Goal: Task Accomplishment & Management: Manage account settings

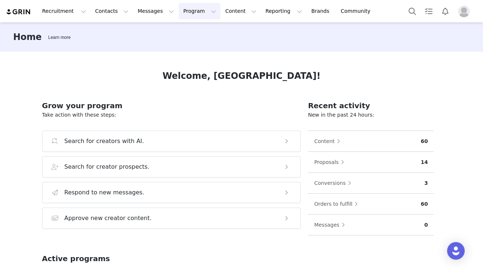
click at [185, 13] on button "Program Program" at bounding box center [200, 11] width 42 height 16
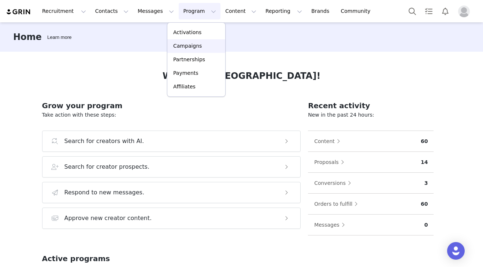
click at [192, 45] on p "Campaigns" at bounding box center [187, 46] width 29 height 8
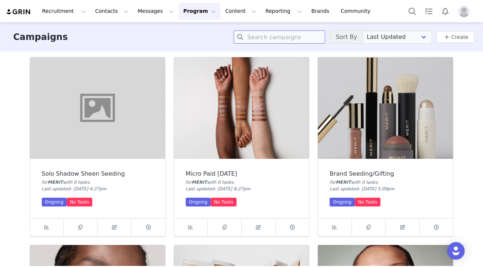
click at [286, 35] on input at bounding box center [280, 36] width 92 height 13
click at [388, 110] on img at bounding box center [385, 107] width 135 height 101
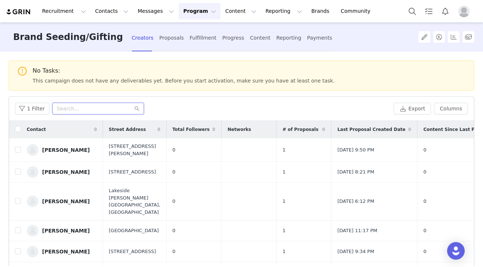
click at [76, 109] on input "text" at bounding box center [98, 109] width 92 height 12
type input "a"
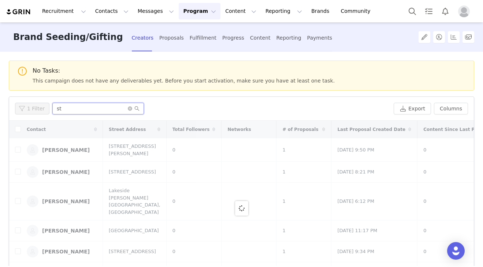
type input "ste"
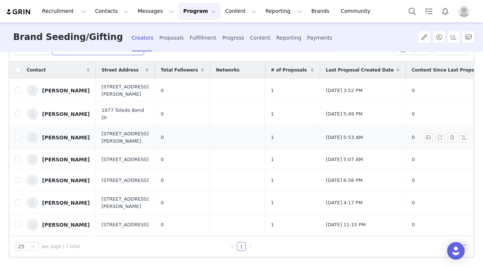
scroll to position [58, 0]
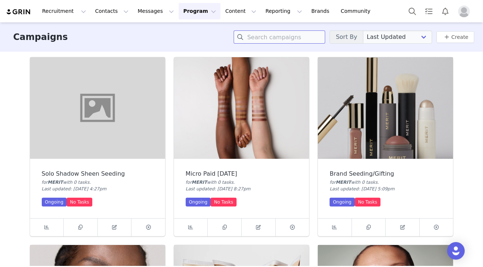
click at [292, 38] on input at bounding box center [280, 36] width 92 height 13
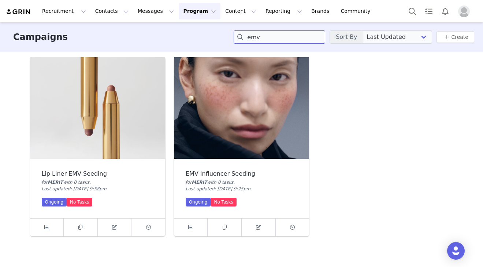
type input "emv"
click at [240, 142] on img at bounding box center [241, 107] width 135 height 101
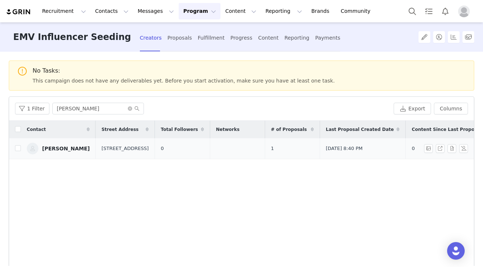
click at [52, 149] on div "Elizabeth Sulcer" at bounding box center [66, 148] width 48 height 6
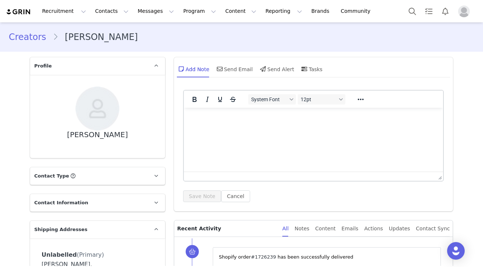
click at [263, 255] on link "#1726239" at bounding box center [263, 256] width 25 height 5
click at [397, 228] on div "Updates" at bounding box center [399, 228] width 21 height 16
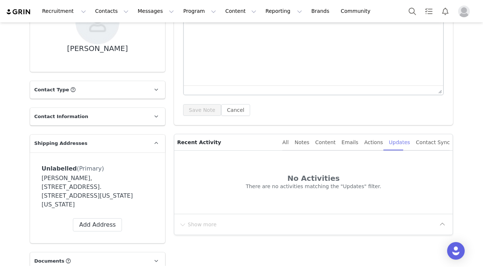
scroll to position [97, 0]
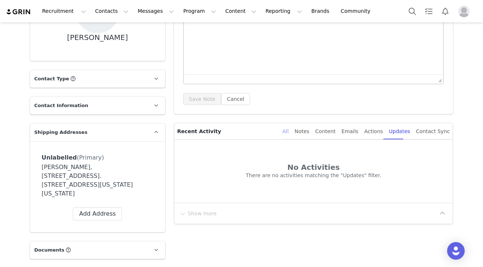
click at [289, 129] on div "All" at bounding box center [285, 131] width 6 height 16
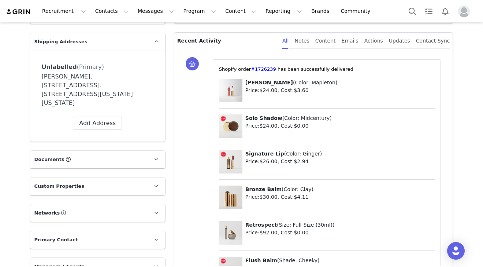
scroll to position [0, 0]
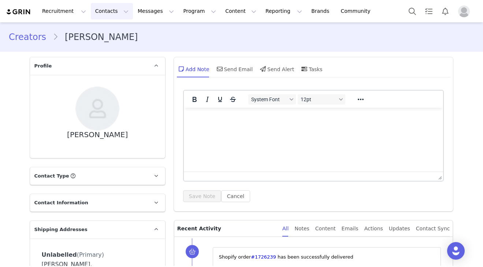
click at [111, 10] on button "Contacts Contacts" at bounding box center [112, 11] width 42 height 16
click at [106, 34] on p "Creators" at bounding box center [103, 33] width 22 height 8
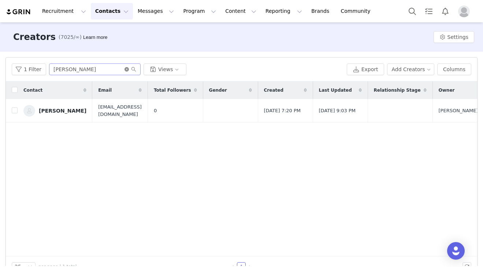
click at [126, 70] on icon "icon: close-circle" at bounding box center [126, 69] width 4 height 4
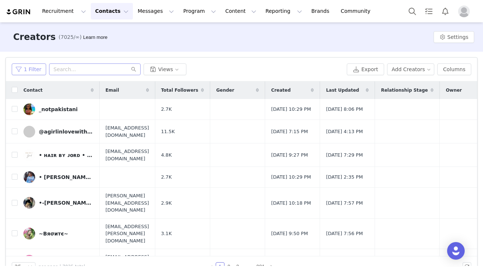
click at [31, 69] on button "1 Filter" at bounding box center [29, 69] width 34 height 12
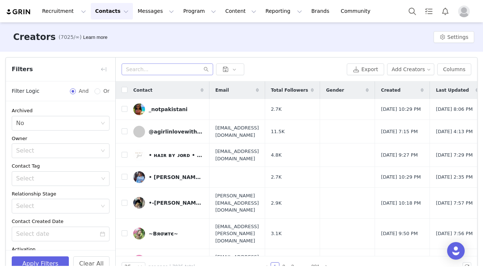
click at [69, 68] on div "Filters" at bounding box center [60, 69] width 109 height 24
click at [175, 71] on input "text" at bounding box center [168, 69] width 92 height 12
paste input "Anasia Sustic"
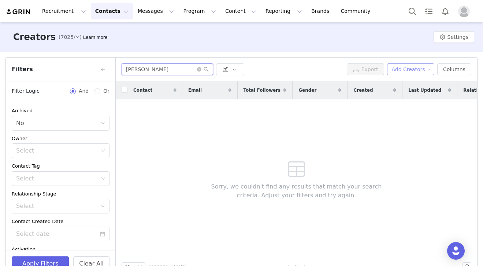
type input "Anasia Sustic"
click at [404, 70] on button "Add Creators" at bounding box center [411, 69] width 48 height 12
click at [405, 83] on span "Add a Creator" at bounding box center [412, 84] width 36 height 8
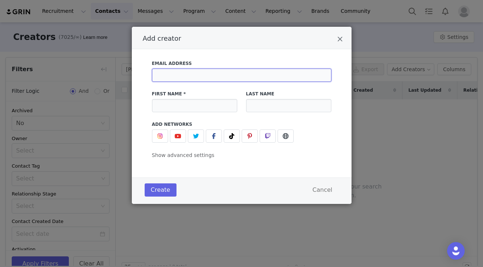
click at [190, 77] on input "Add creator" at bounding box center [241, 74] width 179 height 13
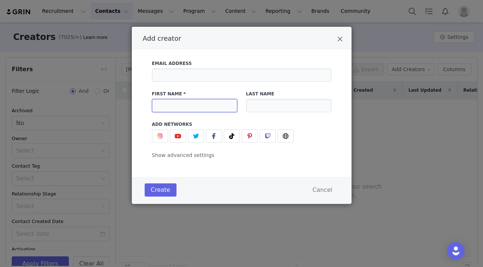
click at [187, 100] on input "Add creator" at bounding box center [194, 105] width 85 height 13
paste input "Anasia Sustic"
drag, startPoint x: 176, startPoint y: 105, endPoint x: 225, endPoint y: 105, distance: 49.4
click at [225, 105] on input "Anasia Sustic" at bounding box center [194, 105] width 85 height 13
type input "Anasia"
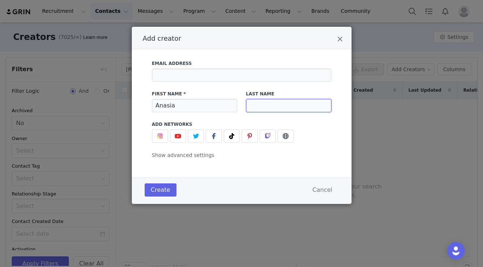
click at [269, 109] on input "Add creator" at bounding box center [288, 105] width 85 height 13
paste input "Sustic"
type input "Sustic"
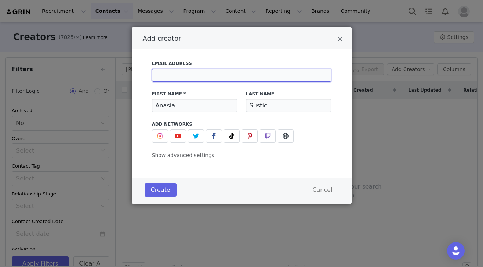
click at [229, 75] on input "Add creator" at bounding box center [241, 74] width 179 height 13
paste input "nikolina@settr.com"
type input "nikolina@settr.com"
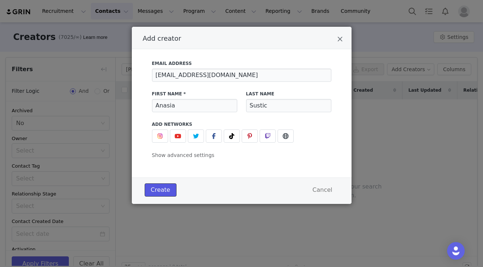
click at [156, 190] on button "Create" at bounding box center [161, 189] width 32 height 13
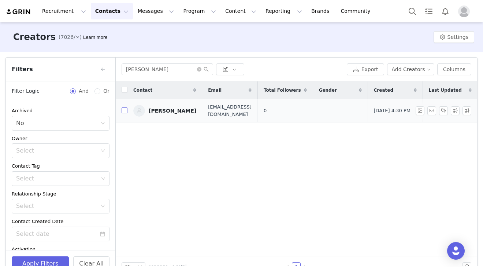
click at [124, 111] on input "checkbox" at bounding box center [125, 110] width 6 height 6
checkbox input "true"
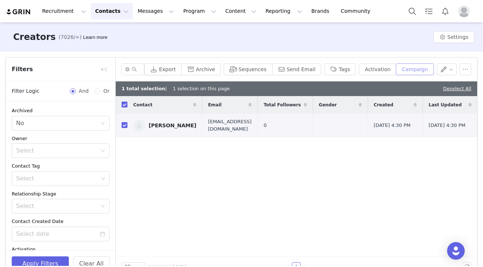
click at [420, 72] on button "Campaign" at bounding box center [415, 69] width 38 height 12
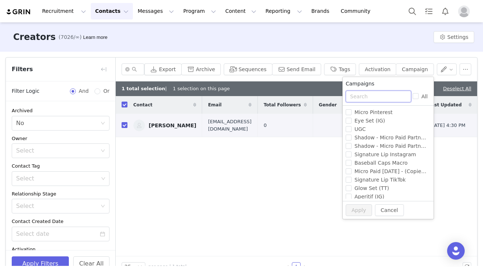
click at [362, 97] on input "text" at bounding box center [379, 96] width 66 height 12
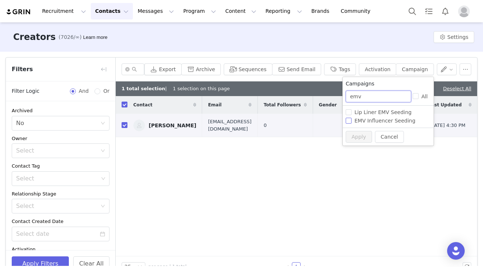
type input "emv"
click at [368, 120] on span "EMV Influencer Seeding" at bounding box center [384, 121] width 67 height 6
click at [351, 120] on input "EMV Influencer Seeding" at bounding box center [349, 121] width 6 height 6
checkbox input "true"
click at [357, 137] on button "Apply" at bounding box center [359, 137] width 26 height 12
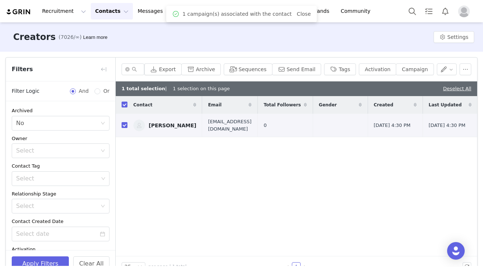
click at [185, 2] on div "Recruitment Recruitment Creator Search Curated Lists Landing Pages Web Extensio…" at bounding box center [241, 11] width 483 height 22
click at [29, 3] on div "Recruitment Recruitment Creator Search Curated Lists Landing Pages Web Extensio…" at bounding box center [192, 11] width 372 height 16
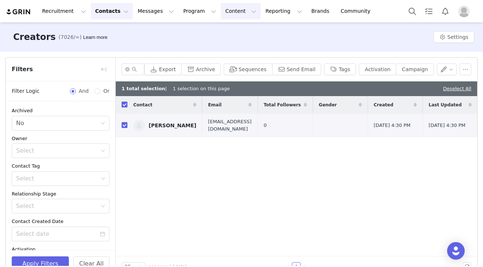
click at [224, 12] on button "Content Content" at bounding box center [241, 11] width 40 height 16
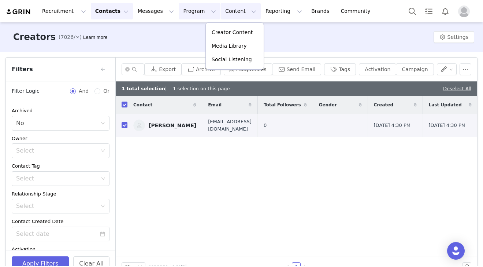
click at [187, 14] on button "Program Program" at bounding box center [200, 11] width 42 height 16
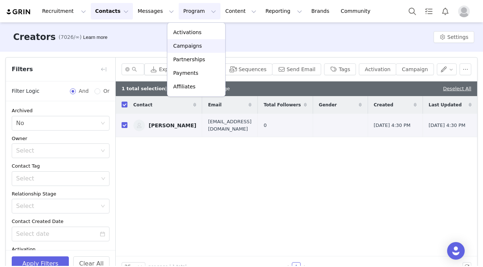
click at [190, 47] on p "Campaigns" at bounding box center [187, 46] width 29 height 8
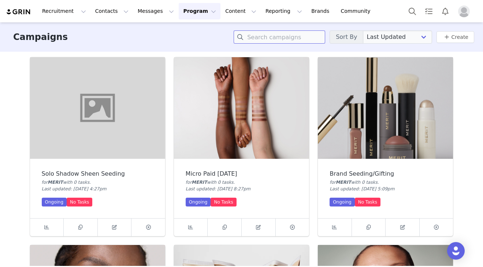
click at [297, 37] on input at bounding box center [280, 36] width 92 height 13
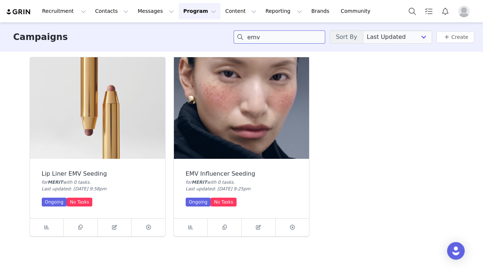
type input "emv"
click at [253, 126] on img at bounding box center [241, 107] width 135 height 101
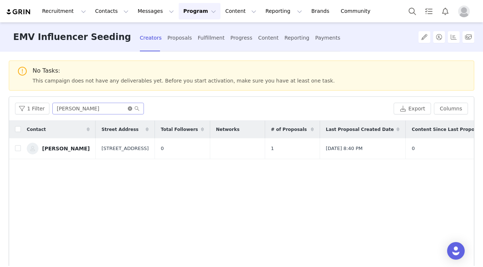
click at [128, 109] on icon "icon: close-circle" at bounding box center [130, 108] width 4 height 4
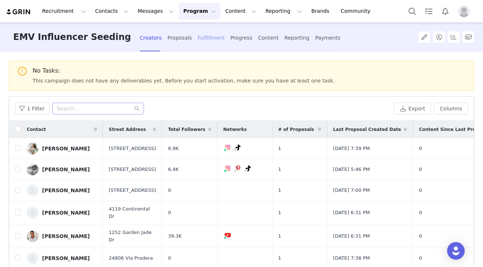
click at [198, 32] on div "Fulfillment" at bounding box center [211, 37] width 27 height 19
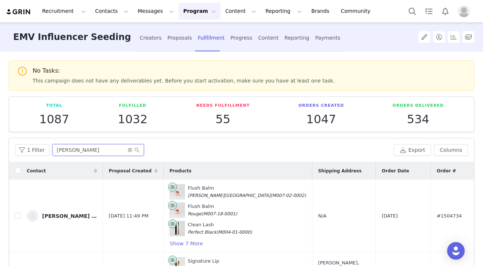
click at [89, 152] on input "elizabeth" at bounding box center [98, 150] width 92 height 12
drag, startPoint x: 89, startPoint y: 152, endPoint x: 50, endPoint y: 150, distance: 38.5
click at [52, 150] on input "elizabeth" at bounding box center [98, 150] width 92 height 12
paste input "Elizabeth Sulcer"
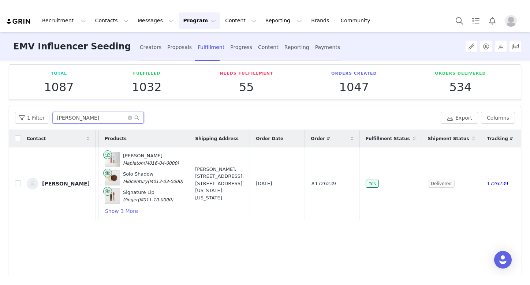
scroll to position [0, 45]
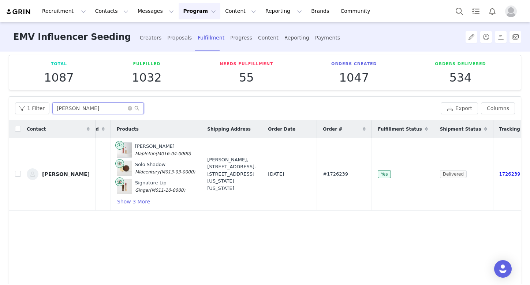
type input "Elizabeth Sulcer"
click at [440, 173] on button "button" at bounding box center [440, 174] width 9 height 9
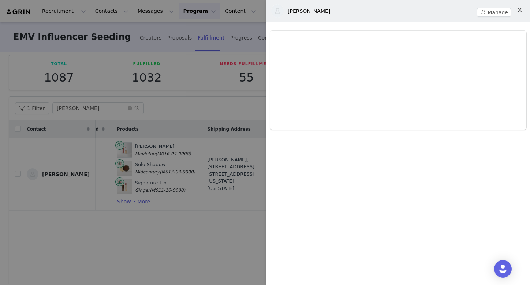
click at [483, 12] on icon "icon: close" at bounding box center [520, 10] width 6 height 6
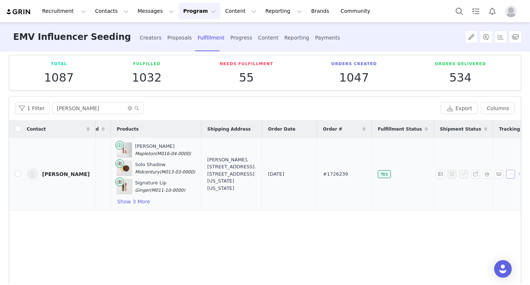
click at [483, 175] on button "button" at bounding box center [510, 174] width 9 height 9
click at [483, 161] on td "1726239" at bounding box center [519, 174] width 52 height 73
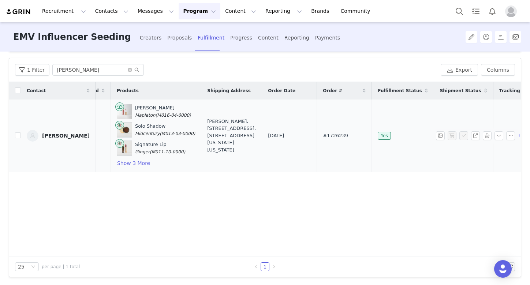
scroll to position [78, 0]
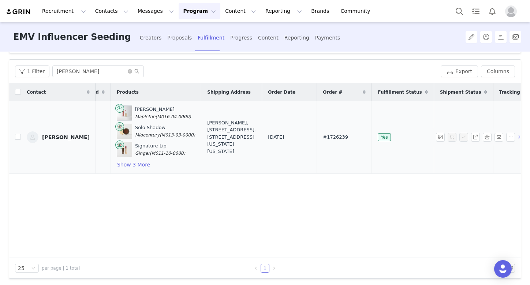
click at [483, 156] on td "1726239" at bounding box center [519, 137] width 52 height 73
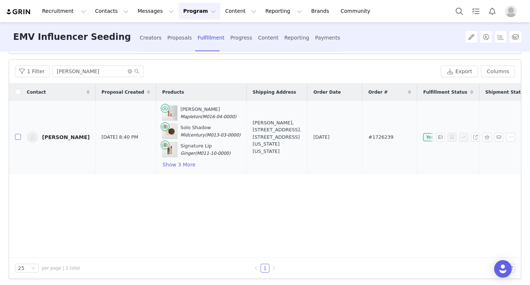
click at [17, 138] on input "checkbox" at bounding box center [18, 137] width 6 height 6
checkbox input "true"
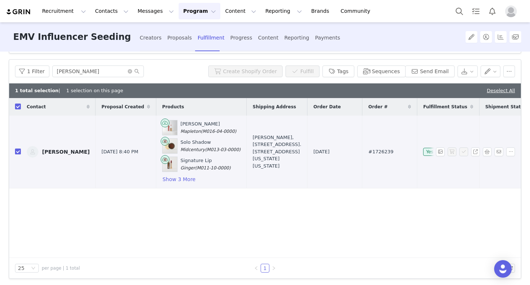
click at [18, 151] on input "checkbox" at bounding box center [18, 152] width 6 height 6
checkbox input "false"
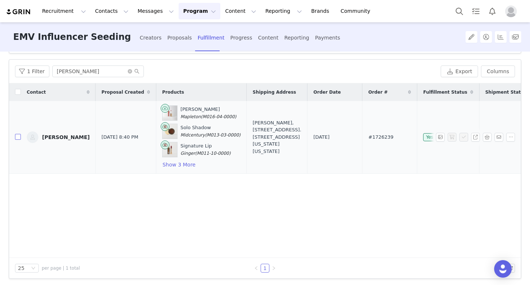
scroll to position [0, 45]
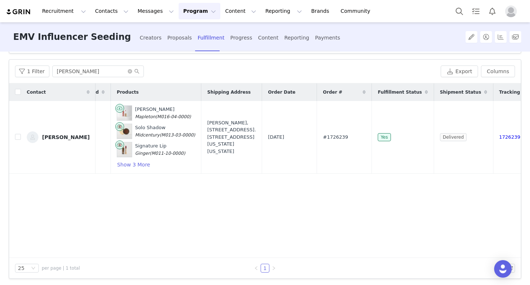
click at [483, 90] on span "Tracking #" at bounding box center [512, 92] width 26 height 7
click at [98, 72] on input "Elizabeth Sulcer" at bounding box center [98, 72] width 92 height 12
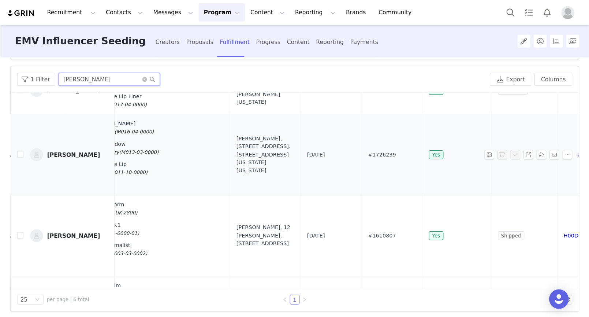
scroll to position [116, 105]
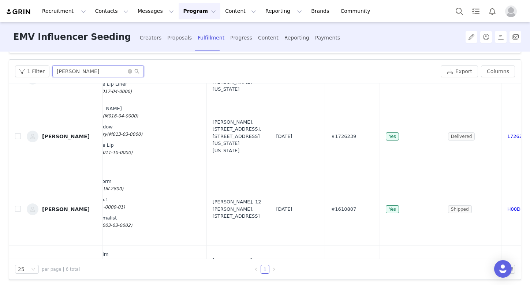
type input "Elizabeth"
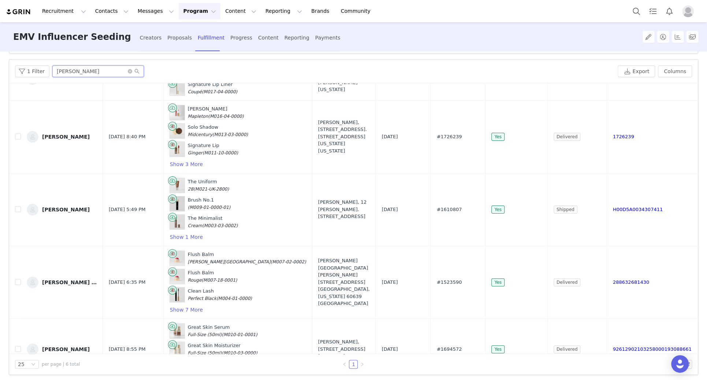
scroll to position [116, 0]
click at [483, 161] on td "1726239" at bounding box center [652, 136] width 91 height 73
click at [318, 135] on div "Elizabeth Sulcer, 265 Canal Street. Suite 509 NEW YORK, New York 10013 United S…" at bounding box center [344, 137] width 52 height 36
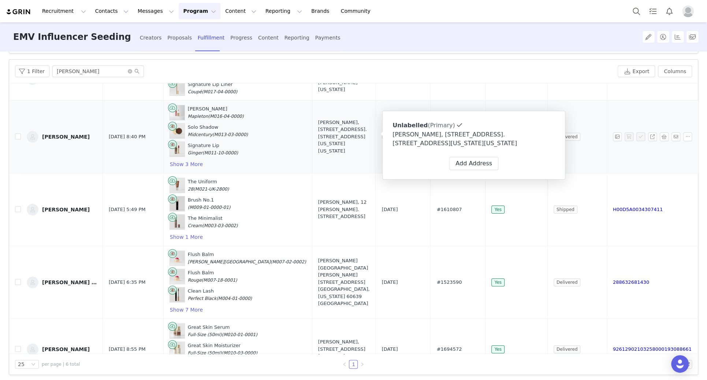
click at [483, 104] on td "1726239" at bounding box center [652, 136] width 91 height 73
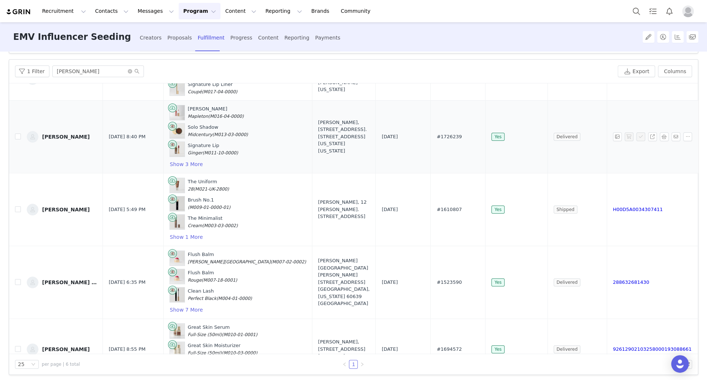
click at [483, 106] on td "1726239" at bounding box center [652, 136] width 91 height 73
click at [483, 135] on button "button" at bounding box center [687, 137] width 9 height 9
click at [483, 111] on td "1726239" at bounding box center [652, 136] width 91 height 73
click at [224, 12] on button "Content Content" at bounding box center [241, 11] width 40 height 16
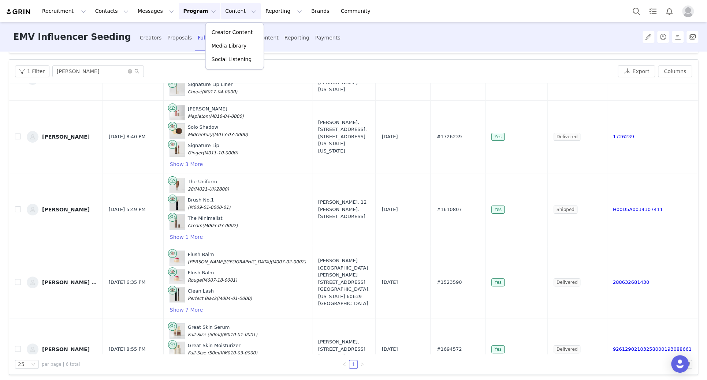
click at [185, 3] on button "Program Program" at bounding box center [200, 11] width 42 height 16
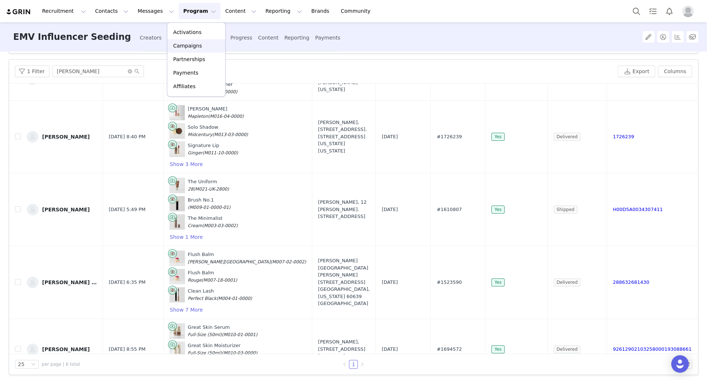
click at [196, 46] on p "Campaigns" at bounding box center [187, 46] width 29 height 8
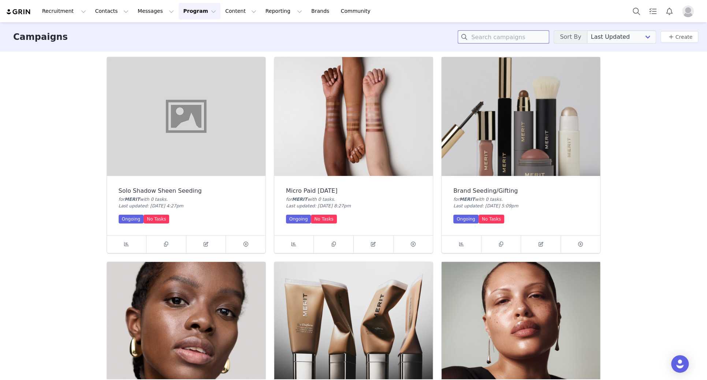
click at [483, 33] on input at bounding box center [504, 36] width 92 height 13
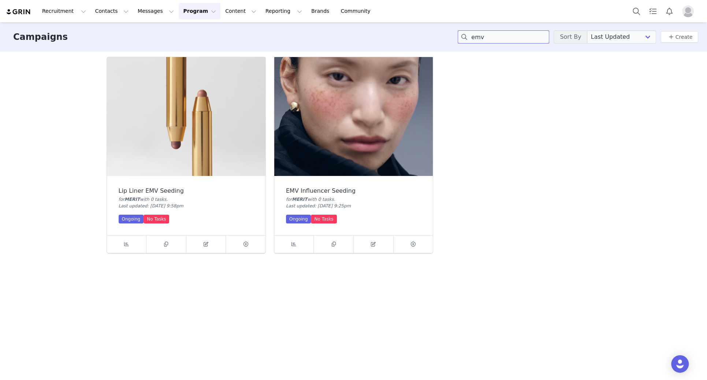
type input "emv"
click at [335, 127] on img at bounding box center [353, 116] width 159 height 119
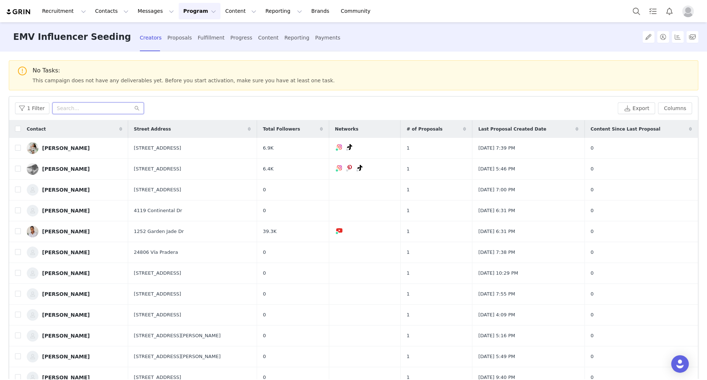
click at [105, 106] on input "text" at bounding box center [98, 109] width 92 height 12
paste input "Anasia Sustic"
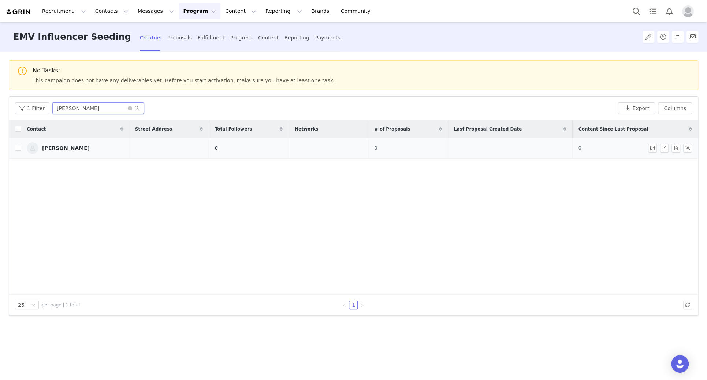
type input "Anasia Sustic"
click at [69, 149] on div "Anasia Sustic" at bounding box center [66, 148] width 48 height 6
click at [14, 146] on td at bounding box center [15, 148] width 12 height 21
click at [18, 147] on input "checkbox" at bounding box center [18, 148] width 6 height 6
checkbox input "true"
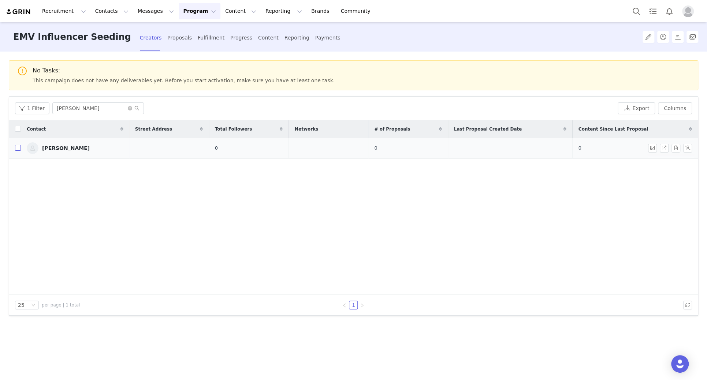
checkbox input "true"
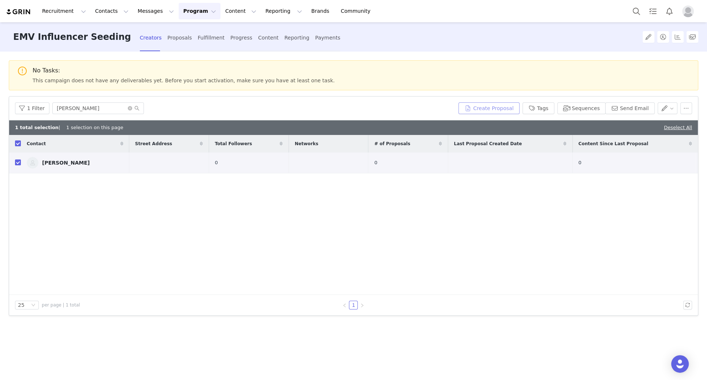
click at [477, 111] on button "Create Proposal" at bounding box center [488, 109] width 61 height 12
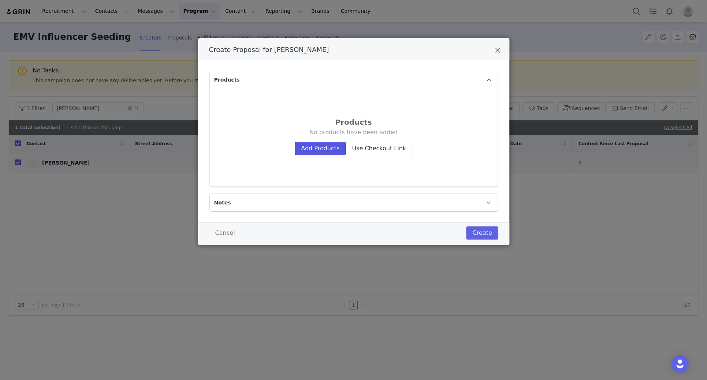
click at [328, 147] on button "Add Products" at bounding box center [320, 148] width 51 height 13
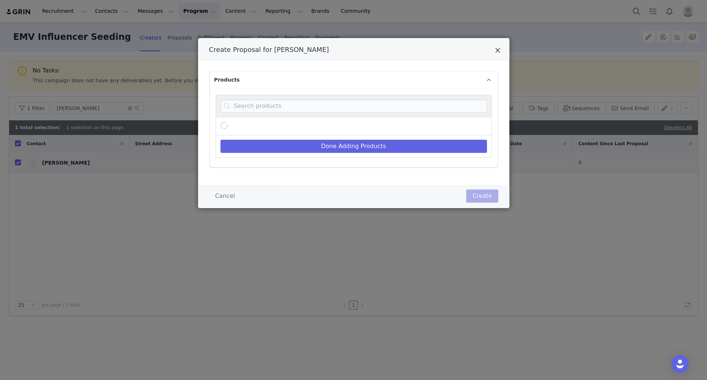
click at [483, 52] on icon "Close" at bounding box center [497, 50] width 5 height 7
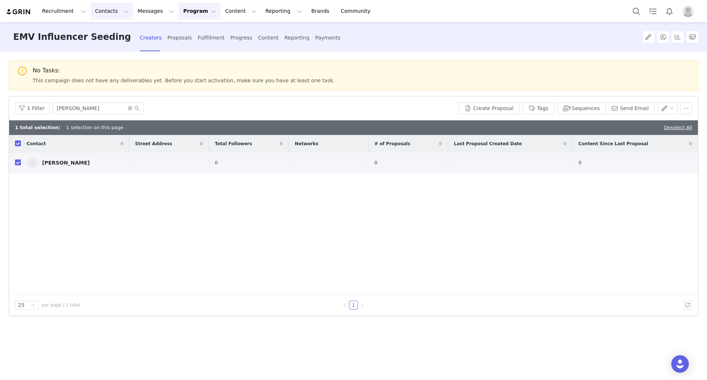
click at [101, 9] on button "Contacts Contacts" at bounding box center [112, 11] width 42 height 16
click at [105, 35] on p "Creators" at bounding box center [103, 33] width 22 height 8
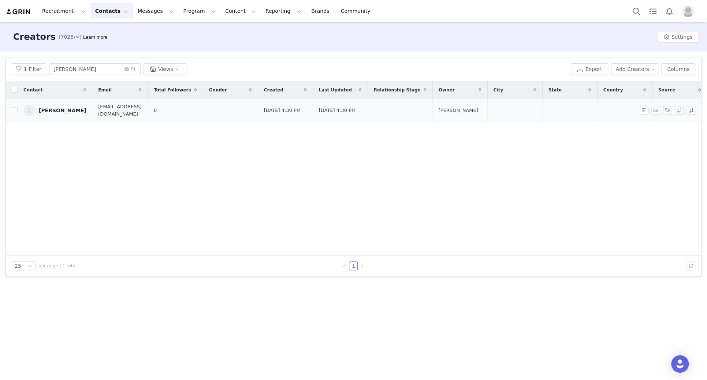
click at [55, 109] on div "Anasia Sustic" at bounding box center [63, 111] width 48 height 6
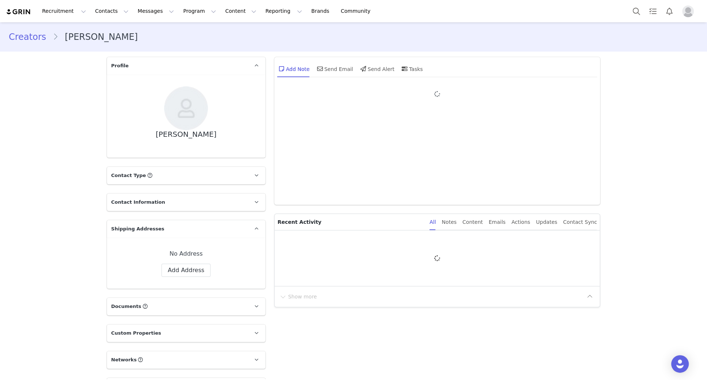
select select
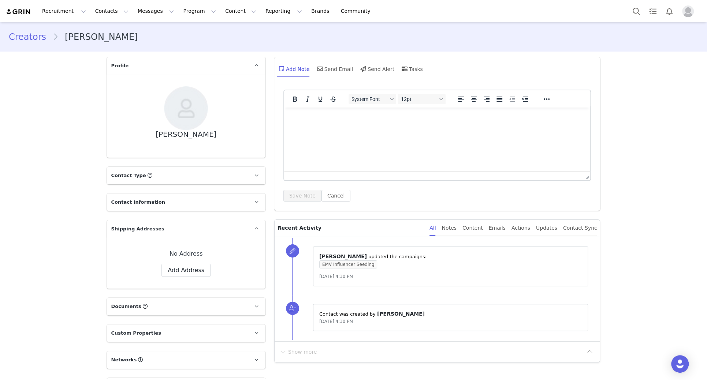
type input "+1 (United States)"
click at [186, 266] on button "Add Address" at bounding box center [185, 270] width 49 height 13
select select
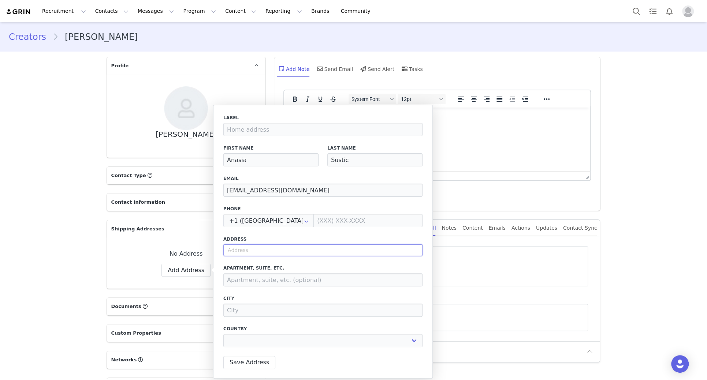
click at [263, 251] on input "text" at bounding box center [322, 251] width 199 height 12
paste input "2935 n bay rd,"
type input "2935 n bay rd,"
select select
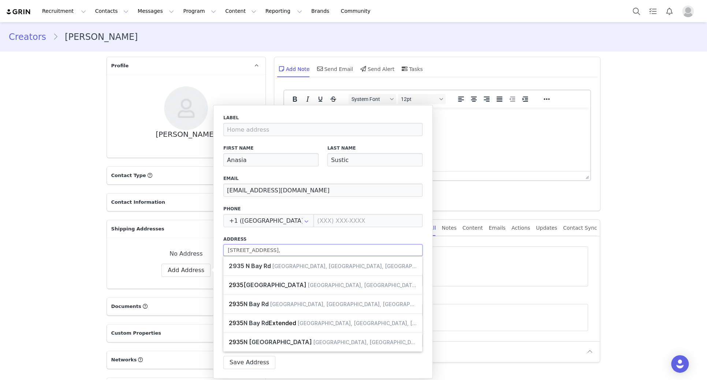
type input "2935 n bay rd"
select select
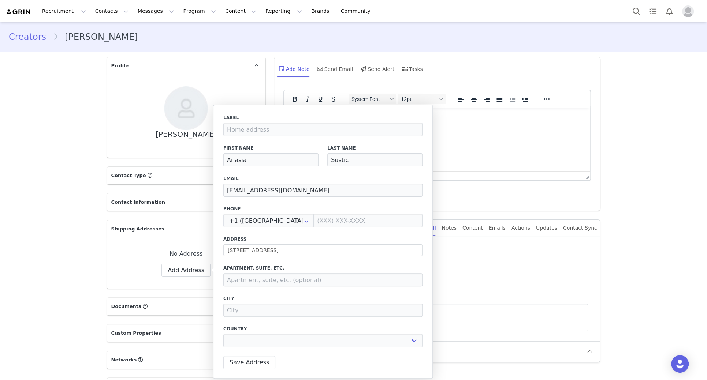
type input "2935 N Bay Rd"
type input "Miami Beach"
select select "[object Object]"
click at [258, 266] on button "Save Address" at bounding box center [249, 362] width 52 height 13
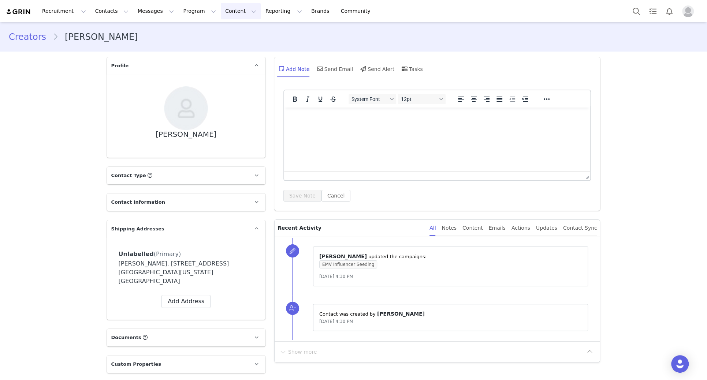
click at [221, 7] on button "Content Content" at bounding box center [241, 11] width 40 height 16
click at [183, 11] on button "Program Program" at bounding box center [200, 11] width 42 height 16
click at [193, 46] on p "Campaigns" at bounding box center [187, 46] width 29 height 8
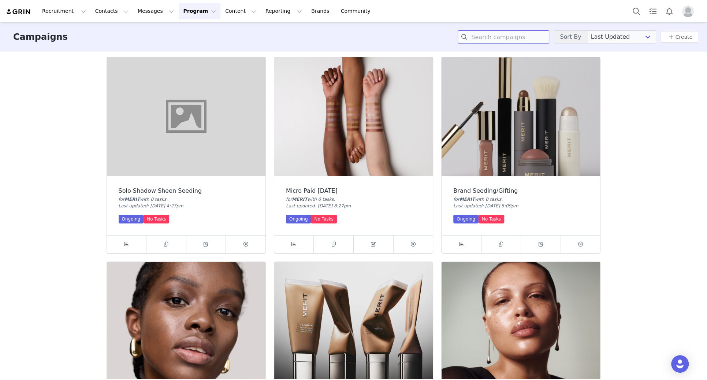
click at [483, 39] on input at bounding box center [504, 36] width 92 height 13
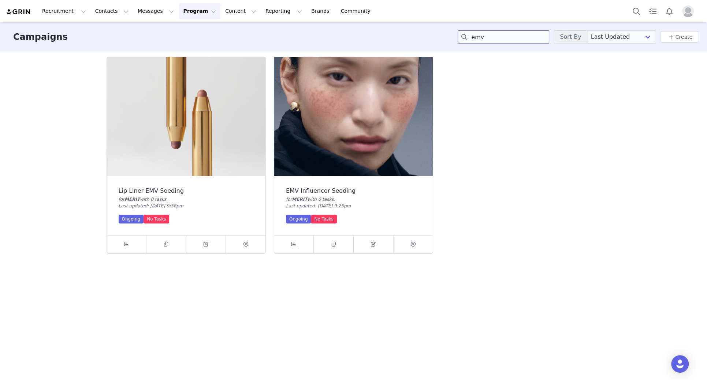
type input "emv"
click at [358, 127] on img at bounding box center [353, 116] width 159 height 119
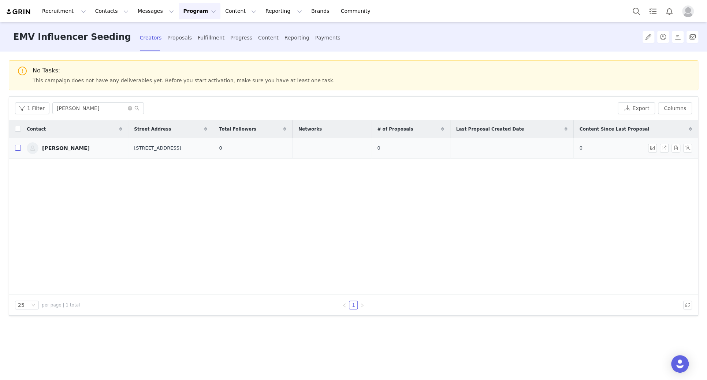
click at [16, 147] on input "checkbox" at bounding box center [18, 148] width 6 height 6
checkbox input "true"
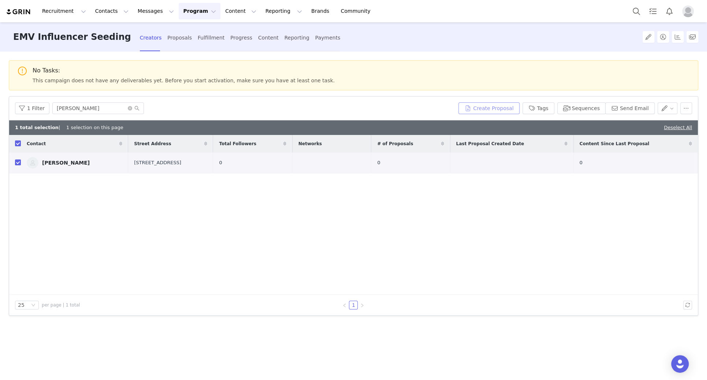
click at [483, 108] on button "Create Proposal" at bounding box center [488, 109] width 61 height 12
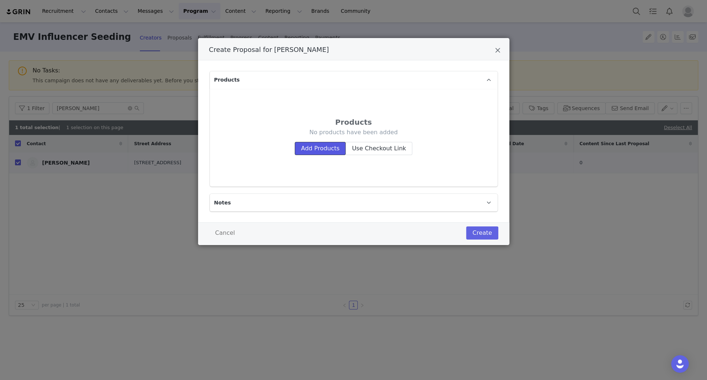
click at [316, 145] on button "Add Products" at bounding box center [320, 148] width 51 height 13
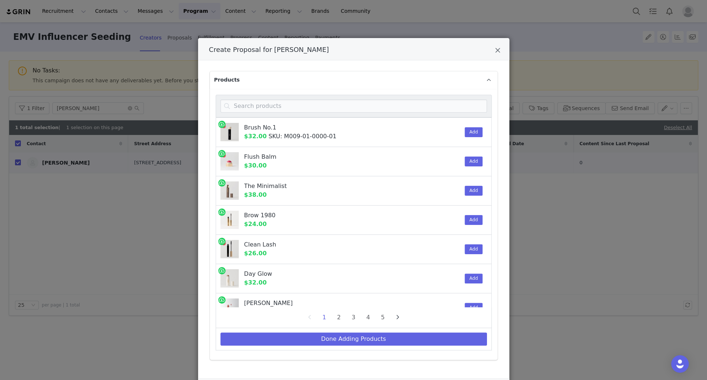
click at [269, 113] on div "Create Proposal for Anasia Sustic" at bounding box center [354, 106] width 276 height 23
click at [269, 110] on input "Create Proposal for Anasia Sustic" at bounding box center [353, 106] width 267 height 13
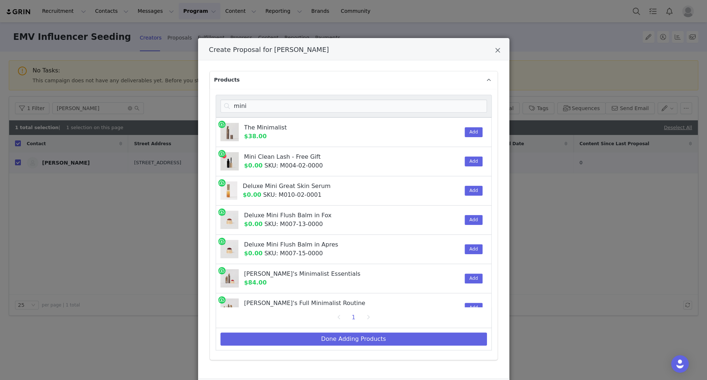
click at [299, 135] on div "The Minimalist $38.00" at bounding box center [339, 132] width 190 height 18
click at [475, 131] on button "Add" at bounding box center [474, 132] width 18 height 10
click at [404, 108] on input "mini" at bounding box center [353, 106] width 267 height 13
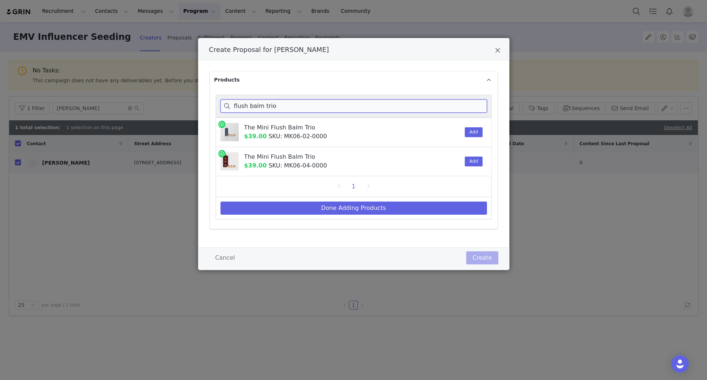
click at [306, 107] on input "flush balm trio" at bounding box center [353, 106] width 267 height 13
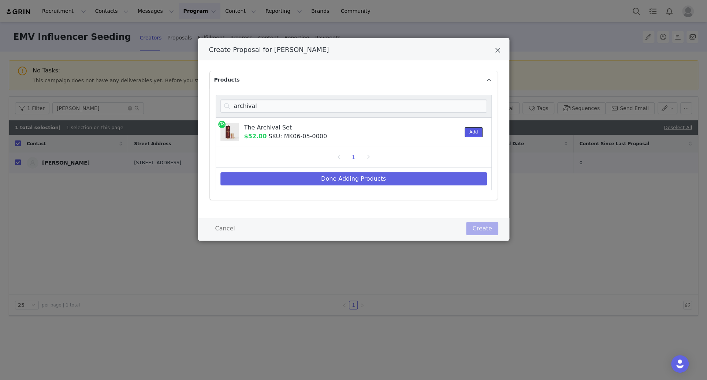
click at [472, 132] on button "Add" at bounding box center [474, 132] width 18 height 10
click at [265, 108] on input "archival" at bounding box center [353, 106] width 267 height 13
click at [477, 131] on button "Add" at bounding box center [474, 132] width 18 height 10
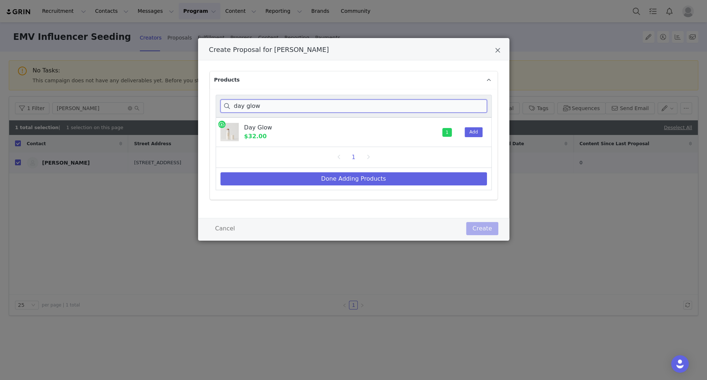
click at [263, 106] on input "day glow" at bounding box center [353, 106] width 267 height 13
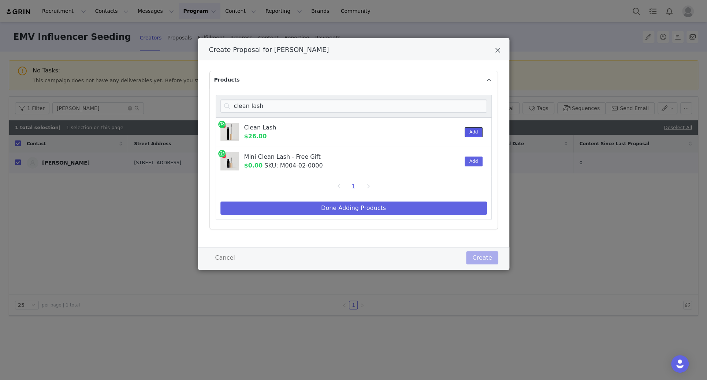
click at [473, 132] on button "Add" at bounding box center [474, 132] width 18 height 10
click at [268, 108] on input "clean lash" at bounding box center [353, 106] width 267 height 13
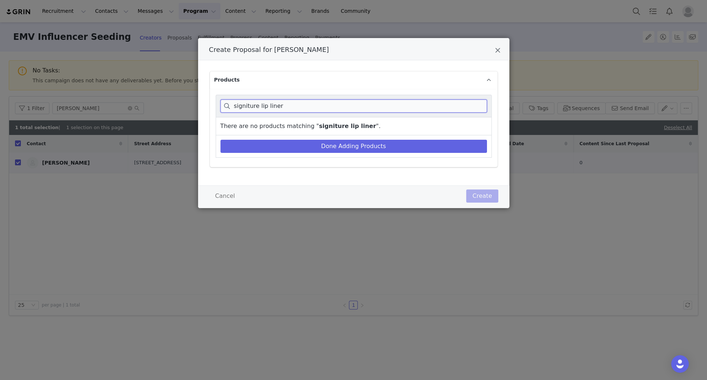
drag, startPoint x: 292, startPoint y: 101, endPoint x: 246, endPoint y: 107, distance: 46.4
click at [245, 107] on input "signiture lip liner" at bounding box center [353, 106] width 267 height 13
click at [292, 104] on input "signiture lip liner" at bounding box center [353, 106] width 267 height 13
drag, startPoint x: 289, startPoint y: 105, endPoint x: 242, endPoint y: 105, distance: 46.9
click at [242, 105] on input "signiture lip liner" at bounding box center [353, 106] width 267 height 13
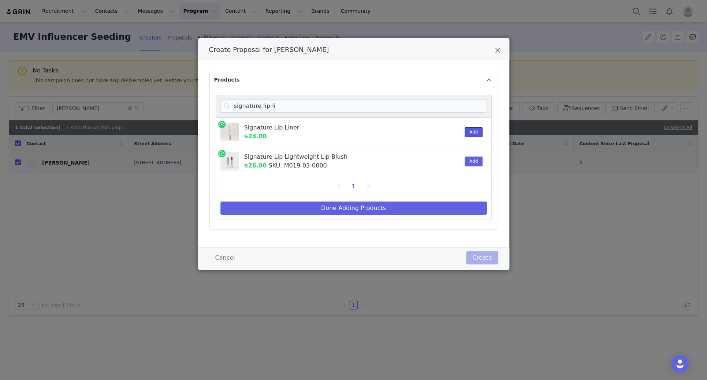
click at [478, 131] on button "Add" at bounding box center [474, 132] width 18 height 10
click at [476, 133] on button "Add" at bounding box center [474, 132] width 18 height 10
click at [280, 104] on input "signature lip li" at bounding box center [353, 106] width 267 height 13
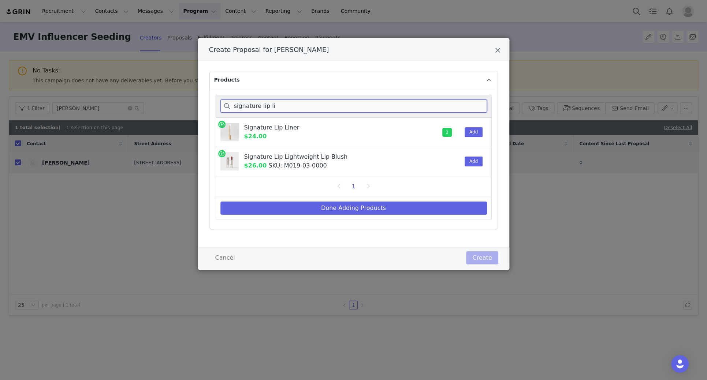
click at [280, 104] on input "signature lip li" at bounding box center [353, 106] width 267 height 13
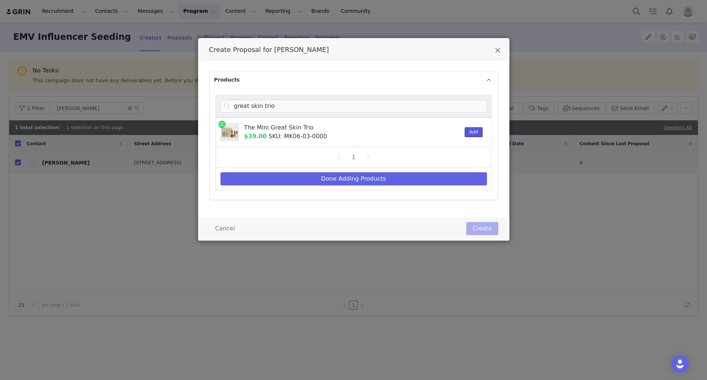
click at [471, 133] on button "Add" at bounding box center [474, 132] width 18 height 10
click at [429, 111] on input "great skin trio" at bounding box center [353, 106] width 267 height 13
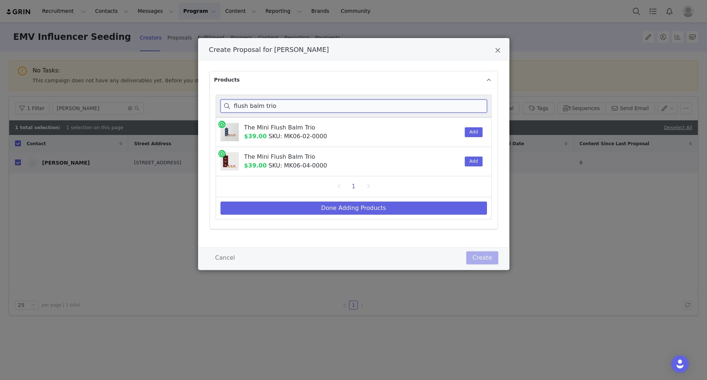
type input "flush balm trio"
click at [475, 161] on button "Add" at bounding box center [474, 162] width 18 height 10
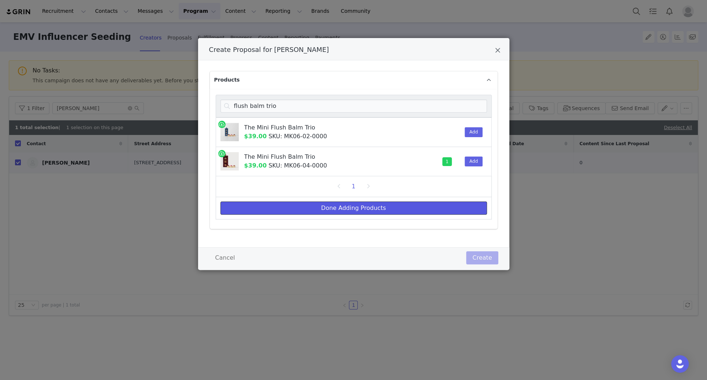
click at [374, 208] on button "Done Adding Products" at bounding box center [353, 208] width 267 height 13
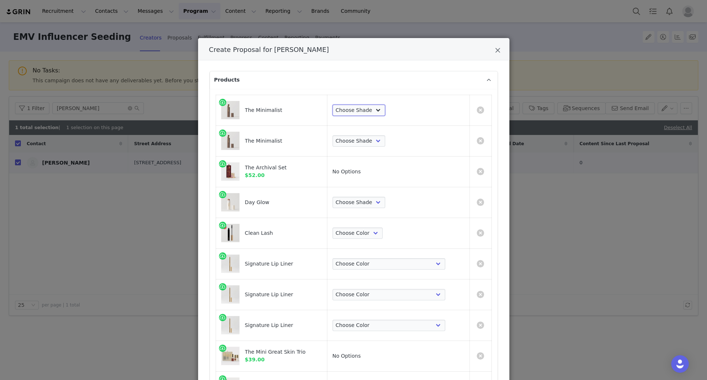
click at [386, 114] on select "Choose Shade Umber Sepia Tiger Eye Cacao Sienna Chestnut Amber Buff Khaki Camel…" at bounding box center [358, 111] width 53 height 12
select select "2817296"
click at [373, 105] on select "Choose Shade Umber Sepia Tiger Eye Cacao Sienna Chestnut Amber Buff Khaki Camel…" at bounding box center [358, 111] width 53 height 12
click at [388, 148] on td "Choose Shade Umber Sepia Tiger Eye Cacao Sienna Chestnut Amber Buff Khaki Camel…" at bounding box center [398, 141] width 142 height 31
click at [386, 140] on select "Choose Shade Umber Sepia Tiger Eye Cacao Sienna Chestnut Amber Buff Khaki Camel…" at bounding box center [358, 141] width 53 height 12
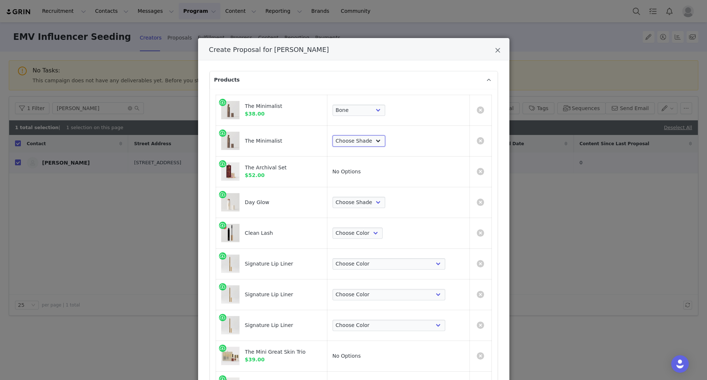
select select "12768899"
click at [373, 135] on select "Choose Shade Umber Sepia Tiger Eye Cacao Sienna Chestnut Amber Buff Khaki Camel…" at bounding box center [358, 141] width 53 height 12
click at [386, 203] on select "Choose Shade Cava Bounce Citrine Solstice" at bounding box center [358, 203] width 53 height 12
select select "2838605"
click at [373, 197] on select "Choose Shade Cava Bounce Citrine Solstice" at bounding box center [358, 203] width 53 height 12
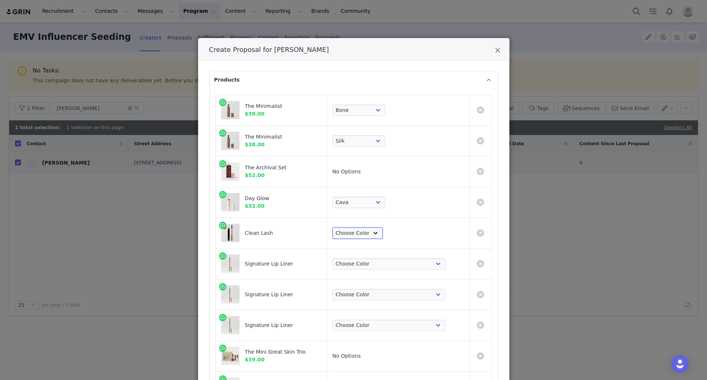
click at [383, 232] on select "Choose Color Perfect Black" at bounding box center [357, 234] width 51 height 12
select select "1822039"
click at [373, 228] on select "Choose Color Perfect Black" at bounding box center [357, 234] width 51 height 12
click at [391, 261] on select "Choose Color Beverly Hills Bespoke Coupé Sportif Mayfair Tabac Brownstone Capri…" at bounding box center [388, 264] width 113 height 12
select select "26311670"
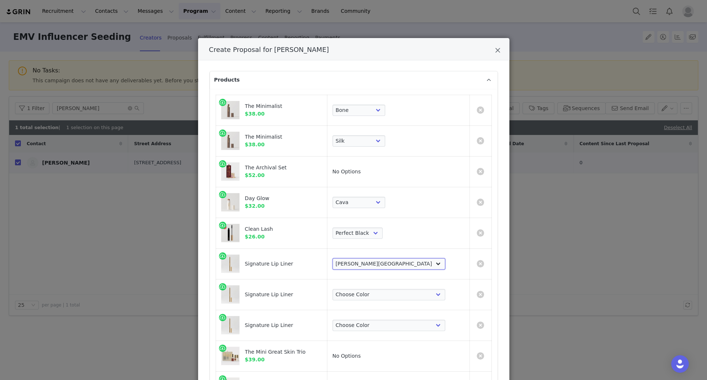
click at [373, 258] on select "Choose Color Beverly Hills Bespoke Coupé Sportif Mayfair Tabac Brownstone Capri…" at bounding box center [388, 264] width 113 height 12
click at [393, 266] on select "Choose Color Beverly Hills Bespoke Coupé Sportif Mayfair Tabac Brownstone Capri…" at bounding box center [388, 295] width 113 height 12
select select "26311671"
click at [373, 266] on select "Choose Color Beverly Hills Bespoke Coupé Sportif Mayfair Tabac Brownstone Capri…" at bounding box center [388, 295] width 113 height 12
click at [399, 266] on select "Choose Color Beverly Hills Bespoke Coupé Sportif Mayfair Tabac Brownstone Capri…" at bounding box center [388, 326] width 113 height 12
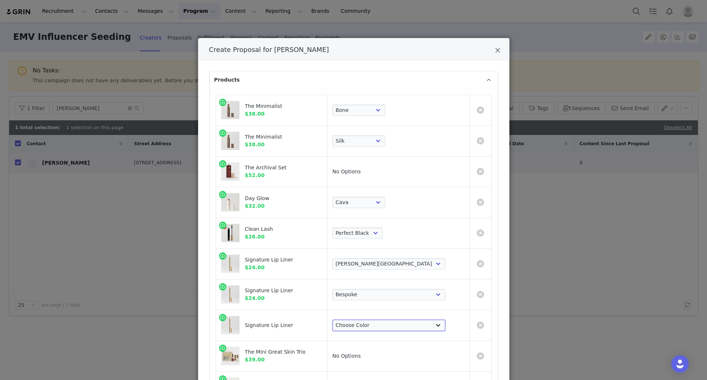
select select "28783017"
click at [373, 266] on select "Choose Color Beverly Hills Bespoke Coupé Sportif Mayfair Tabac Brownstone Capri…" at bounding box center [388, 326] width 113 height 12
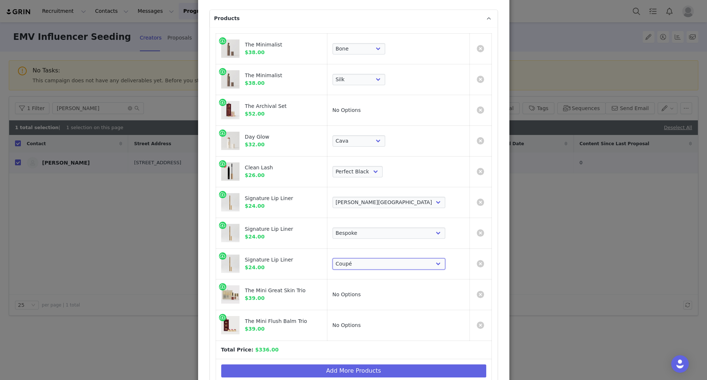
scroll to position [145, 0]
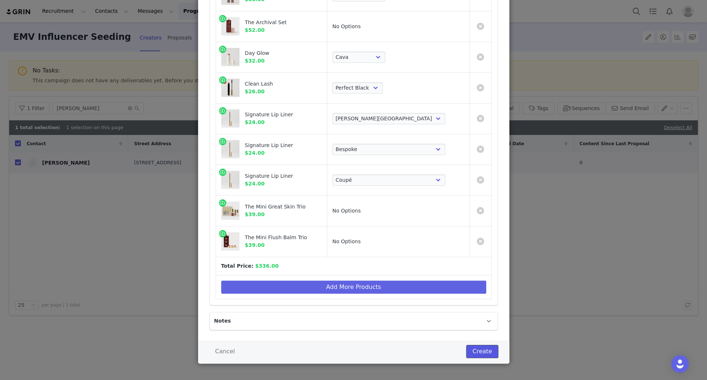
click at [483, 266] on button "Create" at bounding box center [482, 351] width 32 height 13
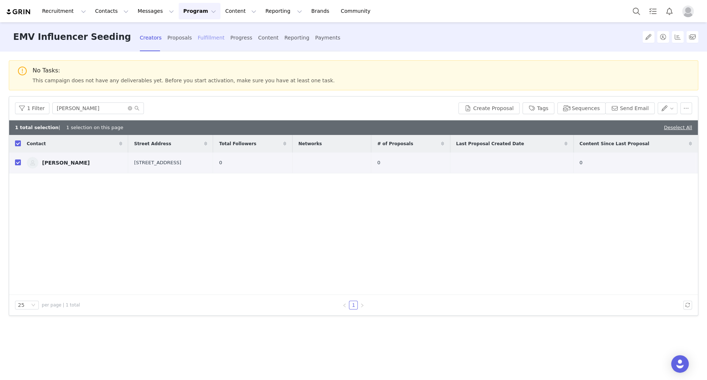
click at [198, 37] on div "Fulfillment" at bounding box center [211, 37] width 27 height 19
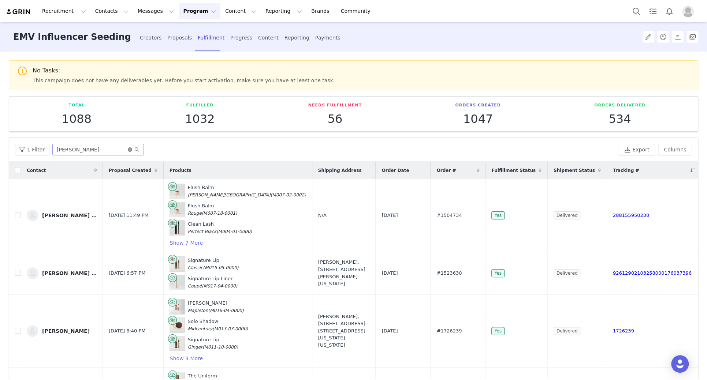
click at [129, 149] on icon "icon: close-circle" at bounding box center [130, 150] width 4 height 4
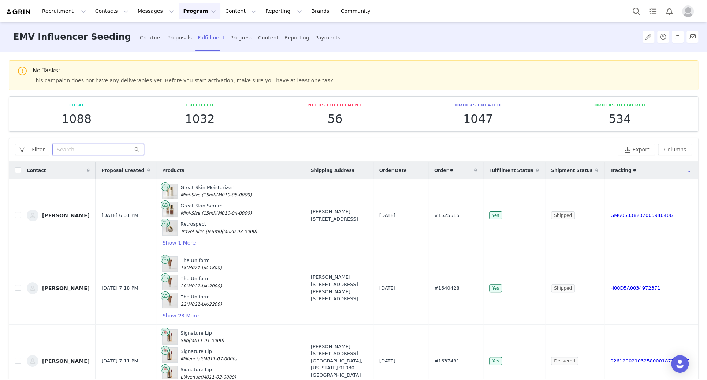
click at [106, 146] on input "text" at bounding box center [98, 150] width 92 height 12
paste input "Anasia"
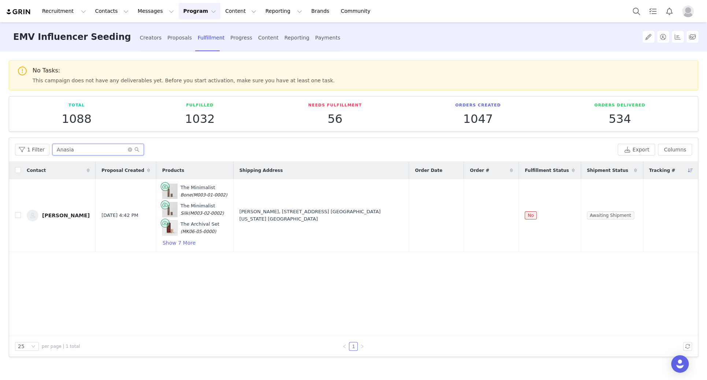
type input "Anasia"
click at [138, 12] on button "Messages Messages" at bounding box center [155, 11] width 45 height 16
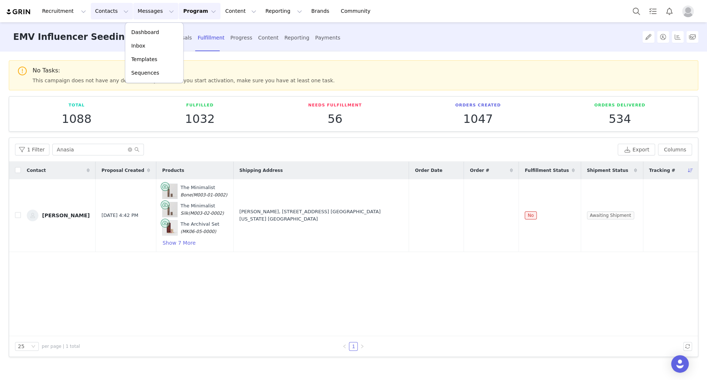
click at [111, 11] on button "Contacts Contacts" at bounding box center [112, 11] width 42 height 16
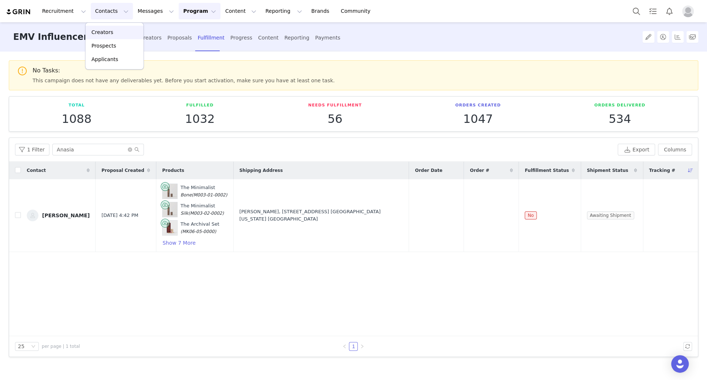
click at [115, 31] on div "Creators" at bounding box center [114, 33] width 49 height 8
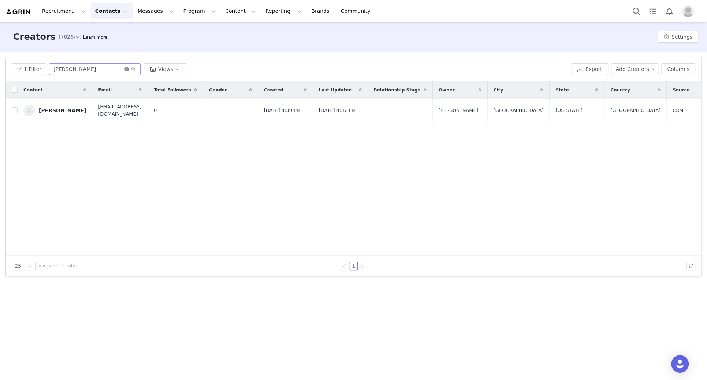
click at [124, 70] on icon "icon: close-circle" at bounding box center [126, 69] width 4 height 4
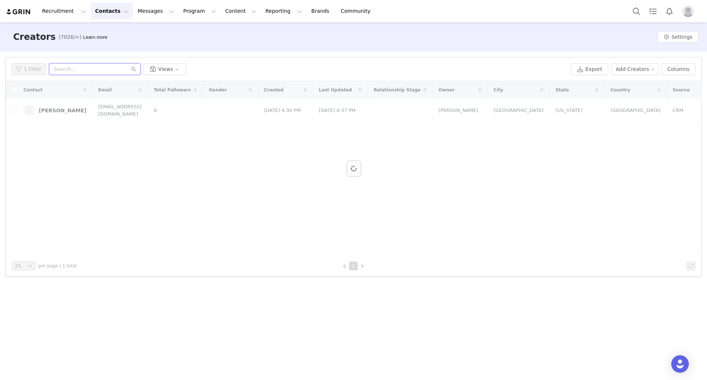
click at [122, 70] on input "text" at bounding box center [95, 69] width 92 height 12
paste input "Kylie Yang"
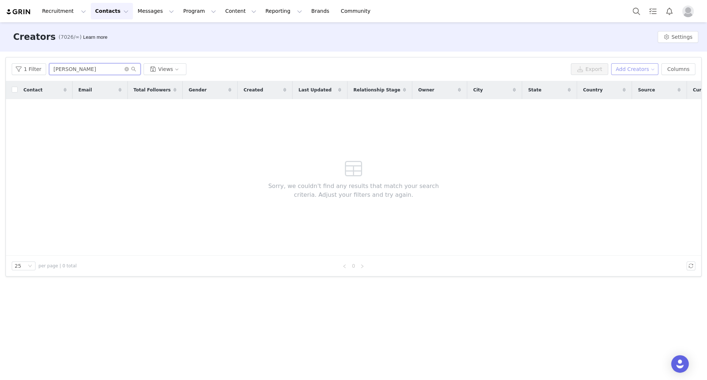
type input "Kylie Yang"
click at [483, 65] on button "Add Creators" at bounding box center [635, 69] width 48 height 12
click at [483, 83] on span "Add a Creator" at bounding box center [636, 84] width 36 height 8
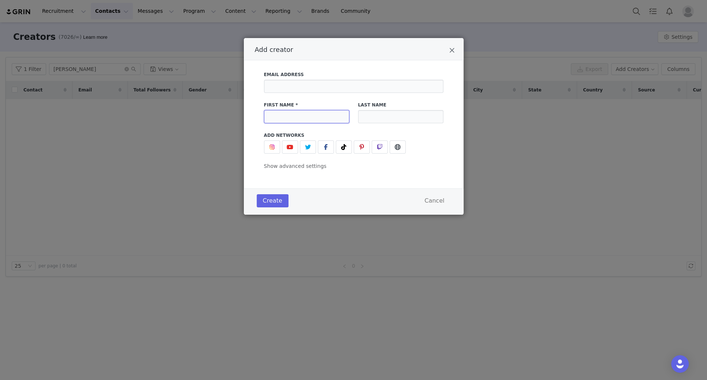
click at [316, 117] on input "Add creator" at bounding box center [306, 116] width 85 height 13
paste input "Kylie Yang"
drag, startPoint x: 316, startPoint y: 117, endPoint x: 282, endPoint y: 117, distance: 34.0
click at [282, 117] on input "Kylie Yang" at bounding box center [306, 116] width 85 height 13
type input "Kylie"
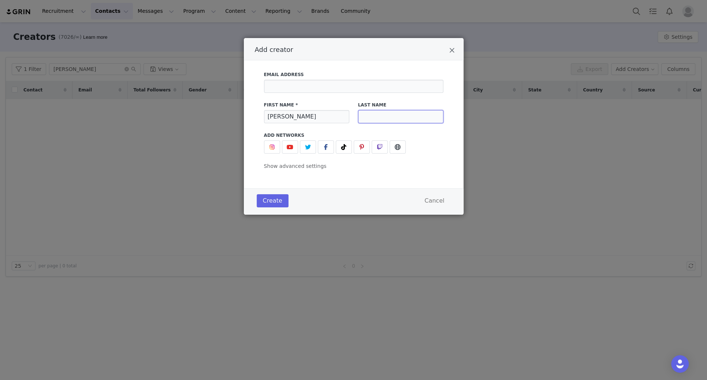
click at [364, 122] on input "Add creator" at bounding box center [400, 116] width 85 height 13
paste input "Yang"
type input "Yang"
click at [311, 86] on input "Add creator" at bounding box center [353, 86] width 179 height 13
paste input "ikenton@meritbeauty.com"
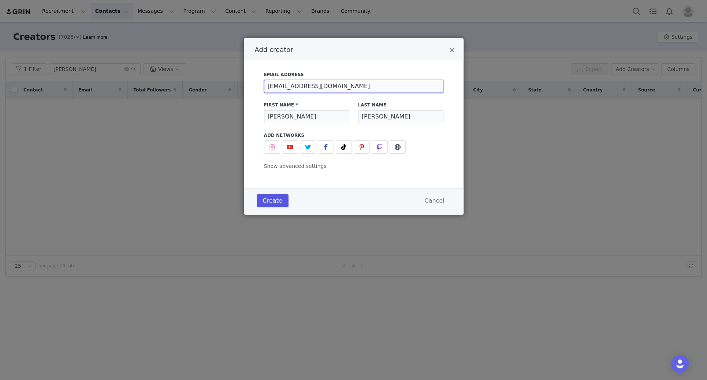
type input "ikenton@meritbeauty.com"
click at [281, 199] on button "Create" at bounding box center [273, 200] width 32 height 13
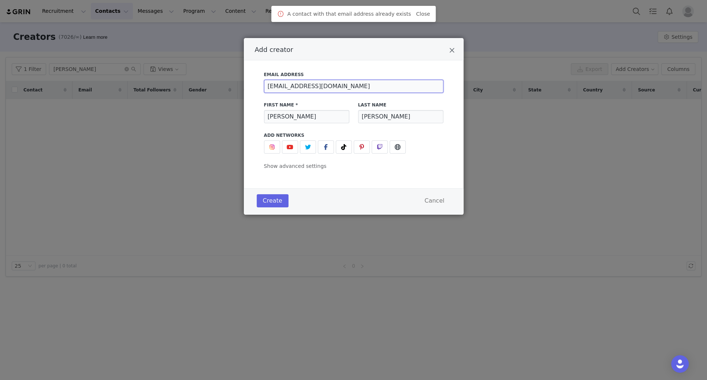
drag, startPoint x: 357, startPoint y: 86, endPoint x: 232, endPoint y: 82, distance: 125.6
click at [232, 82] on div "Add creator Email Address ikenton@meritbeauty.com First Name * Kylie Last Name …" at bounding box center [353, 190] width 707 height 380
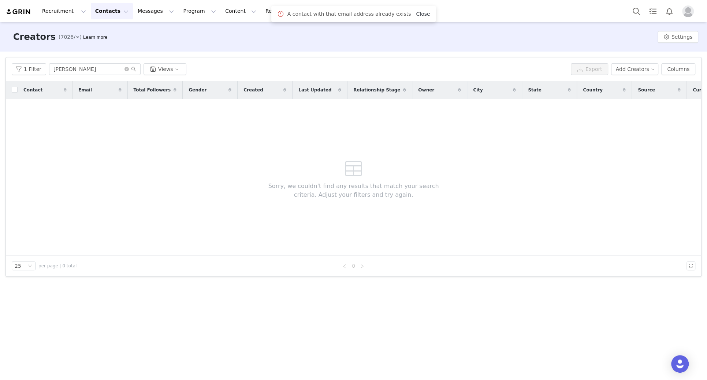
click at [418, 15] on link "Close" at bounding box center [423, 14] width 14 height 6
click at [92, 71] on input "Kylie Yang" at bounding box center [95, 69] width 92 height 12
click at [127, 69] on span at bounding box center [130, 69] width 12 height 5
click at [126, 69] on icon "icon: close-circle" at bounding box center [126, 69] width 4 height 4
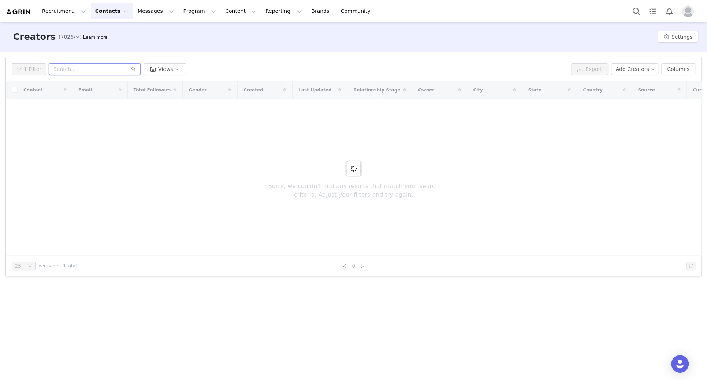
click at [126, 69] on input "text" at bounding box center [95, 69] width 92 height 12
paste input "ikenton@meritbeauty.com"
type input "ikenton@meritbeauty.com"
click at [124, 70] on icon "icon: close-circle" at bounding box center [126, 69] width 4 height 4
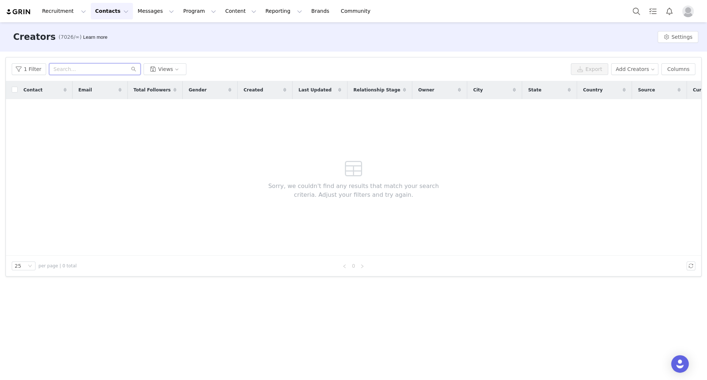
click at [108, 71] on input "text" at bounding box center [95, 69] width 92 height 12
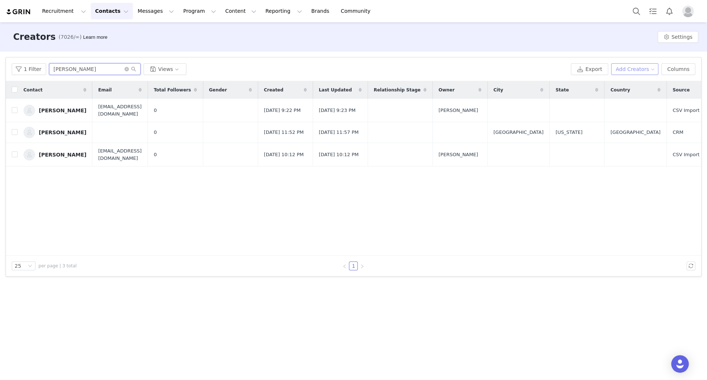
type input "kyle"
click at [483, 69] on button "Add Creators" at bounding box center [635, 69] width 48 height 12
click at [483, 86] on span "Add a Creator" at bounding box center [636, 84] width 36 height 8
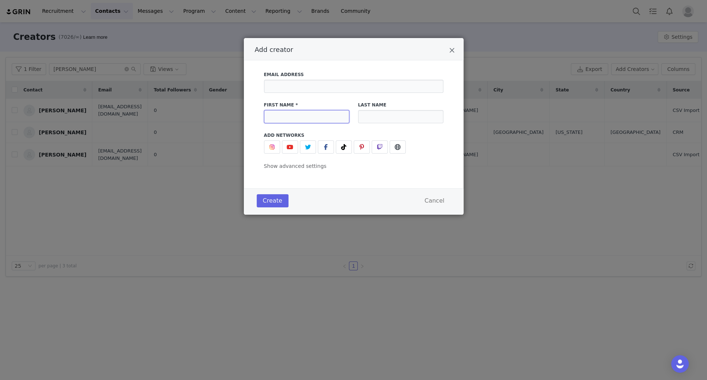
click at [330, 119] on input "Add creator" at bounding box center [306, 116] width 85 height 13
paste input "ikenton@meritbeauty.com"
type input "ikenton@meritbeauty.com"
drag, startPoint x: 345, startPoint y: 118, endPoint x: 228, endPoint y: 117, distance: 116.4
click at [228, 117] on div "Add creator Email Address First Name * ikenton@meritbeauty.com Last Name Add Ne…" at bounding box center [353, 190] width 707 height 380
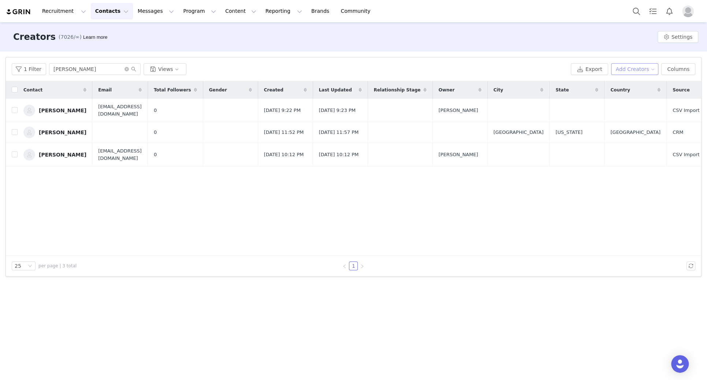
click at [483, 67] on button "Add Creators" at bounding box center [635, 69] width 48 height 12
click at [483, 83] on span "Add a Creator" at bounding box center [636, 84] width 36 height 8
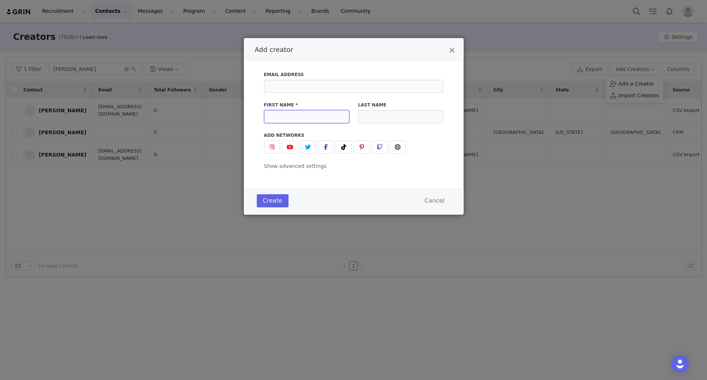
click at [327, 117] on input "Add creator" at bounding box center [306, 116] width 85 height 13
type input "Kyle"
click at [415, 113] on input "Add creator" at bounding box center [400, 116] width 85 height 13
type input "Yang"
click at [273, 201] on button "Create" at bounding box center [273, 200] width 32 height 13
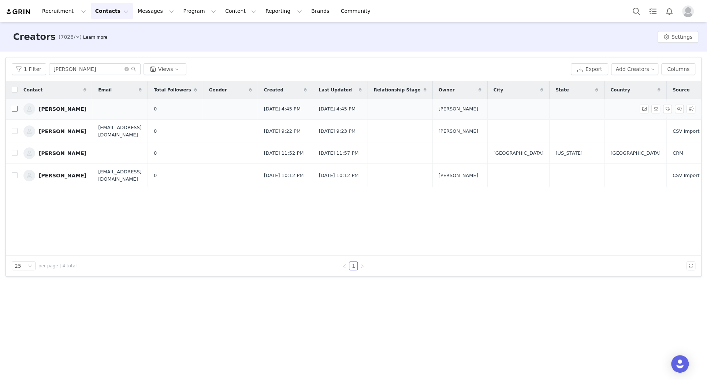
click at [14, 111] on input "checkbox" at bounding box center [15, 109] width 6 height 6
checkbox input "true"
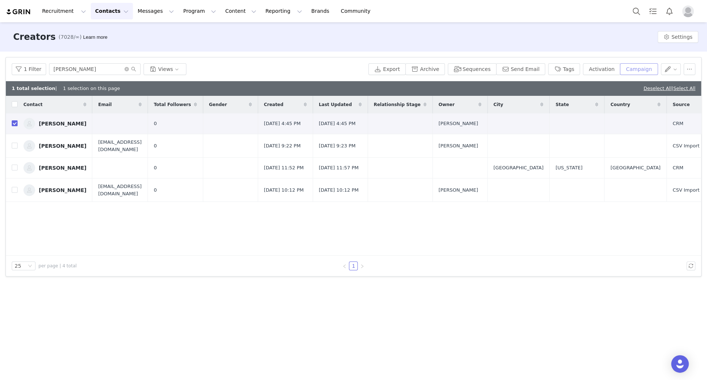
click at [483, 68] on button "Campaign" at bounding box center [639, 69] width 38 height 12
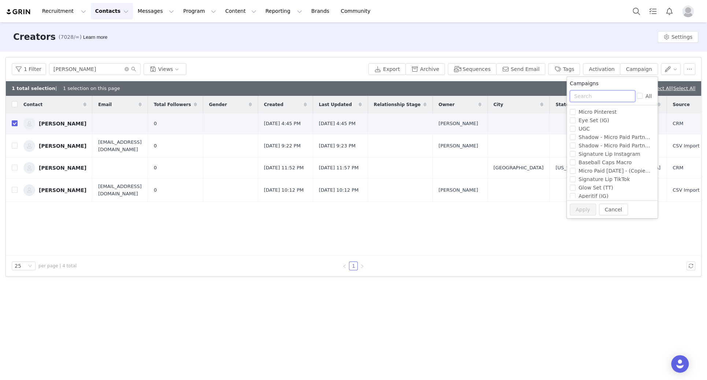
click at [483, 97] on input "text" at bounding box center [603, 96] width 66 height 12
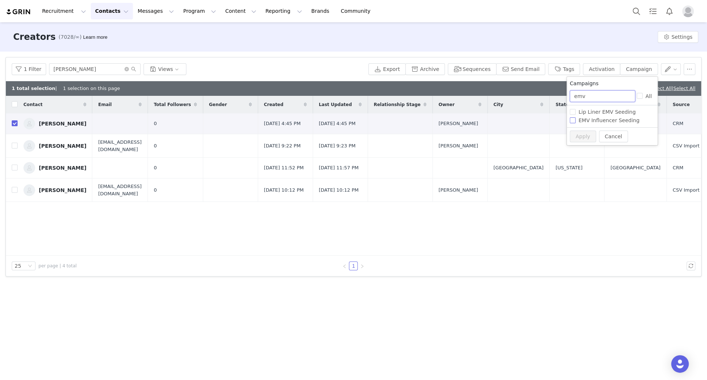
type input "emv"
click at [483, 122] on span "EMV Influencer Seeding" at bounding box center [609, 121] width 67 height 6
click at [483, 122] on input "EMV Influencer Seeding" at bounding box center [573, 121] width 6 height 6
checkbox input "true"
click at [483, 139] on button "Apply" at bounding box center [583, 137] width 26 height 12
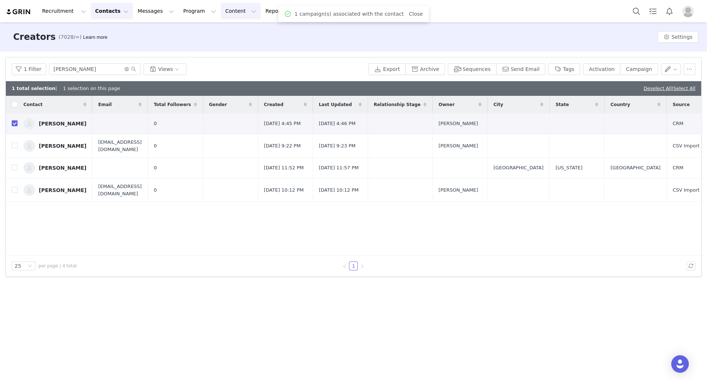
click at [232, 10] on button "Content Content" at bounding box center [241, 11] width 40 height 16
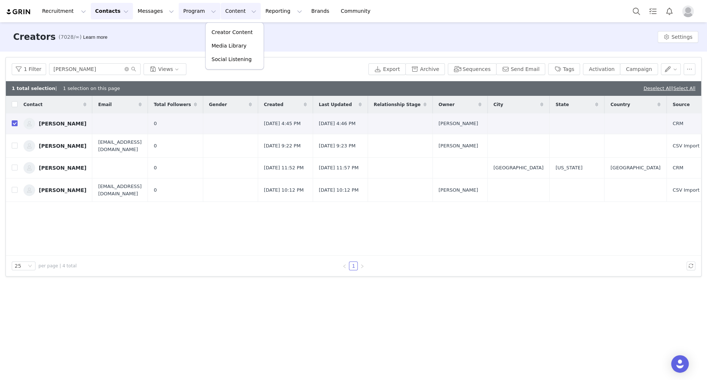
click at [179, 9] on button "Program Program" at bounding box center [200, 11] width 42 height 16
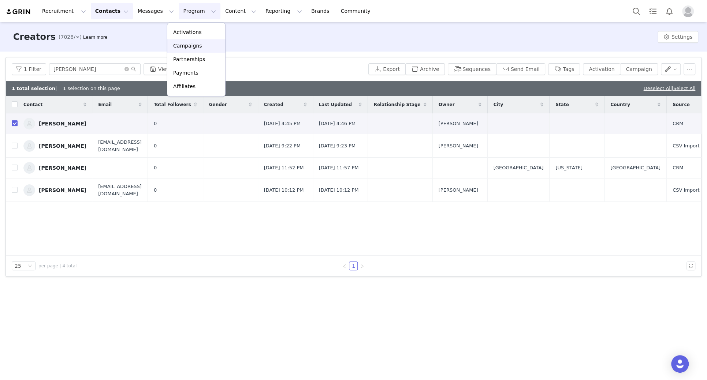
click at [189, 41] on link "Campaigns" at bounding box center [196, 46] width 58 height 14
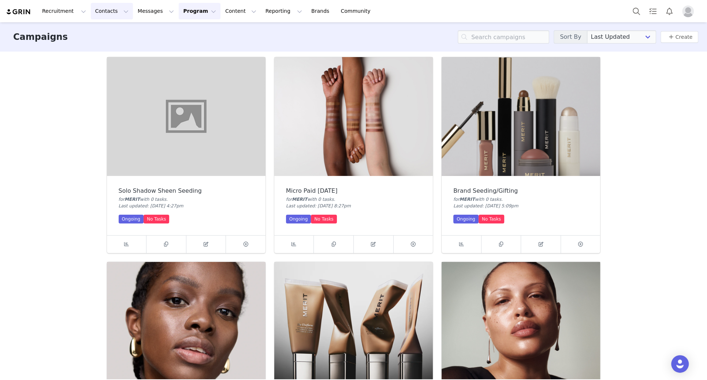
click at [99, 14] on button "Contacts Contacts" at bounding box center [112, 11] width 42 height 16
click at [110, 33] on p "Creators" at bounding box center [103, 33] width 22 height 8
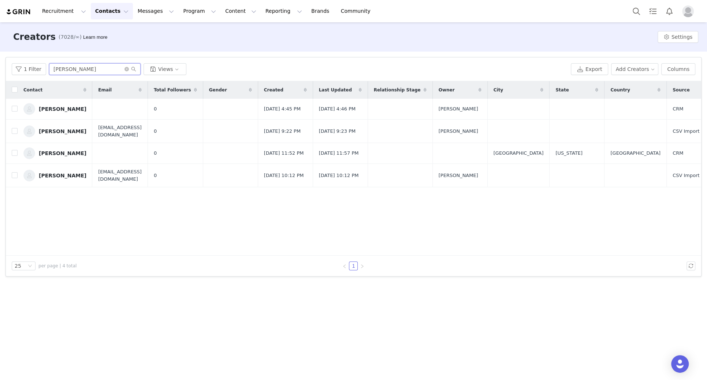
click at [95, 68] on input "kyle" at bounding box center [95, 69] width 92 height 12
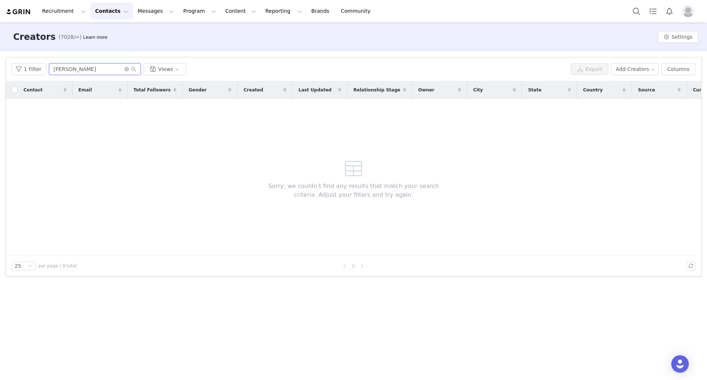
click at [62, 67] on input "kylie yang" at bounding box center [95, 69] width 92 height 12
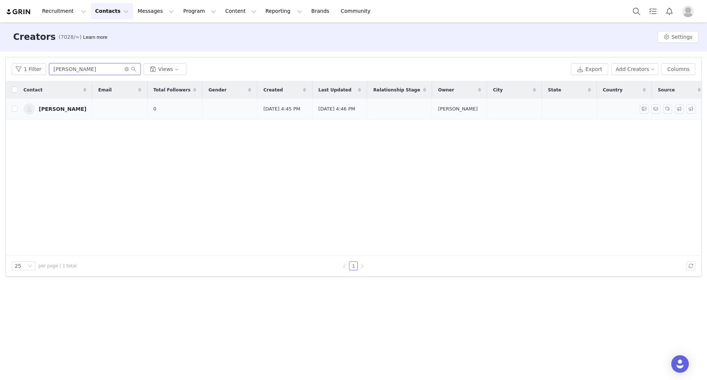
type input "kyle yang"
click at [50, 109] on div "Kyle Yang" at bounding box center [63, 109] width 48 height 6
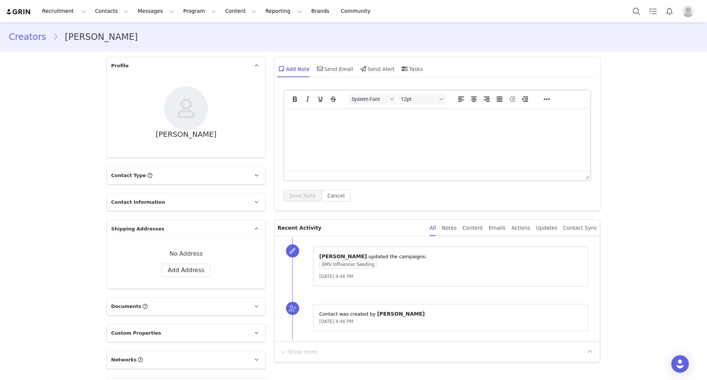
click at [180, 137] on div "Kyle Yang" at bounding box center [186, 134] width 61 height 8
click at [235, 66] on p "Profile" at bounding box center [177, 66] width 141 height 18
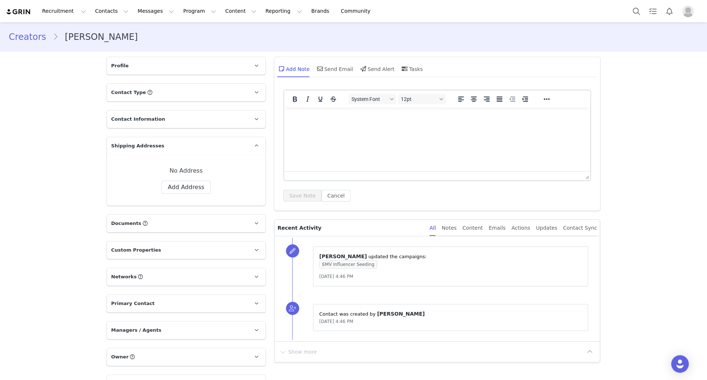
click at [235, 66] on p "Profile" at bounding box center [177, 66] width 141 height 18
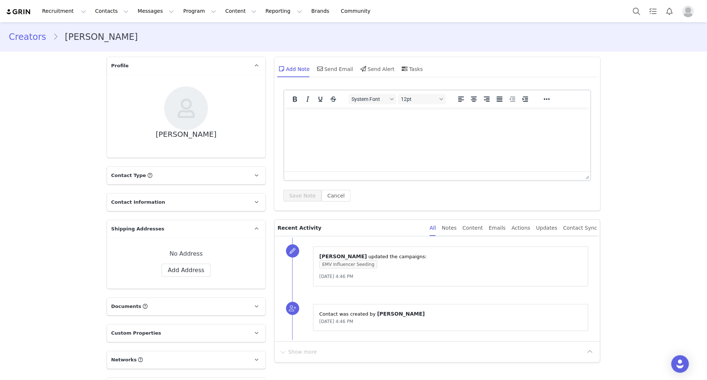
click at [184, 209] on p "Contact Information" at bounding box center [177, 203] width 141 height 18
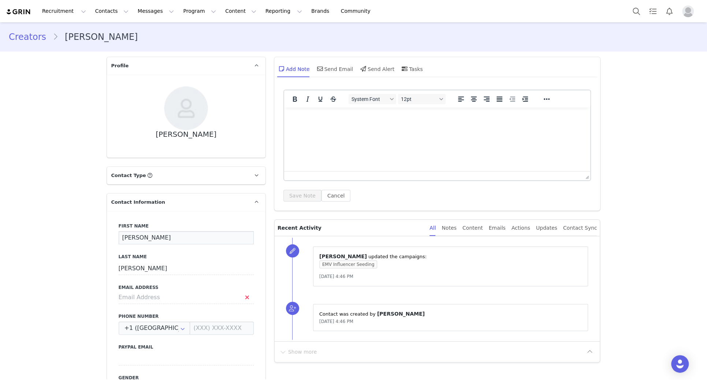
click at [127, 236] on input "Kyle" at bounding box center [186, 237] width 135 height 13
type input "Kylie"
click at [42, 266] on button "Save" at bounding box center [35, 363] width 38 height 21
click at [221, 9] on button "Content Content" at bounding box center [241, 11] width 40 height 16
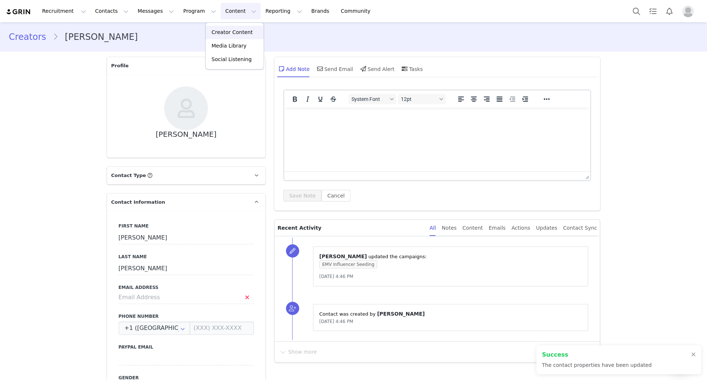
click at [225, 34] on p "Creator Content" at bounding box center [232, 33] width 41 height 8
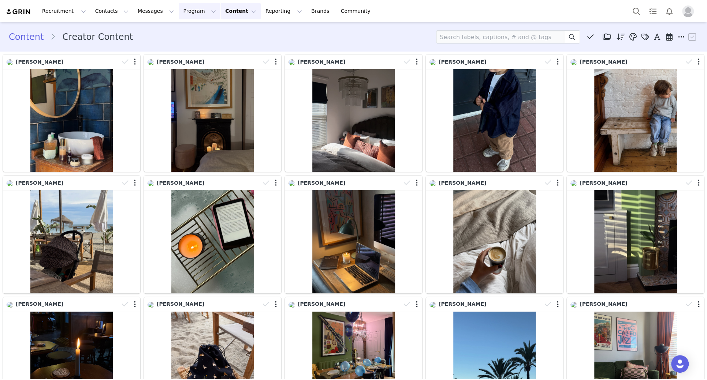
click at [182, 11] on button "Program Program" at bounding box center [200, 11] width 42 height 16
click at [190, 50] on link "Campaigns" at bounding box center [196, 46] width 58 height 14
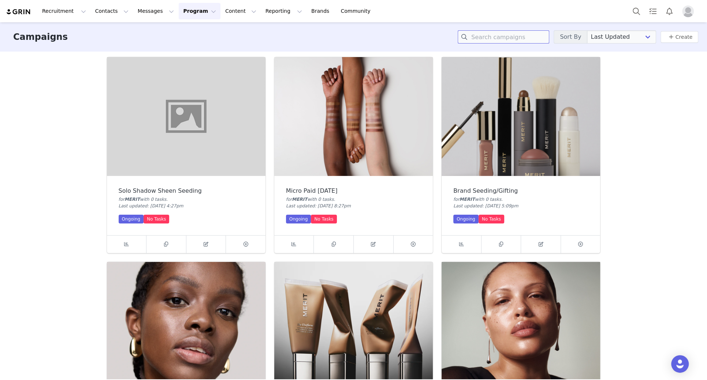
click at [483, 38] on input at bounding box center [504, 36] width 92 height 13
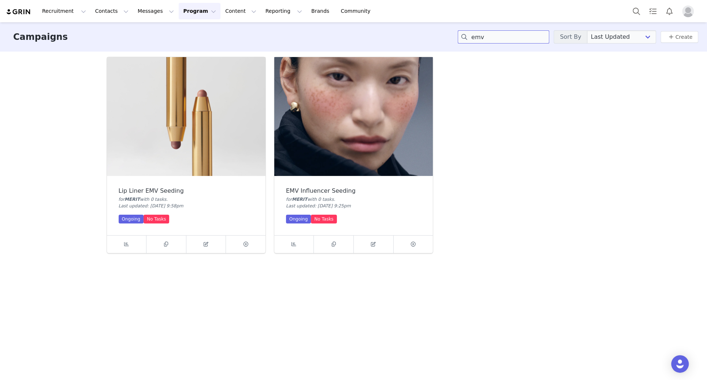
type input "emv"
click at [343, 134] on img at bounding box center [353, 116] width 159 height 119
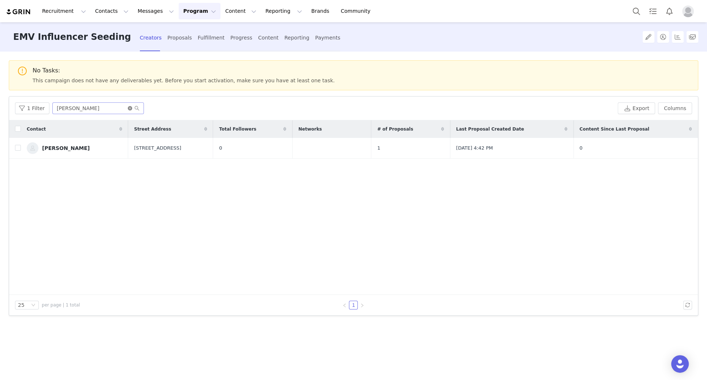
click at [128, 108] on icon "icon: close-circle" at bounding box center [130, 108] width 4 height 4
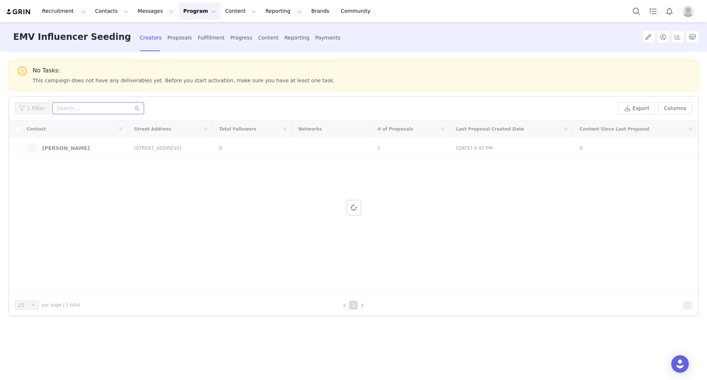
click at [118, 109] on input "text" at bounding box center [98, 109] width 92 height 12
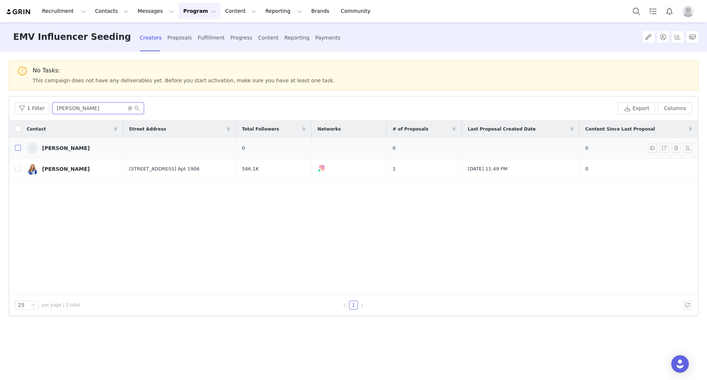
type input "kylie"
click at [18, 149] on input "checkbox" at bounding box center [18, 148] width 6 height 6
checkbox input "true"
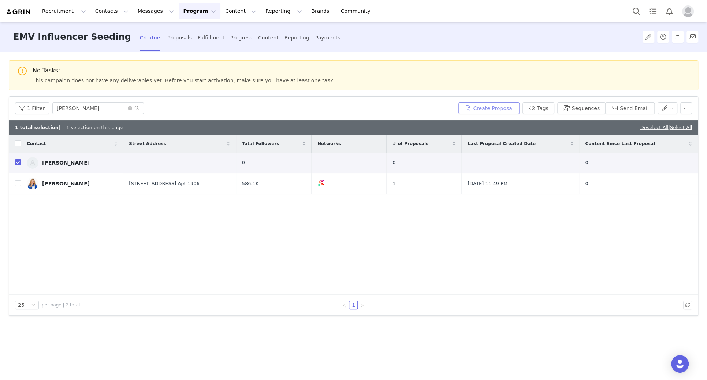
click at [483, 111] on button "Create Proposal" at bounding box center [488, 109] width 61 height 12
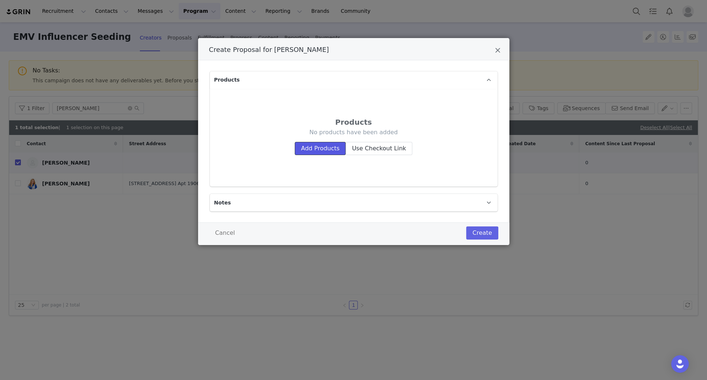
click at [331, 151] on button "Add Products" at bounding box center [320, 148] width 51 height 13
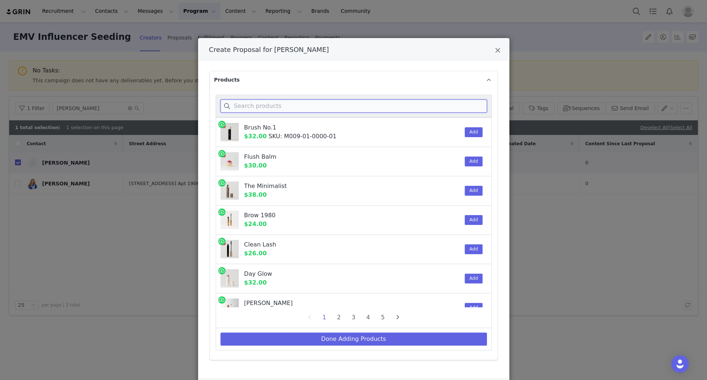
click at [256, 108] on input "Create Proposal for Kylie Yang" at bounding box center [353, 106] width 267 height 13
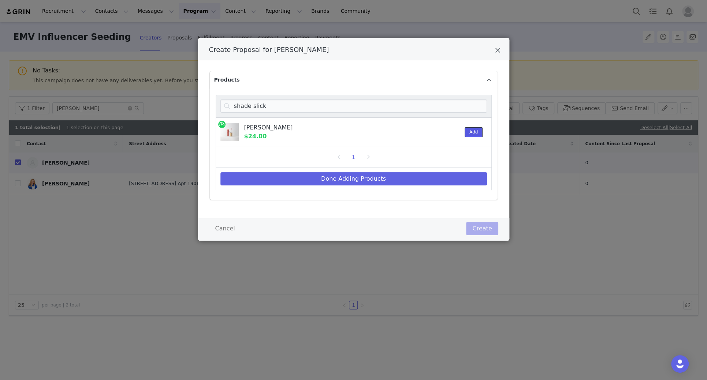
click at [468, 135] on button "Add" at bounding box center [474, 132] width 18 height 10
click at [269, 101] on input "shade slick" at bounding box center [353, 106] width 267 height 13
click at [272, 107] on input "shade slick" at bounding box center [353, 106] width 267 height 13
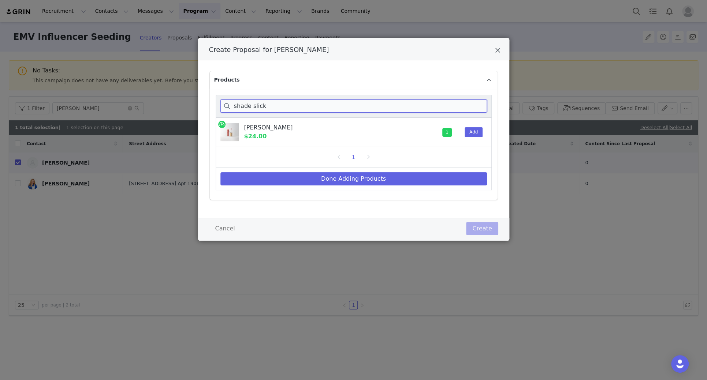
click at [272, 107] on input "shade slick" at bounding box center [353, 106] width 267 height 13
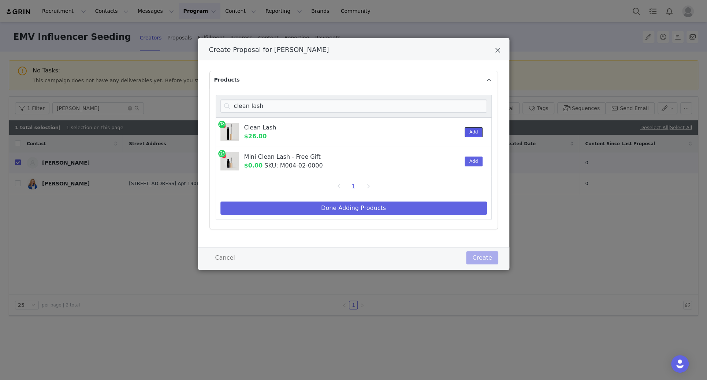
click at [465, 131] on button "Add" at bounding box center [474, 132] width 18 height 10
click at [274, 107] on input "clean lash" at bounding box center [353, 106] width 267 height 13
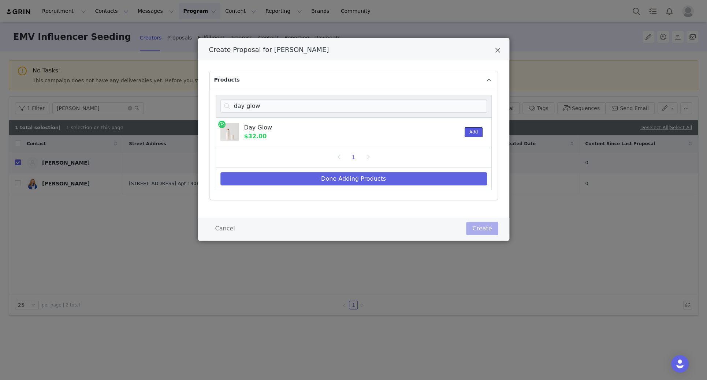
click at [469, 131] on button "Add" at bounding box center [474, 132] width 18 height 10
click at [271, 110] on input "day glow" at bounding box center [353, 106] width 267 height 13
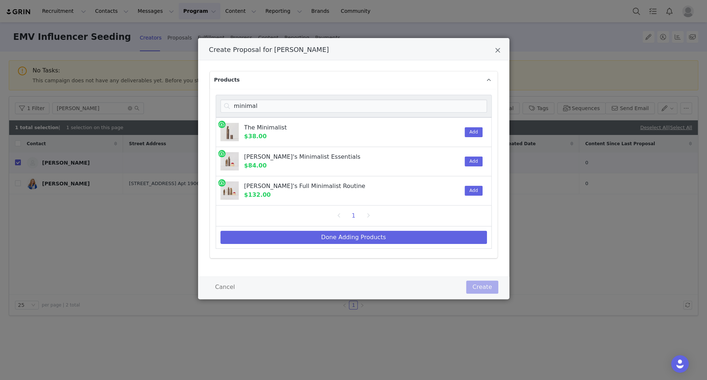
click at [464, 133] on div "Add" at bounding box center [471, 132] width 22 height 29
click at [470, 133] on button "Add" at bounding box center [474, 132] width 18 height 10
click at [268, 108] on input "minimal" at bounding box center [353, 106] width 267 height 13
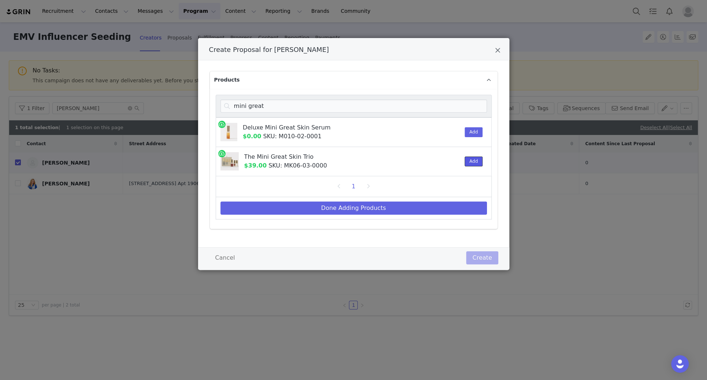
click at [472, 165] on button "Add" at bounding box center [474, 162] width 18 height 10
click at [276, 105] on input "mini great" at bounding box center [353, 106] width 267 height 13
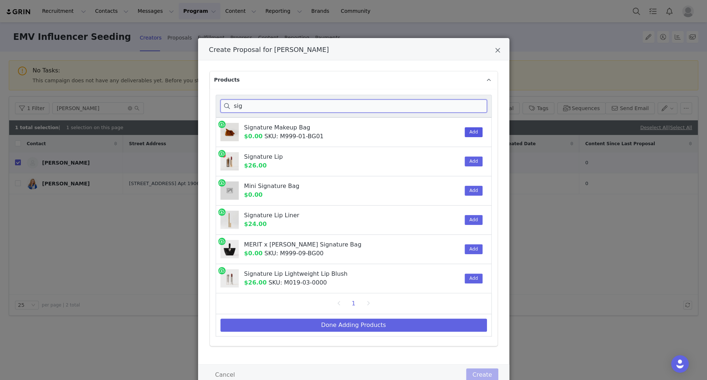
type input "sig"
click at [473, 132] on button "Add" at bounding box center [474, 132] width 18 height 10
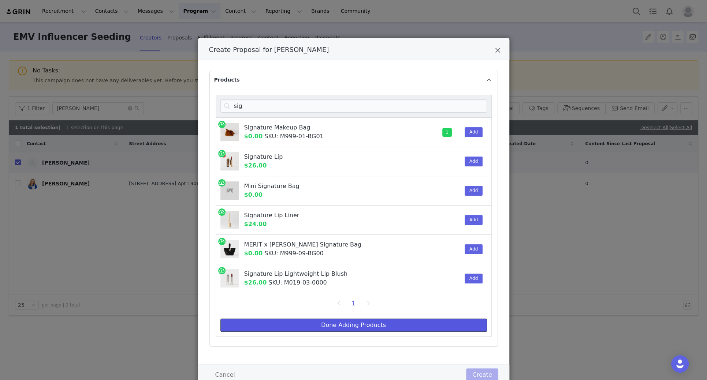
click at [366, 266] on button "Done Adding Products" at bounding box center [353, 325] width 267 height 13
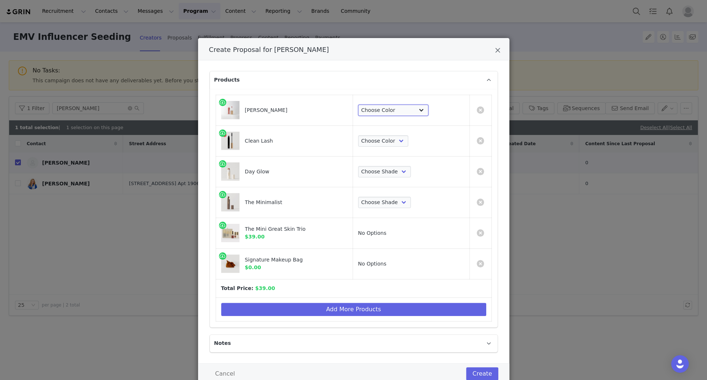
click at [401, 109] on select "Choose Color Pink Beet Jeté Sangria Les Deux Maraschino Taupe Mapleton Marrakec…" at bounding box center [393, 111] width 71 height 12
select select "17369268"
click at [372, 105] on select "Choose Color Pink Beet Jeté Sangria Les Deux Maraschino Taupe Mapleton Marrakec…" at bounding box center [393, 111] width 71 height 12
click at [388, 143] on select "Choose Color Perfect Black" at bounding box center [383, 141] width 51 height 12
select select "1822039"
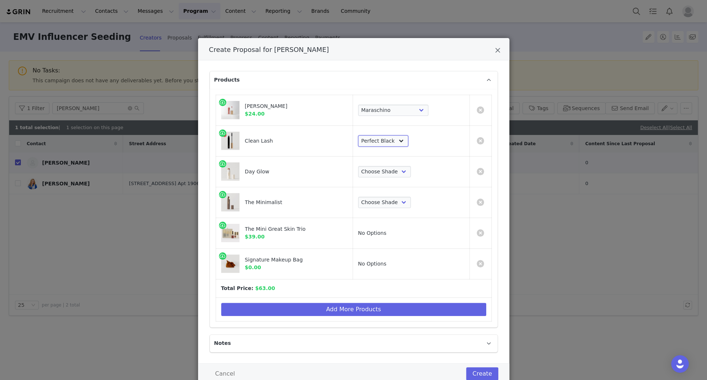
click at [372, 135] on select "Choose Color Perfect Black" at bounding box center [383, 141] width 51 height 12
click at [394, 176] on select "Choose Shade Cava Bounce Citrine Solstice" at bounding box center [384, 172] width 53 height 12
click at [397, 169] on select "Choose Shade Cava Bounce Citrine Solstice" at bounding box center [384, 172] width 53 height 12
select select "10920240"
click at [372, 166] on select "Choose Shade Cava Bounce Citrine Solstice" at bounding box center [384, 172] width 53 height 12
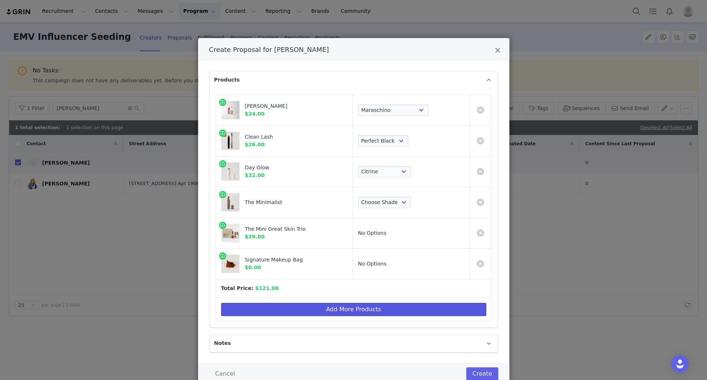
click at [364, 266] on button "Add More Products" at bounding box center [353, 309] width 265 height 13
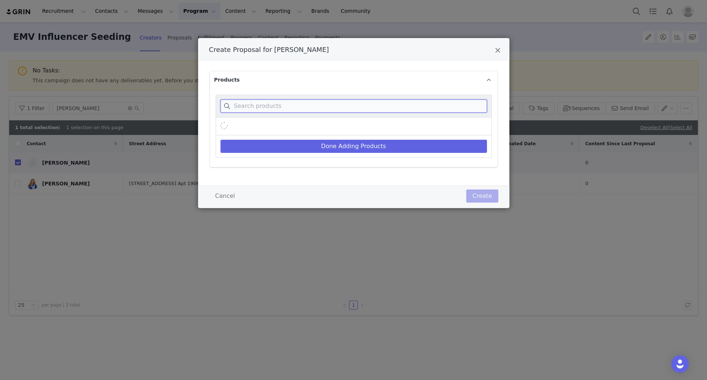
click at [343, 107] on input "Create Proposal for Kylie Yang" at bounding box center [353, 106] width 267 height 13
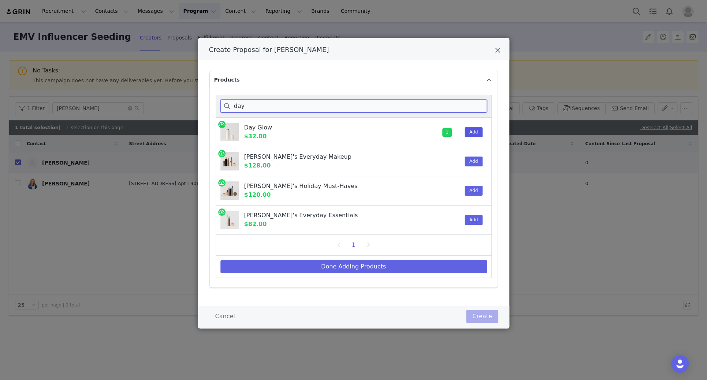
type input "day"
click at [470, 130] on button "Add" at bounding box center [474, 132] width 18 height 10
click at [348, 266] on button "Done Adding Products" at bounding box center [353, 266] width 267 height 13
select select "17369268"
select select "1822039"
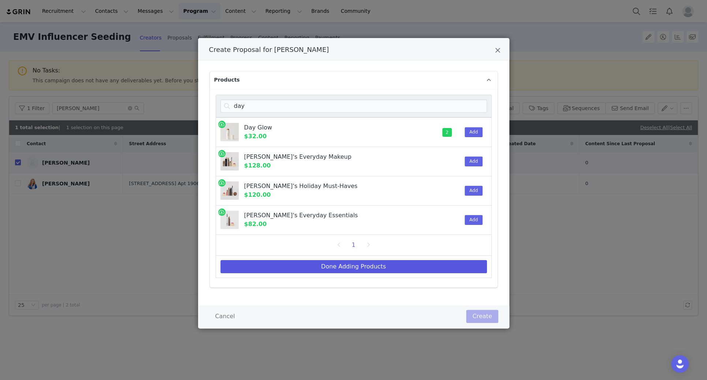
select select "10920240"
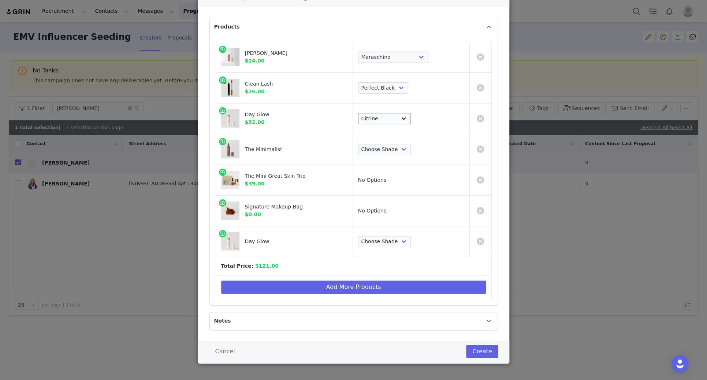
scroll to position [53, 0]
click at [404, 245] on select "Choose Shade Cava Bounce Citrine Solstice" at bounding box center [384, 242] width 53 height 12
select select "2838605"
click at [372, 236] on select "Choose Shade Cava Bounce Citrine Solstice" at bounding box center [384, 242] width 53 height 12
click at [397, 154] on select "Choose Shade Umber Sepia Tiger Eye Cacao Sienna Chestnut Amber Buff Khaki Camel…" at bounding box center [384, 150] width 53 height 12
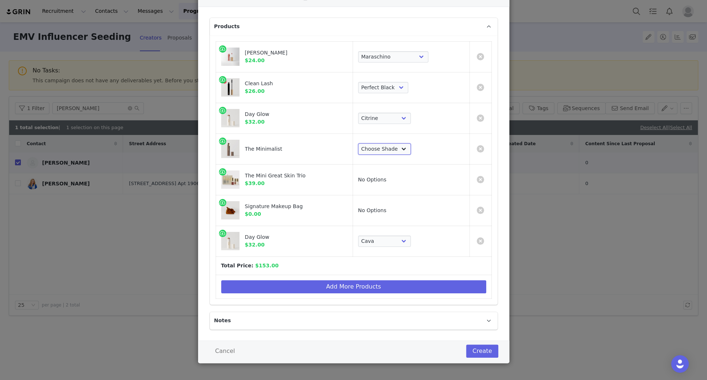
select select "5273099"
click at [372, 144] on select "Choose Shade Umber Sepia Tiger Eye Cacao Sienna Chestnut Amber Buff Khaki Camel…" at bounding box center [384, 150] width 53 height 12
click at [478, 266] on button "Create" at bounding box center [482, 351] width 32 height 13
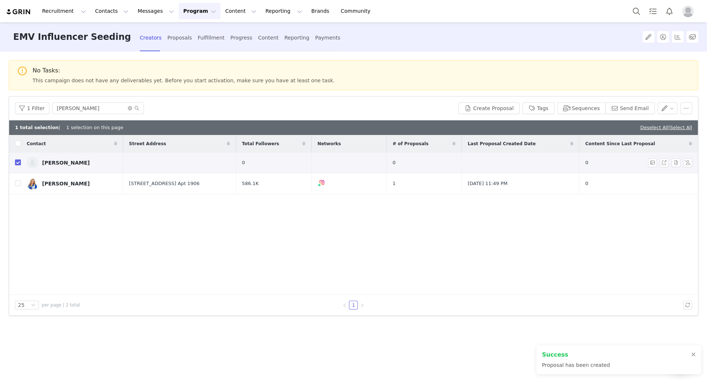
click at [143, 161] on td at bounding box center [179, 163] width 113 height 21
click at [18, 163] on input "checkbox" at bounding box center [18, 163] width 6 height 6
checkbox input "false"
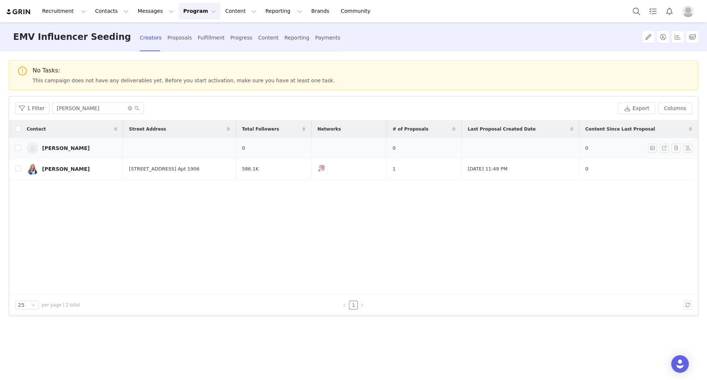
click at [146, 148] on td at bounding box center [179, 148] width 113 height 21
click at [58, 149] on div "Kylie Yang" at bounding box center [66, 148] width 48 height 6
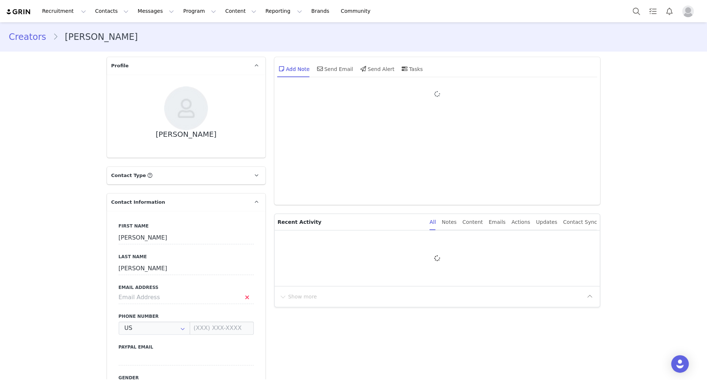
type input "+1 (United States)"
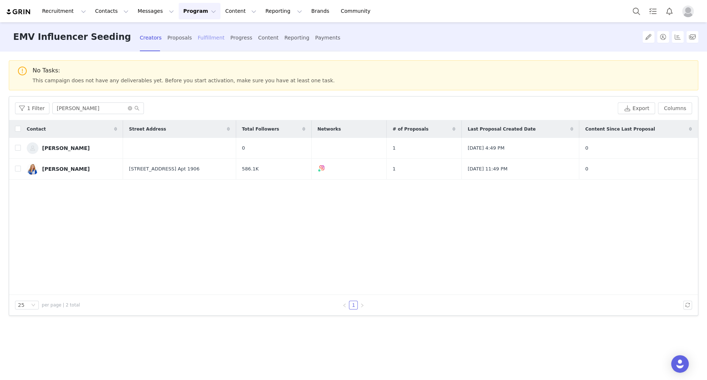
click at [198, 40] on div "Fulfillment" at bounding box center [211, 37] width 27 height 19
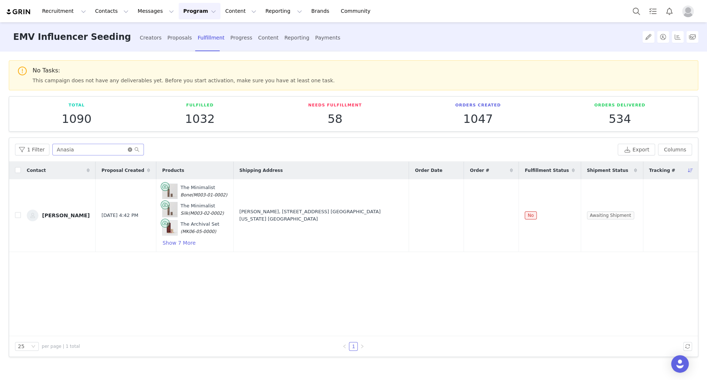
click at [128, 150] on icon "icon: close-circle" at bounding box center [130, 150] width 4 height 4
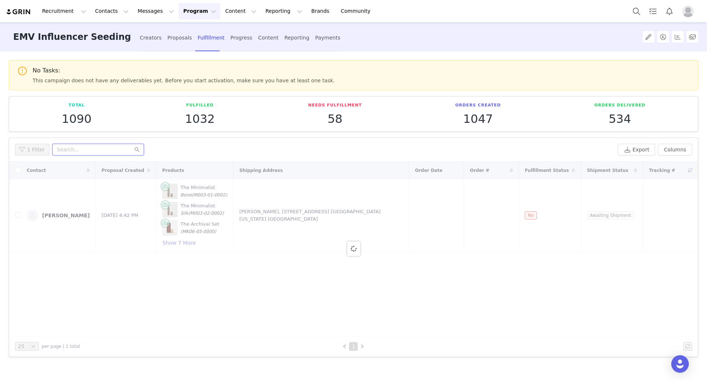
click at [128, 150] on input "text" at bounding box center [98, 150] width 92 height 12
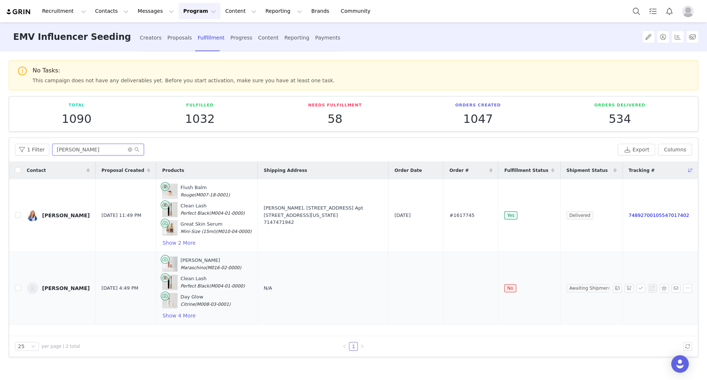
type input "kylie"
click at [264, 266] on span "N/A" at bounding box center [268, 288] width 8 height 5
select select
click at [354, 266] on button "Add Address" at bounding box center [353, 293] width 49 height 13
select select
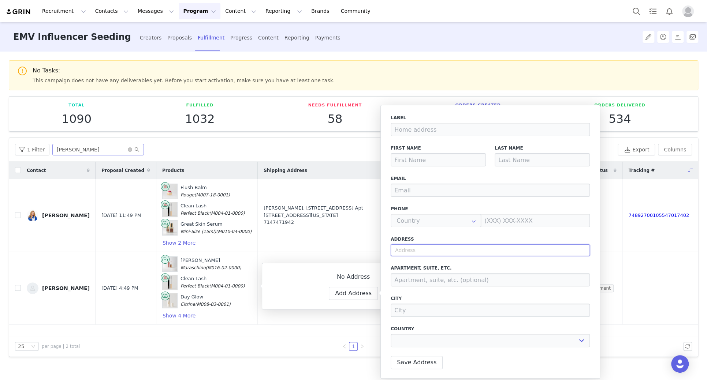
click at [418, 246] on input "text" at bounding box center [490, 251] width 199 height 12
paste input ""950 N Lafayette St Apt 203 Denver CO 80218""
type input ""950 N Lafayette St Apt 203 Denver CO 80218""
select select
type input ""950 N Lafayette St Apt 203 Denver CO 80218"
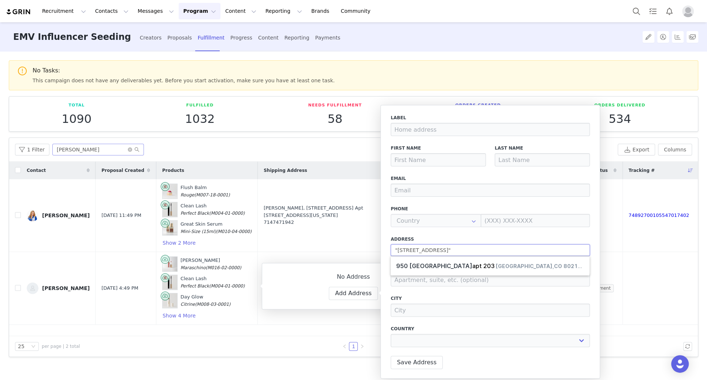
select select
click at [398, 251] on input ""950 N Lafayette St Apt 203 Denver CO 80218" at bounding box center [490, 251] width 199 height 12
type input "950 N Lafayette St Apt 203 Denver CO 80218"
select select
type input "[STREET_ADDRESS]"
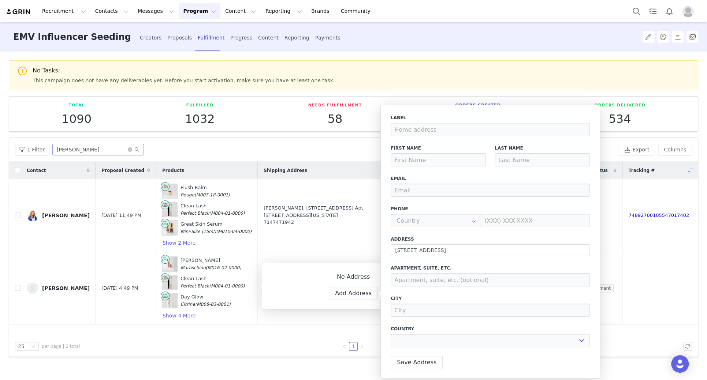
type input "Denver"
select select "[object Object]"
click at [432, 266] on input at bounding box center [490, 279] width 199 height 13
type input "apt 203"
click at [483, 254] on input "[STREET_ADDRESS]" at bounding box center [490, 251] width 199 height 12
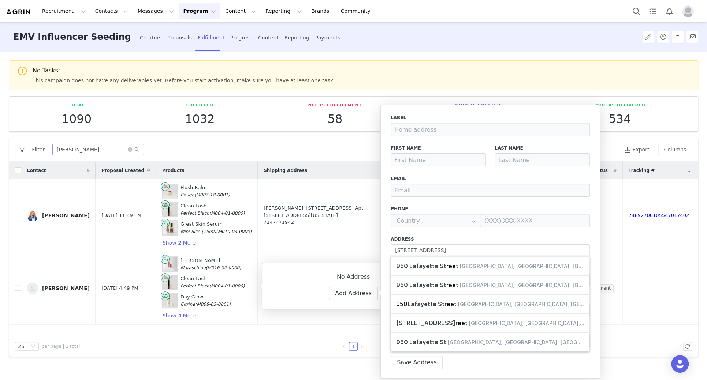
click at [471, 236] on label "Address" at bounding box center [490, 239] width 199 height 7
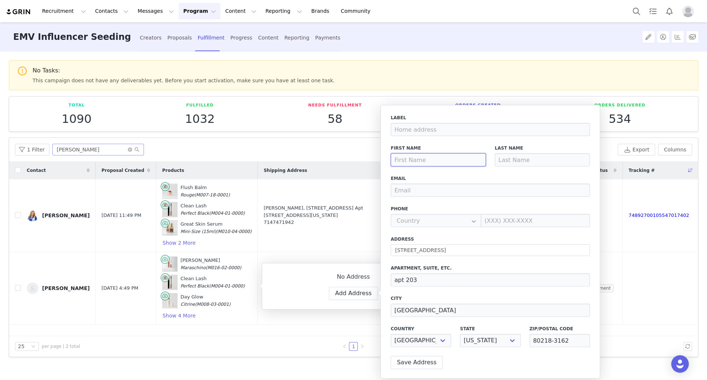
click at [422, 158] on input at bounding box center [438, 159] width 95 height 13
type input "Kylie"
click at [483, 152] on div "Last Name" at bounding box center [542, 156] width 95 height 22
click at [483, 161] on input at bounding box center [542, 159] width 95 height 13
type input "Yang"
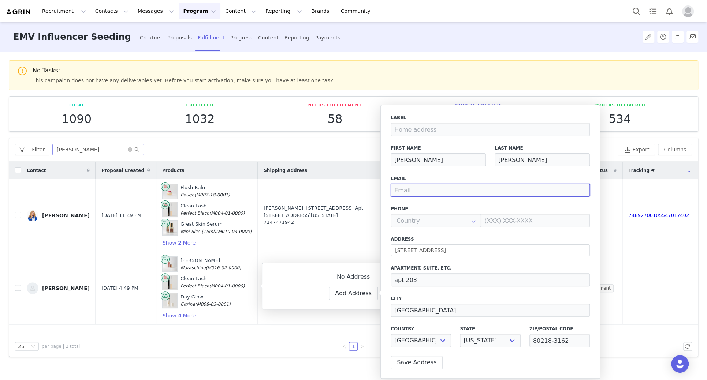
click at [483, 195] on input "email" at bounding box center [490, 190] width 199 height 13
paste input "ikenton@meritbeauty.com"
type input "ikenton@meritbeauty.com"
click at [422, 204] on div "Label First Name Kylie Last Name Yang Email ikenton@meritbeauty.com Phone +93 (…" at bounding box center [490, 233] width 199 height 237
click at [415, 266] on button "Save Address" at bounding box center [417, 362] width 52 height 13
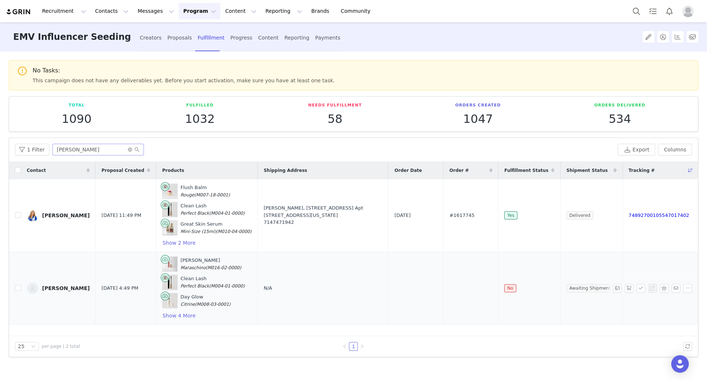
click at [271, 266] on td "N/A" at bounding box center [323, 288] width 131 height 73
click at [264, 266] on span "N/A" at bounding box center [268, 288] width 8 height 5
click at [483, 264] on td "No" at bounding box center [529, 288] width 62 height 73
click at [128, 150] on icon "icon: close-circle" at bounding box center [130, 150] width 4 height 4
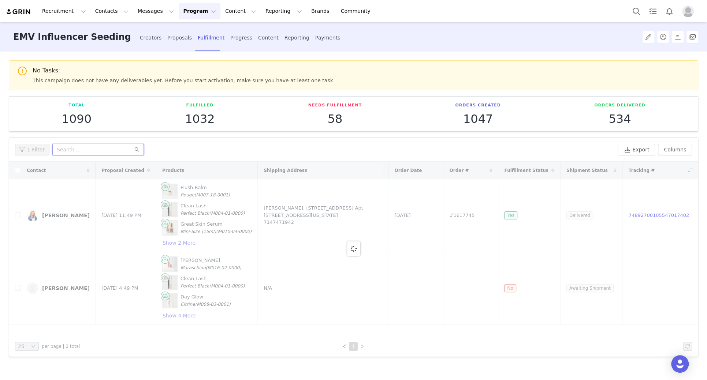
click at [96, 150] on input "text" at bounding box center [98, 150] width 92 height 12
paste input "Anasia Sustic"
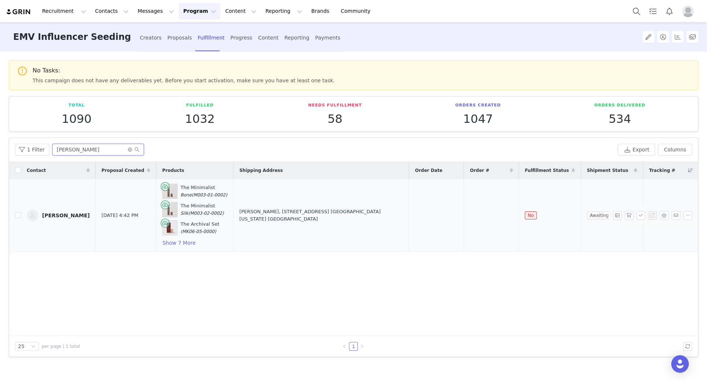
type input "Anasia Sustic"
click at [272, 216] on div "Anasia Sustic, 2935 N Bay Rd. Miami Beach, Florida 33140 United States" at bounding box center [321, 215] width 164 height 14
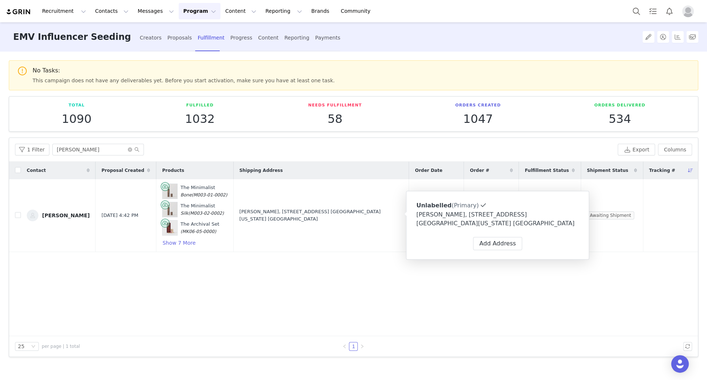
click at [482, 216] on div "Anasia Sustic, 2935 N Bay Rd. Miami Beach, Florida 33140 United States" at bounding box center [497, 220] width 163 height 18
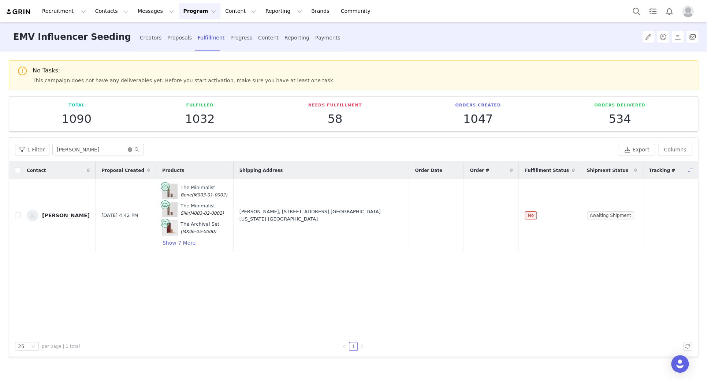
click at [128, 149] on icon "icon: close-circle" at bounding box center [130, 150] width 4 height 4
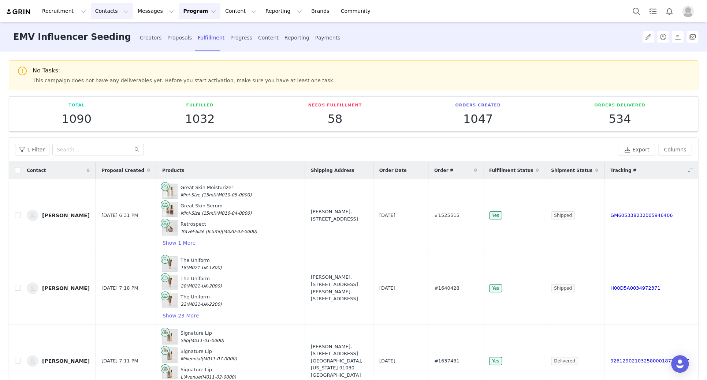
click at [102, 12] on button "Contacts Contacts" at bounding box center [112, 11] width 42 height 16
click at [107, 29] on p "Creators" at bounding box center [103, 33] width 22 height 8
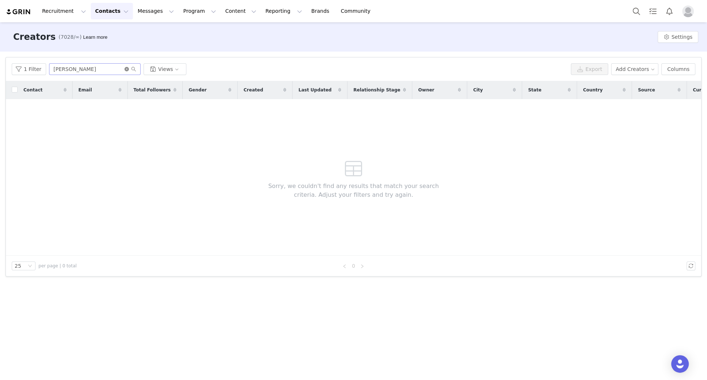
click at [124, 68] on icon "icon: close-circle" at bounding box center [126, 69] width 4 height 4
click at [123, 68] on input "text" at bounding box center [95, 69] width 92 height 12
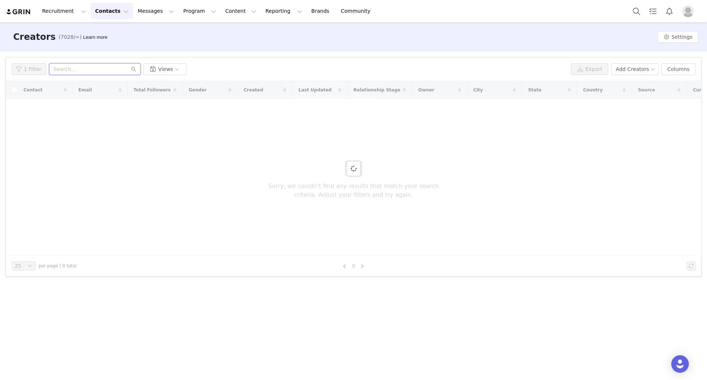
paste input "Gita Bass"
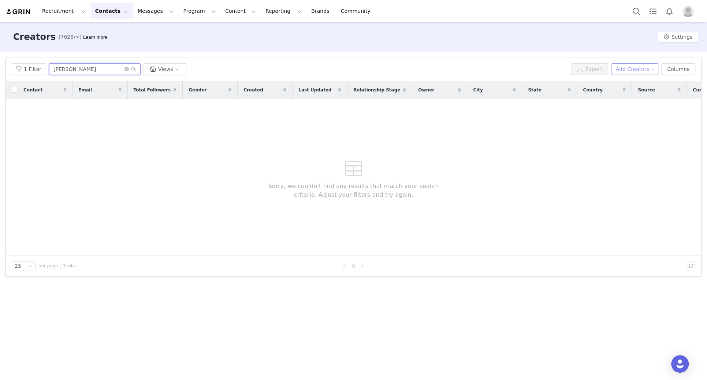
type input "Gita Bass"
click at [483, 68] on button "Add Creators" at bounding box center [635, 69] width 48 height 12
click at [483, 81] on span "Add a Creator" at bounding box center [636, 84] width 36 height 8
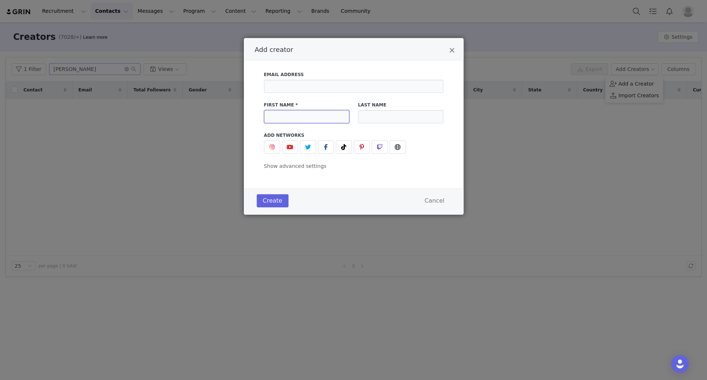
click at [311, 121] on input "Add creator" at bounding box center [306, 116] width 85 height 13
paste input "Gita Bass"
drag, startPoint x: 333, startPoint y: 120, endPoint x: 280, endPoint y: 118, distance: 53.1
click at [279, 118] on input "Gita Bass" at bounding box center [306, 116] width 85 height 13
type input "Gita"
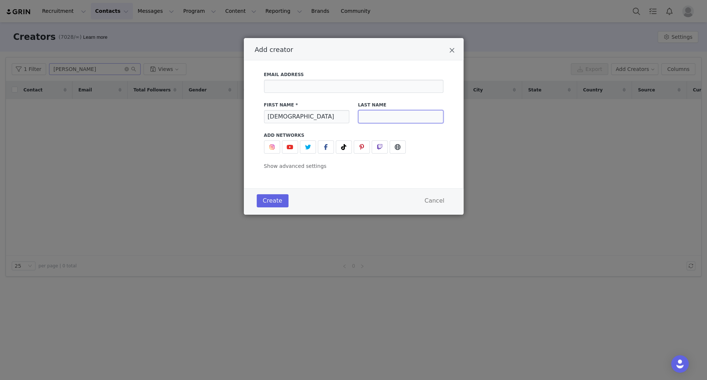
click at [369, 120] on input "Add creator" at bounding box center [400, 116] width 85 height 13
paste input "Bass"
type input "Bass"
click at [268, 198] on button "Create" at bounding box center [273, 200] width 32 height 13
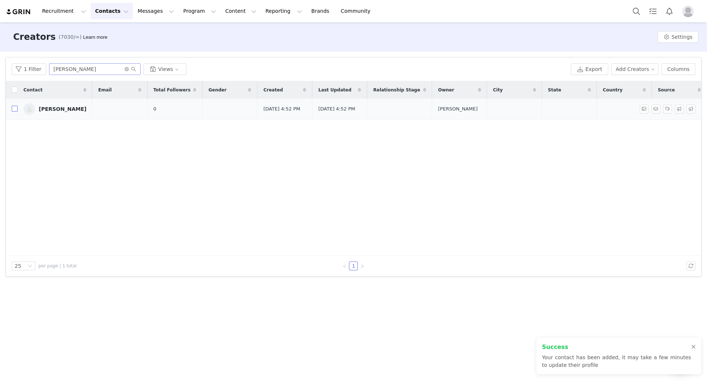
click at [13, 109] on input "checkbox" at bounding box center [15, 109] width 6 height 6
checkbox input "true"
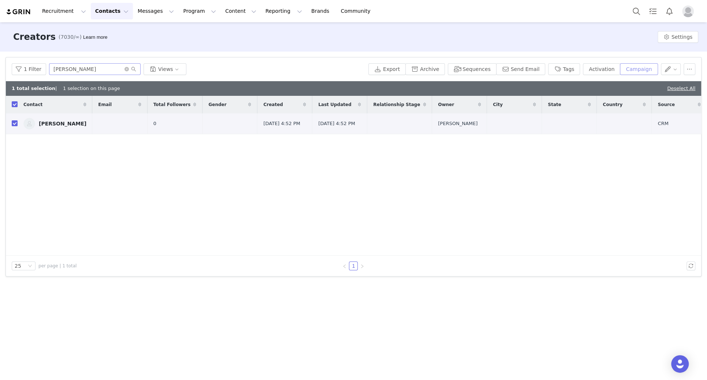
click at [483, 73] on button "Campaign" at bounding box center [639, 69] width 38 height 12
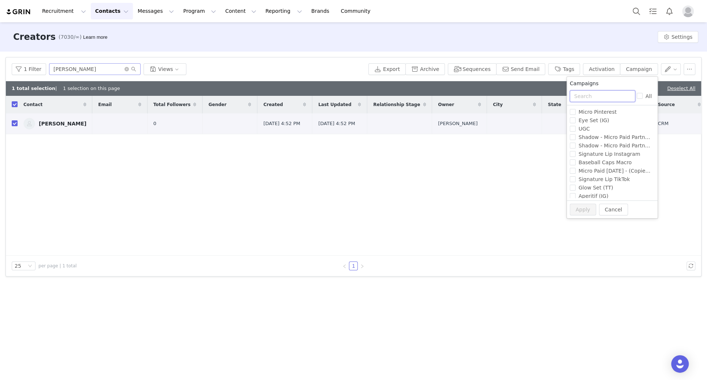
click at [483, 93] on input "text" at bounding box center [603, 96] width 66 height 12
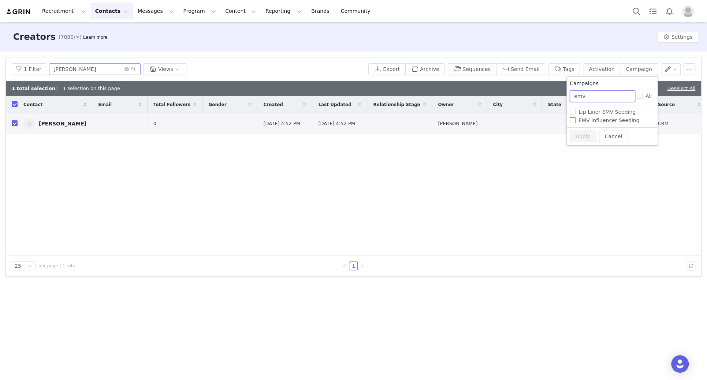
type input "emv"
click at [483, 123] on span "EMV Influencer Seeding" at bounding box center [609, 121] width 67 height 6
click at [483, 123] on input "EMV Influencer Seeding" at bounding box center [573, 121] width 6 height 6
checkbox input "true"
click at [483, 135] on button "Apply" at bounding box center [583, 137] width 26 height 12
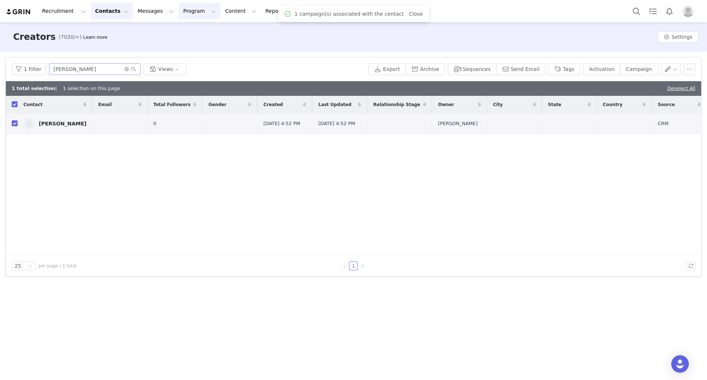
click at [189, 9] on button "Program Program" at bounding box center [200, 11] width 42 height 16
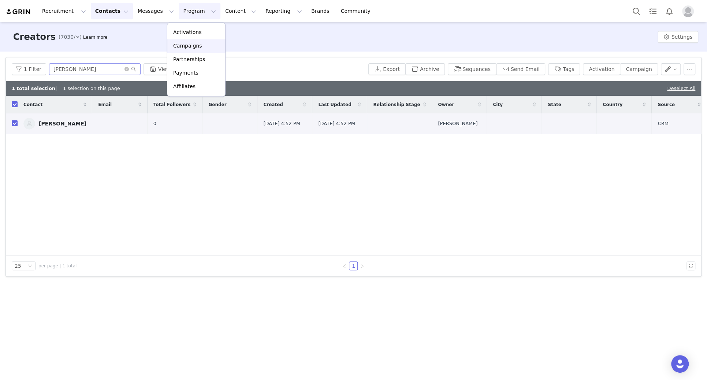
click at [193, 45] on p "Campaigns" at bounding box center [187, 46] width 29 height 8
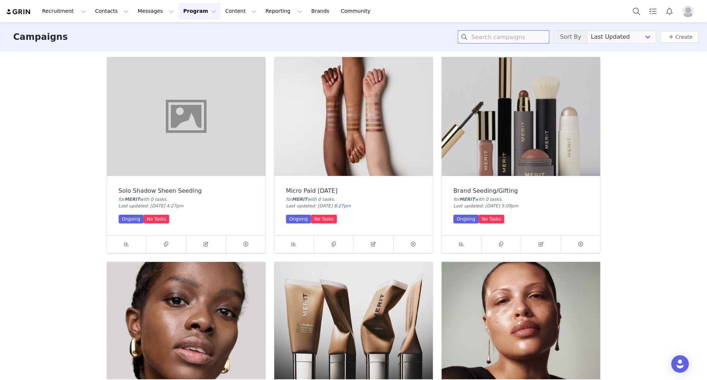
click at [483, 41] on input at bounding box center [504, 36] width 92 height 13
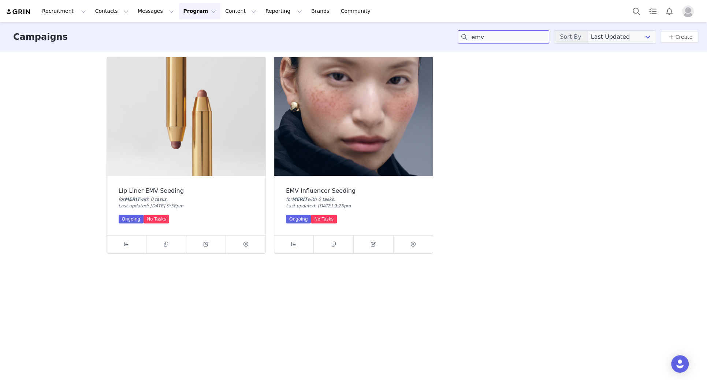
type input "emv"
click at [374, 121] on img at bounding box center [353, 116] width 159 height 119
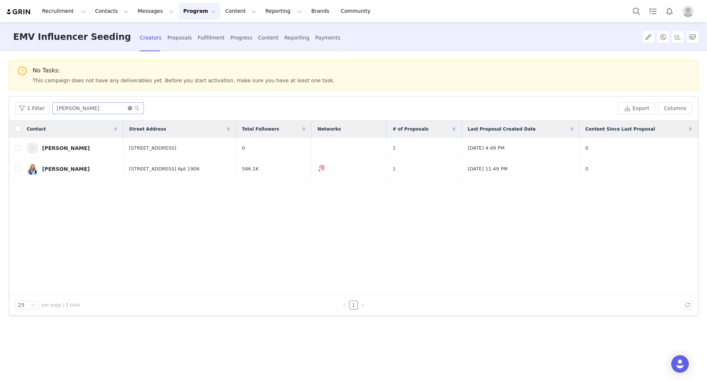
click at [128, 108] on icon "icon: close-circle" at bounding box center [130, 108] width 4 height 4
click at [126, 108] on input "text" at bounding box center [98, 109] width 92 height 12
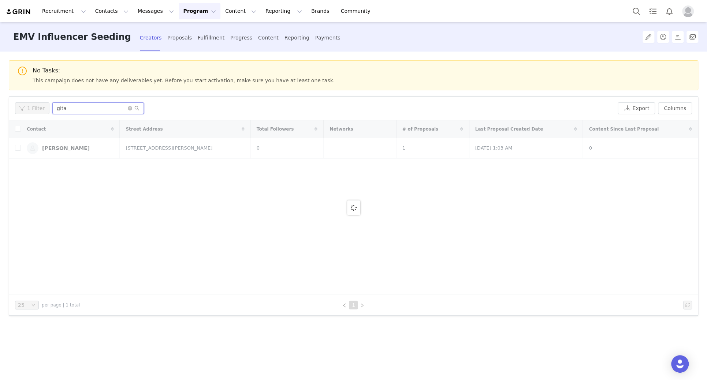
type input "gita"
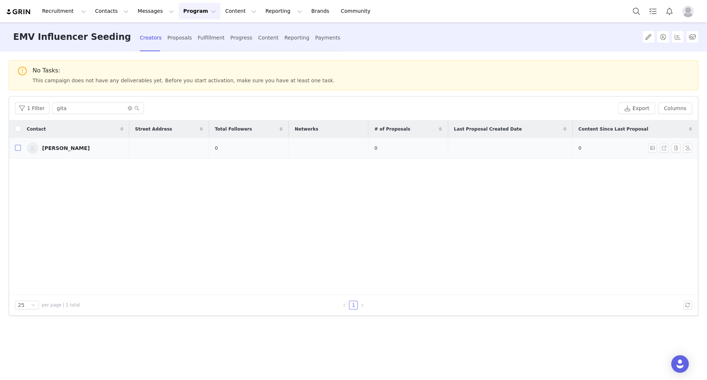
click at [17, 149] on input "checkbox" at bounding box center [18, 148] width 6 height 6
checkbox input "true"
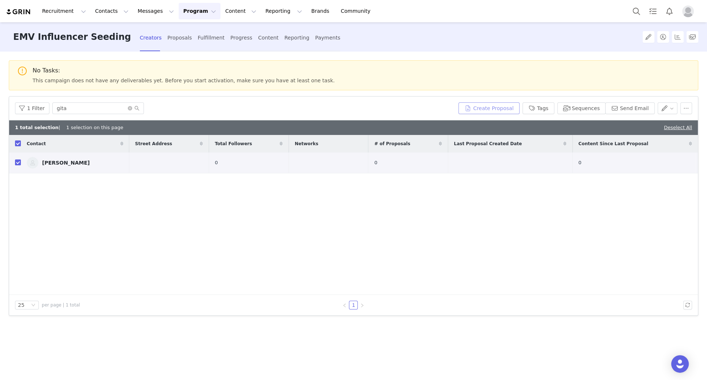
click at [483, 112] on button "Create Proposal" at bounding box center [488, 109] width 61 height 12
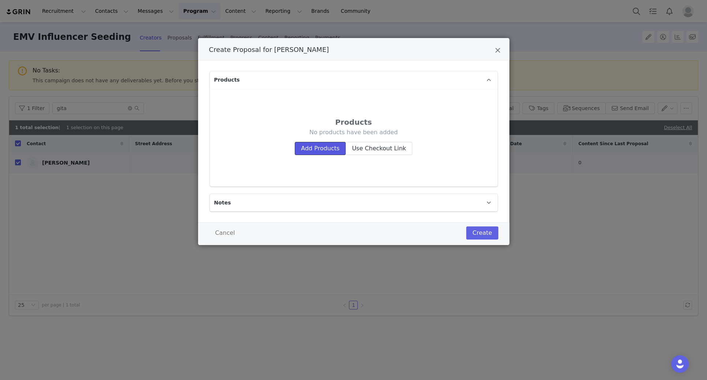
click at [315, 149] on button "Add Products" at bounding box center [320, 148] width 51 height 13
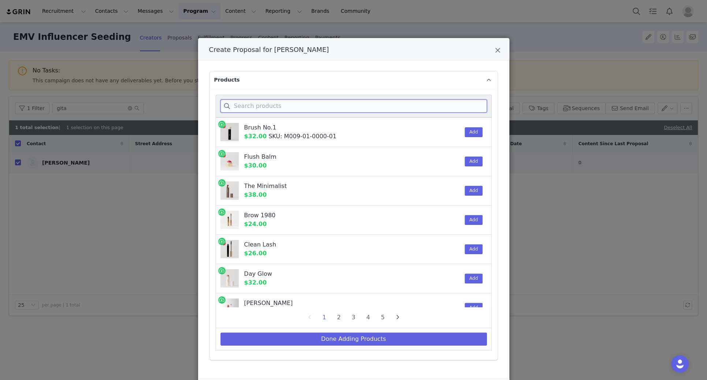
click at [270, 108] on input "Create Proposal for Gita Bass" at bounding box center [353, 106] width 267 height 13
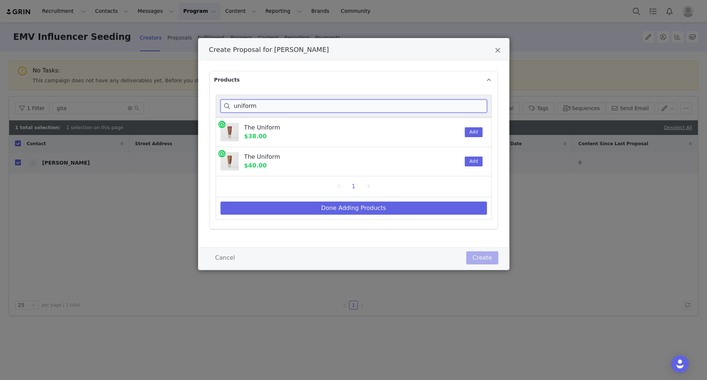
drag, startPoint x: 291, startPoint y: 108, endPoint x: 234, endPoint y: 107, distance: 57.5
click at [234, 107] on input "uniform" at bounding box center [353, 106] width 267 height 13
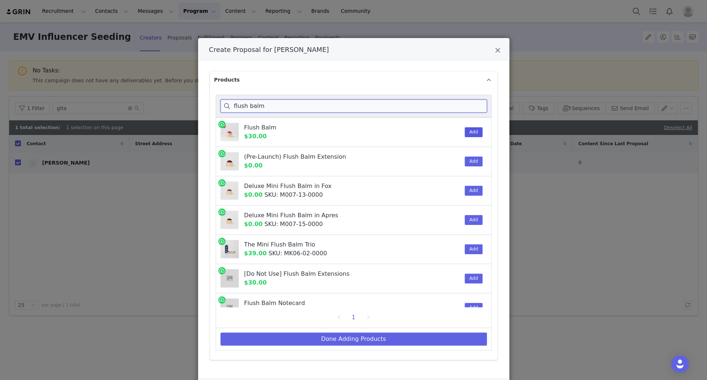
type input "flush balm"
click at [471, 131] on button "Add" at bounding box center [474, 132] width 18 height 10
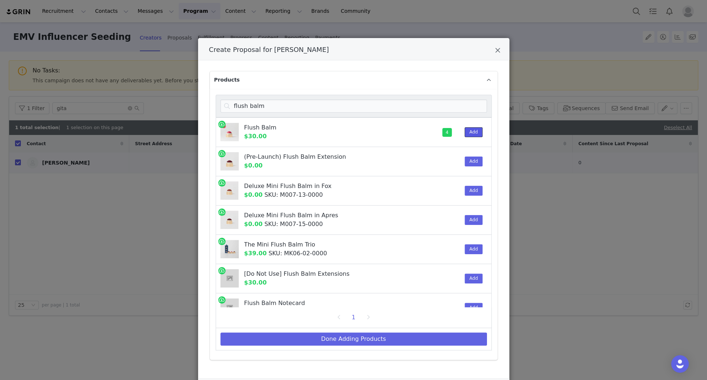
click at [471, 131] on button "Add" at bounding box center [474, 132] width 18 height 10
click at [451, 108] on input "flush balm" at bounding box center [353, 106] width 267 height 13
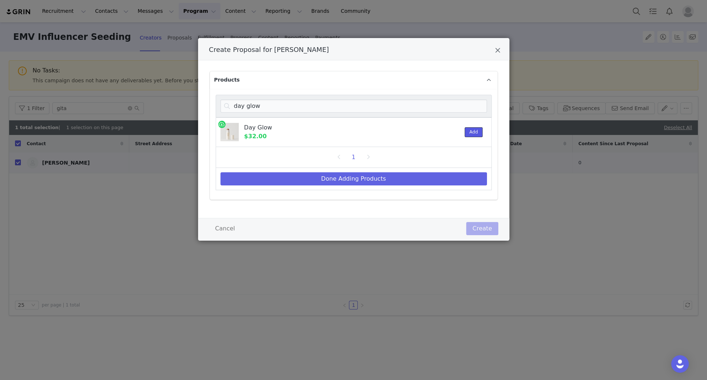
click at [472, 132] on button "Add" at bounding box center [474, 132] width 18 height 10
click at [270, 108] on input "day glow" at bounding box center [353, 106] width 267 height 13
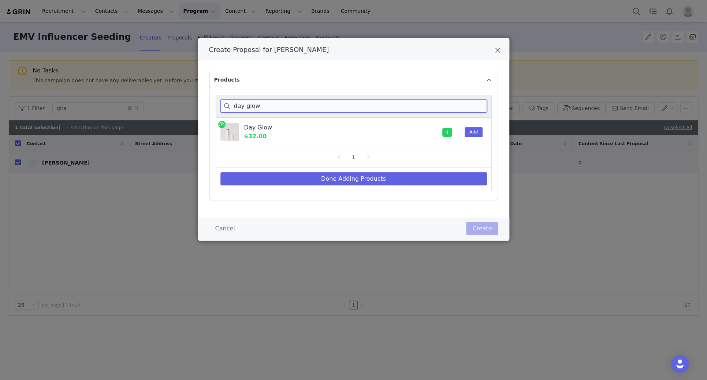
click at [270, 108] on input "day glow" at bounding box center [353, 106] width 267 height 13
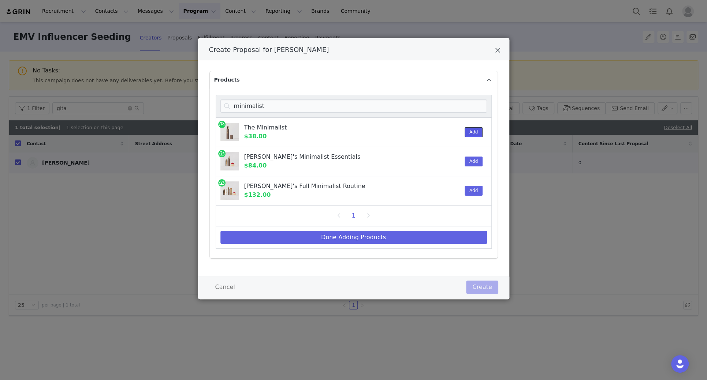
click at [474, 131] on button "Add" at bounding box center [474, 132] width 18 height 10
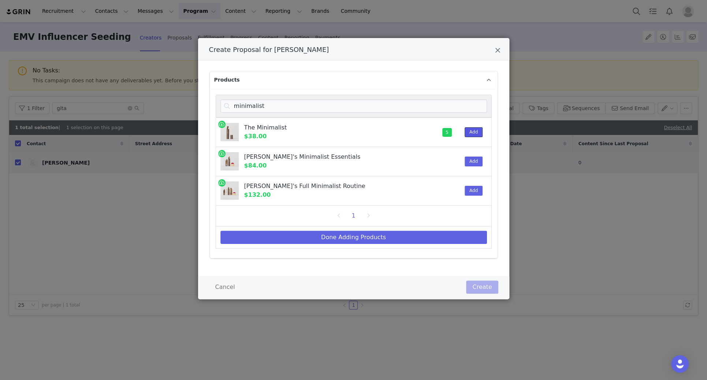
click at [474, 131] on button "Add" at bounding box center [474, 132] width 18 height 10
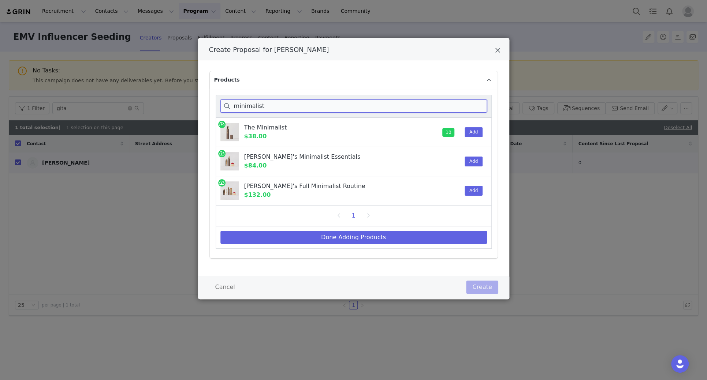
click at [276, 107] on input "minimalist" at bounding box center [353, 106] width 267 height 13
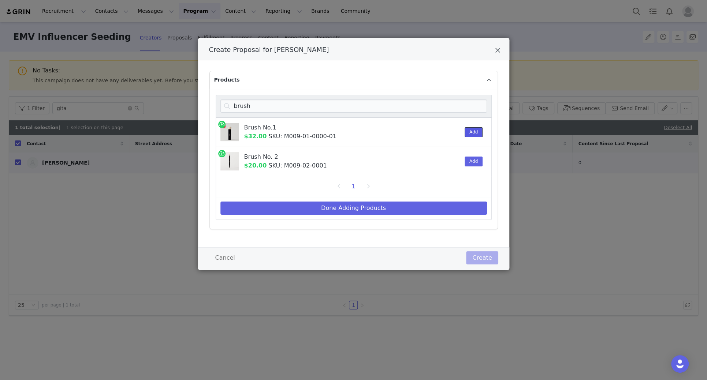
click at [470, 130] on button "Add" at bounding box center [474, 132] width 18 height 10
click at [474, 160] on button "Add" at bounding box center [474, 162] width 18 height 10
click at [252, 110] on input "brush" at bounding box center [353, 106] width 267 height 13
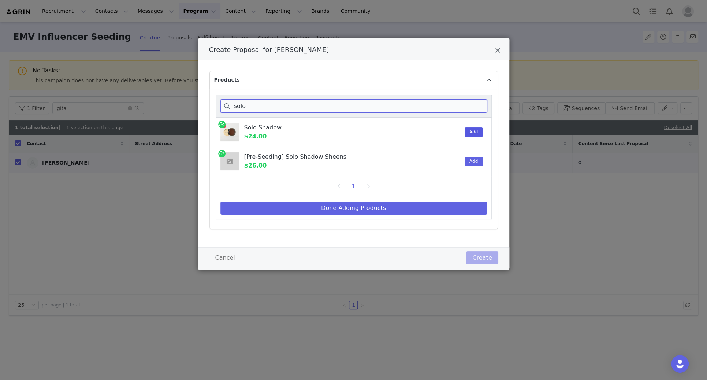
type input "solo"
click at [469, 131] on button "Add" at bounding box center [474, 132] width 18 height 10
click at [219, 260] on button "Cancel" at bounding box center [225, 258] width 32 height 13
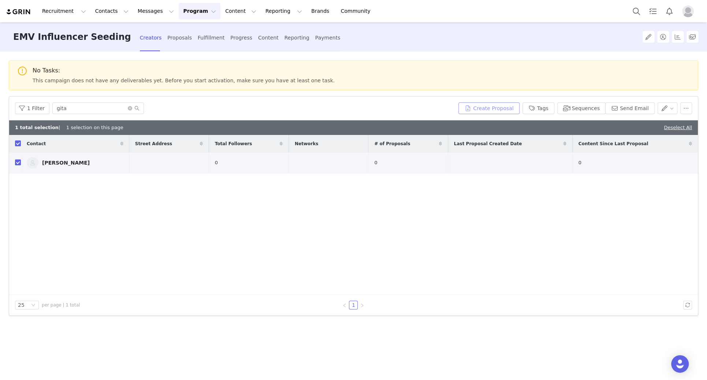
click at [483, 106] on button "Create Proposal" at bounding box center [488, 109] width 61 height 12
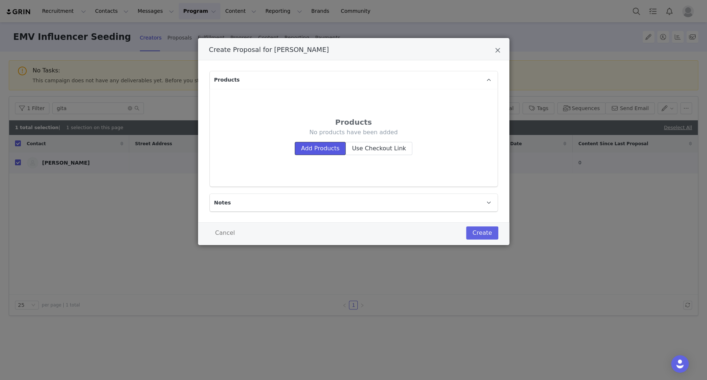
click at [324, 149] on button "Add Products" at bounding box center [320, 148] width 51 height 13
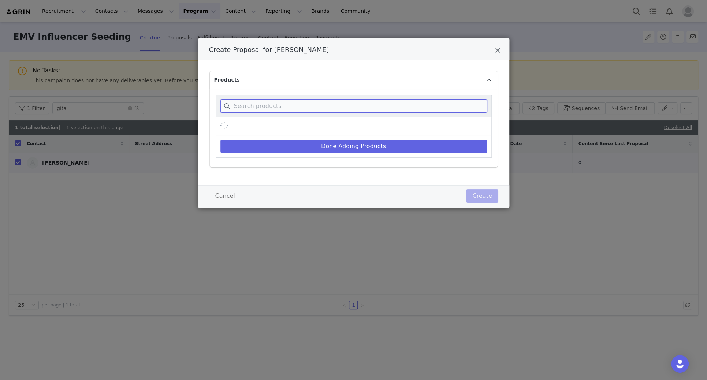
click at [305, 106] on input "Create Proposal for Gita Bass" at bounding box center [353, 106] width 267 height 13
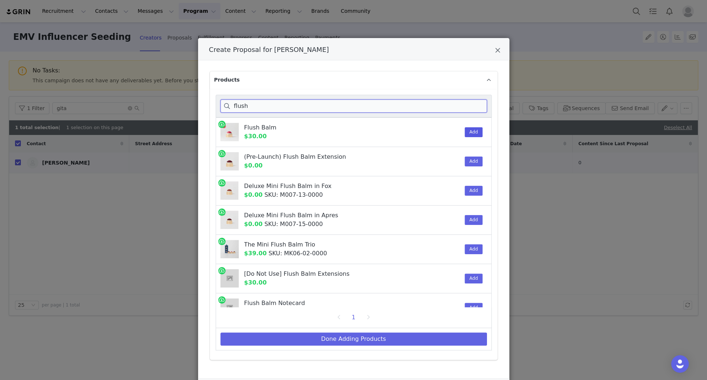
type input "flush"
click at [472, 133] on button "Add" at bounding box center [474, 132] width 18 height 10
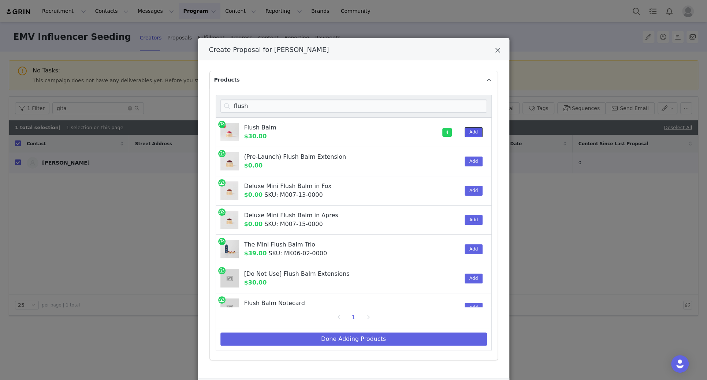
click at [472, 133] on button "Add" at bounding box center [474, 132] width 18 height 10
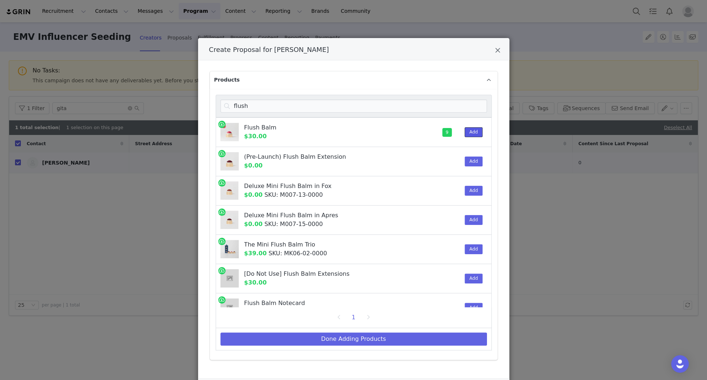
click at [472, 133] on button "Add" at bounding box center [474, 132] width 18 height 10
click at [337, 105] on input "flush" at bounding box center [353, 106] width 267 height 13
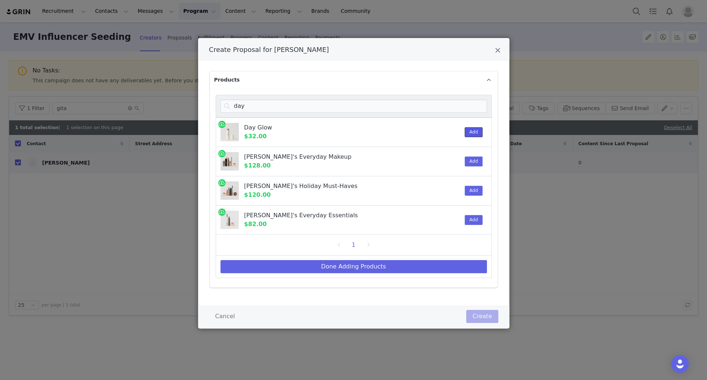
click at [471, 132] on button "Add" at bounding box center [474, 132] width 18 height 10
click at [275, 113] on div "day" at bounding box center [354, 106] width 276 height 23
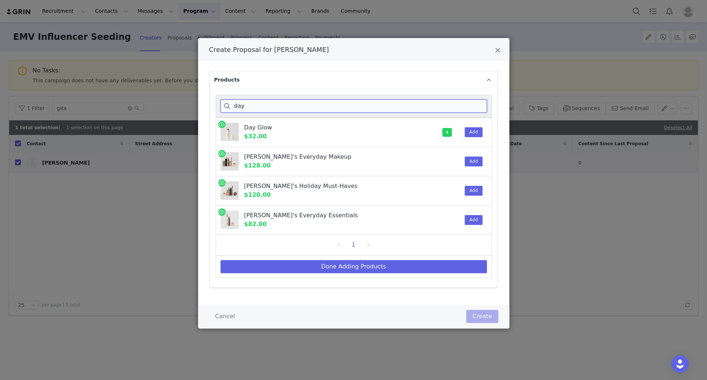
click at [274, 109] on input "day" at bounding box center [353, 106] width 267 height 13
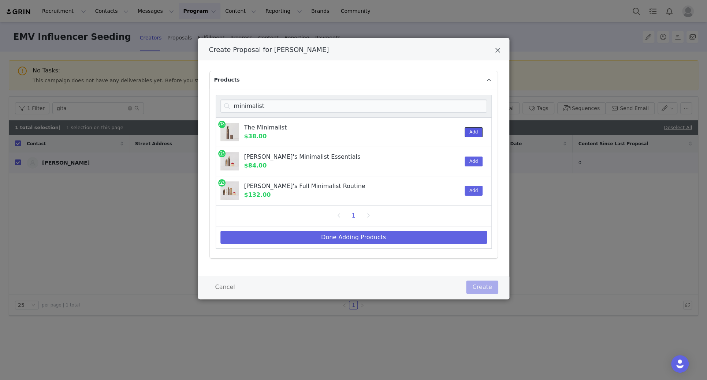
click at [479, 130] on button "Add" at bounding box center [474, 132] width 18 height 10
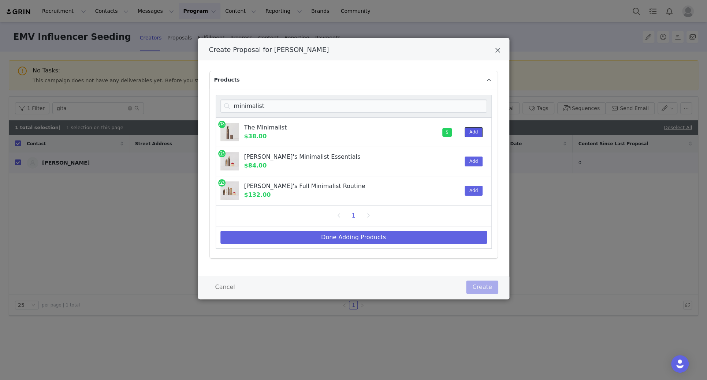
click at [479, 130] on button "Add" at bounding box center [474, 132] width 18 height 10
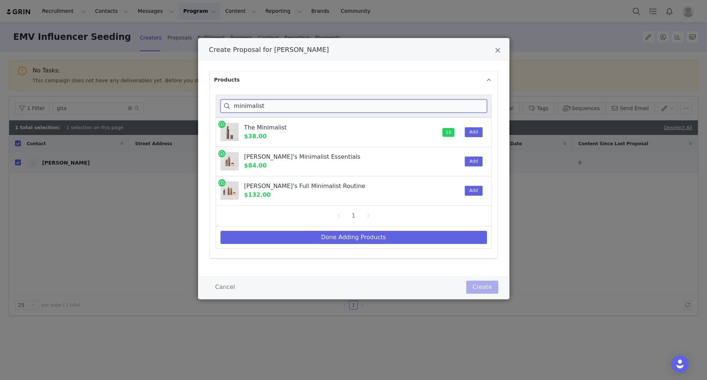
click at [306, 107] on input "minimalist" at bounding box center [353, 106] width 267 height 13
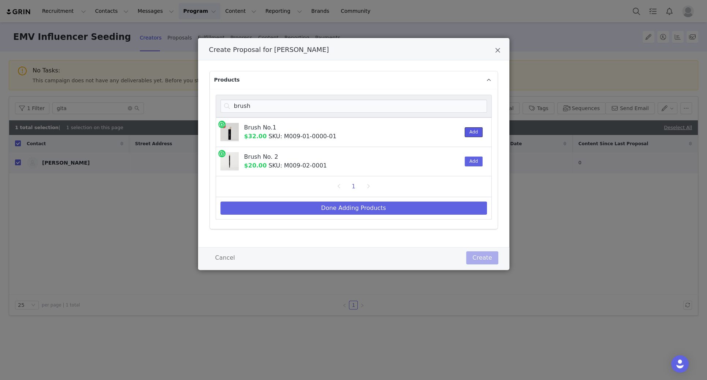
click at [472, 129] on button "Add" at bounding box center [474, 132] width 18 height 10
click at [474, 161] on button "Add" at bounding box center [474, 162] width 18 height 10
click at [337, 108] on input "brush" at bounding box center [353, 106] width 267 height 13
click at [471, 131] on button "Add" at bounding box center [474, 132] width 18 height 10
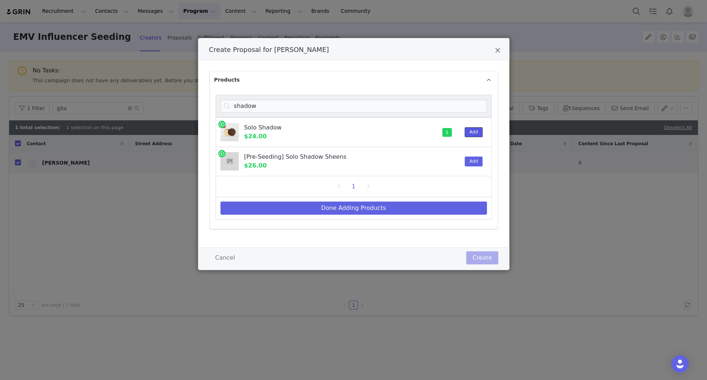
click at [471, 131] on button "Add" at bounding box center [474, 132] width 18 height 10
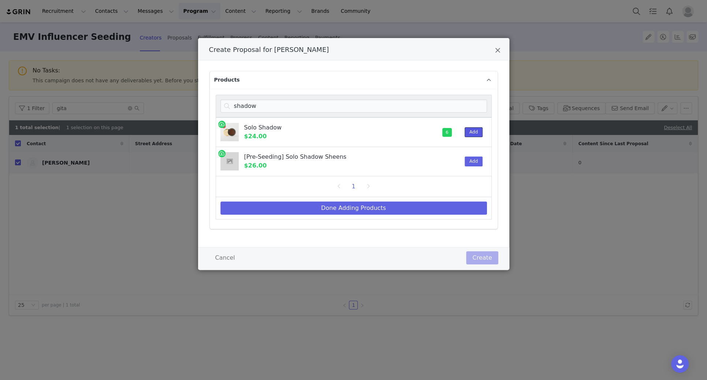
click at [471, 131] on button "Add" at bounding box center [474, 132] width 18 height 10
click at [267, 103] on input "shadow" at bounding box center [353, 106] width 267 height 13
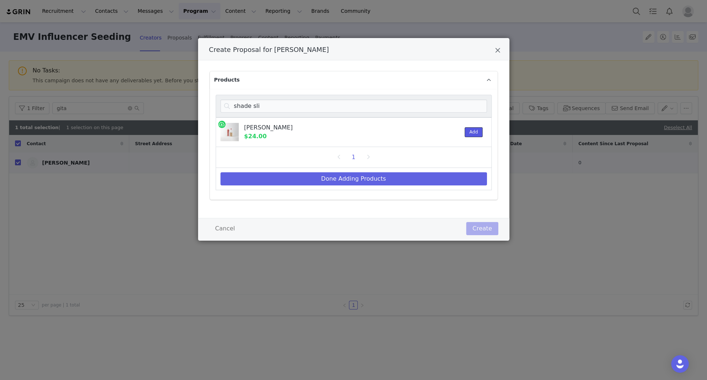
click at [470, 130] on button "Add" at bounding box center [474, 132] width 18 height 10
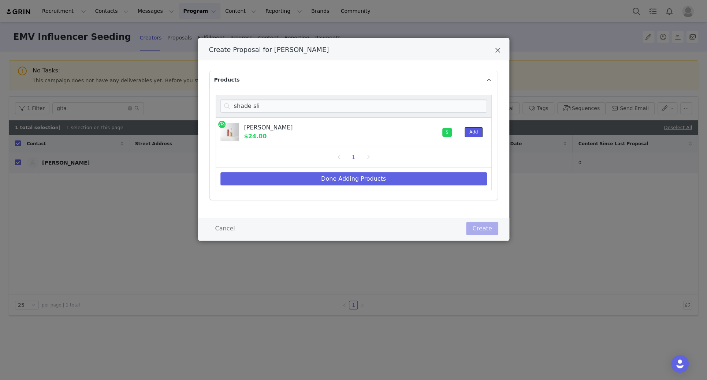
click at [470, 130] on button "Add" at bounding box center [474, 132] width 18 height 10
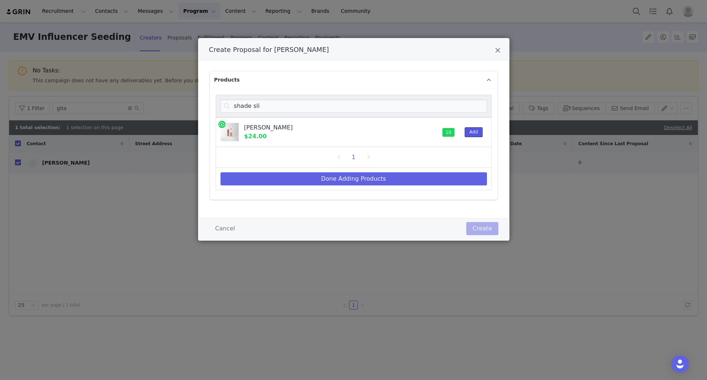
click at [470, 130] on button "Add" at bounding box center [474, 132] width 18 height 10
click at [273, 107] on input "shade sli" at bounding box center [353, 106] width 267 height 13
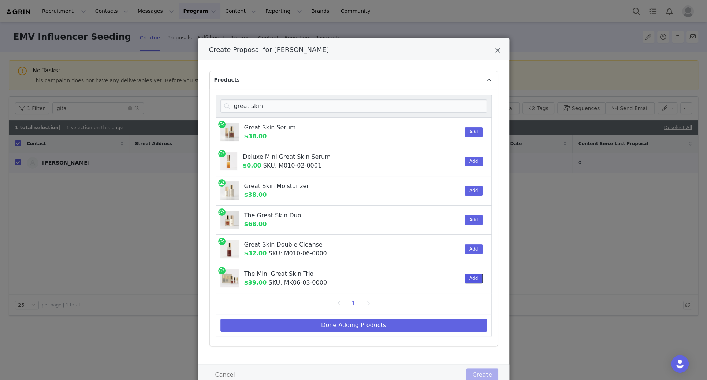
click at [470, 266] on button "Add" at bounding box center [474, 279] width 18 height 10
click at [270, 108] on input "great skin" at bounding box center [353, 106] width 267 height 13
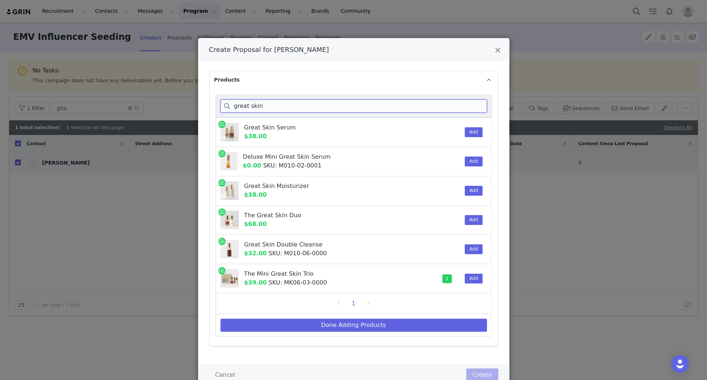
click at [270, 108] on input "great skin" at bounding box center [353, 106] width 267 height 13
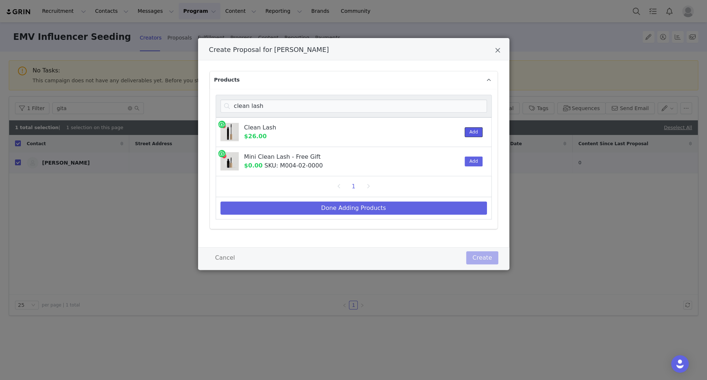
click at [470, 136] on button "Add" at bounding box center [474, 132] width 18 height 10
click at [351, 103] on input "clean lash" at bounding box center [353, 106] width 267 height 13
click at [272, 103] on input "clean lash" at bounding box center [353, 106] width 267 height 13
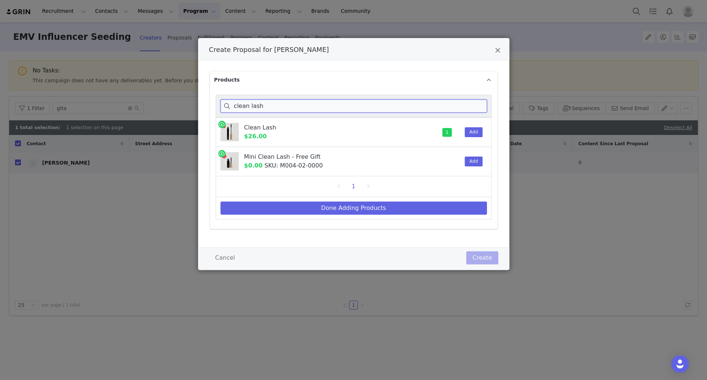
click at [272, 103] on input "clean lash" at bounding box center [353, 106] width 267 height 13
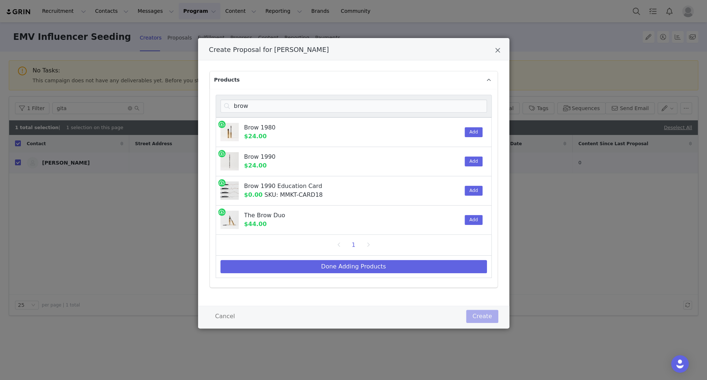
click at [477, 155] on div "Add" at bounding box center [471, 161] width 22 height 29
click at [476, 158] on button "Add" at bounding box center [474, 162] width 18 height 10
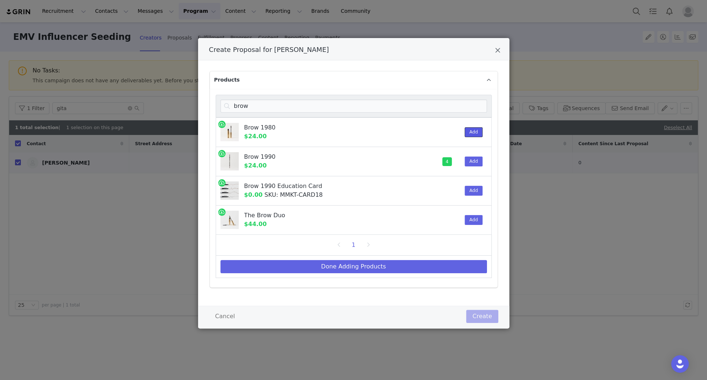
click at [474, 130] on button "Add" at bounding box center [474, 132] width 18 height 10
click at [269, 104] on input "brow" at bounding box center [353, 106] width 267 height 13
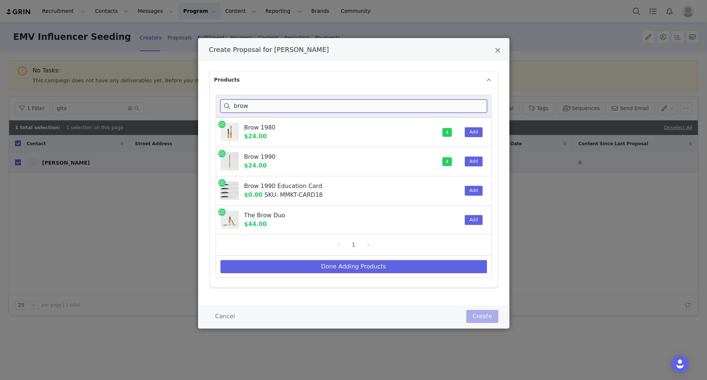
click at [269, 104] on input "brow" at bounding box center [353, 106] width 267 height 13
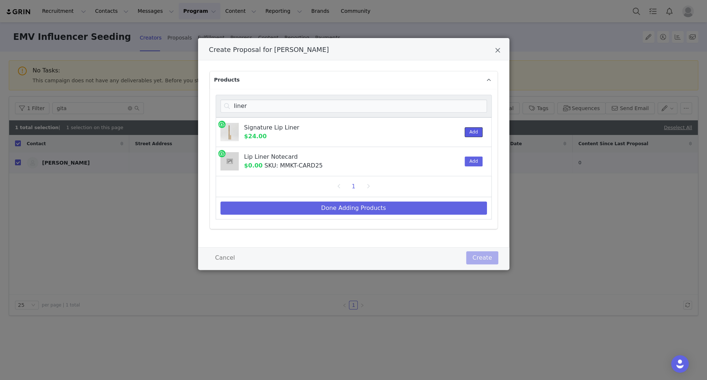
click at [472, 131] on button "Add" at bounding box center [474, 132] width 18 height 10
click at [456, 104] on input "liner" at bounding box center [353, 106] width 267 height 13
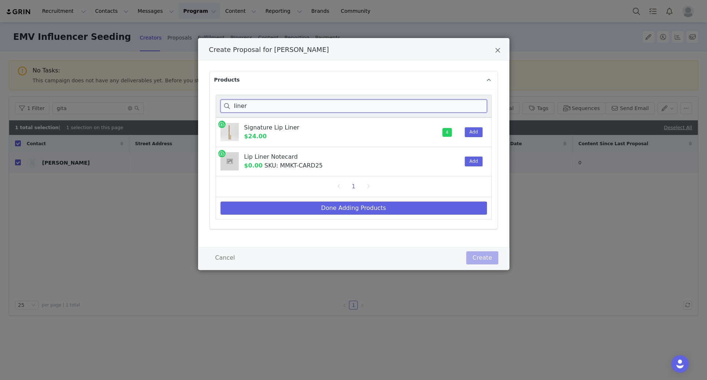
click at [456, 104] on input "liner" at bounding box center [353, 106] width 267 height 13
type input "uniform"
click at [469, 133] on button "Add" at bounding box center [474, 132] width 18 height 10
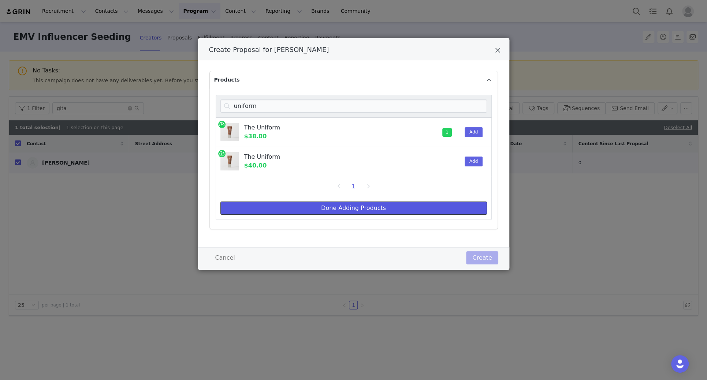
click at [379, 206] on button "Done Adding Products" at bounding box center [353, 208] width 267 height 13
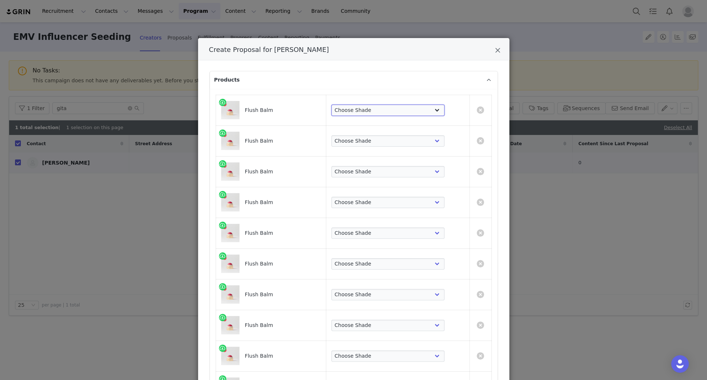
click at [395, 112] on select "Choose Shade Beverly Hills Cheeky Après Fox Terracotta Stockholm Le Bonbon Roug…" at bounding box center [387, 111] width 113 height 12
select select "2838518"
click at [372, 105] on select "Choose Shade Beverly Hills Cheeky Après Fox Terracotta Stockholm Le Bonbon Roug…" at bounding box center [387, 111] width 113 height 12
click at [397, 135] on select "Choose Shade Beverly Hills Cheeky Après Fox Terracotta Stockholm Le Bonbon Roug…" at bounding box center [387, 141] width 113 height 12
select select "2838519"
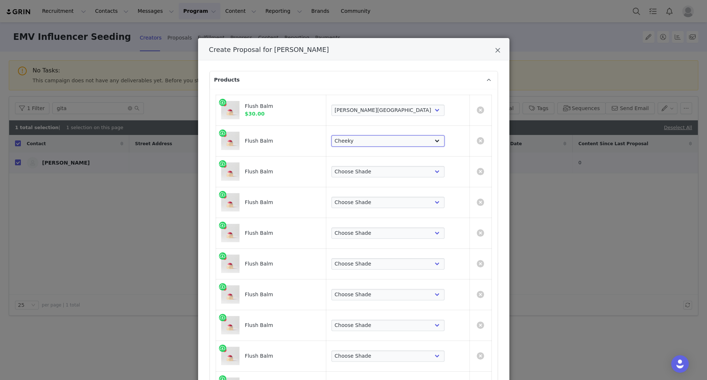
click at [372, 135] on select "Choose Shade Beverly Hills Cheeky Après Fox Terracotta Stockholm Le Bonbon Roug…" at bounding box center [387, 141] width 113 height 12
click at [399, 170] on select "Choose Shade Beverly Hills Cheeky Après Fox Terracotta Stockholm Le Bonbon Roug…" at bounding box center [387, 172] width 113 height 12
select select "16097967"
click at [372, 166] on select "Choose Shade Beverly Hills Cheeky Après Fox Terracotta Stockholm Le Bonbon Roug…" at bounding box center [387, 172] width 113 height 12
click at [401, 206] on select "Choose Shade Beverly Hills Cheeky Après Fox Terracotta Stockholm Le Bonbon Roug…" at bounding box center [387, 203] width 113 height 12
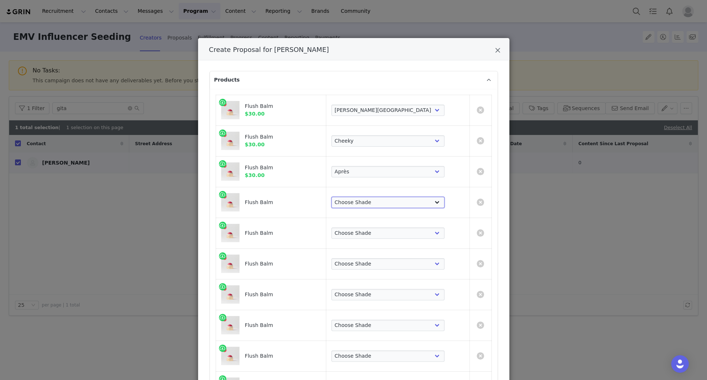
select select "16098255"
click at [372, 197] on select "Choose Shade Beverly Hills Cheeky Après Fox Terracotta Stockholm Le Bonbon Roug…" at bounding box center [387, 203] width 113 height 12
click at [399, 237] on select "Choose Shade Beverly Hills Cheeky Après Fox Terracotta Stockholm Le Bonbon Roug…" at bounding box center [387, 234] width 113 height 12
select select "16098256"
click at [372, 228] on select "Choose Shade Beverly Hills Cheeky Après Fox Terracotta Stockholm Le Bonbon Roug…" at bounding box center [387, 234] width 113 height 12
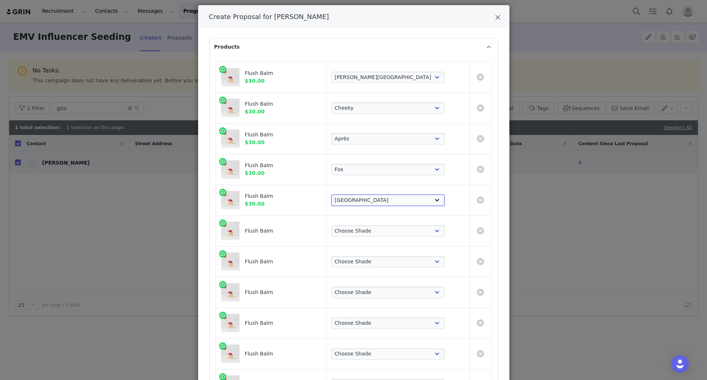
scroll to position [35, 0]
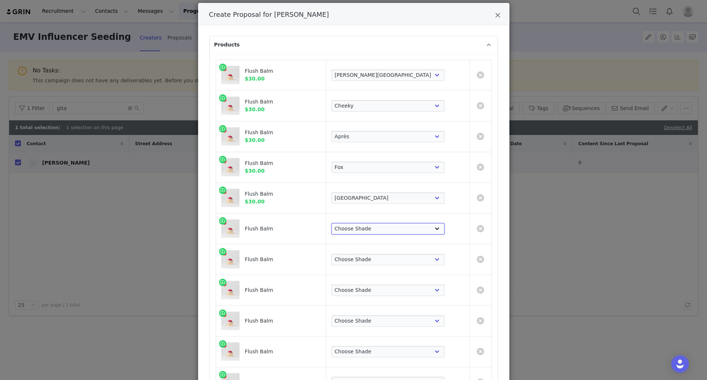
click at [404, 225] on select "Choose Shade Beverly Hills Cheeky Après Fox Terracotta Stockholm Le Bonbon Roug…" at bounding box center [387, 229] width 113 height 12
select select "26421108"
click at [372, 223] on select "Choose Shade Beverly Hills Cheeky Après Fox Terracotta Stockholm Le Bonbon Roug…" at bounding box center [387, 229] width 113 height 12
click at [407, 263] on select "Choose Shade Beverly Hills Cheeky Après Fox Terracotta Stockholm Le Bonbon Roug…" at bounding box center [387, 260] width 113 height 12
select select "22179065"
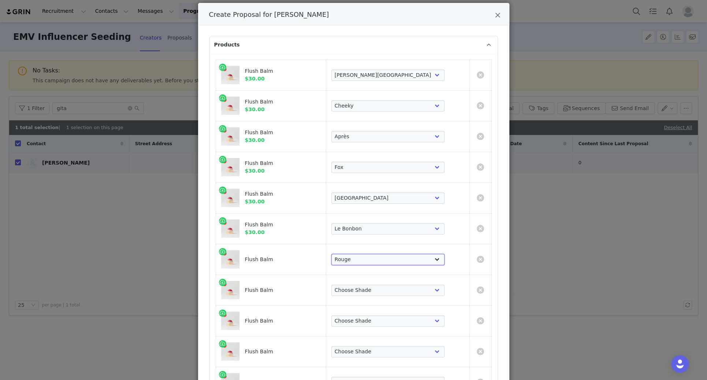
click at [372, 254] on select "Choose Shade Beverly Hills Cheeky Après Fox Terracotta Stockholm Le Bonbon Roug…" at bounding box center [387, 260] width 113 height 12
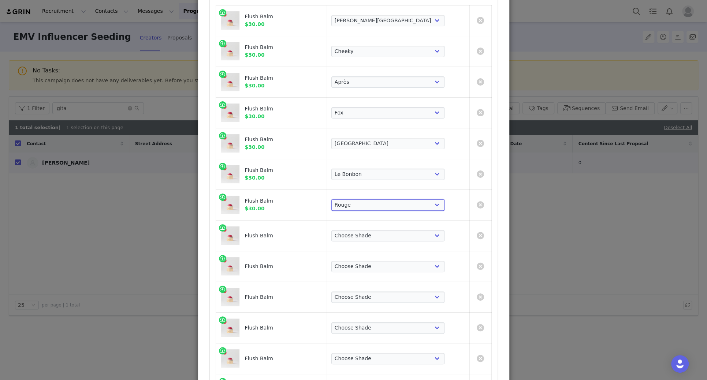
scroll to position [103, 0]
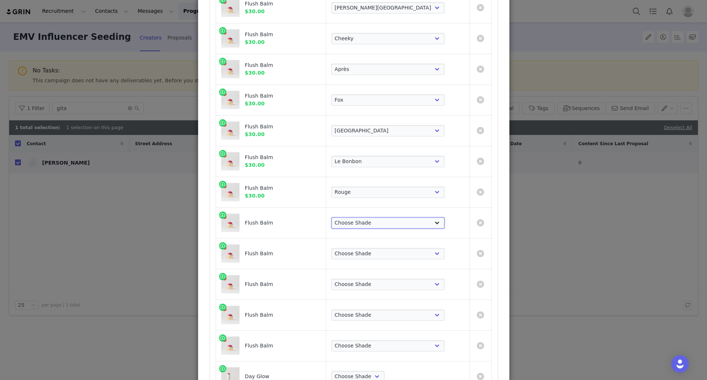
click at [398, 225] on select "Choose Shade Beverly Hills Cheeky Après Fox Terracotta Stockholm Le Bonbon Roug…" at bounding box center [387, 223] width 113 height 12
select select "16098257"
click at [372, 217] on select "Choose Shade Beverly Hills Cheeky Après Fox Terracotta Stockholm Le Bonbon Roug…" at bounding box center [387, 223] width 113 height 12
click at [402, 261] on td "Choose Shade Beverly Hills Cheeky Après Fox Terracotta Stockholm Le Bonbon Roug…" at bounding box center [398, 253] width 144 height 31
click at [402, 252] on select "Choose Shade Beverly Hills Cheeky Après Fox Terracotta Stockholm Le Bonbon Roug…" at bounding box center [387, 254] width 113 height 12
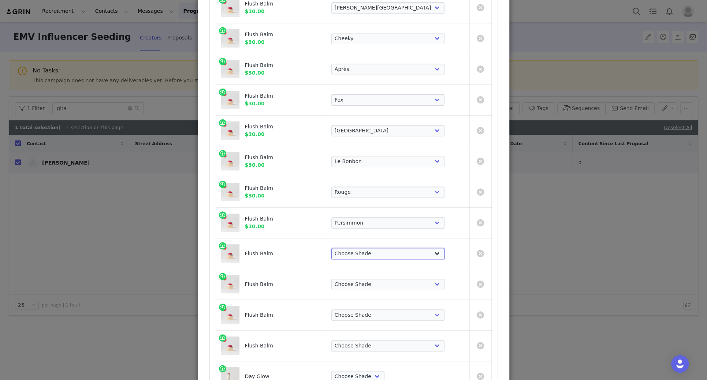
select select "26421109"
click at [372, 248] on select "Choose Shade Beverly Hills Cheeky Après Fox Terracotta Stockholm Le Bonbon Roug…" at bounding box center [387, 254] width 113 height 12
click at [396, 266] on select "Choose Shade Beverly Hills Cheeky Après Fox Terracotta Stockholm Le Bonbon Roug…" at bounding box center [387, 285] width 113 height 12
select select "26421110"
click at [372, 266] on select "Choose Shade Beverly Hills Cheeky Après Fox Terracotta Stockholm Le Bonbon Roug…" at bounding box center [387, 285] width 113 height 12
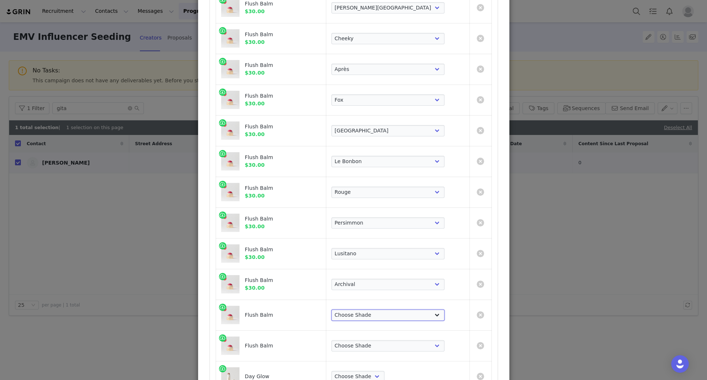
click at [401, 266] on select "Choose Shade Beverly Hills Cheeky Après Fox Terracotta Stockholm Le Bonbon Roug…" at bounding box center [387, 316] width 113 height 12
select select "26421111"
click at [372, 266] on select "Choose Shade Beverly Hills Cheeky Après Fox Terracotta Stockholm Le Bonbon Roug…" at bounding box center [387, 316] width 113 height 12
click at [399, 266] on select "Choose Shade Beverly Hills Cheeky Après Fox Terracotta Stockholm Le Bonbon Roug…" at bounding box center [387, 346] width 113 height 12
select select "26421112"
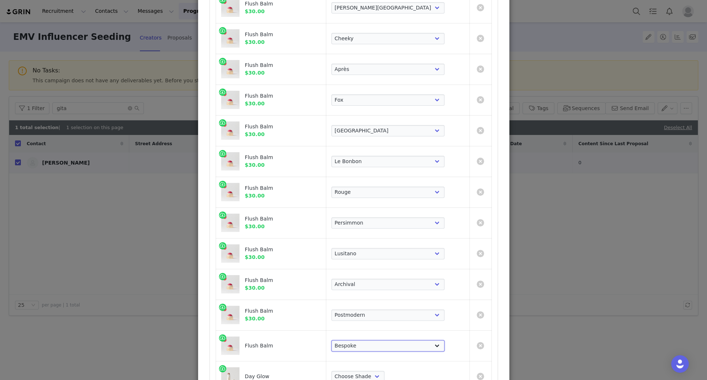
click at [372, 266] on select "Choose Shade Beverly Hills Cheeky Après Fox Terracotta Stockholm Le Bonbon Roug…" at bounding box center [387, 346] width 113 height 12
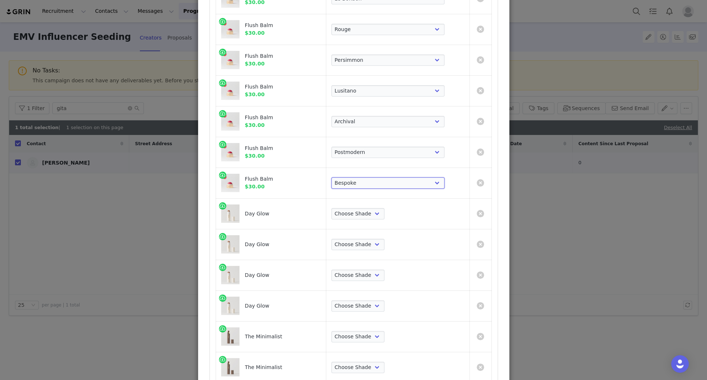
scroll to position [274, 0]
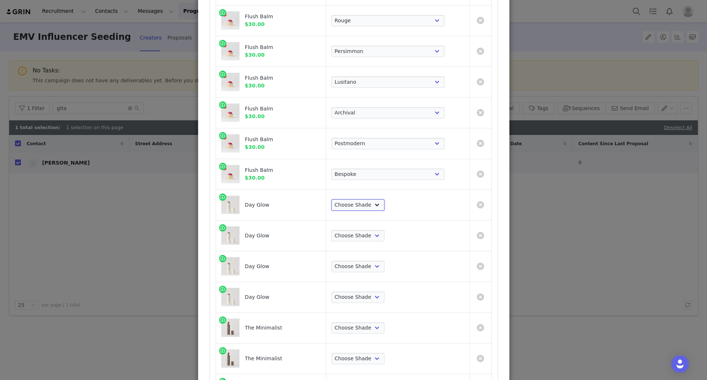
click at [384, 205] on select "Choose Shade Cava Bounce Citrine Solstice" at bounding box center [357, 206] width 53 height 12
select select "2838605"
click at [372, 200] on select "Choose Shade Cava Bounce Citrine Solstice" at bounding box center [357, 206] width 53 height 12
click at [384, 232] on select "Choose Shade Cava Bounce Citrine Solstice" at bounding box center [357, 236] width 53 height 12
select select "5273686"
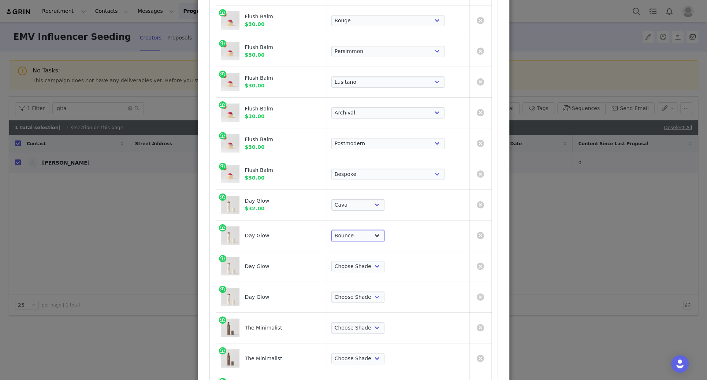
click at [372, 230] on select "Choose Shade Cava Bounce Citrine Solstice" at bounding box center [357, 236] width 53 height 12
click at [384, 262] on select "Choose Shade Cava Bounce Citrine Solstice" at bounding box center [357, 267] width 53 height 12
select select "10920240"
click at [372, 261] on select "Choose Shade Cava Bounce Citrine Solstice" at bounding box center [357, 267] width 53 height 12
click at [384, 266] on select "Choose Shade Cava Bounce Citrine Solstice" at bounding box center [357, 298] width 53 height 12
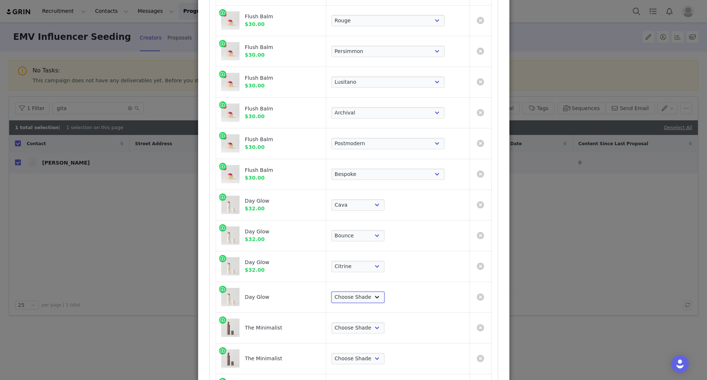
select select "23444285"
click at [372, 266] on select "Choose Shade Cava Bounce Citrine Solstice" at bounding box center [357, 298] width 53 height 12
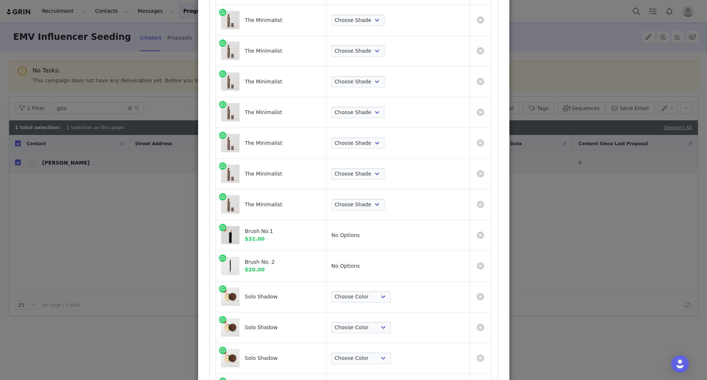
scroll to position [693, 0]
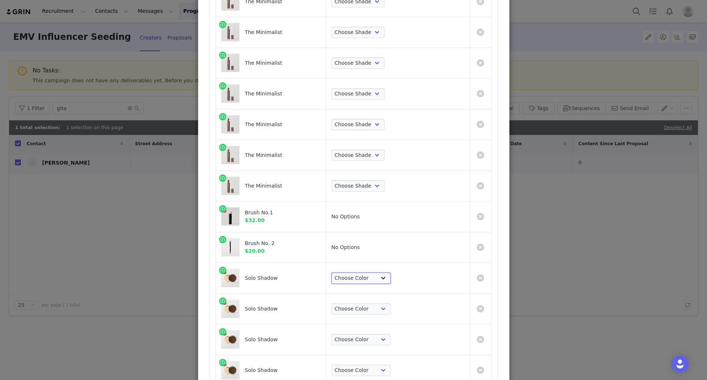
click at [391, 266] on select "Choose Color Studio Vachetta Midcentury Brun Social Viper Nelson Midnight" at bounding box center [360, 279] width 59 height 12
select select "19639119"
click at [372, 266] on select "Choose Color Studio Vachetta Midcentury Brun Social Viper Nelson Midnight" at bounding box center [360, 279] width 59 height 12
click at [391, 266] on select "Choose Color Studio Vachetta Midcentury Brun Social Viper Nelson Midnight" at bounding box center [360, 310] width 59 height 12
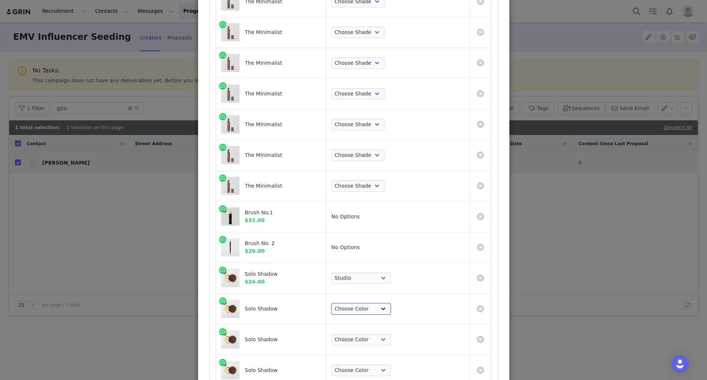
select select "19639120"
click at [372, 266] on select "Choose Color Studio Vachetta Midcentury Brun Social Viper Nelson Midnight" at bounding box center [360, 310] width 59 height 12
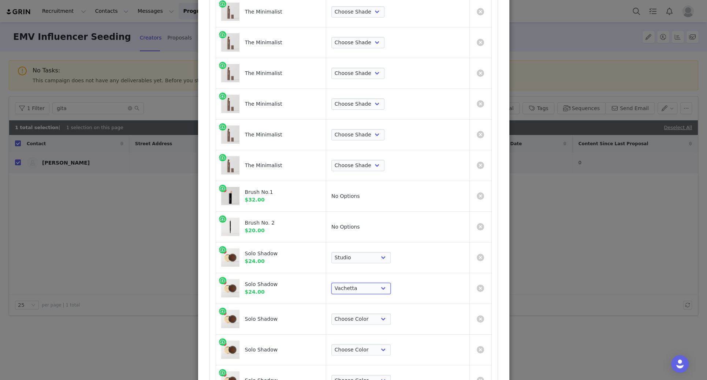
scroll to position [751, 0]
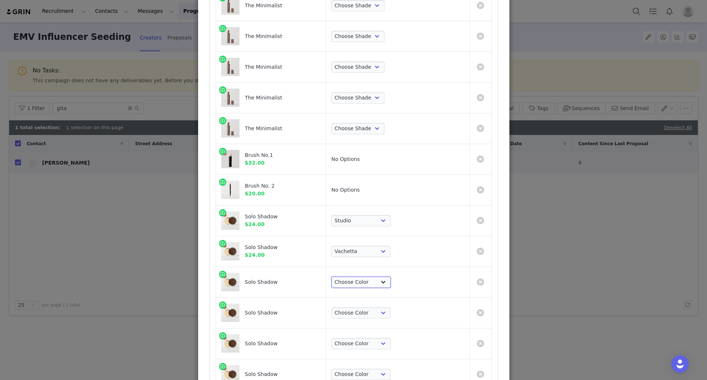
click at [391, 266] on select "Choose Color Studio Vachetta Midcentury Brun Social Viper Nelson Midnight" at bounding box center [360, 283] width 59 height 12
select select "19639121"
click at [372, 266] on select "Choose Color Studio Vachetta Midcentury Brun Social Viper Nelson Midnight" at bounding box center [360, 283] width 59 height 12
click at [391, 266] on select "Choose Color Studio Vachetta Midcentury Brun Social Viper Nelson Midnight" at bounding box center [360, 314] width 59 height 12
select select "19639122"
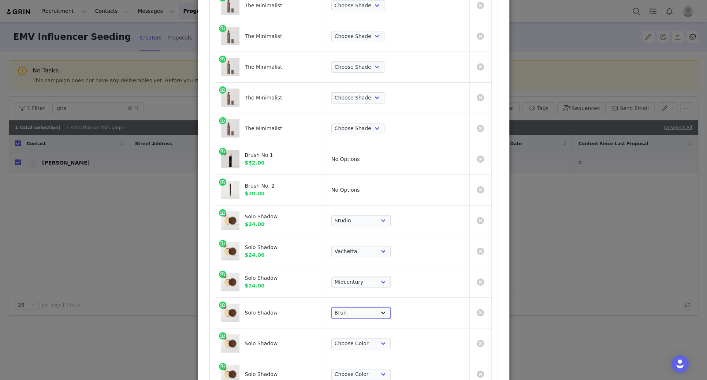
click at [372, 266] on select "Choose Color Studio Vachetta Midcentury Brun Social Viper Nelson Midnight" at bounding box center [360, 314] width 59 height 12
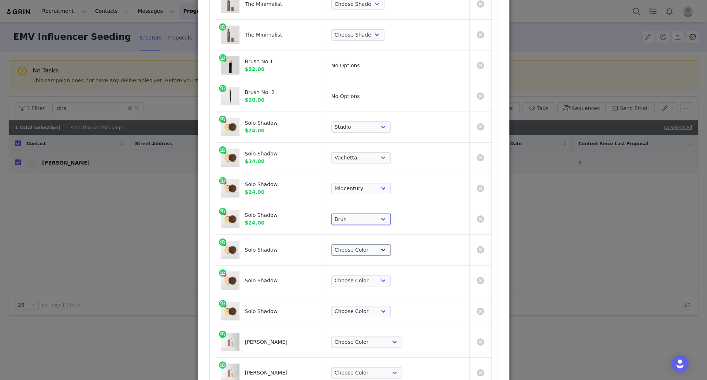
scroll to position [845, 0]
click at [381, 249] on select "Choose Color Studio Vachetta Midcentury Brun Social Viper Nelson Midnight" at bounding box center [360, 250] width 59 height 12
select select "19639124"
click at [372, 244] on select "Choose Color Studio Vachetta Midcentury Brun Social Viper Nelson Midnight" at bounding box center [360, 250] width 59 height 12
click at [389, 266] on select "Choose Color Studio Vachetta Midcentury Brun Social Viper Nelson Midnight" at bounding box center [360, 311] width 59 height 12
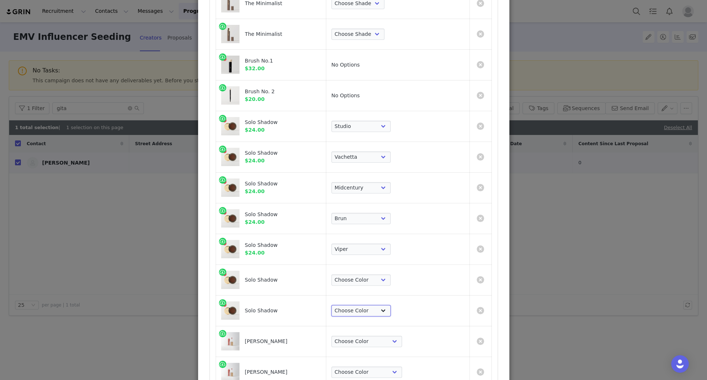
select select "19639125"
click at [372, 266] on select "Choose Color Studio Vachetta Midcentury Brun Social Viper Nelson Midnight" at bounding box center [360, 311] width 59 height 12
click at [391, 266] on select "Choose Color Studio Vachetta Midcentury Brun Social Viper Nelson Midnight" at bounding box center [360, 281] width 59 height 12
select select "19639126"
click at [372, 266] on select "Choose Color Studio Vachetta Midcentury Brun Social Viper Nelson Midnight" at bounding box center [360, 281] width 59 height 12
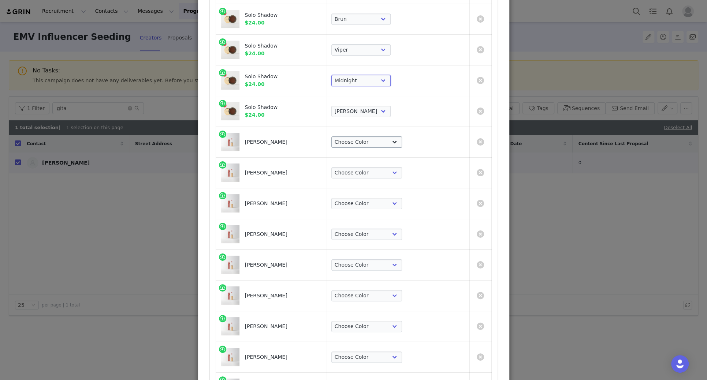
scroll to position [1047, 0]
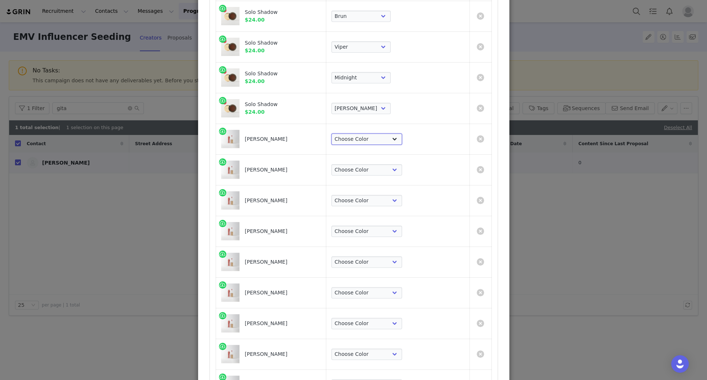
click at [398, 138] on select "Choose Color Pink Beet Jeté Sangria Les Deux Maraschino Taupe Mapleton Marrakec…" at bounding box center [366, 140] width 71 height 12
select select "2817275"
click at [372, 134] on select "Choose Color Pink Beet Jeté Sangria Les Deux Maraschino Taupe Mapleton Marrakec…" at bounding box center [366, 140] width 71 height 12
click at [397, 164] on select "Choose Color Pink Beet Jeté Sangria Les Deux Maraschino Taupe Mapleton Marrakec…" at bounding box center [366, 170] width 71 height 12
select select "17369266"
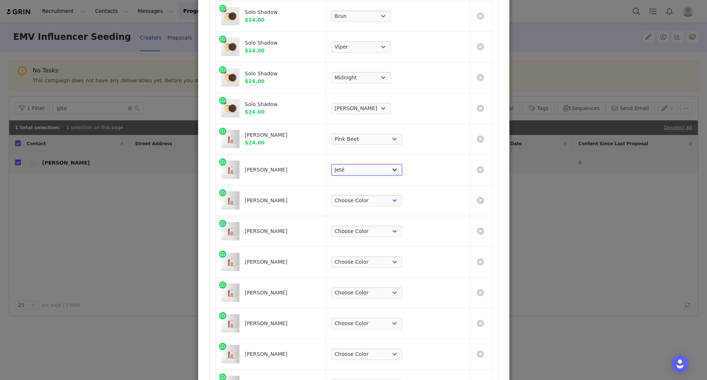
click at [372, 164] on select "Choose Color Pink Beet Jeté Sangria Les Deux Maraschino Taupe Mapleton Marrakec…" at bounding box center [366, 170] width 71 height 12
click at [399, 195] on select "Choose Color Pink Beet Jeté Sangria Les Deux Maraschino Taupe Mapleton Marrakec…" at bounding box center [366, 201] width 71 height 12
select select "2817276"
click at [372, 195] on select "Choose Color Pink Beet Jeté Sangria Les Deux Maraschino Taupe Mapleton Marrakec…" at bounding box center [366, 201] width 71 height 12
click at [399, 231] on select "Choose Color Pink Beet Jeté Sangria Les Deux Maraschino Taupe Mapleton Marrakec…" at bounding box center [366, 232] width 71 height 12
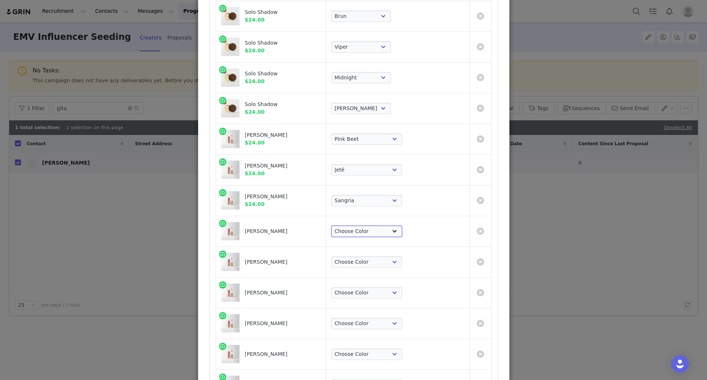
select select "17369267"
click at [372, 226] on select "Choose Color Pink Beet Jeté Sangria Les Deux Maraschino Taupe Mapleton Marrakec…" at bounding box center [366, 232] width 71 height 12
click at [386, 258] on select "Choose Color Pink Beet Jeté Sangria Les Deux Maraschino Taupe Mapleton Marrakec…" at bounding box center [366, 263] width 71 height 12
select select "17369268"
click at [372, 257] on select "Choose Color Pink Beet Jeté Sangria Les Deux Maraschino Taupe Mapleton Marrakec…" at bounding box center [366, 263] width 71 height 12
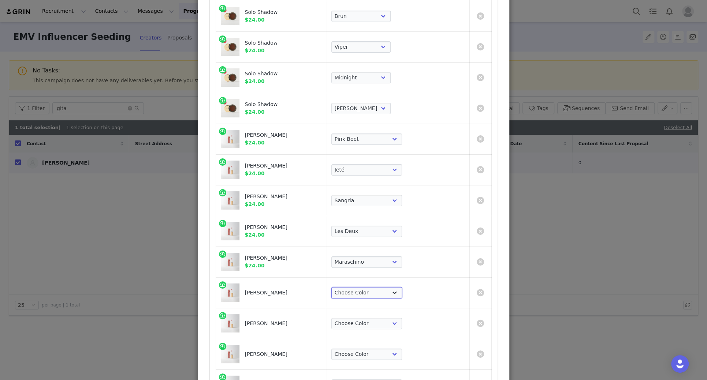
click at [394, 266] on select "Choose Color Pink Beet Jeté Sangria Les Deux Maraschino Taupe Mapleton Marrakec…" at bounding box center [366, 293] width 71 height 12
select select "5265283"
click at [372, 266] on select "Choose Color Pink Beet Jeté Sangria Les Deux Maraschino Taupe Mapleton Marrakec…" at bounding box center [366, 293] width 71 height 12
click at [395, 266] on select "Choose Color Pink Beet Jeté Sangria Les Deux Maraschino Taupe Mapleton Marrakec…" at bounding box center [366, 324] width 71 height 12
select select "17369269"
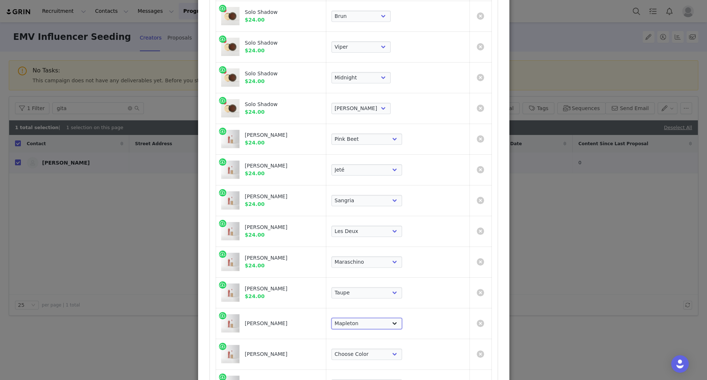
click at [372, 266] on select "Choose Color Pink Beet Jeté Sangria Les Deux Maraschino Taupe Mapleton Marrakec…" at bounding box center [366, 324] width 71 height 12
click at [399, 266] on select "Choose Color Pink Beet Jeté Sangria Les Deux Maraschino Taupe Mapleton Marrakec…" at bounding box center [366, 355] width 71 height 12
select select "10660929"
click at [372, 266] on select "Choose Color Pink Beet Jeté Sangria Les Deux Maraschino Taupe Mapleton Marrakec…" at bounding box center [366, 355] width 71 height 12
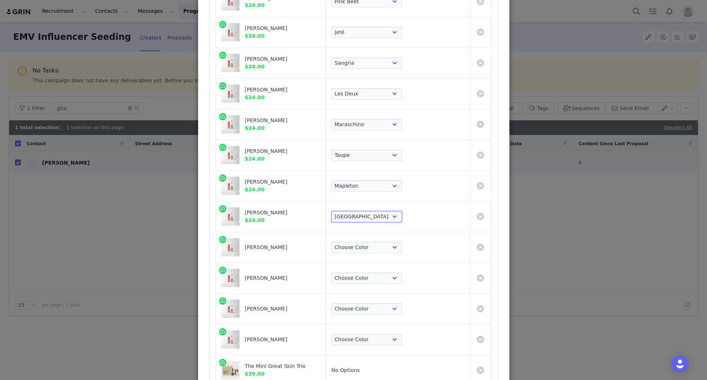
scroll to position [1186, 0]
click at [402, 241] on select "Choose Color Pink Beet Jeté Sangria Les Deux Maraschino Taupe Mapleton Marrakec…" at bounding box center [366, 247] width 71 height 12
select select "27158277"
click at [372, 241] on select "Choose Color Pink Beet Jeté Sangria Les Deux Maraschino Taupe Mapleton Marrakec…" at bounding box center [366, 247] width 71 height 12
click at [401, 266] on select "Choose Color Pink Beet Jeté Sangria Les Deux Maraschino Taupe Mapleton Marrakec…" at bounding box center [366, 308] width 71 height 12
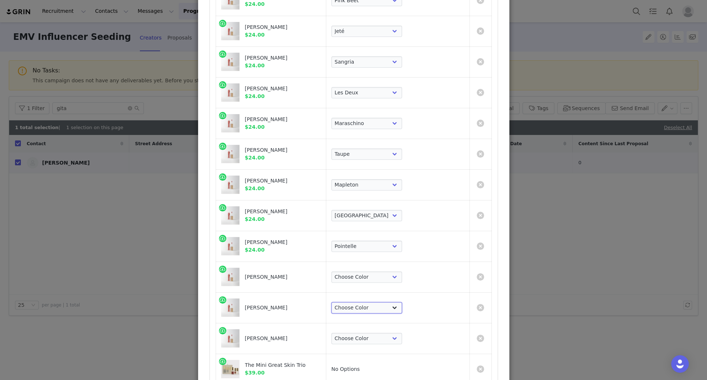
select select "27158278"
click at [372, 266] on select "Choose Color Pink Beet Jeté Sangria Les Deux Maraschino Taupe Mapleton Marrakec…" at bounding box center [366, 308] width 71 height 12
click at [399, 266] on select "Choose Color Pink Beet Jeté Sangria Les Deux Maraschino Taupe Mapleton Marrakec…" at bounding box center [366, 339] width 71 height 12
select select "27158279"
click at [372, 266] on select "Choose Color Pink Beet Jeté Sangria Les Deux Maraschino Taupe Mapleton Marrakec…" at bounding box center [366, 339] width 71 height 12
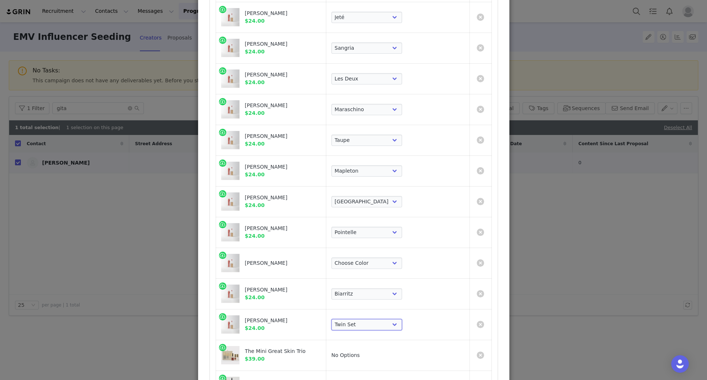
scroll to position [1204, 0]
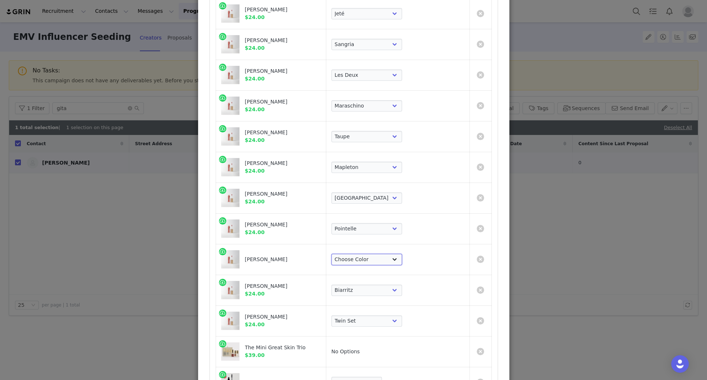
click at [402, 254] on select "Choose Color Pink Beet Jeté Sangria Les Deux Maraschino Taupe Mapleton Marrakec…" at bounding box center [366, 260] width 71 height 12
select select "27158280"
click at [372, 254] on select "Choose Color Pink Beet Jeté Sangria Les Deux Maraschino Taupe Mapleton Marrakec…" at bounding box center [366, 260] width 71 height 12
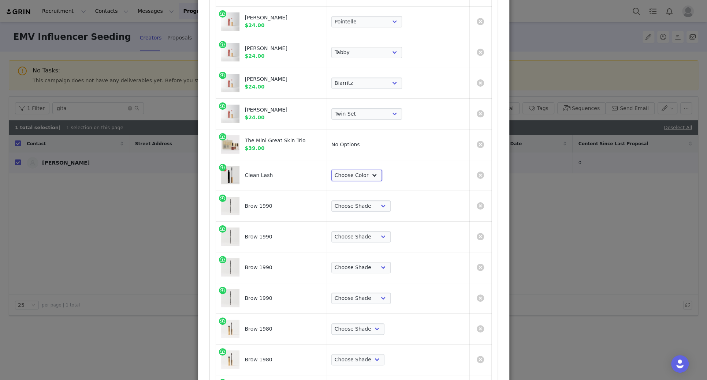
click at [382, 172] on select "Choose Color Perfect Black" at bounding box center [356, 176] width 51 height 12
select select "1822039"
click at [372, 169] on select "Choose Color Perfect Black" at bounding box center [356, 175] width 51 height 12
click at [391, 200] on select "Choose Shade Taupe Light Brown Dark Brown Brown-Black" at bounding box center [360, 206] width 59 height 12
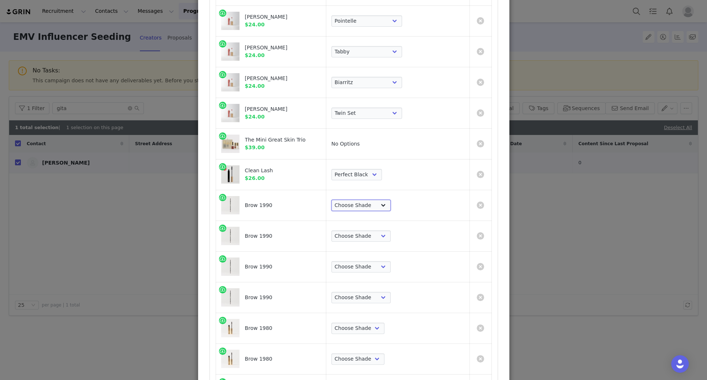
select select "24455149"
click at [372, 200] on select "Choose Shade Taupe Light Brown Dark Brown Brown-Black" at bounding box center [360, 206] width 59 height 12
click at [391, 231] on select "Choose Shade Taupe Light Brown Dark Brown Brown-Black" at bounding box center [360, 237] width 59 height 12
select select "24455150"
click at [372, 231] on select "Choose Shade Taupe Light Brown Dark Brown Brown-Black" at bounding box center [360, 237] width 59 height 12
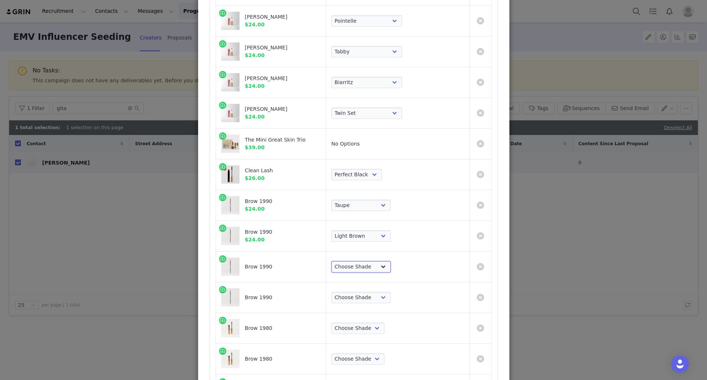
click at [391, 261] on select "Choose Shade Taupe Light Brown Dark Brown Brown-Black" at bounding box center [360, 267] width 59 height 12
select select "24455152"
click at [372, 261] on select "Choose Shade Taupe Light Brown Dark Brown Brown-Black" at bounding box center [360, 267] width 59 height 12
click at [391, 266] on select "Choose Shade Taupe Light Brown Dark Brown Brown-Black" at bounding box center [360, 298] width 59 height 12
select select "24719773"
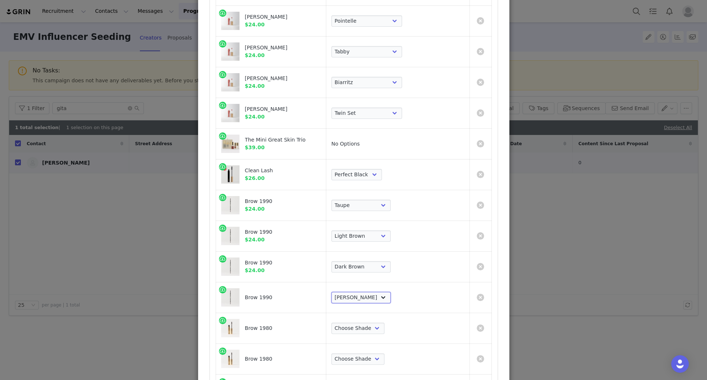
click at [372, 266] on select "Choose Shade Taupe Light Brown Dark Brown Brown-Black" at bounding box center [360, 298] width 59 height 12
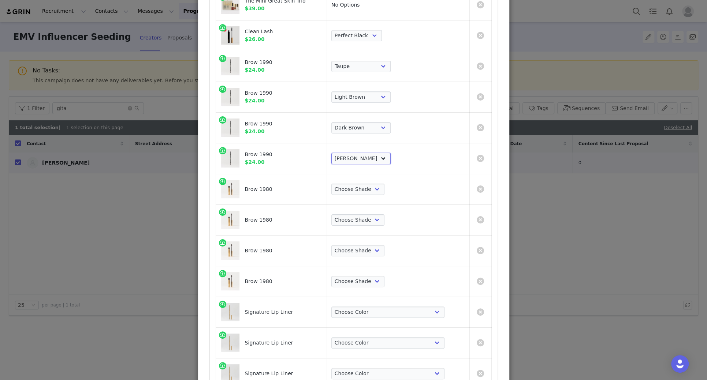
scroll to position [1553, 0]
click at [384, 182] on select "Choose Shade Taupe Light Brown Dark Brown Brown Black" at bounding box center [357, 188] width 53 height 12
select select "24680034"
click at [372, 182] on select "Choose Shade Taupe Light Brown Dark Brown Brown Black" at bounding box center [357, 188] width 53 height 12
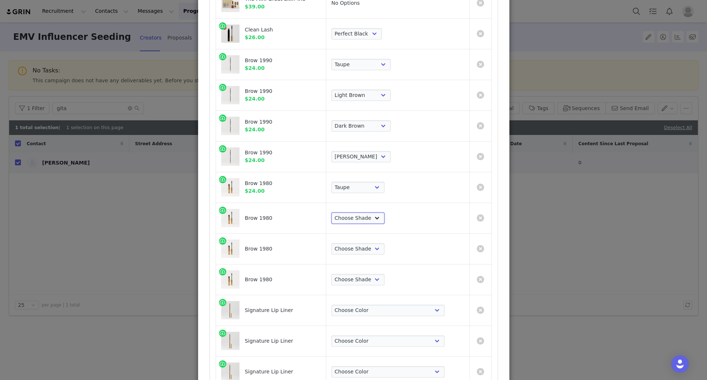
click at [384, 213] on select "Choose Shade Taupe Light Brown Dark Brown Brown Black" at bounding box center [357, 219] width 53 height 12
select select "24680038"
click at [372, 213] on select "Choose Shade Taupe Light Brown Dark Brown Brown Black" at bounding box center [357, 219] width 53 height 12
click at [384, 245] on select "Choose Shade Taupe Light Brown Dark Brown Brown Black" at bounding box center [357, 249] width 53 height 12
select select "24680039"
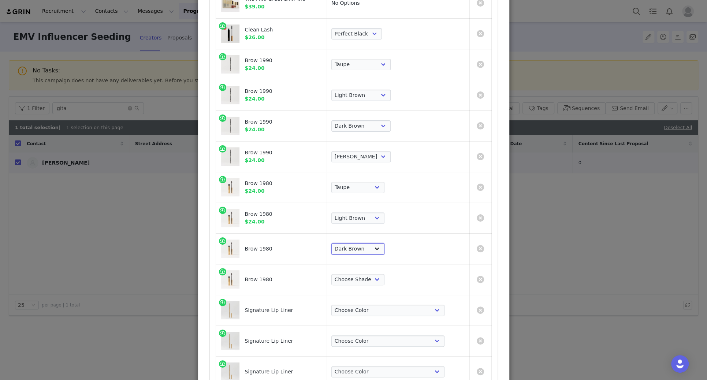
click at [372, 243] on select "Choose Shade Taupe Light Brown Dark Brown Brown Black" at bounding box center [357, 249] width 53 height 12
click at [382, 266] on select "Choose Shade Taupe Light Brown Dark Brown Brown Black" at bounding box center [357, 280] width 53 height 12
select select "24680257"
click at [372, 266] on select "Choose Shade Taupe Light Brown Dark Brown Brown Black" at bounding box center [357, 280] width 53 height 12
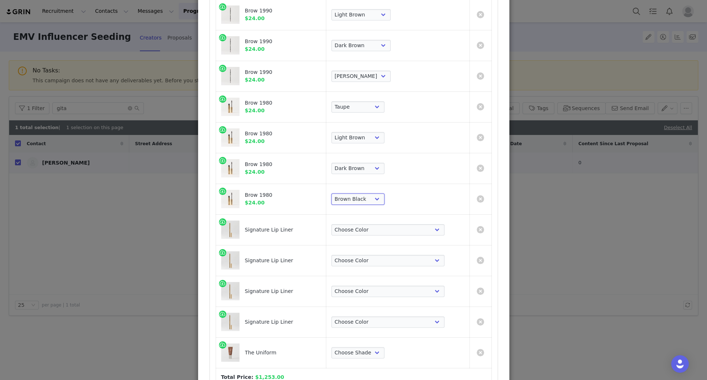
scroll to position [1653, 0]
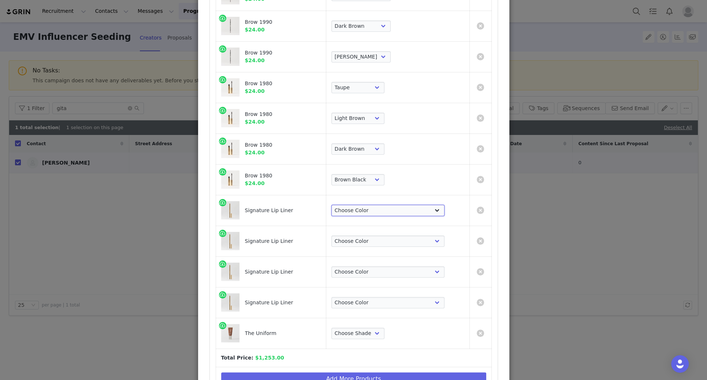
click at [413, 205] on select "Choose Color Beverly Hills Bespoke Coupé Sportif Mayfair Tabac Brownstone Capri…" at bounding box center [387, 211] width 113 height 12
select select "26311671"
click at [372, 205] on select "Choose Color Beverly Hills Bespoke Coupé Sportif Mayfair Tabac Brownstone Capri…" at bounding box center [387, 211] width 113 height 12
click at [395, 236] on select "Choose Color Beverly Hills Bespoke Coupé Sportif Mayfair Tabac Brownstone Capri…" at bounding box center [387, 242] width 113 height 12
select select "28783017"
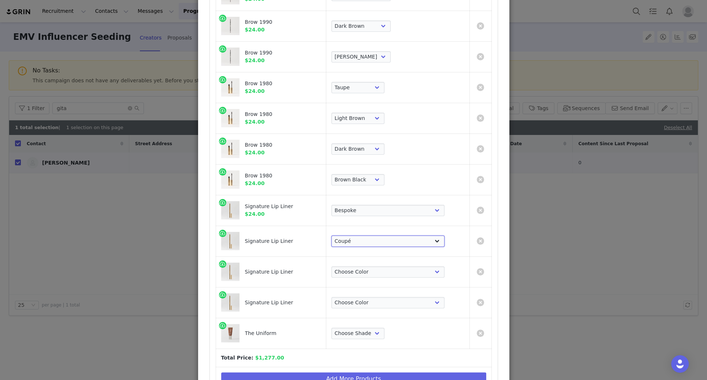
click at [372, 236] on select "Choose Color Beverly Hills Bespoke Coupé Sportif Mayfair Tabac Brownstone Capri…" at bounding box center [387, 242] width 113 height 12
click at [391, 266] on select "Choose Color Beverly Hills Bespoke Coupé Sportif Mayfair Tabac Brownstone Capri…" at bounding box center [387, 273] width 113 height 12
select select "26311670"
click at [372, 266] on select "Choose Color Beverly Hills Bespoke Coupé Sportif Mayfair Tabac Brownstone Capri…" at bounding box center [387, 273] width 113 height 12
click at [403, 266] on select "Choose Color Beverly Hills Bespoke Coupé Sportif Mayfair Tabac Brownstone Capri…" at bounding box center [387, 303] width 113 height 12
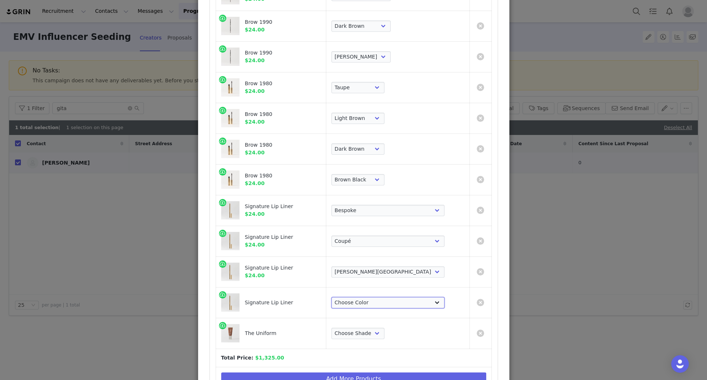
select select "26311674"
click at [372, 266] on select "Choose Color Beverly Hills Bespoke Coupé Sportif Mayfair Tabac Brownstone Capri…" at bounding box center [387, 303] width 113 height 12
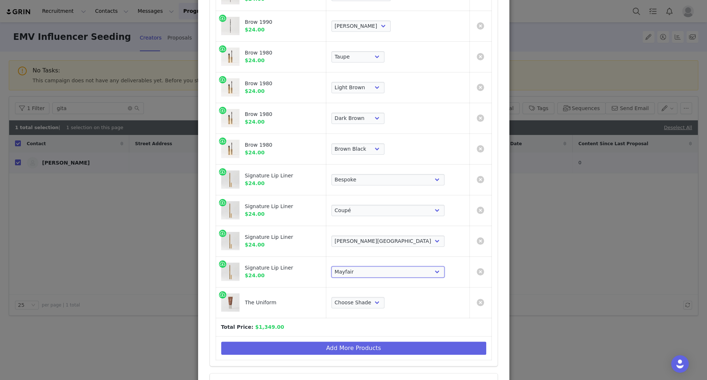
scroll to position [1710, 0]
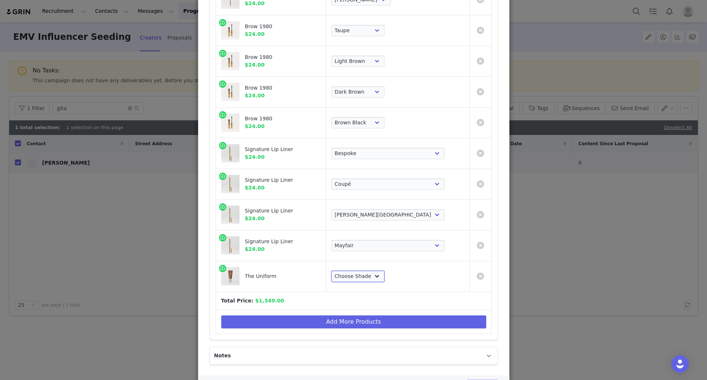
click at [384, 266] on select "Choose Shade 02 04 06 08 10 12 14 16 18 20 22 24 26 28 30" at bounding box center [357, 277] width 53 height 12
click at [372, 266] on select "Choose Shade 02 04 06 08 10 12 14 16 18 20 22 24 26 28 30" at bounding box center [357, 277] width 53 height 12
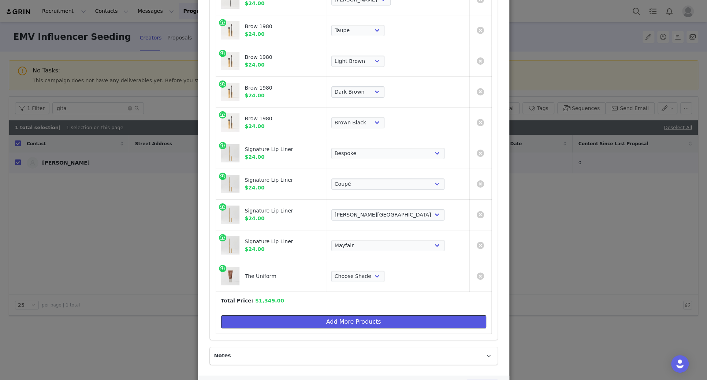
click at [308, 266] on button "Add More Products" at bounding box center [353, 322] width 265 height 13
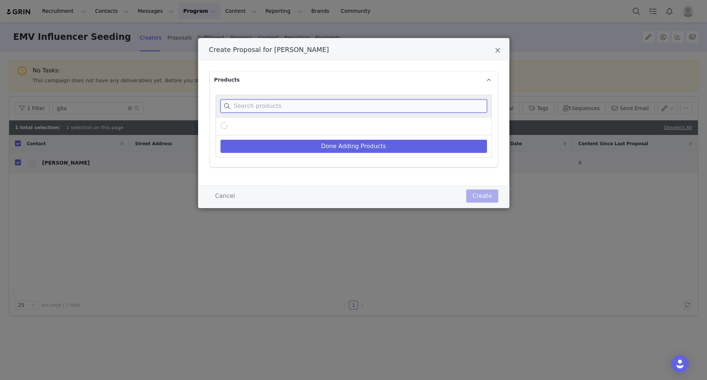
click at [352, 104] on input "Create Proposal for Gita Bass" at bounding box center [353, 106] width 267 height 13
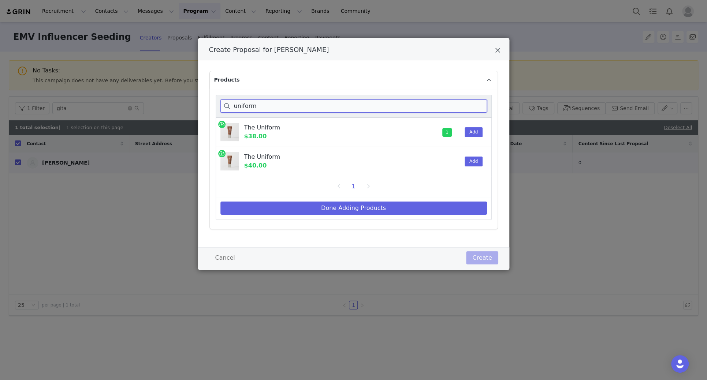
type input "uniform"
click at [473, 132] on button "Add" at bounding box center [474, 132] width 18 height 10
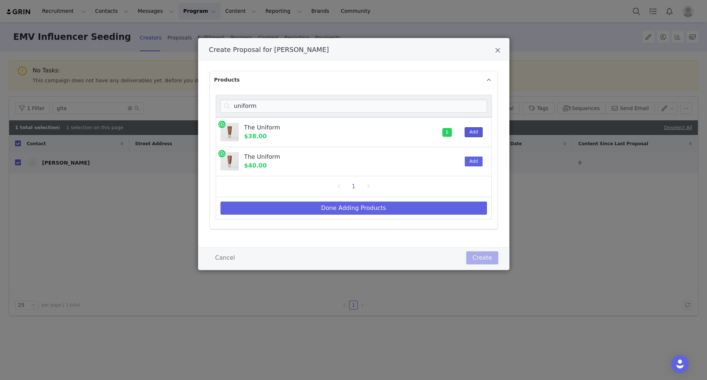
click at [473, 132] on button "Add" at bounding box center [474, 132] width 18 height 10
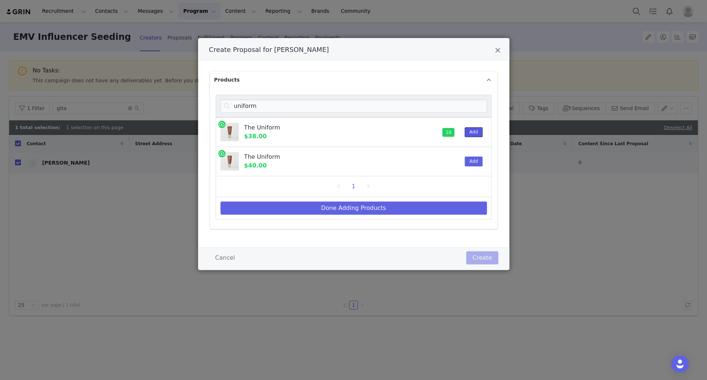
click at [473, 132] on button "Add" at bounding box center [474, 132] width 18 height 10
click at [373, 209] on button "Done Adding Products" at bounding box center [353, 208] width 267 height 13
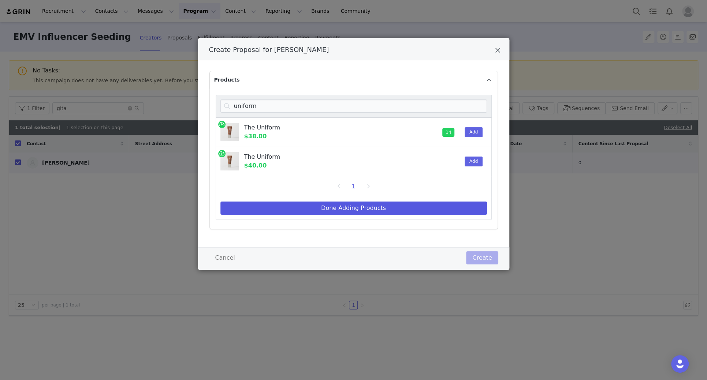
select select "2838518"
select select "2838519"
select select "16097967"
select select "16098255"
select select "16098256"
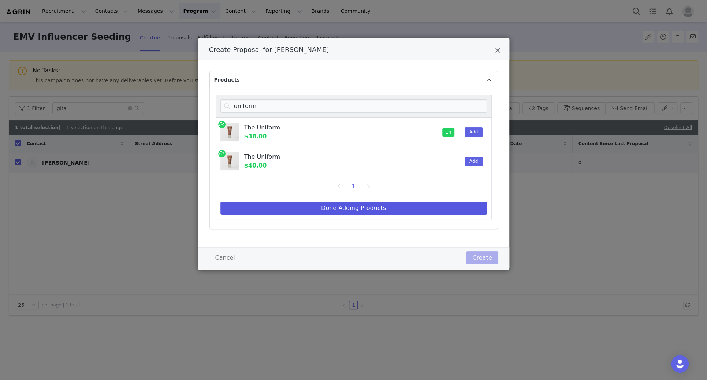
select select "26421108"
select select "22179065"
select select "16098257"
select select "26421109"
select select "26421110"
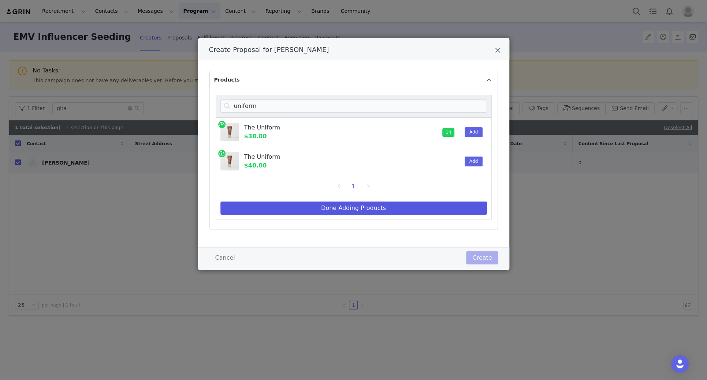
select select "26421111"
select select "26421112"
select select "2838605"
select select "5273686"
select select "10920240"
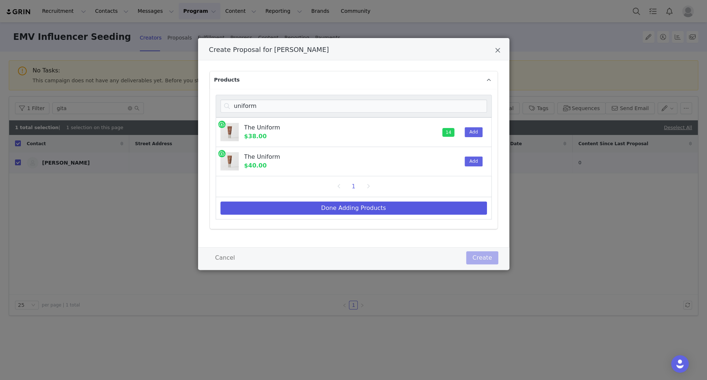
select select "23444285"
select select "19639119"
select select "19639120"
select select "19639121"
select select "19639122"
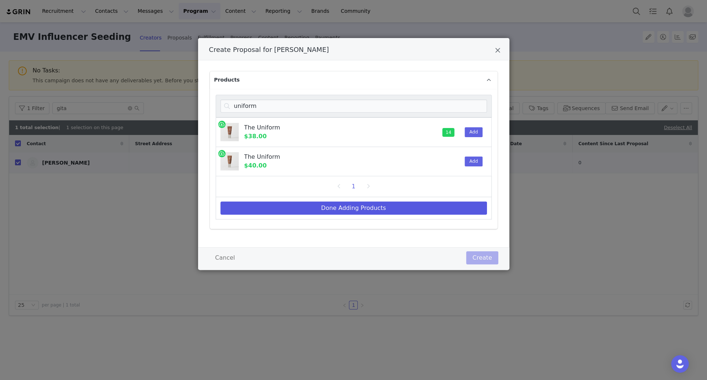
select select "19639124"
select select "19639126"
select select "19639125"
select select "2817275"
select select "17369266"
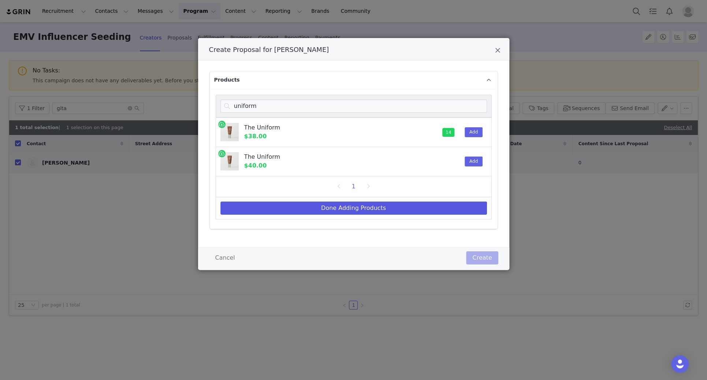
select select "2817276"
select select "17369267"
select select "17369268"
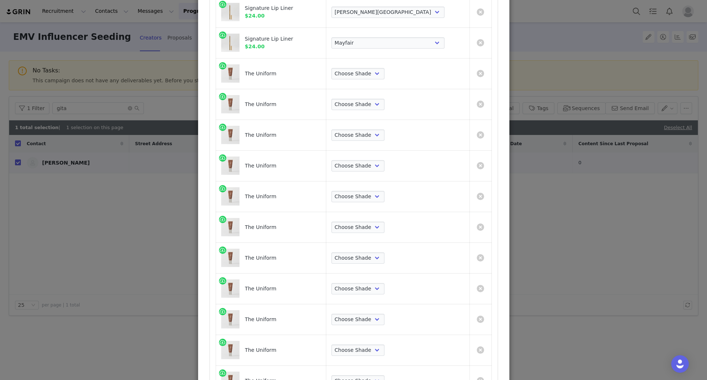
scroll to position [1903, 0]
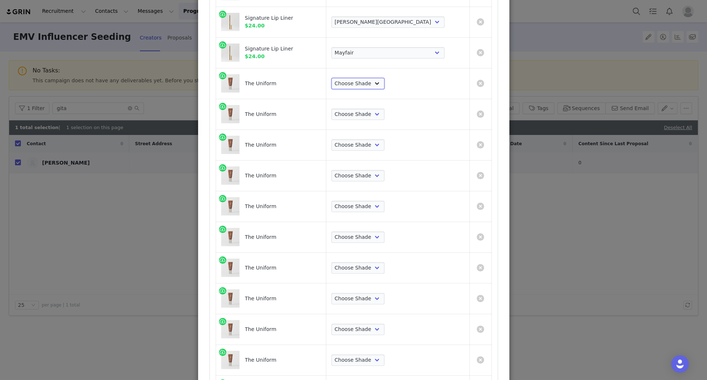
click at [384, 79] on select "Choose Shade 02 04 06 08 10 12 14 16 18 20 22 24 26 28 30" at bounding box center [357, 84] width 53 height 12
click at [372, 78] on select "Choose Shade 02 04 06 08 10 12 14 16 18 20 22 24 26 28 30" at bounding box center [357, 84] width 53 height 12
click at [384, 109] on select "Choose Shade 02 04 06 08 10 12 14 16 18 20 22 24 26 28 30" at bounding box center [357, 115] width 53 height 12
click at [372, 109] on select "Choose Shade 02 04 06 08 10 12 14 16 18 20 22 24 26 28 30" at bounding box center [357, 115] width 53 height 12
click at [384, 139] on select "Choose Shade 02 04 06 08 10 12 14 16 18 20 22 24 26 28 30" at bounding box center [357, 145] width 53 height 12
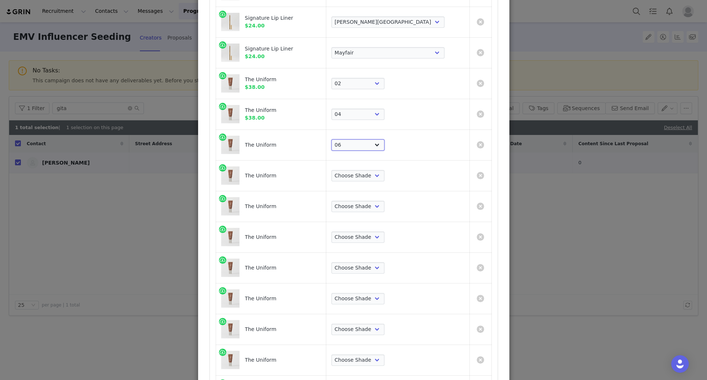
click at [372, 139] on select "Choose Shade 02 04 06 08 10 12 14 16 18 20 22 24 26 28 30" at bounding box center [357, 145] width 53 height 12
click at [384, 170] on select "Choose Shade 02 04 06 08 10 12 14 16 18 20 22 24 26 28 30" at bounding box center [357, 176] width 53 height 12
click at [372, 170] on select "Choose Shade 02 04 06 08 10 12 14 16 18 20 22 24 26 28 30" at bounding box center [357, 176] width 53 height 12
click at [384, 202] on select "Choose Shade 02 04 06 08 10 12 14 16 18 20 22 24 26 28 30" at bounding box center [357, 207] width 53 height 12
click at [372, 201] on select "Choose Shade 02 04 06 08 10 12 14 16 18 20 22 24 26 28 30" at bounding box center [357, 207] width 53 height 12
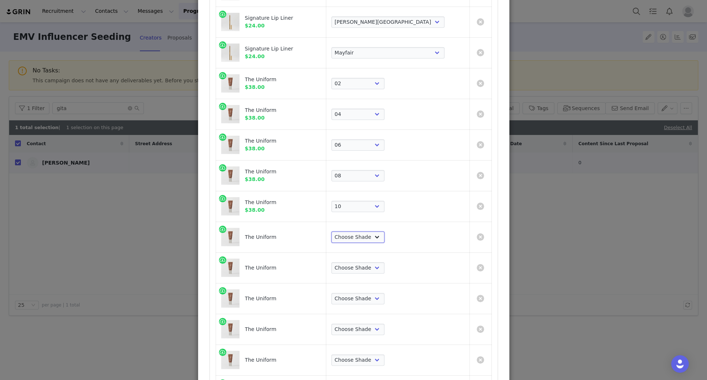
click at [384, 232] on select "Choose Shade 02 04 06 08 10 12 14 16 18 20 22 24 26 28 30" at bounding box center [357, 238] width 53 height 12
click at [372, 232] on select "Choose Shade 02 04 06 08 10 12 14 16 18 20 22 24 26 28 30" at bounding box center [357, 238] width 53 height 12
click at [384, 263] on select "Choose Shade 02 04 06 08 10 12 14 16 18 20 22 24 26 28 30" at bounding box center [357, 269] width 53 height 12
click at [372, 263] on select "Choose Shade 02 04 06 08 10 12 14 16 18 20 22 24 26 28 30" at bounding box center [357, 269] width 53 height 12
click at [384, 266] on select "Choose Shade 02 04 06 08 10 12 14 16 18 20 22 24 26 28 30" at bounding box center [357, 299] width 53 height 12
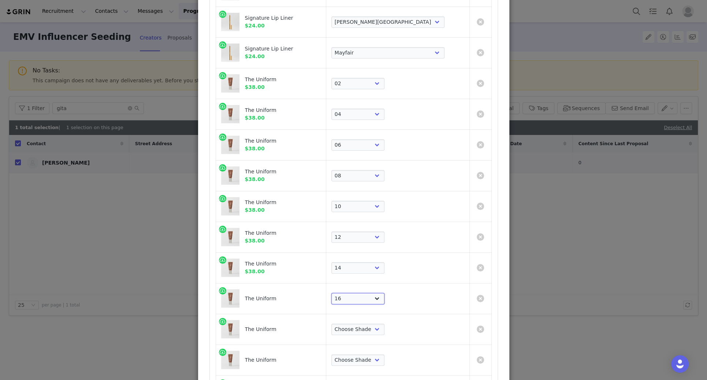
click at [372, 266] on select "Choose Shade 02 04 06 08 10 12 14 16 18 20 22 24 26 28 30" at bounding box center [357, 299] width 53 height 12
click at [384, 266] on select "Choose Shade 02 04 06 08 10 12 14 16 18 20 22 24 26 28 30" at bounding box center [357, 330] width 53 height 12
click at [372, 266] on select "Choose Shade 02 04 06 08 10 12 14 16 18 20 22 24 26 28 30" at bounding box center [357, 330] width 53 height 12
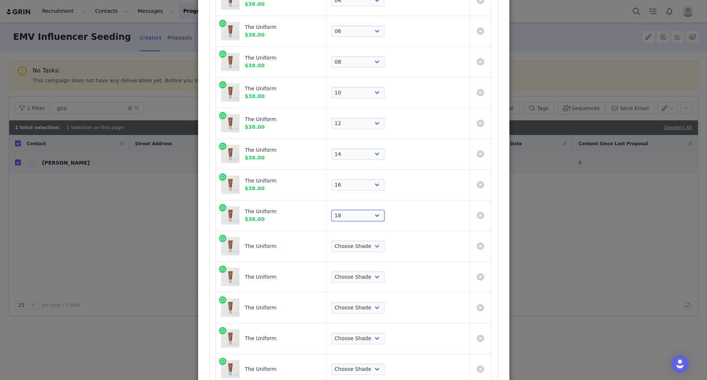
scroll to position [2020, 0]
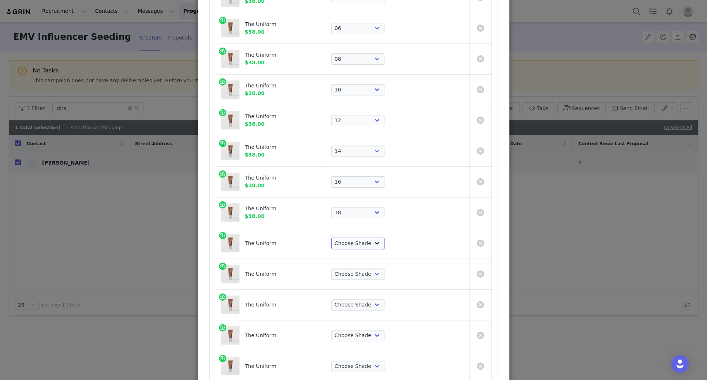
click at [384, 238] on select "Choose Shade 02 04 06 08 10 12 14 16 18 20 22 24 26 28 30" at bounding box center [357, 244] width 53 height 12
click at [372, 238] on select "Choose Shade 02 04 06 08 10 12 14 16 18 20 22 24 26 28 30" at bounding box center [357, 244] width 53 height 12
click at [384, 266] on select "Choose Shade 02 04 06 08 10 12 14 16 18 20 22 24 26 28 30" at bounding box center [357, 275] width 53 height 12
click at [372, 266] on select "Choose Shade 02 04 06 08 10 12 14 16 18 20 22 24 26 28 30" at bounding box center [357, 275] width 53 height 12
click at [384, 266] on select "Choose Shade 02 04 06 08 10 12 14 16 18 20 22 24 26 28 30" at bounding box center [357, 305] width 53 height 12
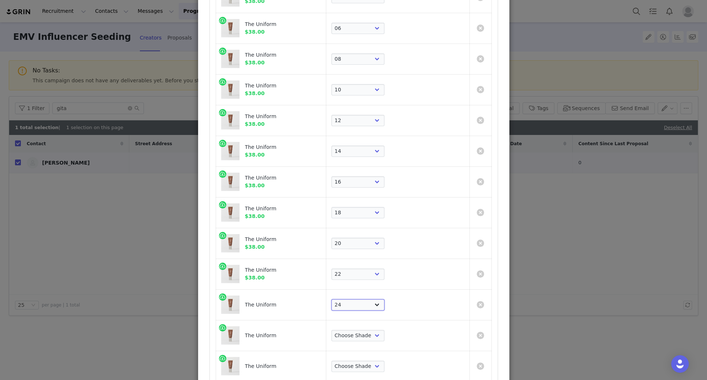
click at [372, 266] on select "Choose Shade 02 04 06 08 10 12 14 16 18 20 22 24 26 28 30" at bounding box center [357, 305] width 53 height 12
click at [384, 266] on select "Choose Shade 02 04 06 08 10 12 14 16 18 20 22 24 26 28 30" at bounding box center [357, 336] width 53 height 12
click at [372, 266] on select "Choose Shade 02 04 06 08 10 12 14 16 18 20 22 24 26 28 30" at bounding box center [357, 336] width 53 height 12
click at [384, 266] on select "Choose Shade 02 04 06 08 10 12 14 16 18 20 22 24 26 28 30" at bounding box center [357, 367] width 53 height 12
click at [372, 266] on select "Choose Shade 02 04 06 08 10 12 14 16 18 20 22 24 26 28 30" at bounding box center [357, 367] width 53 height 12
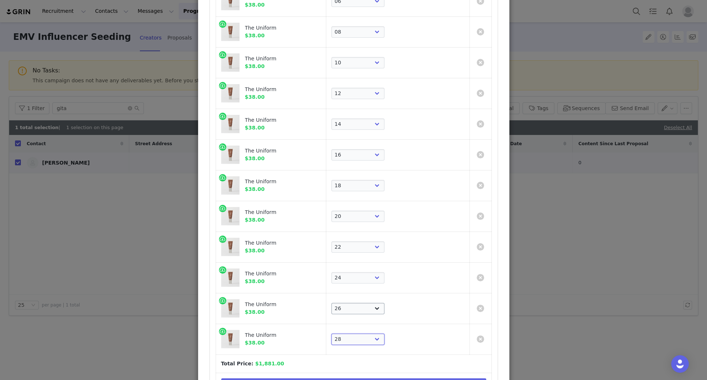
scroll to position [2046, 0]
click at [384, 266] on select "Choose Shade 02 04 06 08 10 12 14 16 18 20 22 24 26 28 30" at bounding box center [357, 340] width 53 height 12
click at [372, 266] on select "Choose Shade 02 04 06 08 10 12 14 16 18 20 22 24 26 28 30" at bounding box center [357, 340] width 53 height 12
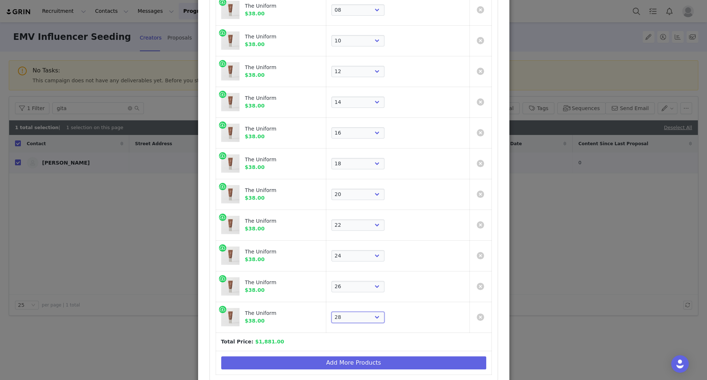
scroll to position [2136, 0]
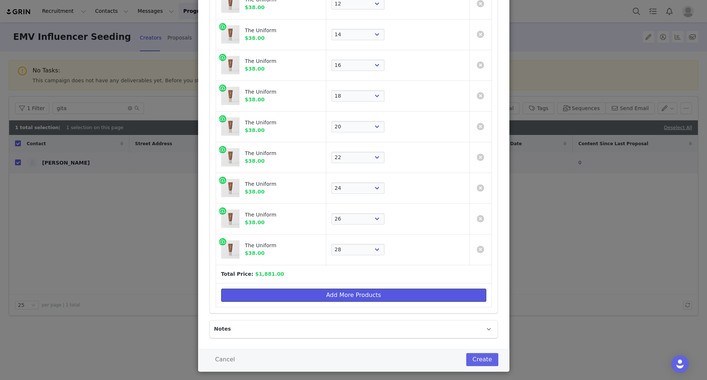
click at [362, 266] on button "Add More Products" at bounding box center [353, 295] width 265 height 13
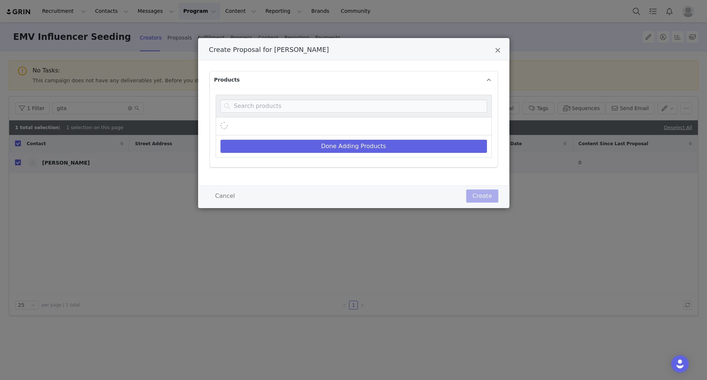
scroll to position [0, 0]
click at [346, 105] on input "Create Proposal for Gita Bass" at bounding box center [353, 106] width 267 height 13
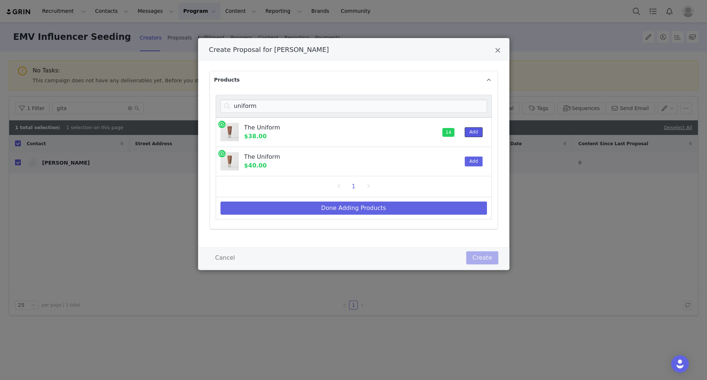
click at [478, 131] on button "Add" at bounding box center [474, 132] width 18 height 10
click at [389, 210] on button "Done Adding Products" at bounding box center [353, 208] width 267 height 13
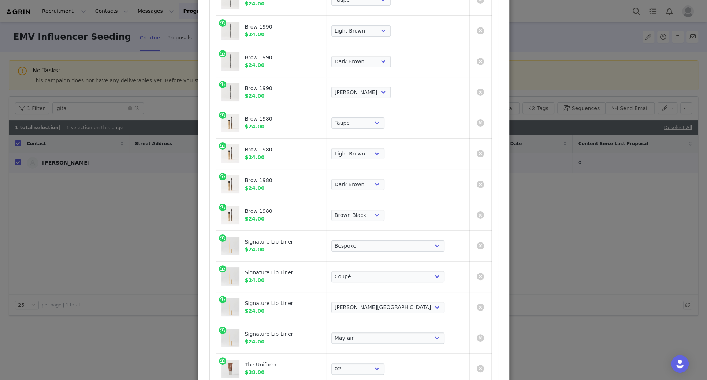
scroll to position [2167, 0]
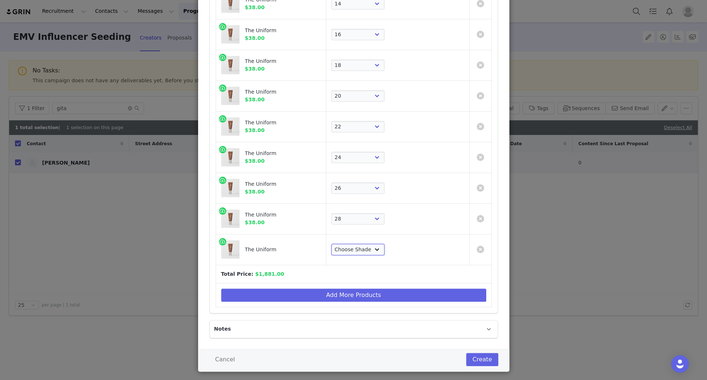
click at [384, 244] on select "Choose Shade 02 04 06 08 10 12 14 16 18 20 22 24 26 28 30" at bounding box center [357, 250] width 53 height 12
click at [372, 244] on select "Choose Shade 02 04 06 08 10 12 14 16 18 20 22 24 26 28 30" at bounding box center [357, 250] width 53 height 12
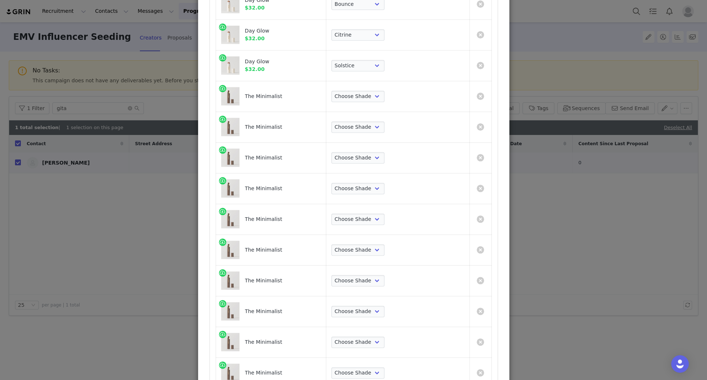
scroll to position [506, 0]
click at [384, 97] on select "Choose Shade Umber Sepia Tiger Eye Cacao Sienna Chestnut Amber Buff Khaki Camel…" at bounding box center [357, 96] width 53 height 12
click at [384, 99] on select "Choose Shade Umber Sepia Tiger Eye Cacao Sienna Chestnut Amber Buff Khaki Camel…" at bounding box center [357, 96] width 53 height 12
click at [372, 90] on select "Choose Shade Umber Sepia Tiger Eye Cacao Sienna Chestnut Amber Buff Khaki Camel…" at bounding box center [357, 96] width 53 height 12
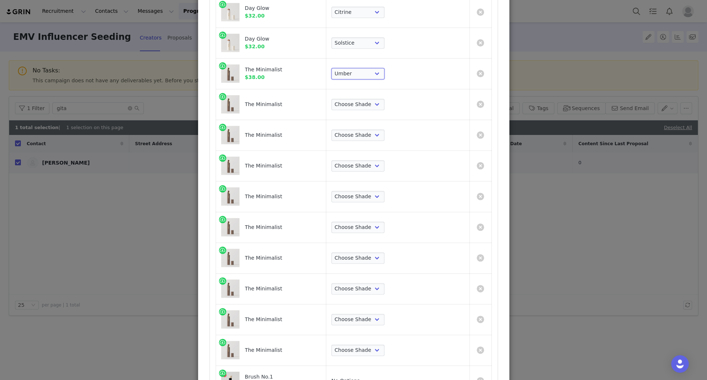
scroll to position [537, 0]
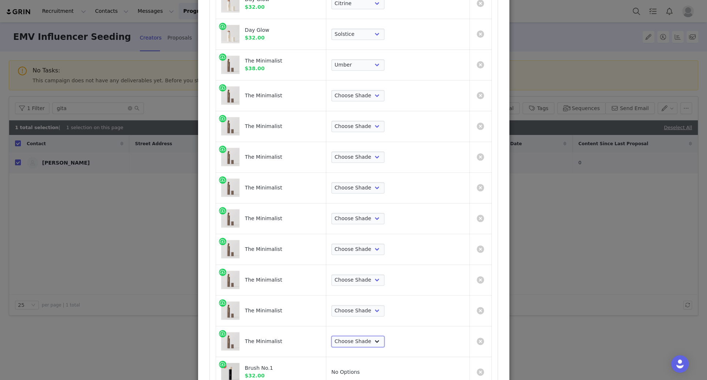
click at [384, 266] on select "Choose Shade Umber Sepia Tiger Eye Cacao Sienna Chestnut Amber Buff Khaki Camel…" at bounding box center [357, 342] width 53 height 12
click at [372, 266] on select "Choose Shade Umber Sepia Tiger Eye Cacao Sienna Chestnut Amber Buff Khaki Camel…" at bounding box center [357, 342] width 53 height 12
click at [384, 266] on select "Choose Shade Umber Sepia Tiger Eye Cacao Sienna Chestnut Amber Buff Khaki Camel…" at bounding box center [357, 311] width 53 height 12
click at [384, 121] on select "Choose Shade Umber Sepia Tiger Eye Cacao Sienna Chestnut Amber Buff Khaki Camel…" at bounding box center [357, 127] width 53 height 12
click at [372, 121] on select "Choose Shade Umber Sepia Tiger Eye Cacao Sienna Chestnut Amber Buff Khaki Camel…" at bounding box center [357, 127] width 53 height 12
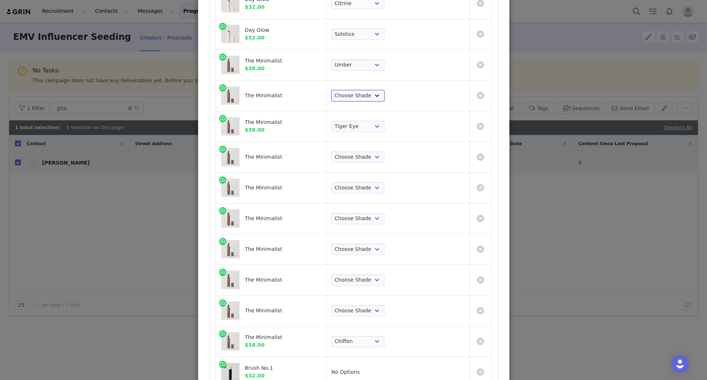
click at [384, 93] on select "Choose Shade Umber Sepia Tiger Eye Cacao Sienna Chestnut Amber Buff Khaki Camel…" at bounding box center [357, 96] width 53 height 12
click at [384, 94] on select "Choose Shade Umber Sepia Tiger Eye Cacao Sienna Chestnut Amber Buff Khaki Camel…" at bounding box center [357, 96] width 53 height 12
click at [372, 90] on select "Choose Shade Umber Sepia Tiger Eye Cacao Sienna Chestnut Amber Buff Khaki Camel…" at bounding box center [357, 96] width 53 height 12
click at [384, 152] on select "Choose Shade Umber Sepia Tiger Eye Cacao Sienna Chestnut Amber Buff Khaki Camel…" at bounding box center [357, 158] width 53 height 12
click at [384, 155] on select "Choose Shade Umber Sepia Tiger Eye Cacao Sienna Chestnut Amber Buff Khaki Camel…" at bounding box center [357, 158] width 53 height 12
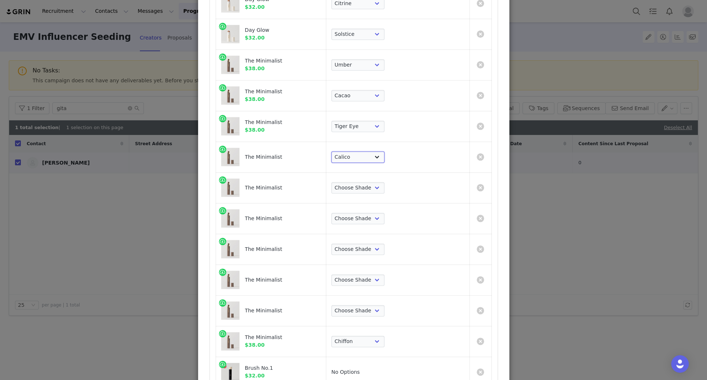
click at [372, 152] on select "Choose Shade Umber Sepia Tiger Eye Cacao Sienna Chestnut Amber Buff Khaki Camel…" at bounding box center [357, 158] width 53 height 12
click at [384, 184] on select "Choose Shade Umber Sepia Tiger Eye Cacao Sienna Chestnut Amber Buff Khaki Camel…" at bounding box center [357, 188] width 53 height 12
click at [372, 182] on select "Choose Shade Umber Sepia Tiger Eye Cacao Sienna Chestnut Amber Buff Khaki Camel…" at bounding box center [357, 188] width 53 height 12
click at [384, 266] on select "Choose Shade Umber Sepia Tiger Eye Cacao Sienna Chestnut Amber Buff Khaki Camel…" at bounding box center [357, 281] width 53 height 12
click at [372, 266] on select "Choose Shade Umber Sepia Tiger Eye Cacao Sienna Chestnut Amber Buff Khaki Camel…" at bounding box center [357, 281] width 53 height 12
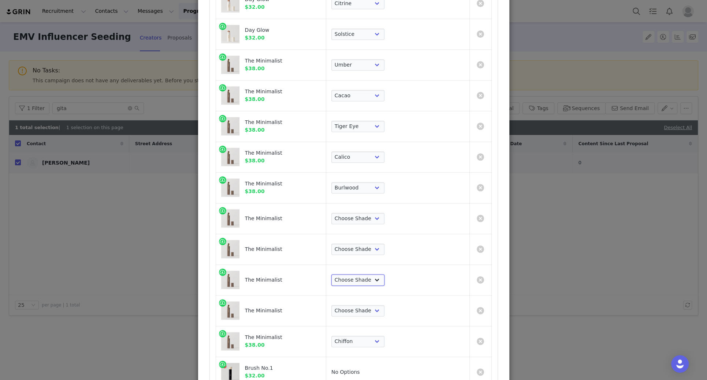
click at [384, 266] on select "Choose Shade Umber Sepia Tiger Eye Cacao Sienna Chestnut Amber Buff Khaki Camel…" at bounding box center [357, 281] width 53 height 12
click at [372, 266] on select "Choose Shade Umber Sepia Tiger Eye Cacao Sienna Chestnut Amber Buff Khaki Camel…" at bounding box center [357, 281] width 53 height 12
click at [384, 266] on select "Choose Shade Umber Sepia Tiger Eye Cacao Sienna Chestnut Amber Buff Khaki Camel…" at bounding box center [357, 311] width 53 height 12
click at [372, 266] on select "Choose Shade Umber Sepia Tiger Eye Cacao Sienna Chestnut Amber Buff Khaki Camel…" at bounding box center [357, 311] width 53 height 12
click at [384, 247] on select "Choose Shade Umber Sepia Tiger Eye Cacao Sienna Chestnut Amber Buff Khaki Camel…" at bounding box center [357, 250] width 53 height 12
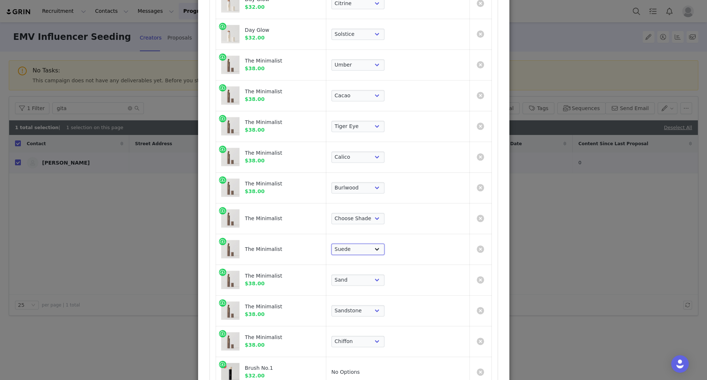
click at [372, 244] on select "Choose Shade Umber Sepia Tiger Eye Cacao Sienna Chestnut Amber Buff Khaki Camel…" at bounding box center [357, 250] width 53 height 12
click at [384, 217] on select "Choose Shade Umber Sepia Tiger Eye Cacao Sienna Chestnut Amber Buff Khaki Camel…" at bounding box center [357, 219] width 53 height 12
click at [372, 213] on select "Choose Shade Umber Sepia Tiger Eye Cacao Sienna Chestnut Amber Buff Khaki Camel…" at bounding box center [357, 219] width 53 height 12
click at [384, 220] on select "Choose Shade Umber Sepia Tiger Eye Cacao Sienna Chestnut Amber Buff Khaki Camel…" at bounding box center [357, 219] width 53 height 12
click at [372, 213] on select "Choose Shade Umber Sepia Tiger Eye Cacao Sienna Chestnut Amber Buff Khaki Camel…" at bounding box center [357, 219] width 53 height 12
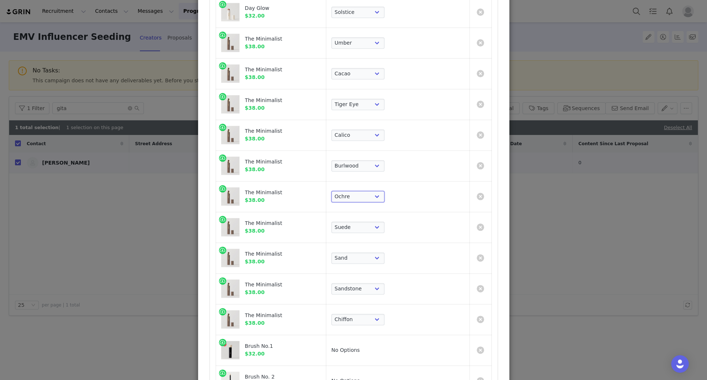
scroll to position [565, 0]
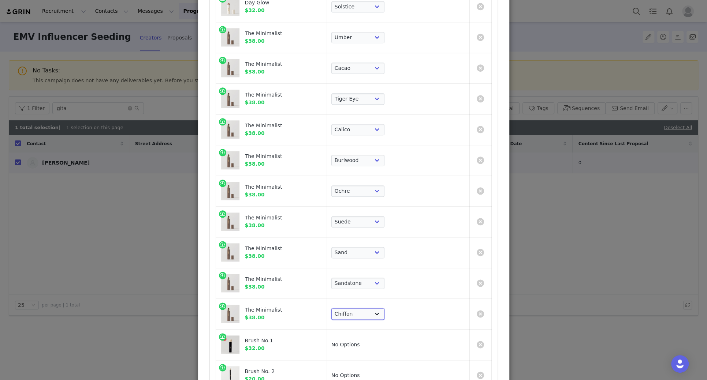
click at [384, 266] on select "Choose Shade Umber Sepia Tiger Eye Cacao Sienna Chestnut Amber Buff Khaki Camel…" at bounding box center [357, 315] width 53 height 12
click at [372, 266] on select "Choose Shade Umber Sepia Tiger Eye Cacao Sienna Chestnut Amber Buff Khaki Camel…" at bounding box center [357, 315] width 53 height 12
click at [384, 185] on select "Choose Shade Umber Sepia Tiger Eye Cacao Sienna Chestnut Amber Buff Khaki Camel…" at bounding box center [357, 191] width 53 height 12
click at [372, 185] on select "Choose Shade Umber Sepia Tiger Eye Cacao Sienna Chestnut Amber Buff Khaki Camel…" at bounding box center [357, 191] width 53 height 12
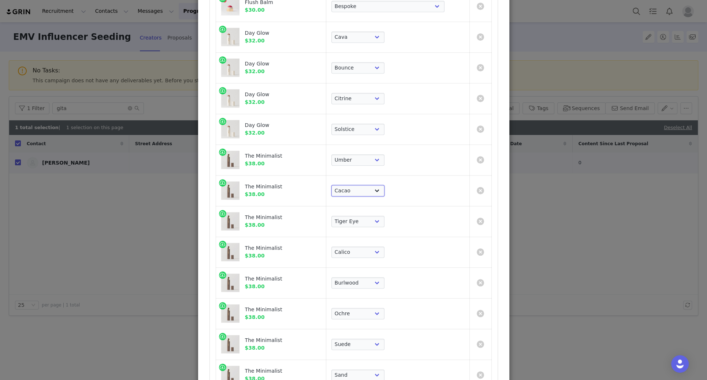
click at [384, 185] on select "Choose Shade Umber Sepia Tiger Eye Cacao Sienna Chestnut Amber Buff Khaki Camel…" at bounding box center [357, 191] width 53 height 12
click at [372, 185] on select "Choose Shade Umber Sepia Tiger Eye Cacao Sienna Chestnut Amber Buff Khaki Camel…" at bounding box center [357, 191] width 53 height 12
click at [396, 212] on td "Choose Shade Umber Sepia Tiger Eye Cacao Sienna Chestnut Amber Buff Khaki Camel…" at bounding box center [398, 221] width 144 height 31
click at [384, 220] on select "Choose Shade Umber Sepia Tiger Eye Cacao Sienna Chestnut Amber Buff Khaki Camel…" at bounding box center [357, 222] width 53 height 12
click at [372, 216] on select "Choose Shade Umber Sepia Tiger Eye Cacao Sienna Chestnut Amber Buff Khaki Camel…" at bounding box center [357, 222] width 53 height 12
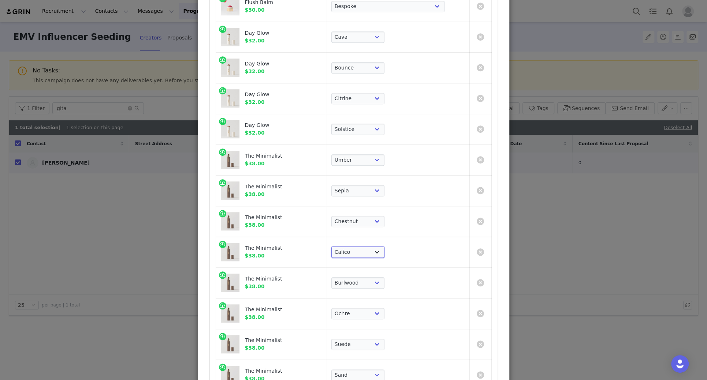
click at [384, 248] on select "Choose Shade Umber Sepia Tiger Eye Cacao Sienna Chestnut Amber Buff Khaki Camel…" at bounding box center [357, 253] width 53 height 12
click at [384, 266] on select "Choose Shade Umber Sepia Tiger Eye Cacao Sienna Chestnut Amber Buff Khaki Camel…" at bounding box center [357, 284] width 53 height 12
click at [372, 266] on select "Choose Shade Umber Sepia Tiger Eye Cacao Sienna Chestnut Amber Buff Khaki Camel…" at bounding box center [357, 284] width 53 height 12
click at [384, 266] on select "Choose Shade Umber Sepia Tiger Eye Cacao Sienna Chestnut Amber Buff Khaki Camel…" at bounding box center [357, 314] width 53 height 12
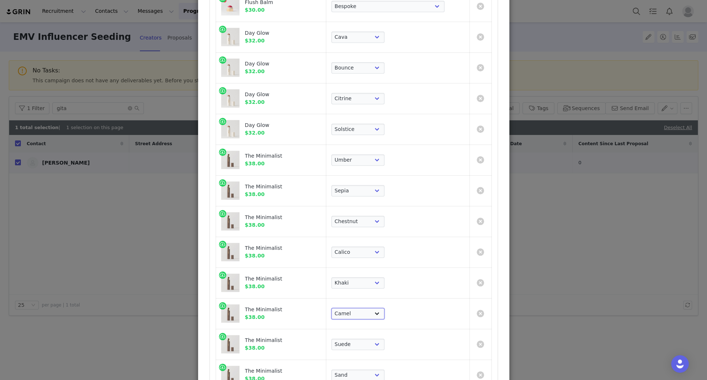
click at [372, 266] on select "Choose Shade Umber Sepia Tiger Eye Cacao Sienna Chestnut Amber Buff Khaki Camel…" at bounding box center [357, 314] width 53 height 12
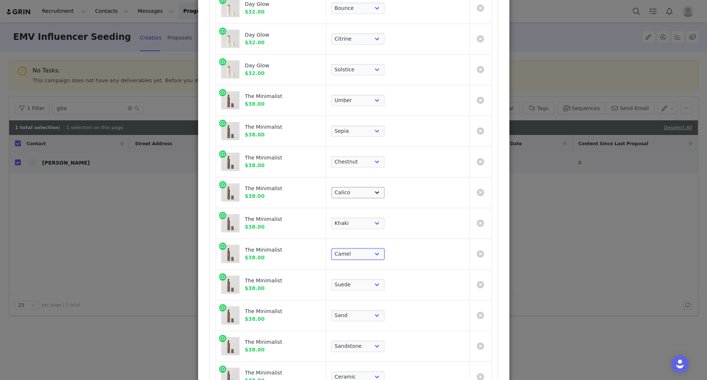
scroll to position [502, 0]
click at [384, 266] on select "Choose Shade Umber Sepia Tiger Eye Cacao Sienna Chestnut Amber Buff Khaki Camel…" at bounding box center [357, 285] width 53 height 12
click at [372, 266] on select "Choose Shade Umber Sepia Tiger Eye Cacao Sienna Chestnut Amber Buff Khaki Camel…" at bounding box center [357, 285] width 53 height 12
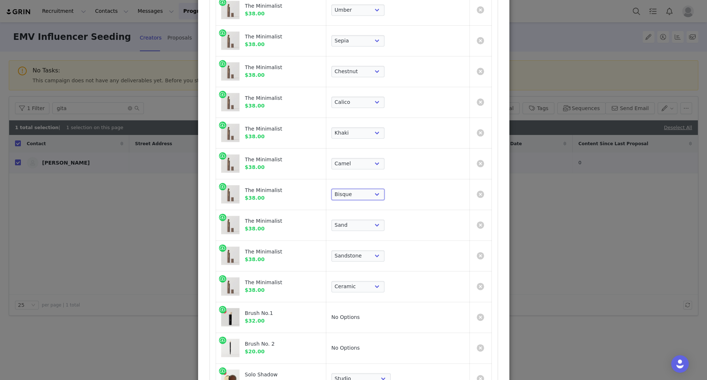
scroll to position [599, 0]
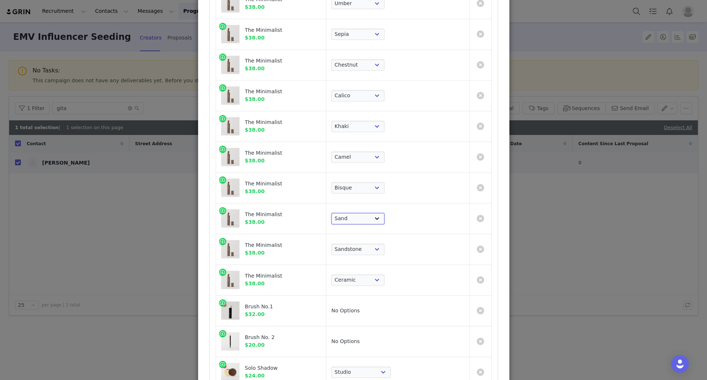
click at [383, 219] on select "Choose Shade Umber Sepia Tiger Eye Cacao Sienna Chestnut Amber Buff Khaki Camel…" at bounding box center [357, 219] width 53 height 12
click at [372, 213] on select "Choose Shade Umber Sepia Tiger Eye Cacao Sienna Chestnut Amber Buff Khaki Camel…" at bounding box center [357, 219] width 53 height 12
click at [384, 247] on select "Choose Shade Umber Sepia Tiger Eye Cacao Sienna Chestnut Amber Buff Khaki Camel…" at bounding box center [357, 250] width 53 height 12
click at [372, 244] on select "Choose Shade Umber Sepia Tiger Eye Cacao Sienna Chestnut Amber Buff Khaki Camel…" at bounding box center [357, 250] width 53 height 12
click at [384, 247] on select "Choose Shade Umber Sepia Tiger Eye Cacao Sienna Chestnut Amber Buff Khaki Camel…" at bounding box center [357, 250] width 53 height 12
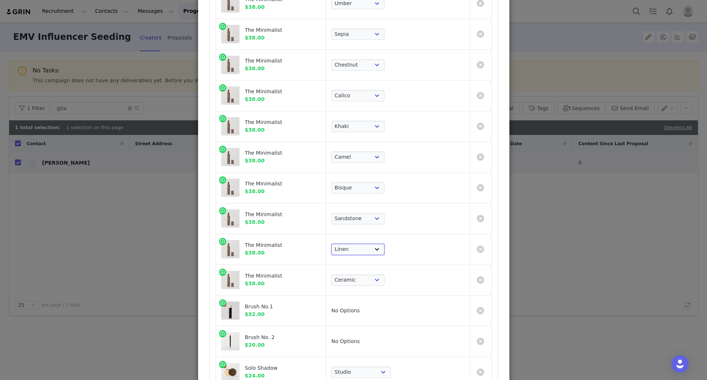
click at [372, 244] on select "Choose Shade Umber Sepia Tiger Eye Cacao Sienna Chestnut Amber Buff Khaki Camel…" at bounding box center [357, 250] width 53 height 12
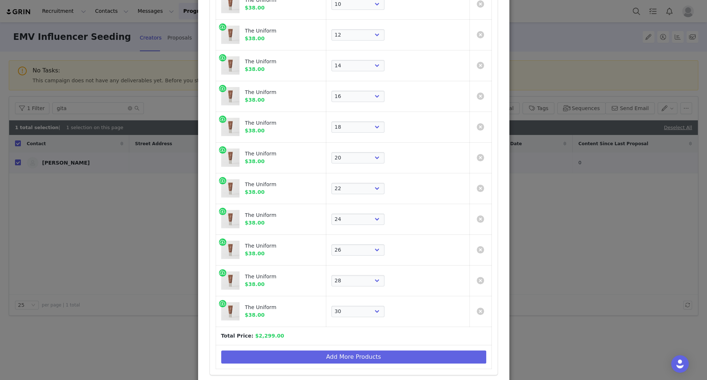
scroll to position [2167, 0]
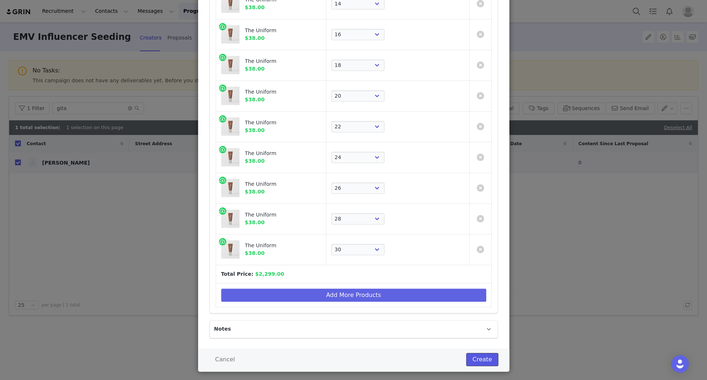
click at [483, 266] on button "Create" at bounding box center [482, 359] width 32 height 13
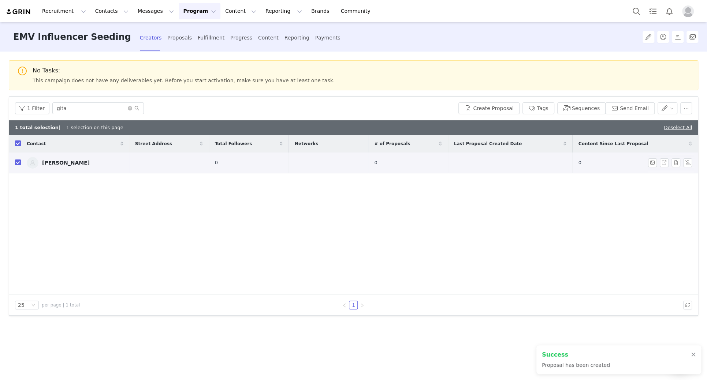
click at [152, 165] on td at bounding box center [168, 163] width 79 height 21
click at [198, 38] on div "Fulfillment" at bounding box center [211, 37] width 27 height 19
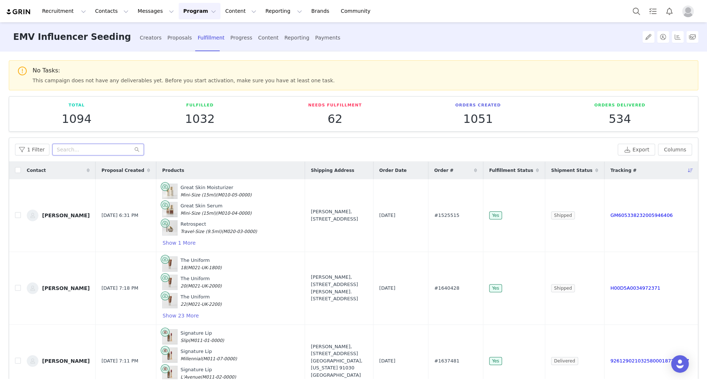
click at [83, 148] on input "text" at bounding box center [98, 150] width 92 height 12
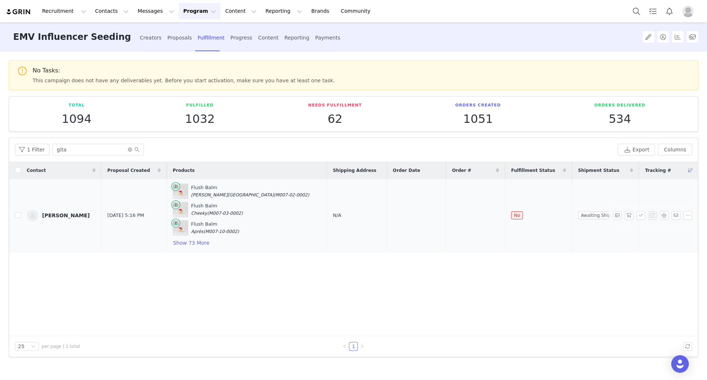
click at [333, 213] on span "N/A" at bounding box center [337, 215] width 8 height 5
click at [392, 222] on button "Add Address" at bounding box center [390, 221] width 49 height 13
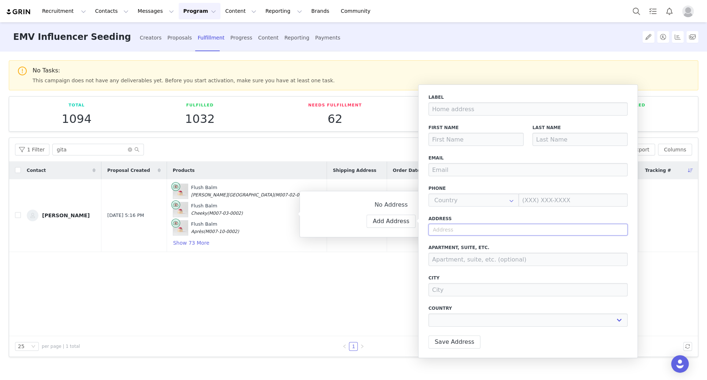
click at [452, 230] on input "text" at bounding box center [527, 230] width 199 height 12
paste input ""387 Grand st #K1504 New York, NY10002""
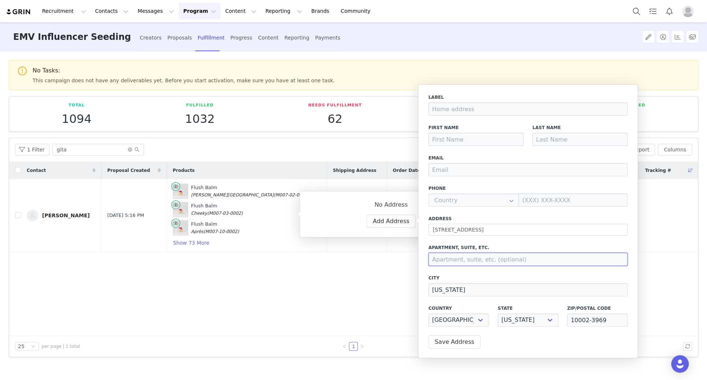
click at [463, 258] on input at bounding box center [527, 259] width 199 height 13
paste input "#K1504"
click at [479, 170] on input "email" at bounding box center [527, 169] width 199 height 13
paste input "gitabass@hotmail.com"
click at [440, 146] on div "First Name" at bounding box center [476, 135] width 104 height 30
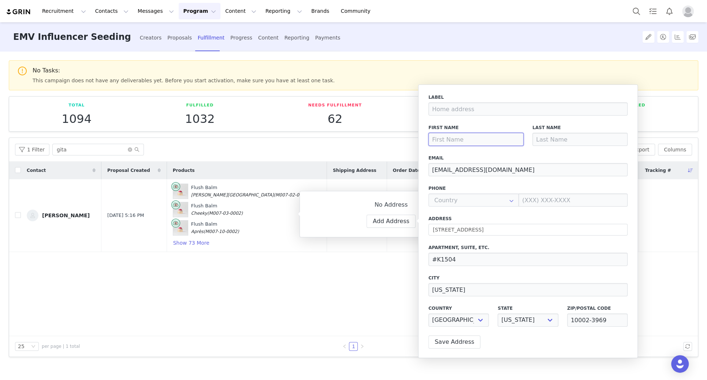
click at [439, 141] on input at bounding box center [475, 139] width 95 height 13
click at [483, 138] on input at bounding box center [579, 139] width 95 height 13
click at [483, 223] on div "Address 387 Grand St" at bounding box center [527, 226] width 199 height 20
click at [448, 266] on button "Save Address" at bounding box center [454, 342] width 52 height 13
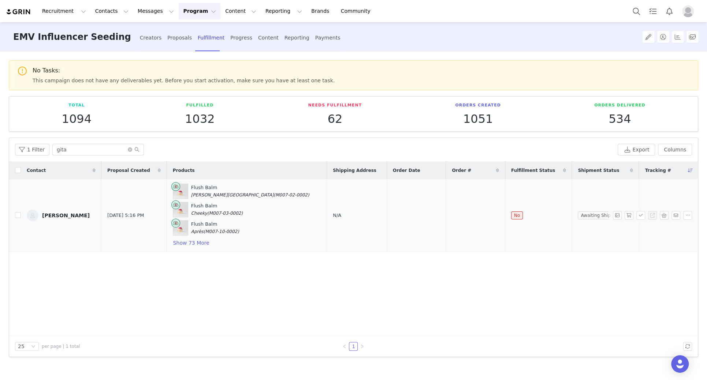
click at [446, 192] on td at bounding box center [475, 215] width 59 height 73
click at [483, 213] on button "button" at bounding box center [687, 215] width 9 height 9
click at [483, 266] on div "Contact Proposal Created Products Shipping Address Order Date Order # Fulfillme…" at bounding box center [353, 249] width 689 height 175
click at [128, 150] on icon "icon: close-circle" at bounding box center [130, 150] width 4 height 4
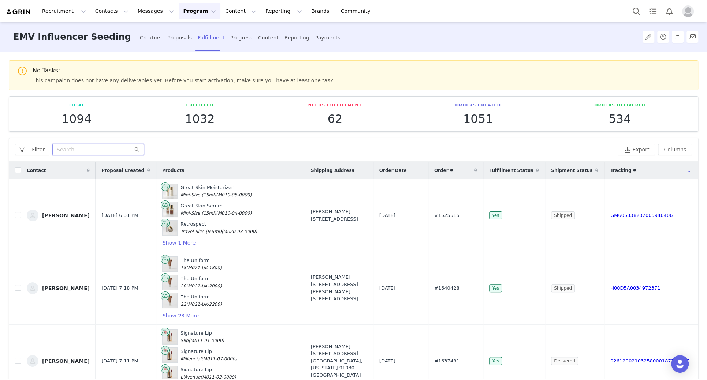
click at [74, 148] on input "text" at bounding box center [98, 150] width 92 height 12
paste input "Anasia Sustic"
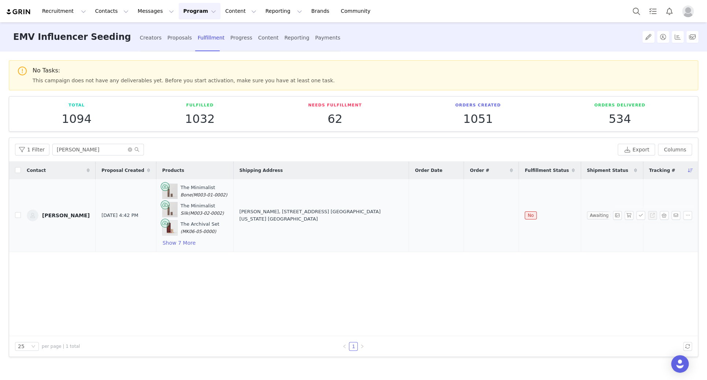
click at [483, 211] on td at bounding box center [491, 215] width 55 height 73
click at [483, 212] on span "No" at bounding box center [531, 216] width 12 height 8
click at [483, 214] on span "Awaiting Shipment" at bounding box center [610, 216] width 47 height 8
click at [483, 215] on button "button" at bounding box center [629, 215] width 9 height 9
drag, startPoint x: 500, startPoint y: 215, endPoint x: 467, endPoint y: 215, distance: 33.3
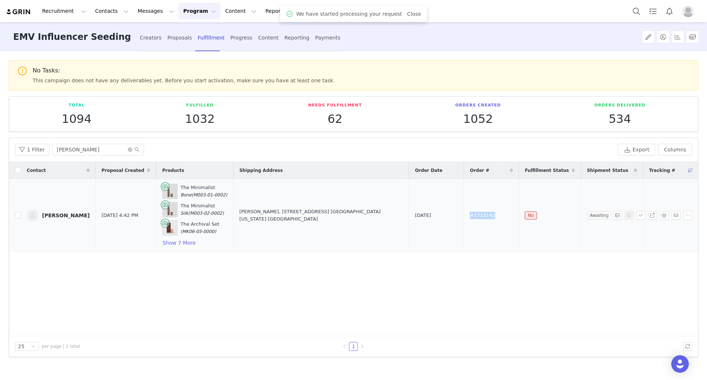
click at [467, 215] on td "#1733142" at bounding box center [491, 215] width 55 height 73
copy span "#1733142"
click at [128, 149] on icon "icon: close-circle" at bounding box center [130, 150] width 4 height 4
click at [117, 149] on input "text" at bounding box center [98, 150] width 92 height 12
paste input "Kylie Yang"
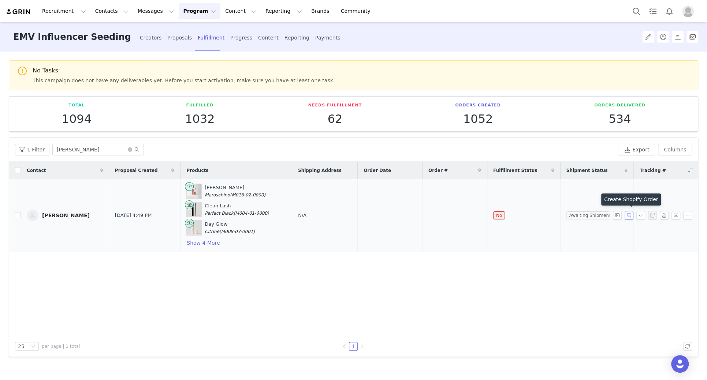
click at [483, 215] on button "button" at bounding box center [629, 215] width 9 height 9
drag, startPoint x: 453, startPoint y: 214, endPoint x: 418, endPoint y: 215, distance: 34.8
click at [418, 215] on tr "Kylie Yang Sep 30, 2025 4:49 PM Shade Slick Maraschino (M016-02-0000) Clean Las…" at bounding box center [353, 215] width 689 height 73
copy tr "#1733144"
click at [293, 218] on td "N/A" at bounding box center [325, 215] width 66 height 73
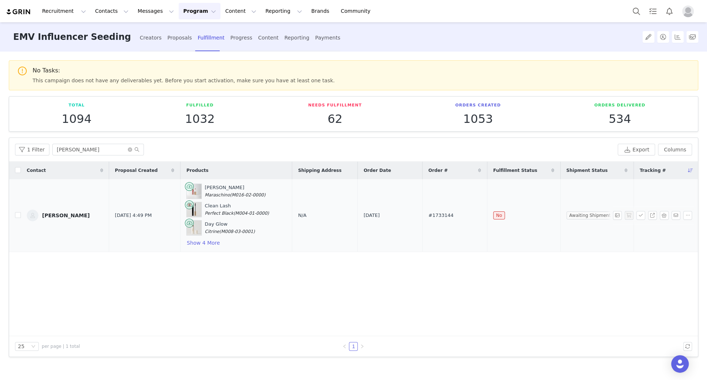
click at [298, 215] on span "N/A" at bounding box center [302, 215] width 8 height 5
click at [332, 289] on div "Contact Proposal Created Products Shipping Address Order Date Order # Fulfillme…" at bounding box center [353, 249] width 689 height 175
click at [129, 152] on input "[PERSON_NAME]" at bounding box center [98, 150] width 92 height 12
click at [128, 149] on icon "icon: close-circle" at bounding box center [130, 150] width 4 height 4
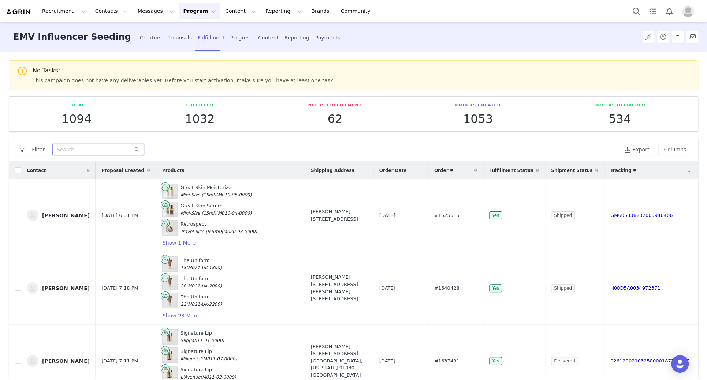
click at [118, 148] on input "text" at bounding box center [98, 150] width 92 height 12
paste input "Gita Bass"
type input "Gita Bass"
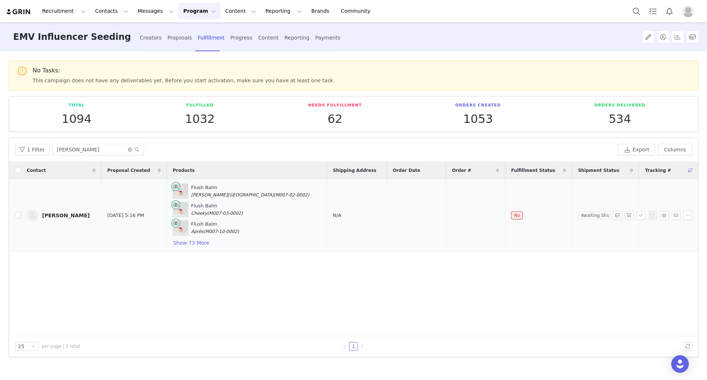
click at [333, 215] on span "N/A" at bounding box center [337, 215] width 8 height 5
select select
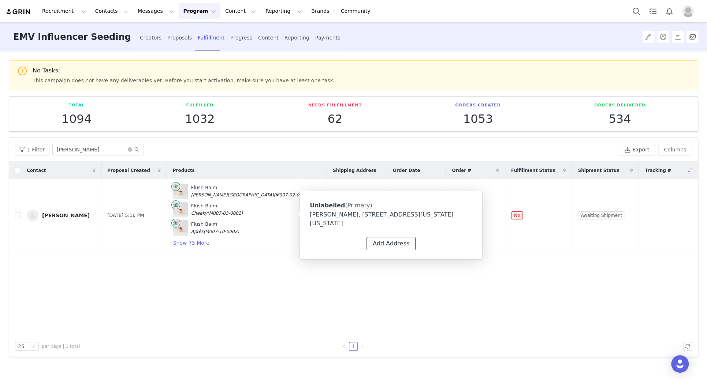
click at [383, 239] on button "Add Address" at bounding box center [390, 243] width 49 height 13
select select
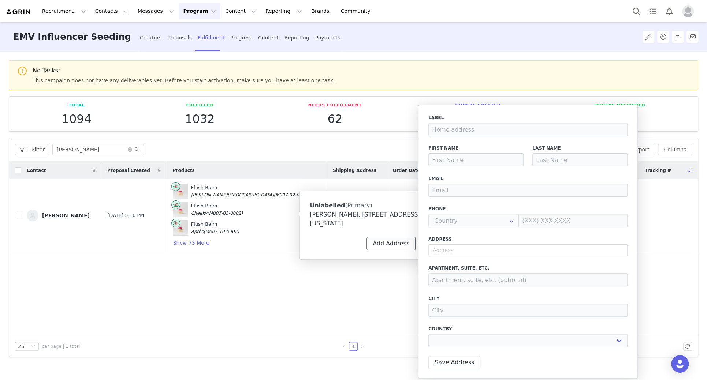
click at [383, 239] on button "Add Address" at bounding box center [390, 243] width 49 height 13
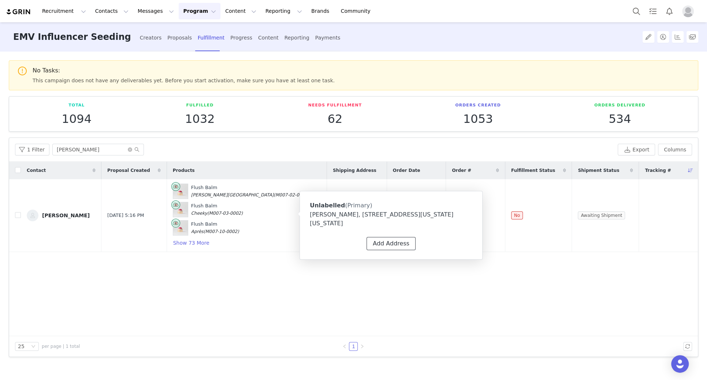
click at [383, 239] on button "Add Address" at bounding box center [390, 243] width 49 height 13
select select
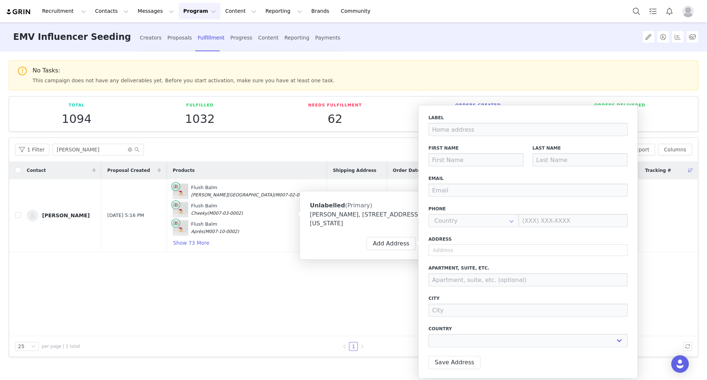
click at [342, 282] on div "Contact Proposal Created Products Shipping Address Order Date Order # Fulfillme…" at bounding box center [353, 249] width 689 height 175
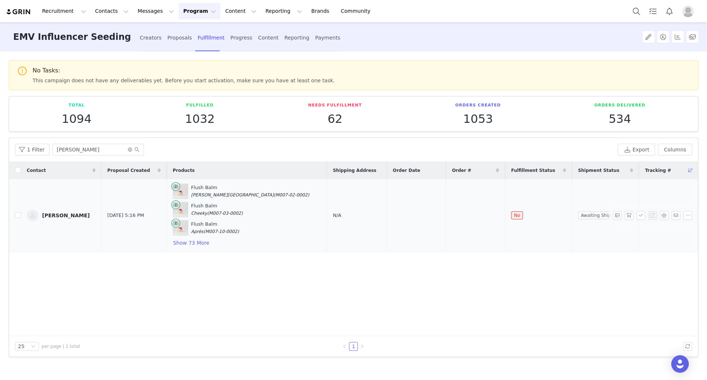
click at [347, 240] on td "N/A" at bounding box center [357, 215] width 60 height 73
click at [626, 216] on button "button" at bounding box center [629, 215] width 9 height 9
drag, startPoint x: 454, startPoint y: 211, endPoint x: 417, endPoint y: 212, distance: 37.0
click at [417, 212] on tr "Gita Bass Sep 30, 2025 5:16 PM Flush Balm Beverly Hills (M007-02-0002) Flush Ba…" at bounding box center [353, 215] width 689 height 73
copy tr "#1733146"
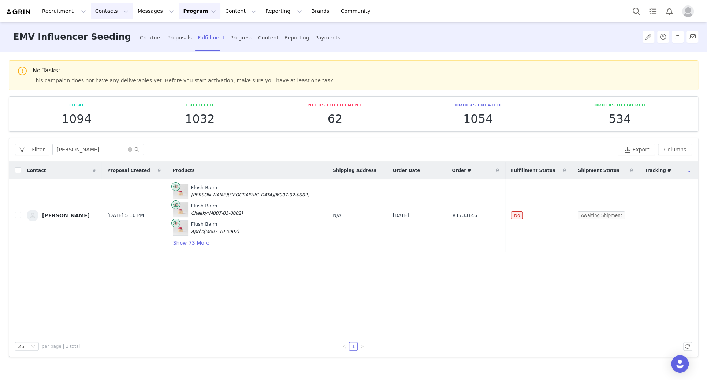
click at [107, 13] on button "Contacts Contacts" at bounding box center [112, 11] width 42 height 16
click at [111, 35] on p "Creators" at bounding box center [103, 33] width 22 height 8
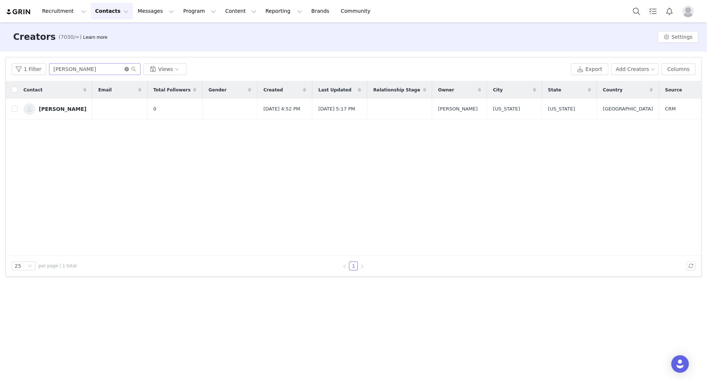
click at [124, 68] on icon "icon: close-circle" at bounding box center [126, 69] width 4 height 4
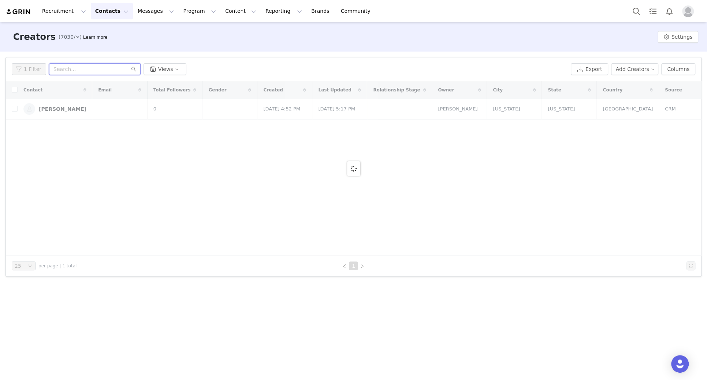
click at [123, 68] on input "text" at bounding box center [95, 69] width 92 height 12
paste input "Delphine Del Val"
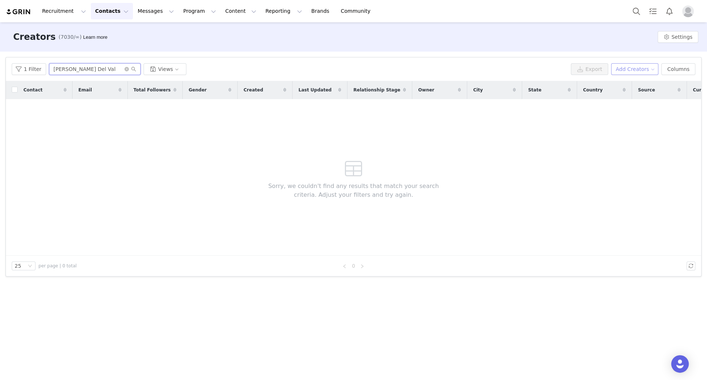
type input "Delphine Del Val"
click at [634, 73] on button "Add Creators" at bounding box center [635, 69] width 48 height 12
click at [629, 85] on span "Add a Creator" at bounding box center [636, 84] width 36 height 8
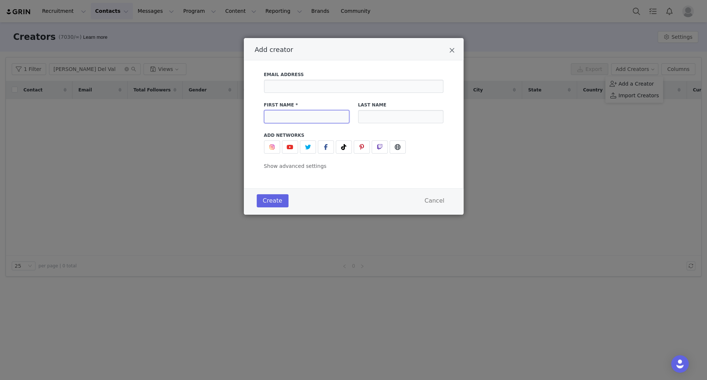
click at [296, 113] on input "Add creator" at bounding box center [306, 116] width 85 height 13
paste input "Delphine Del Val"
drag, startPoint x: 330, startPoint y: 116, endPoint x: 293, endPoint y: 116, distance: 36.6
click at [293, 116] on input "Delphine Del Val" at bounding box center [306, 116] width 85 height 13
type input "Delphine Del Val"
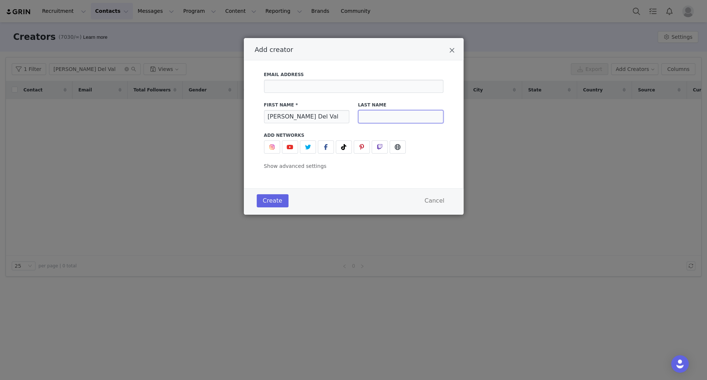
click at [386, 118] on input "Add creator" at bounding box center [400, 116] width 85 height 13
paste input "Del Val"
type input "Del Val"
drag, startPoint x: 317, startPoint y: 120, endPoint x: 293, endPoint y: 118, distance: 23.5
click at [293, 118] on input "Delphine Del Val" at bounding box center [306, 116] width 85 height 13
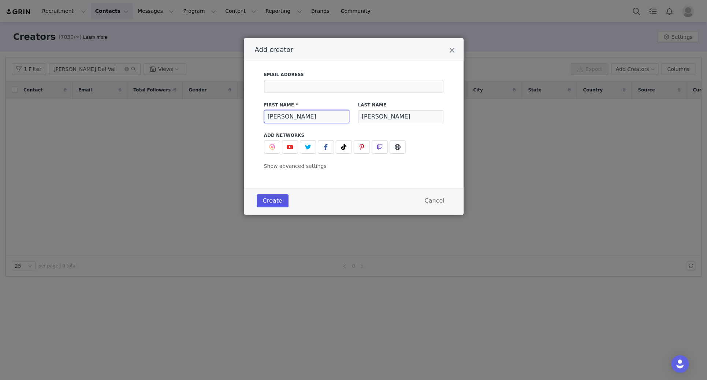
type input "Delphine"
click at [271, 202] on button "Create" at bounding box center [273, 200] width 32 height 13
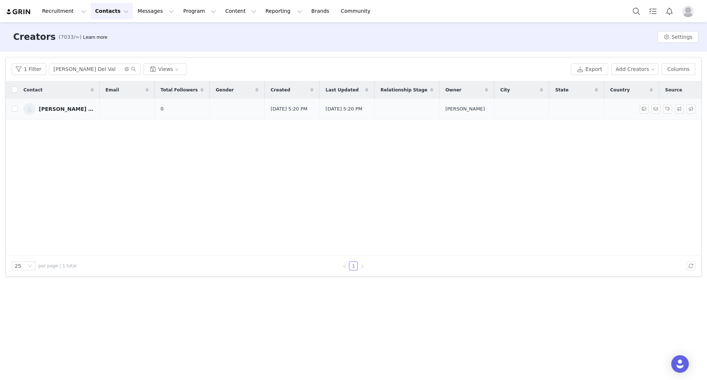
click at [59, 115] on link "Delphine Del Val" at bounding box center [58, 109] width 70 height 12
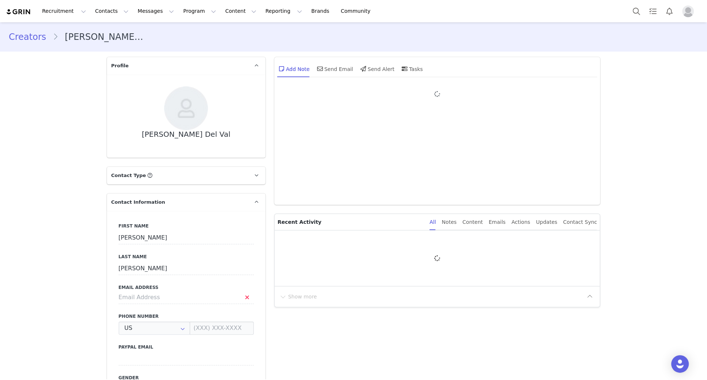
type input "+1 (United States)"
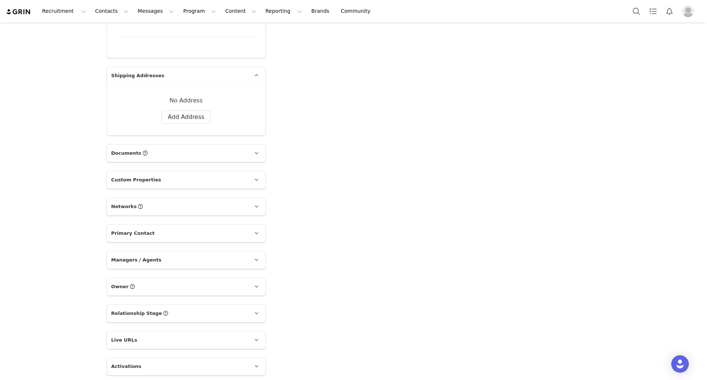
scroll to position [427, 0]
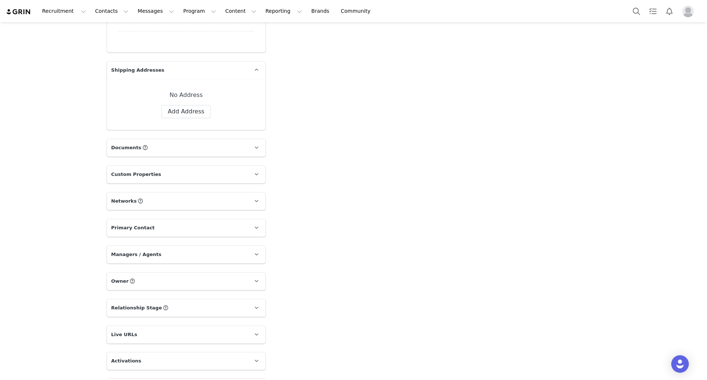
click at [239, 207] on p "Networks You can add or change your creators network URL' here, your active cre…" at bounding box center [177, 202] width 141 height 18
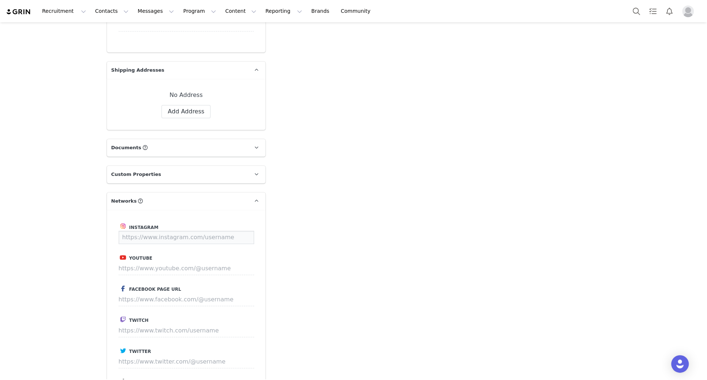
click at [189, 239] on input at bounding box center [186, 237] width 135 height 13
paste input "https://www.instagram.com/delphinedelval"
type input "https://www.instagram.com/delphinedelval"
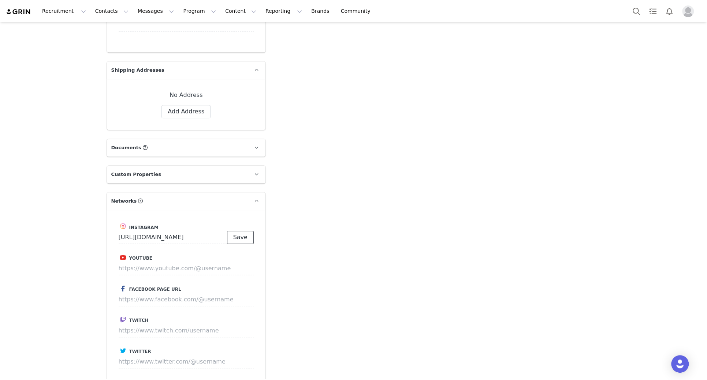
click at [240, 242] on button "Save" at bounding box center [240, 237] width 27 height 13
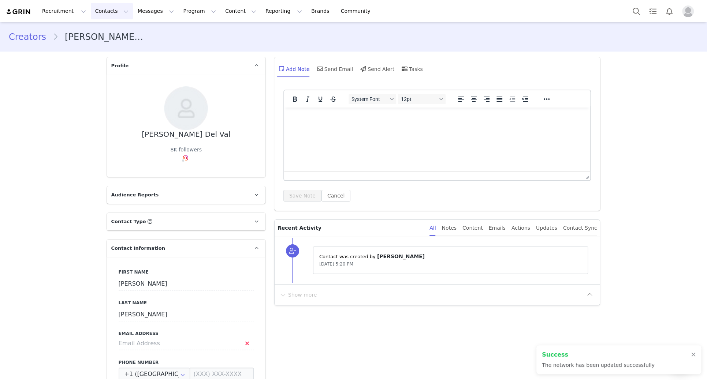
click at [98, 11] on button "Contacts Contacts" at bounding box center [112, 11] width 42 height 16
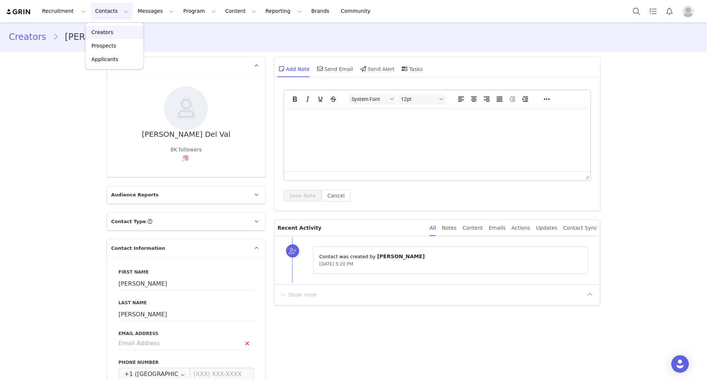
click at [115, 37] on link "Creators" at bounding box center [115, 33] width 58 height 14
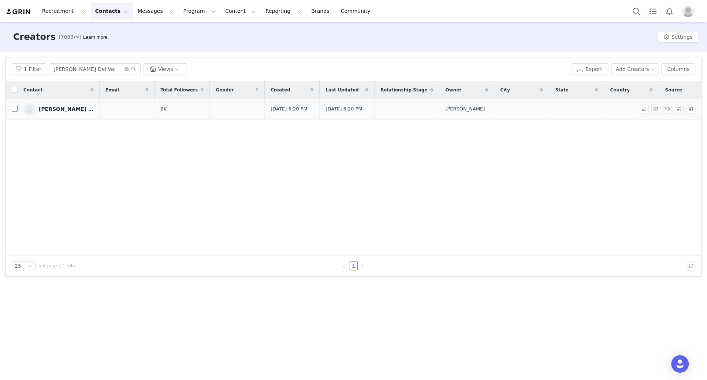
click at [12, 109] on input "checkbox" at bounding box center [15, 109] width 6 height 6
checkbox input "true"
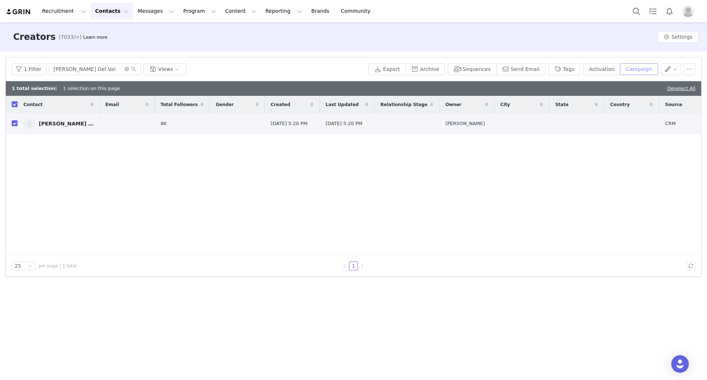
click at [637, 71] on button "Campaign" at bounding box center [639, 69] width 38 height 12
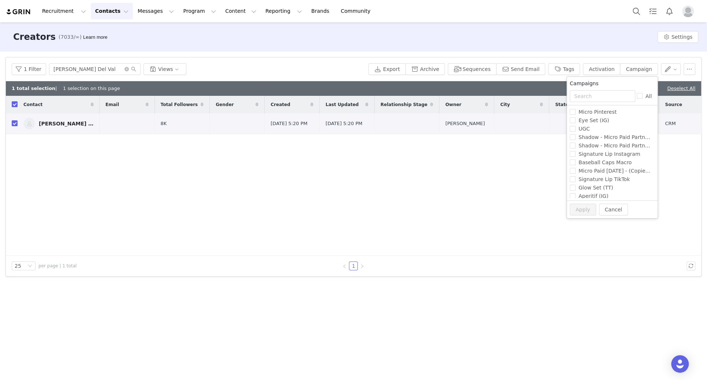
click at [603, 90] on div "Campaigns" at bounding box center [612, 85] width 91 height 11
click at [595, 98] on input "text" at bounding box center [603, 96] width 66 height 12
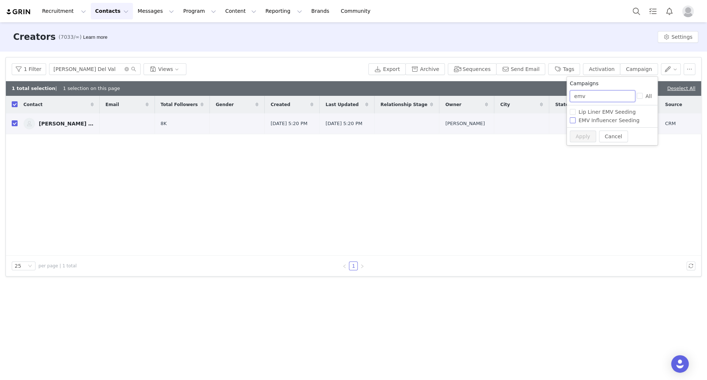
type input "emv"
click at [599, 122] on span "EMV Influencer Seeding" at bounding box center [609, 121] width 67 height 6
click at [576, 122] on input "EMV Influencer Seeding" at bounding box center [573, 121] width 6 height 6
checkbox input "true"
click at [584, 136] on button "Apply" at bounding box center [583, 137] width 26 height 12
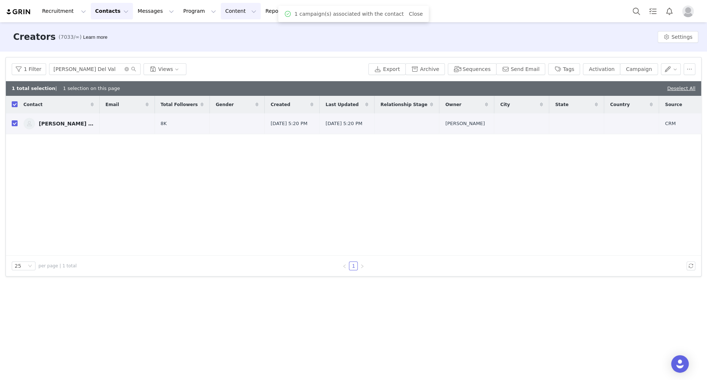
click at [227, 10] on button "Content Content" at bounding box center [241, 11] width 40 height 16
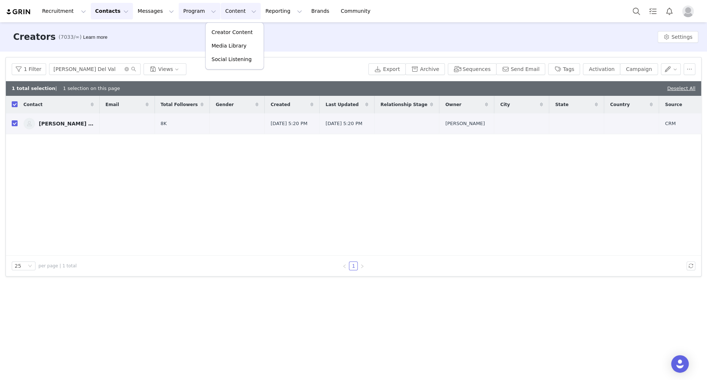
click at [183, 15] on button "Program Program" at bounding box center [200, 11] width 42 height 16
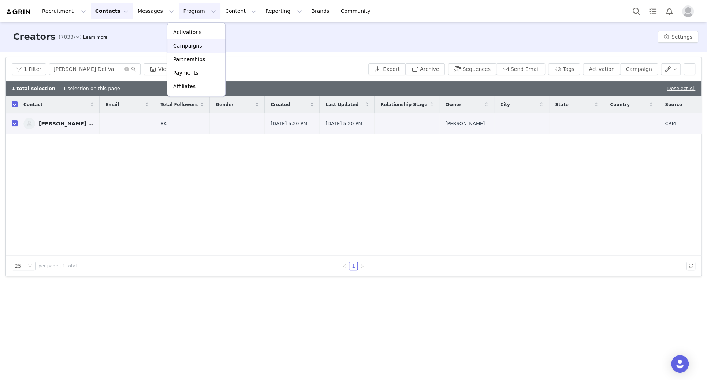
click at [185, 45] on p "Campaigns" at bounding box center [187, 46] width 29 height 8
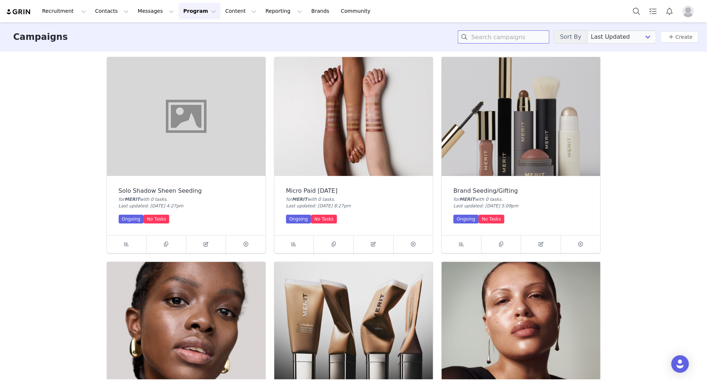
click at [494, 34] on input at bounding box center [504, 36] width 92 height 13
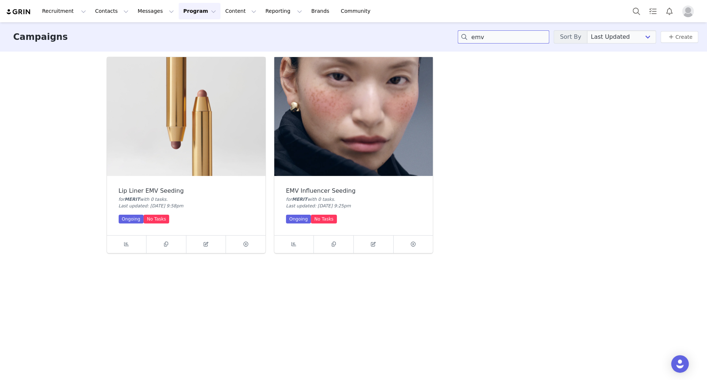
type input "emv"
click at [373, 140] on img at bounding box center [353, 116] width 159 height 119
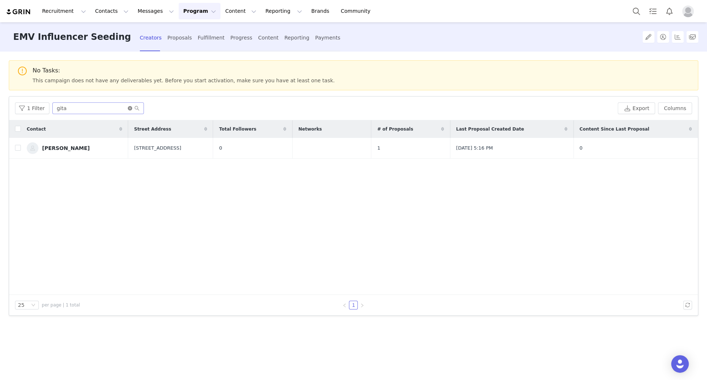
click at [128, 108] on icon "icon: close-circle" at bounding box center [130, 108] width 4 height 4
click at [116, 108] on input "text" at bounding box center [98, 109] width 92 height 12
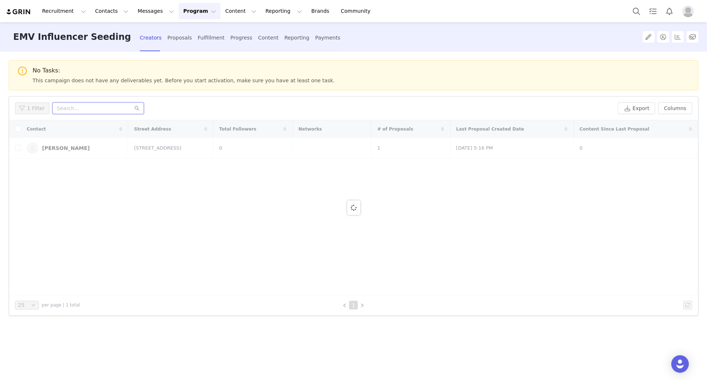
paste input "https://www.instagram.com/delphinedelval"
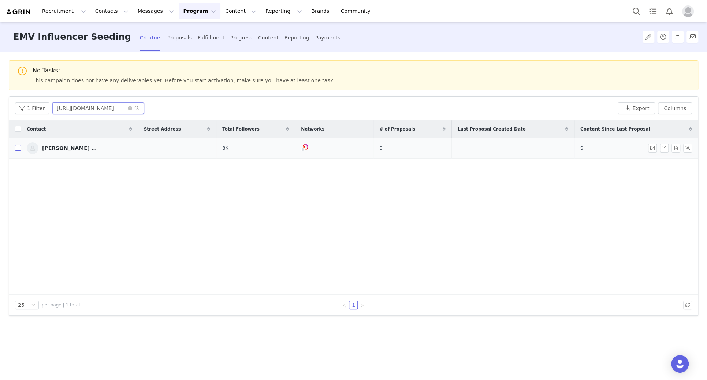
type input "https://www.instagram.com/delphinedelval"
click at [18, 148] on input "checkbox" at bounding box center [18, 148] width 6 height 6
checkbox input "true"
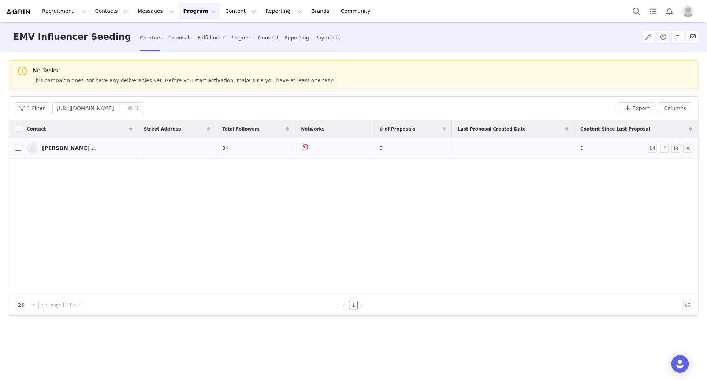
checkbox input "true"
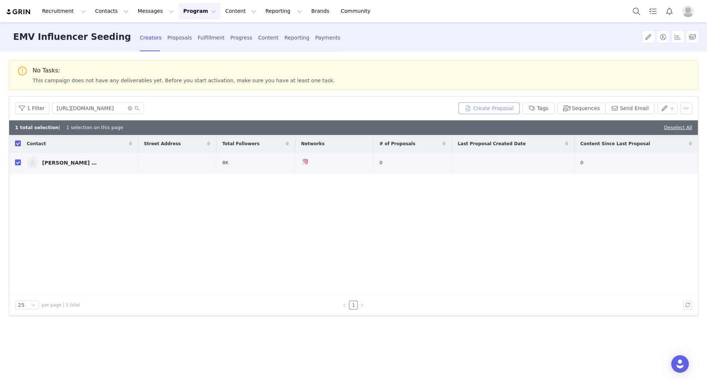
click at [491, 103] on button "Create Proposal" at bounding box center [488, 109] width 61 height 12
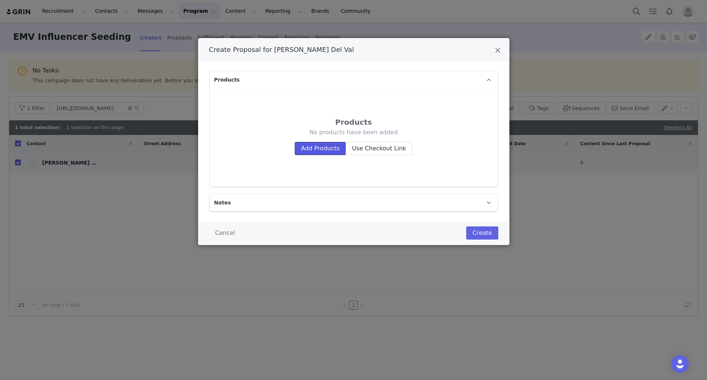
click at [322, 149] on button "Add Products" at bounding box center [320, 148] width 51 height 13
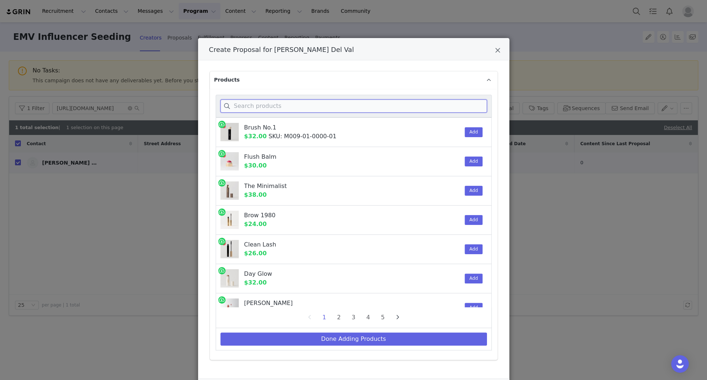
click at [261, 103] on input "Create Proposal for Delphine Del Val" at bounding box center [353, 106] width 267 height 13
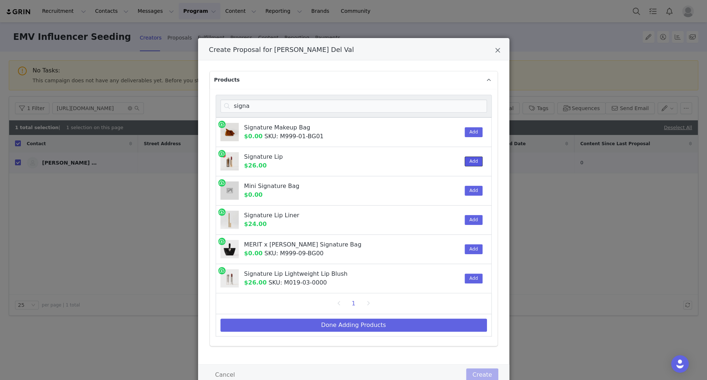
click at [477, 162] on button "Add" at bounding box center [474, 162] width 18 height 10
click at [255, 111] on input "signa" at bounding box center [353, 106] width 267 height 13
click at [255, 109] on input "signa" at bounding box center [353, 106] width 267 height 13
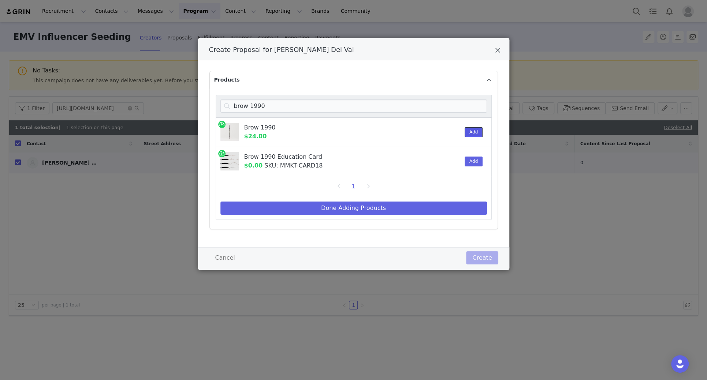
click at [470, 133] on button "Add" at bounding box center [474, 132] width 18 height 10
click at [268, 108] on input "brow 1990" at bounding box center [353, 106] width 267 height 13
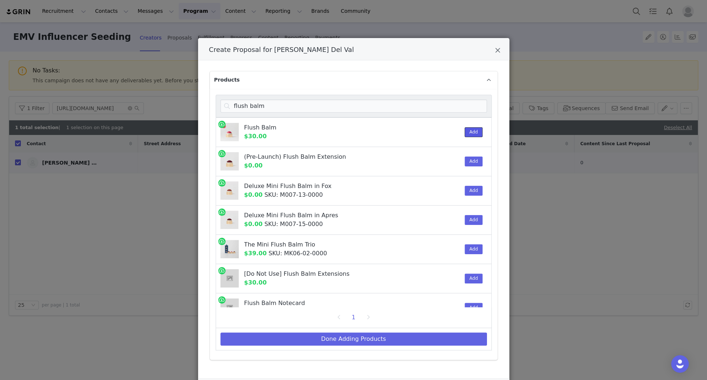
click at [477, 130] on button "Add" at bounding box center [474, 132] width 18 height 10
click at [273, 107] on input "flush balm" at bounding box center [353, 106] width 267 height 13
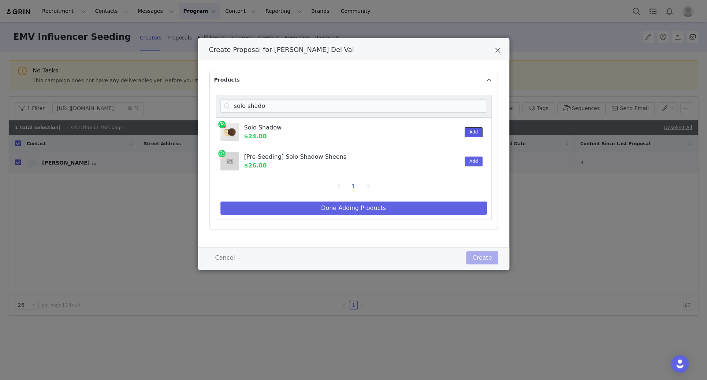
click at [468, 132] on button "Add" at bounding box center [474, 132] width 18 height 10
click at [275, 104] on input "solo shado" at bounding box center [353, 106] width 267 height 13
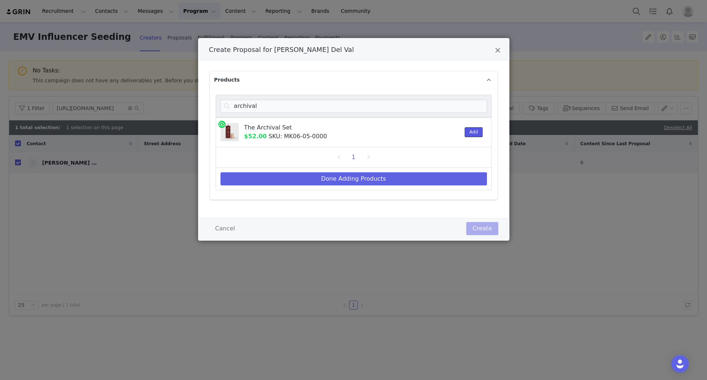
click at [477, 135] on button "Add" at bounding box center [474, 132] width 18 height 10
click at [260, 104] on input "archival" at bounding box center [353, 106] width 267 height 13
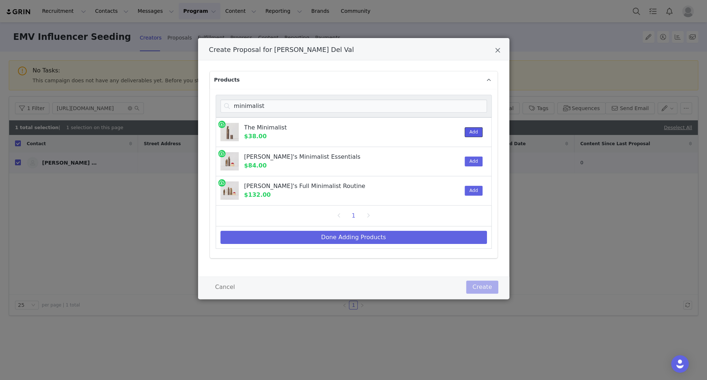
click at [474, 133] on button "Add" at bounding box center [474, 132] width 18 height 10
click at [270, 104] on input "minimalist" at bounding box center [353, 106] width 267 height 13
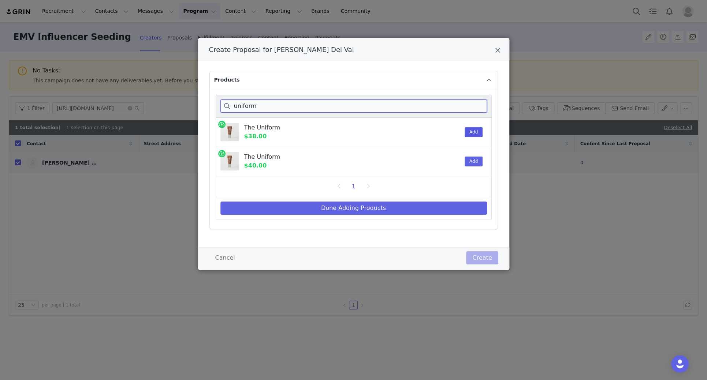
type input "uniform"
click at [471, 129] on button "Add" at bounding box center [474, 132] width 18 height 10
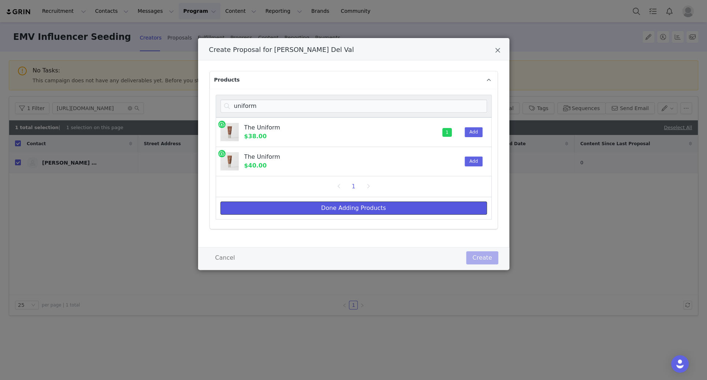
click at [369, 209] on button "Done Adding Products" at bounding box center [353, 208] width 267 height 13
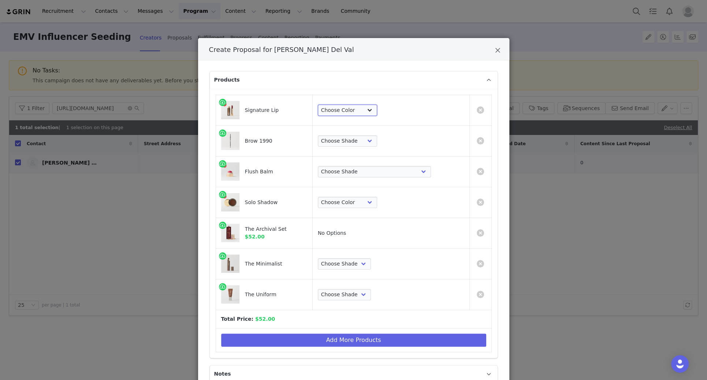
click at [377, 113] on select "Choose Color Slip Millennial L'Avenue Baby Tiger 1990 Ginger Equestrian Maison …" at bounding box center [347, 111] width 59 height 12
select select "22808447"
click at [359, 105] on select "Choose Color Slip Millennial L'Avenue Baby Tiger 1990 Ginger Equestrian Maison …" at bounding box center [347, 111] width 59 height 12
click at [377, 138] on select "Choose Shade Taupe Light Brown Dark Brown Brown-Black" at bounding box center [347, 141] width 59 height 12
select select "24455150"
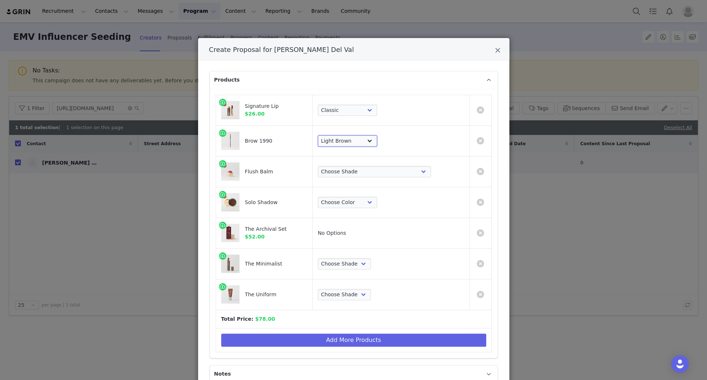
click at [359, 135] on select "Choose Shade Taupe Light Brown Dark Brown Brown-Black" at bounding box center [347, 141] width 59 height 12
click at [369, 168] on select "Choose Shade Beverly Hills Cheeky Après Fox Terracotta Stockholm Le Bonbon Roug…" at bounding box center [374, 172] width 113 height 12
select select "26421110"
click at [359, 166] on select "Choose Shade Beverly Hills Cheeky Après Fox Terracotta Stockholm Le Bonbon Roug…" at bounding box center [374, 172] width 113 height 12
click at [377, 201] on select "Choose Color Studio Vachetta Midcentury Brun Social Viper Nelson Midnight" at bounding box center [347, 203] width 59 height 12
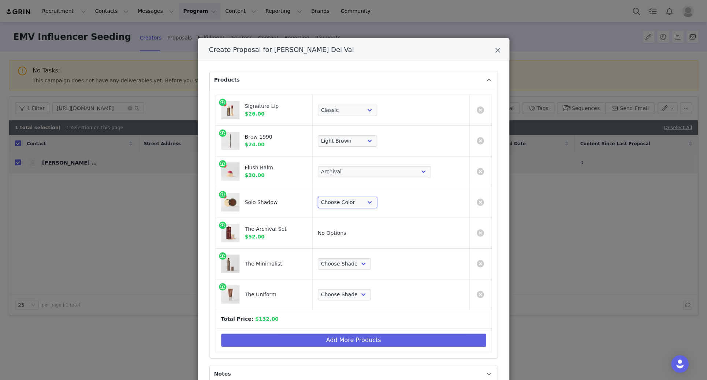
scroll to position [53, 0]
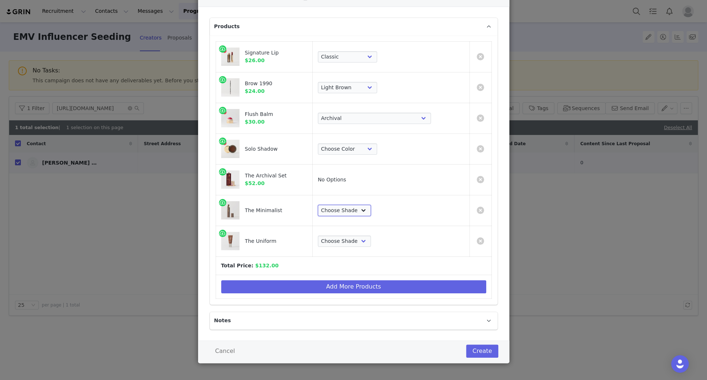
click at [371, 210] on select "Choose Shade Umber Sepia Tiger Eye Cacao Sienna Chestnut Amber Buff Khaki Camel…" at bounding box center [344, 211] width 53 height 12
select select "12768899"
click at [359, 205] on select "Choose Shade Umber Sepia Tiger Eye Cacao Sienna Chestnut Amber Buff Khaki Camel…" at bounding box center [344, 211] width 53 height 12
click at [371, 239] on select "Choose Shade 02 04 06 08 10 12 14 16 18 20 22 24 26 28 30" at bounding box center [344, 242] width 53 height 12
click at [579, 0] on html "Recruitment Recruitment Creator Search Curated Lists Landing Pages Web Extensio…" at bounding box center [353, 190] width 707 height 380
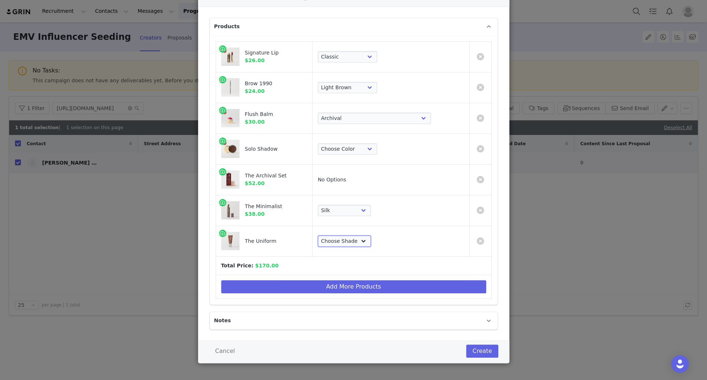
click at [371, 242] on select "Choose Shade 02 04 06 08 10 12 14 16 18 20 22 24 26 28 30" at bounding box center [344, 242] width 53 height 12
select select "27701678"
click at [359, 236] on select "Choose Shade 02 04 06 08 10 12 14 16 18 20 22 24 26 28 30" at bounding box center [344, 242] width 53 height 12
click at [416, 152] on div "Choose Color Studio Vachetta Midcentury Brun Social Viper Nelson Midnight" at bounding box center [391, 150] width 146 height 12
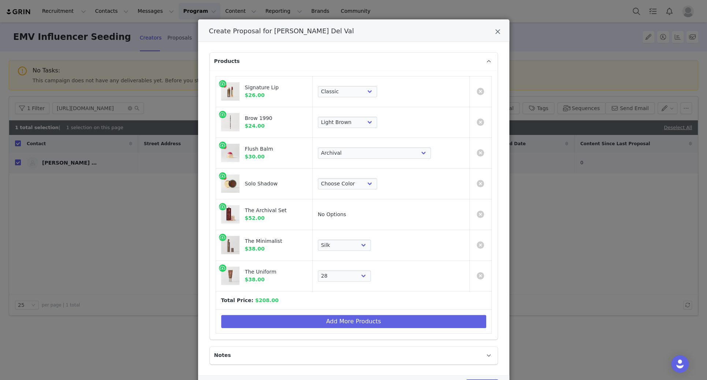
scroll to position [16, 0]
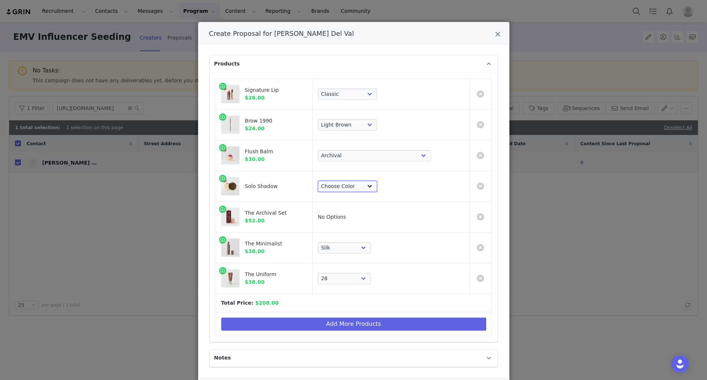
click at [377, 191] on select "Choose Color Studio Vachetta Midcentury Brun Social Viper Nelson Midnight" at bounding box center [347, 187] width 59 height 12
select select "19639125"
click at [359, 181] on select "Choose Color Studio Vachetta Midcentury Brun Social Viper Nelson Midnight" at bounding box center [347, 187] width 59 height 12
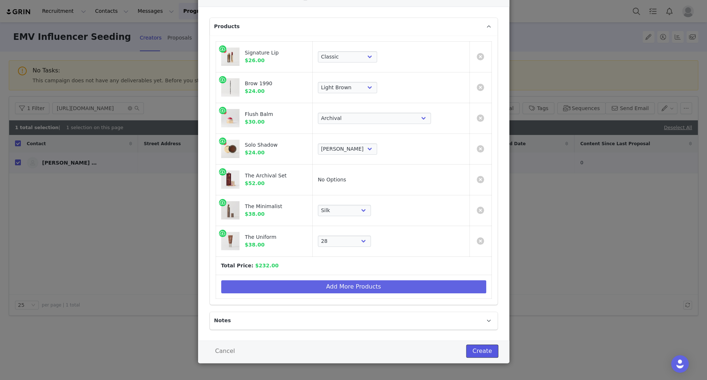
click at [479, 351] on button "Create" at bounding box center [482, 351] width 32 height 13
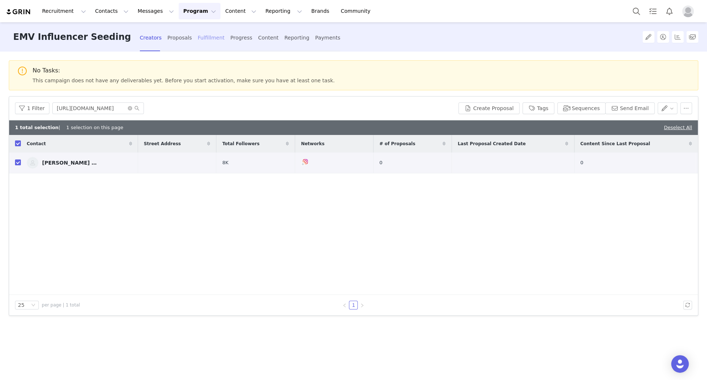
click at [198, 38] on div "Fulfillment" at bounding box center [211, 37] width 27 height 19
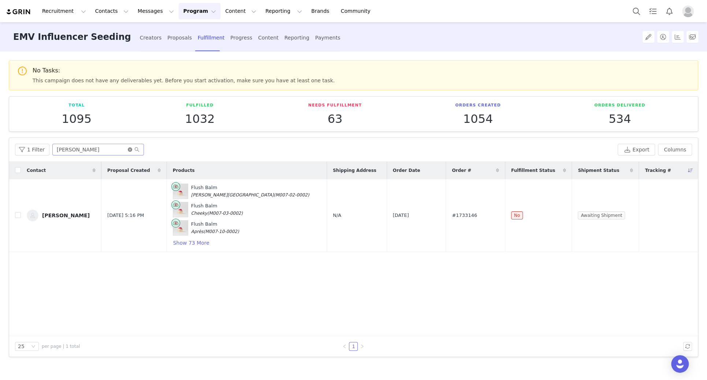
click at [128, 148] on icon "icon: close-circle" at bounding box center [130, 150] width 4 height 4
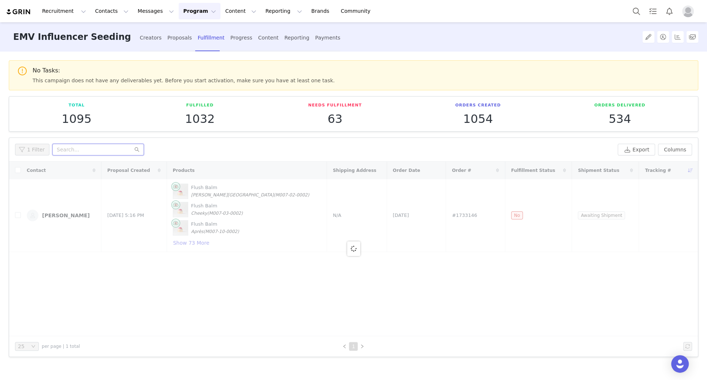
click at [95, 149] on input "text" at bounding box center [98, 150] width 92 height 12
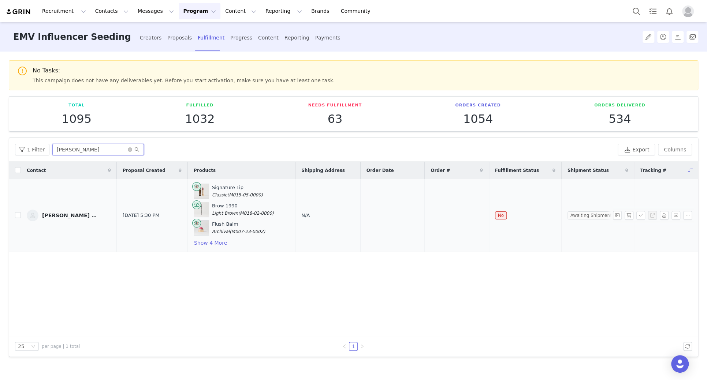
type input "delphine"
click at [304, 212] on div "N/A" at bounding box center [327, 215] width 53 height 7
click at [301, 213] on span "N/A" at bounding box center [305, 215] width 8 height 5
select select
click at [398, 223] on button "Add Address" at bounding box center [399, 221] width 49 height 13
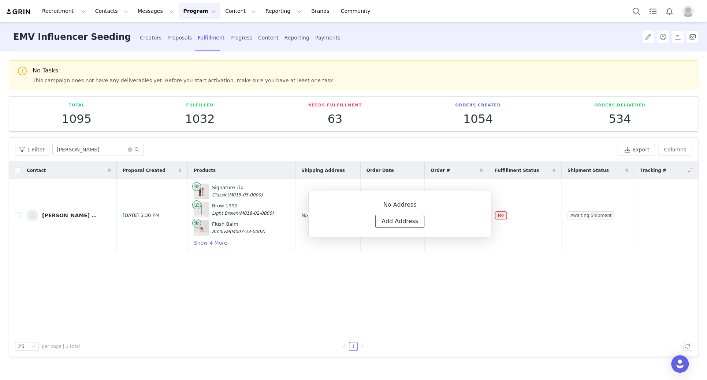
select select
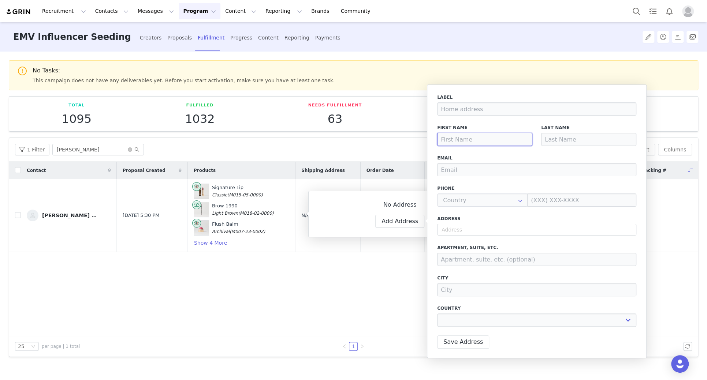
click at [463, 145] on input at bounding box center [484, 139] width 95 height 13
type input "D"
select select
type input "De"
select select
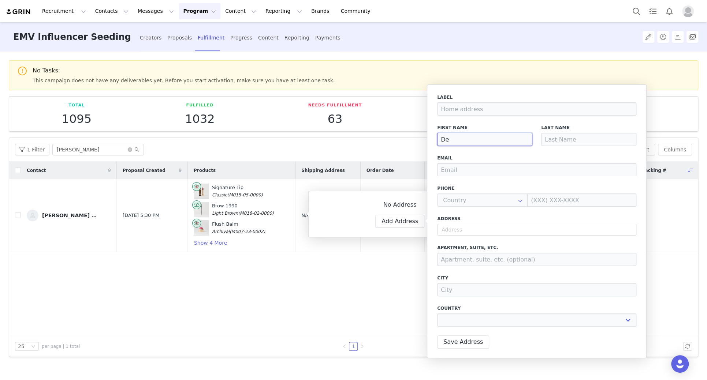
type input "Del"
select select
type input "Delp"
select select
type input "Delph"
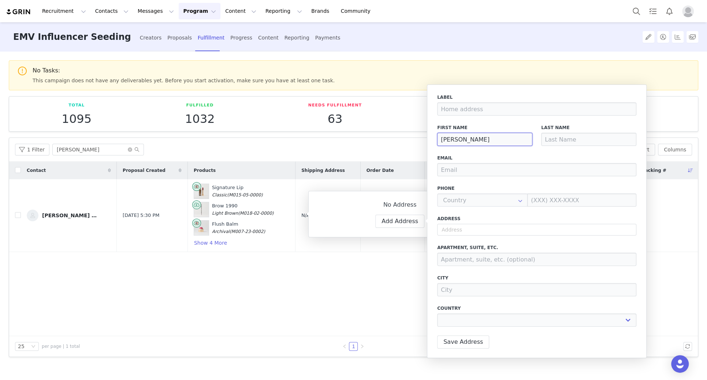
select select
type input "Delphi"
select select
type input "Delphin"
select select
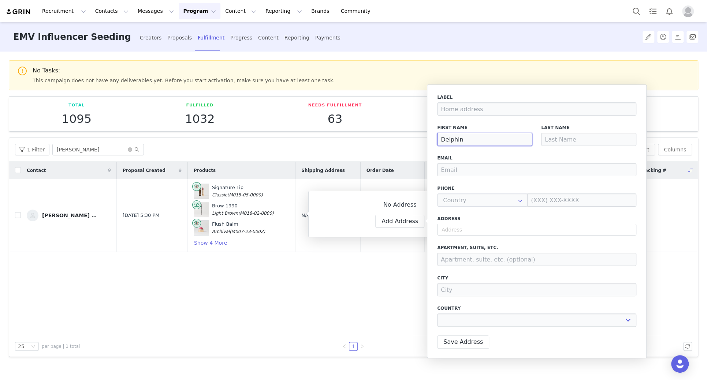
type input "Delphine"
select select
type input "Delphine"
click at [598, 138] on input at bounding box center [588, 139] width 95 height 13
type input "D"
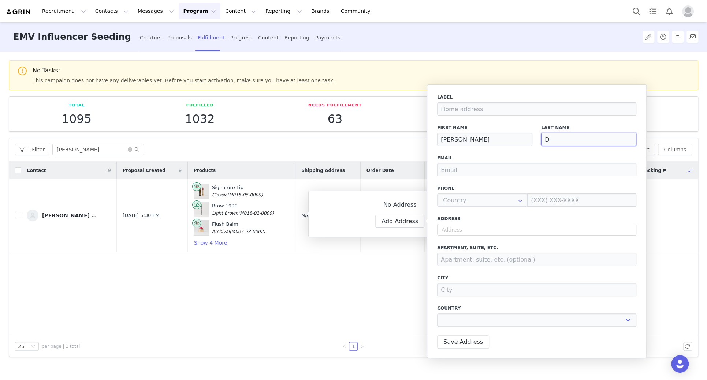
select select
type input "De"
select select
type input "Del"
select select
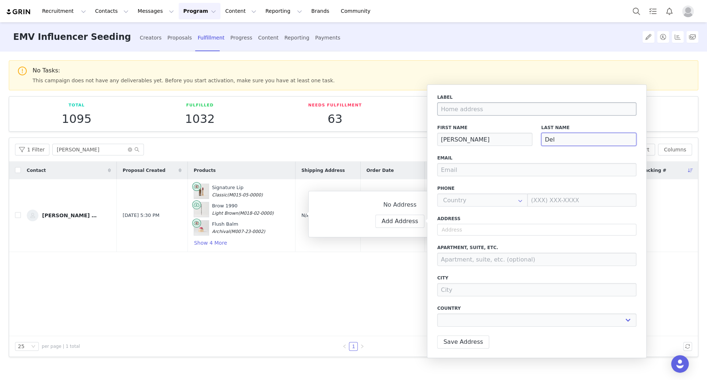
type input "Del"
select select
type input "Del V"
select select
type input "Del Va"
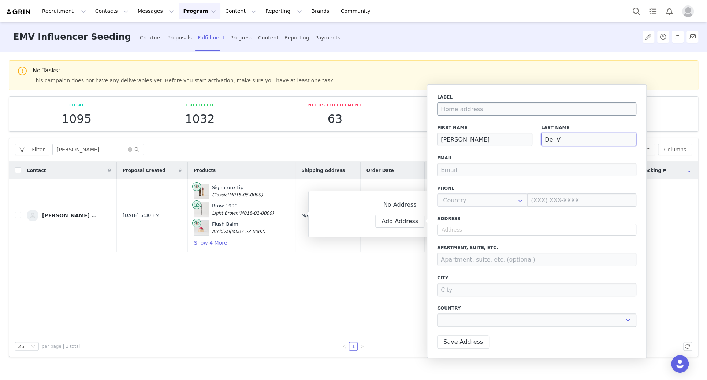
select select
type input "Del Val"
select select
type input "Del Val"
click at [447, 170] on input "email" at bounding box center [536, 169] width 199 height 13
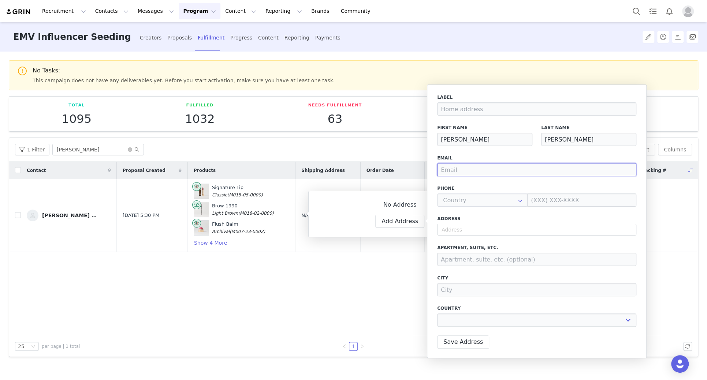
paste input "delphine@poolcreatives.com"
type input "delphine@poolcreatives.com"
select select
type input "delphine@poolcreatives.com"
click at [448, 227] on input "text" at bounding box center [536, 230] width 199 height 12
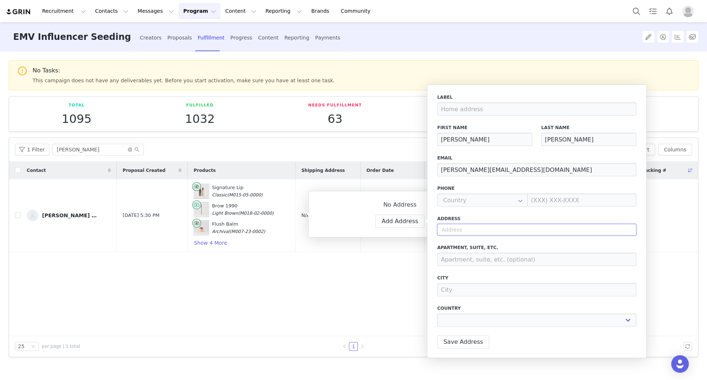
paste input ""453 FDR Drive Ste C1003 New York, NY 10002""
type input ""453 FDR Drive Ste C1003 New York, NY 10002""
select select
click at [443, 229] on input ""453 FDR Drive Ste C1003 New York, NY 10002"" at bounding box center [536, 230] width 199 height 12
type input "453 FDR Drive Ste C1003 New York, NY 10002""
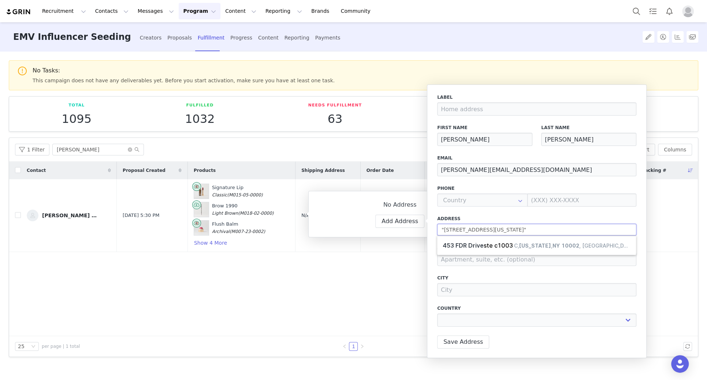
select select
click at [566, 228] on input "453 FDR Drive Ste C1003 New York, NY 10002"" at bounding box center [536, 230] width 199 height 12
type input "453 FDR Drive Ste C1003 New York, NY 10002"
select select
type input "453 FDR Dr"
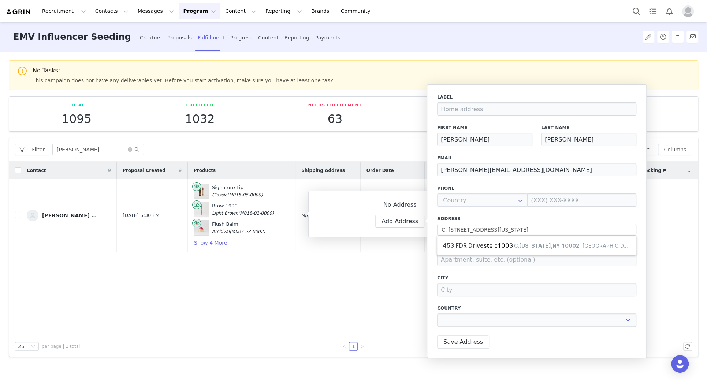
type input "New York"
select select "[object Object]"
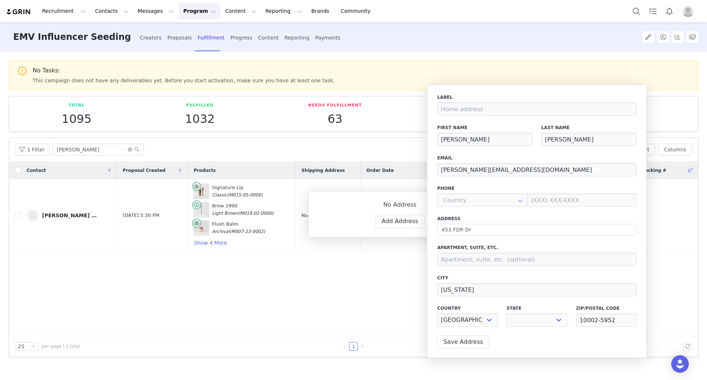
select select "[object Object]"
click at [464, 261] on input at bounding box center [536, 259] width 199 height 13
paste input "Ste C1003"
type input "Ste C1003"
click at [458, 340] on button "Save Address" at bounding box center [463, 342] width 52 height 13
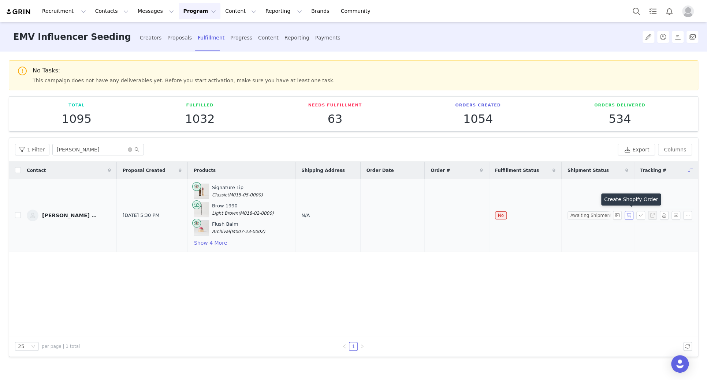
click at [629, 216] on button "button" at bounding box center [629, 215] width 9 height 9
drag, startPoint x: 456, startPoint y: 214, endPoint x: 421, endPoint y: 214, distance: 35.1
click at [421, 214] on tr "Delphine Del Val Sep 30, 2025 5:30 PM Signature Lip Classic (M015-05-0000) Brow…" at bounding box center [353, 215] width 689 height 73
copy tr "#1733159"
click at [128, 150] on icon "icon: close-circle" at bounding box center [130, 150] width 4 height 4
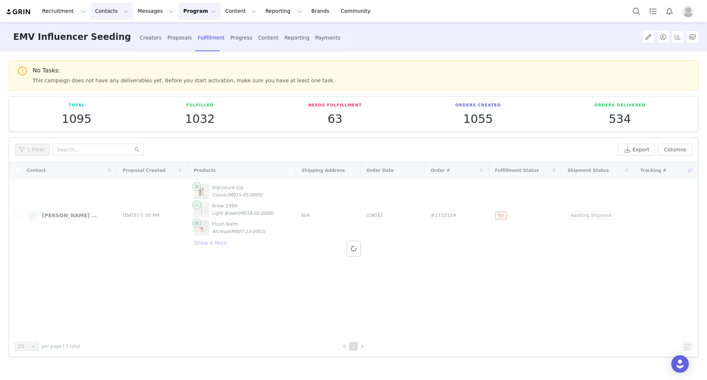
click at [98, 10] on button "Contacts Contacts" at bounding box center [112, 11] width 42 height 16
click at [101, 30] on p "Creators" at bounding box center [103, 33] width 22 height 8
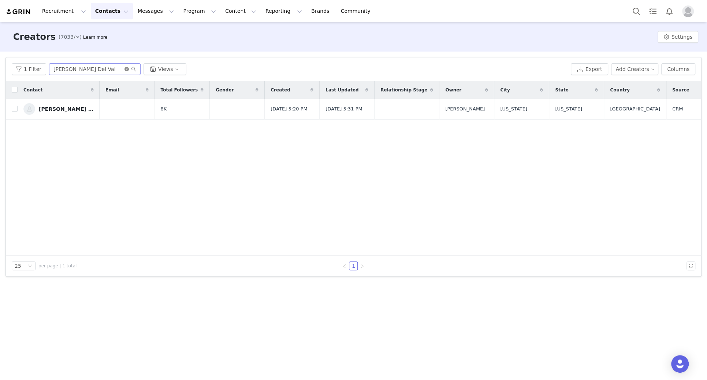
click at [124, 70] on icon "icon: close-circle" at bounding box center [126, 69] width 4 height 4
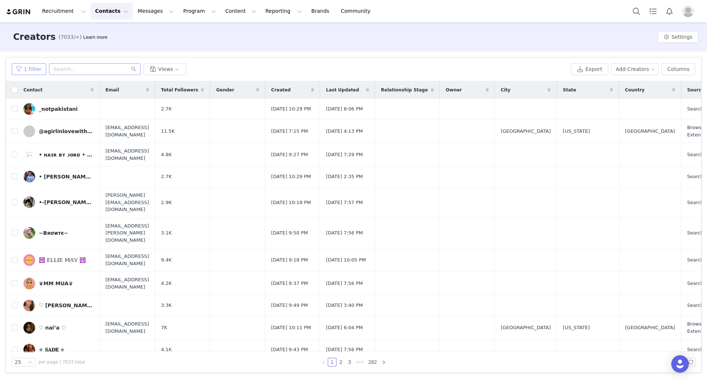
click at [25, 69] on button "1 Filter" at bounding box center [29, 69] width 34 height 12
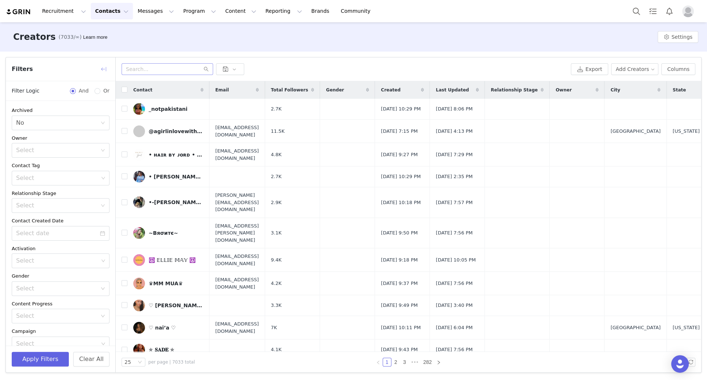
click at [103, 69] on button "button" at bounding box center [104, 69] width 12 height 12
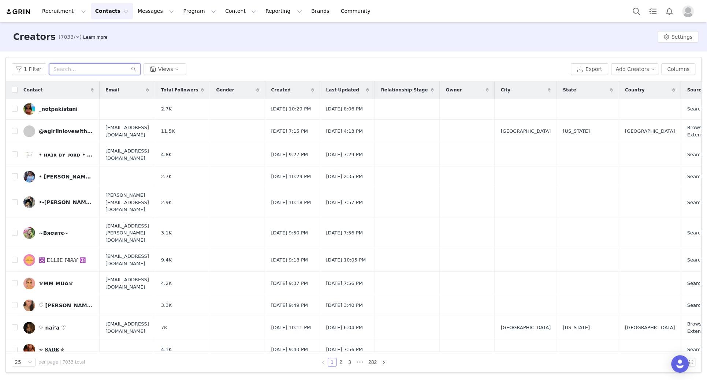
click at [103, 69] on input "text" at bounding box center [95, 69] width 92 height 12
paste input "Janice Tran"
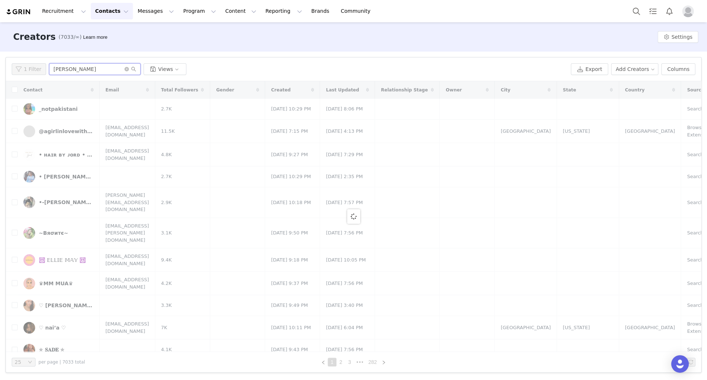
type input "Janice Tran"
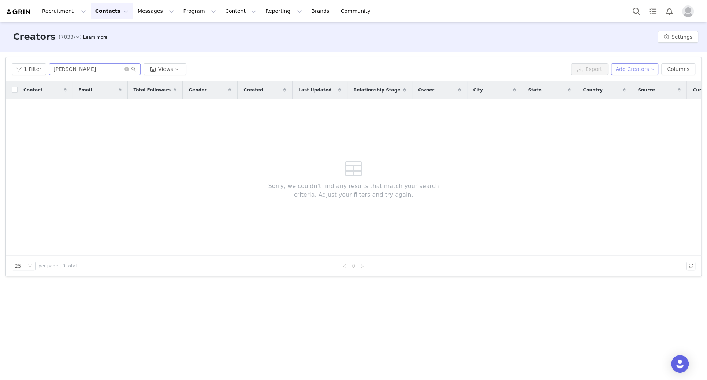
click at [630, 68] on button "Add Creators" at bounding box center [635, 69] width 48 height 12
click at [628, 79] on li "Add a Creator" at bounding box center [634, 84] width 58 height 12
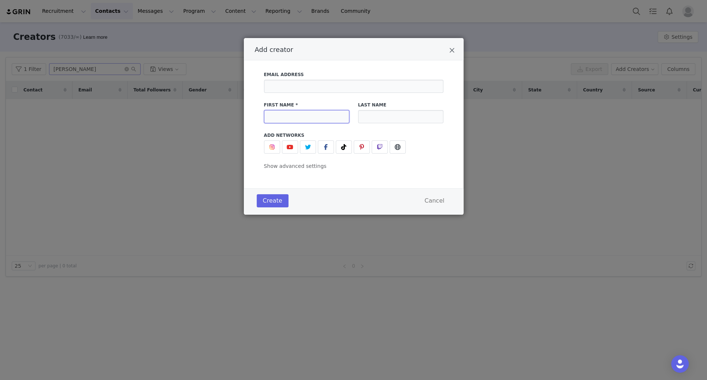
click at [289, 118] on input "Add creator" at bounding box center [306, 116] width 85 height 13
paste input "Janice Tran"
drag, startPoint x: 328, startPoint y: 120, endPoint x: 286, endPoint y: 118, distance: 41.8
click at [286, 118] on input "Janice Tran" at bounding box center [306, 116] width 85 height 13
type input "Janice"
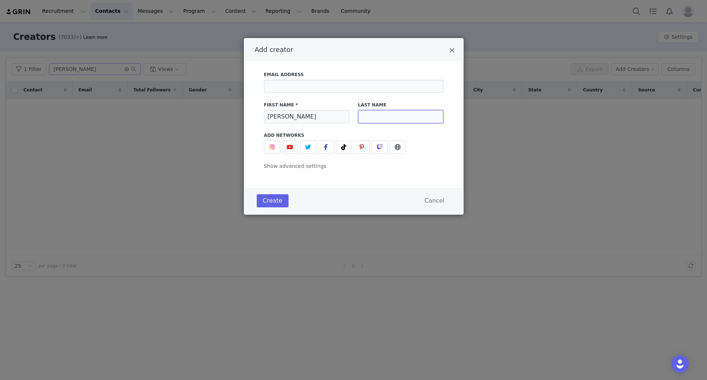
click at [361, 119] on input "Add creator" at bounding box center [400, 116] width 85 height 13
paste input "Tran"
type input "Tran"
click at [313, 82] on input "Add creator" at bounding box center [353, 86] width 179 height 13
paste input "janicethitran@gmail.com"
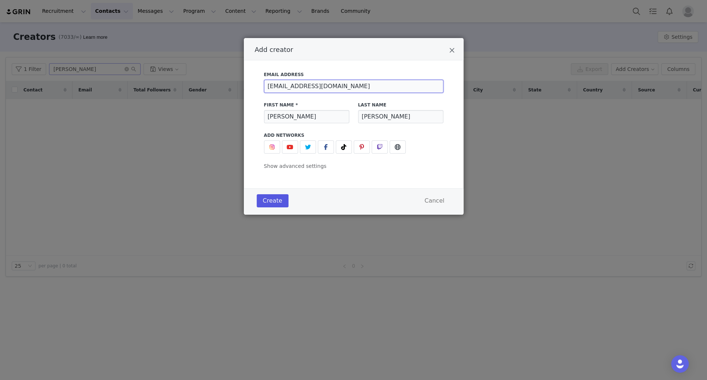
type input "janicethitran@gmail.com"
click at [276, 201] on button "Create" at bounding box center [273, 200] width 32 height 13
drag, startPoint x: 347, startPoint y: 85, endPoint x: 243, endPoint y: 93, distance: 104.3
click at [243, 93] on div "Add creator Email Address janicethitran@gmail.com First Name * Janice Last Name…" at bounding box center [353, 190] width 707 height 380
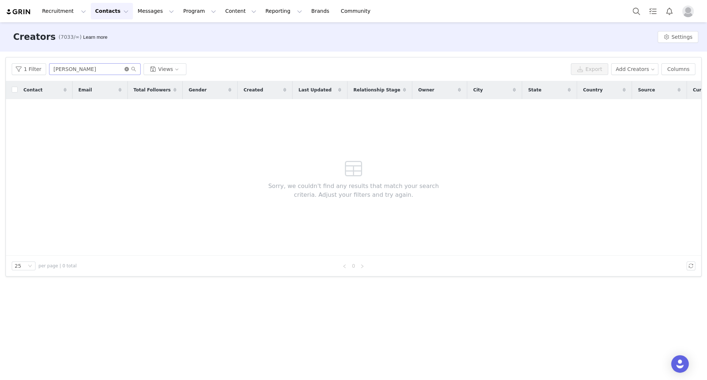
click at [124, 69] on icon "icon: close-circle" at bounding box center [126, 69] width 4 height 4
click at [111, 69] on input "text" at bounding box center [95, 69] width 92 height 12
paste input "janicethitran@gmail.com"
type input "janicethitran@gmail.com"
click at [124, 69] on icon "icon: close-circle" at bounding box center [126, 69] width 4 height 4
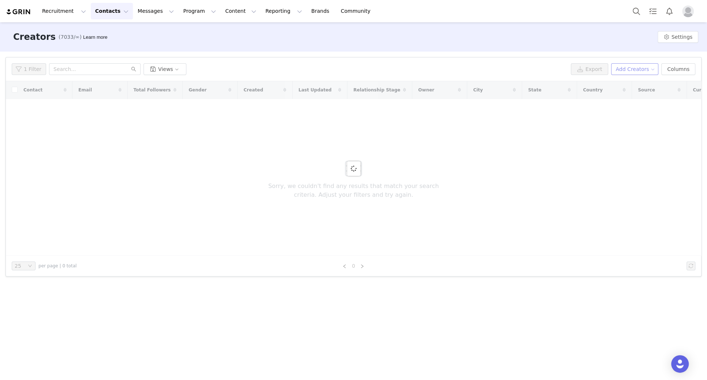
click at [631, 74] on button "Add Creators" at bounding box center [635, 69] width 48 height 12
click at [625, 83] on span "Add a Creator" at bounding box center [636, 84] width 36 height 8
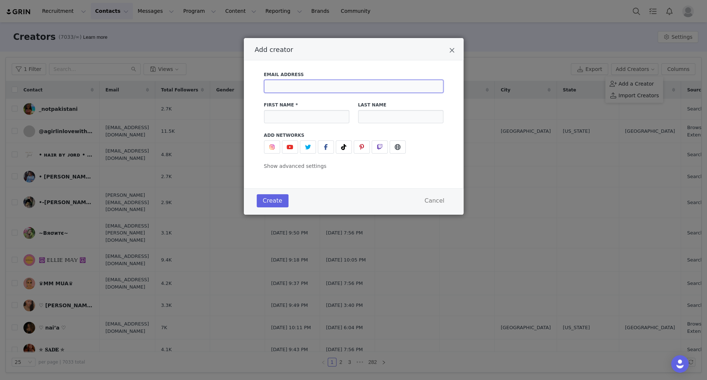
click at [307, 88] on input "Add creator" at bounding box center [353, 86] width 179 height 13
click at [451, 52] on icon "Close" at bounding box center [451, 50] width 5 height 7
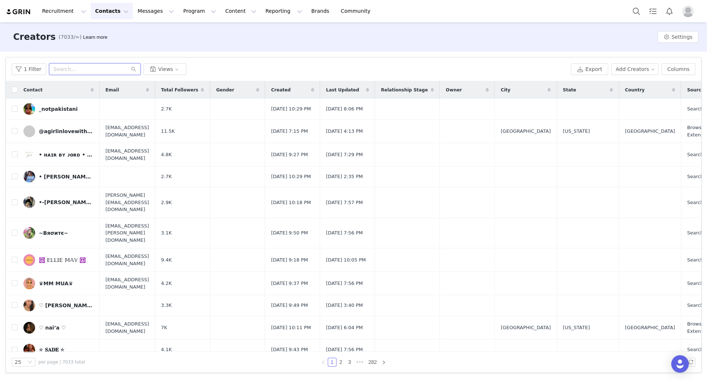
click at [61, 71] on input "text" at bounding box center [95, 69] width 92 height 12
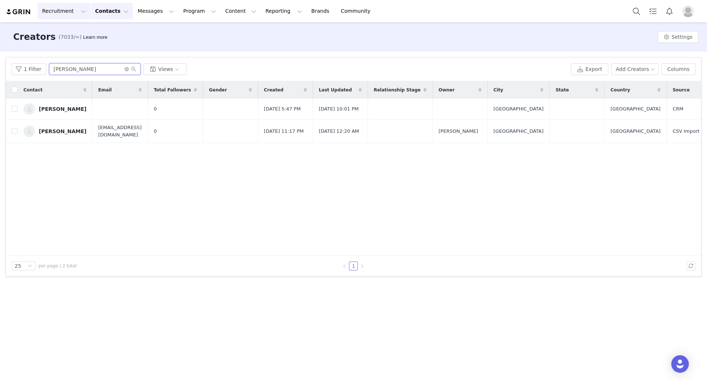
type input "janice"
click at [640, 71] on button "Add Creators" at bounding box center [635, 69] width 48 height 12
click at [632, 86] on span "Add a Creator" at bounding box center [636, 84] width 36 height 8
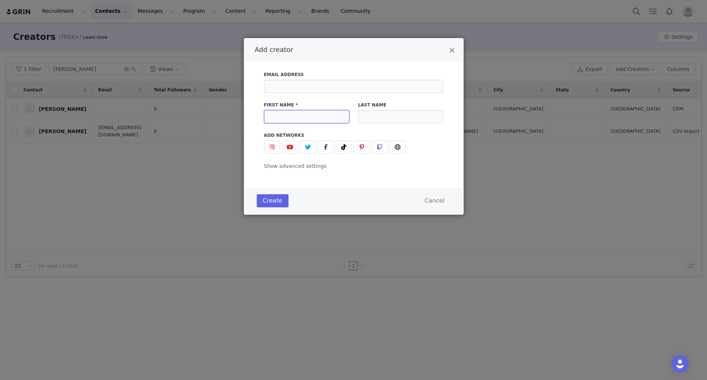
click at [313, 120] on input "Add creator" at bounding box center [306, 116] width 85 height 13
type input "Janice"
click at [379, 119] on input "Add creator" at bounding box center [400, 116] width 85 height 13
type input "Tran"
click at [269, 202] on button "Create" at bounding box center [273, 200] width 32 height 13
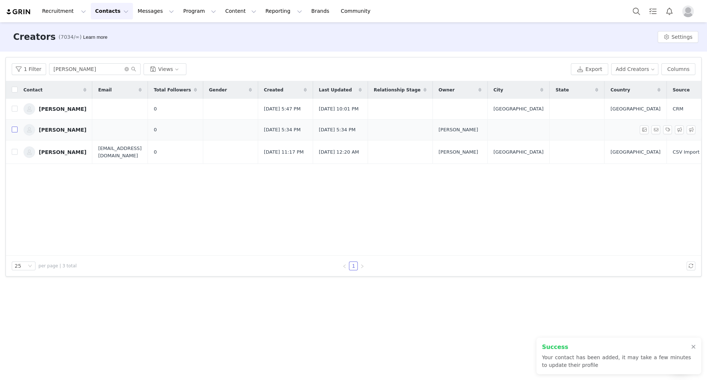
click at [14, 130] on input "checkbox" at bounding box center [15, 130] width 6 height 6
checkbox input "true"
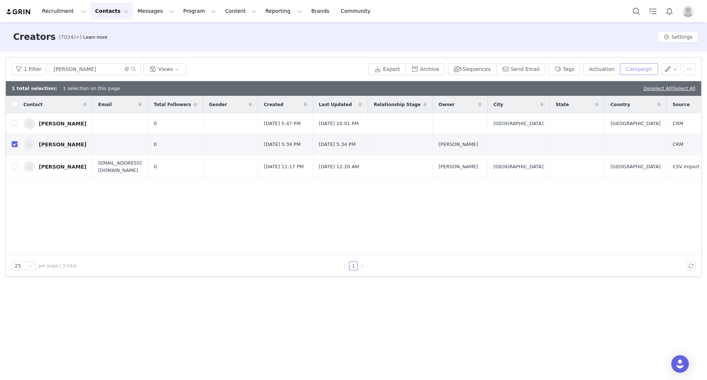
click at [642, 65] on button "Campaign" at bounding box center [639, 69] width 38 height 12
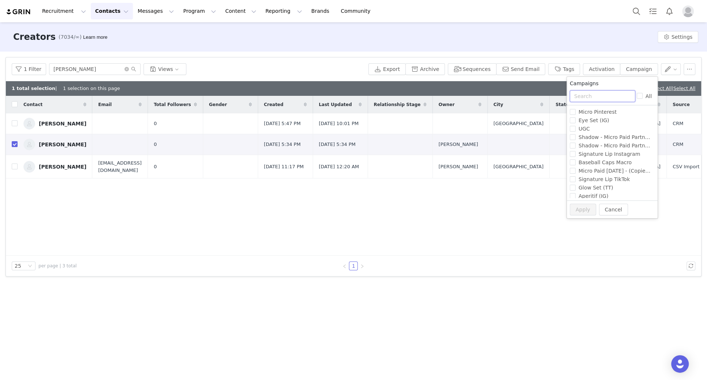
click at [598, 93] on input "text" at bounding box center [603, 96] width 66 height 12
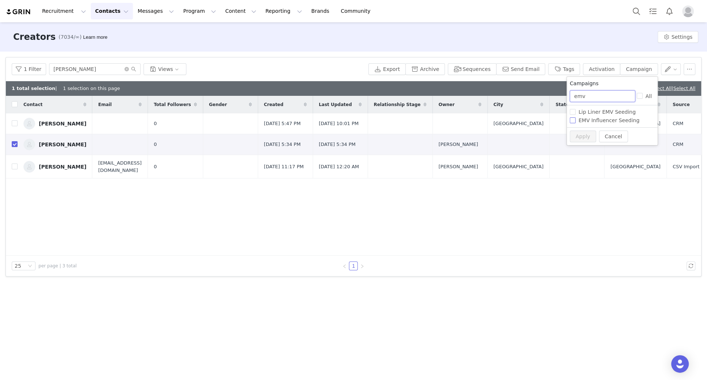
type input "emv"
click at [598, 123] on span "EMV Influencer Seeding" at bounding box center [609, 121] width 67 height 6
click at [576, 123] on input "EMV Influencer Seeding" at bounding box center [573, 121] width 6 height 6
checkbox input "true"
click at [580, 134] on button "Apply" at bounding box center [583, 137] width 26 height 12
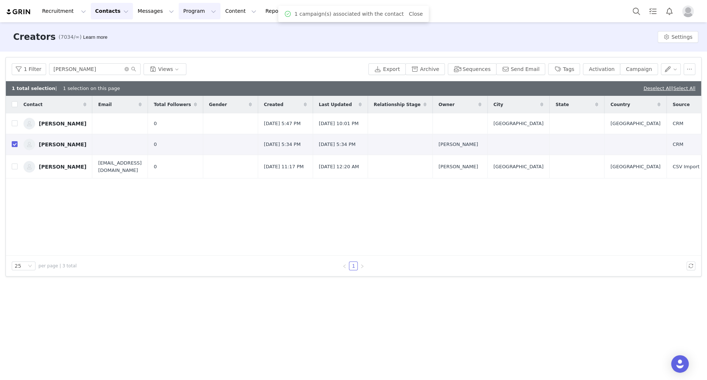
click at [187, 10] on button "Program Program" at bounding box center [200, 11] width 42 height 16
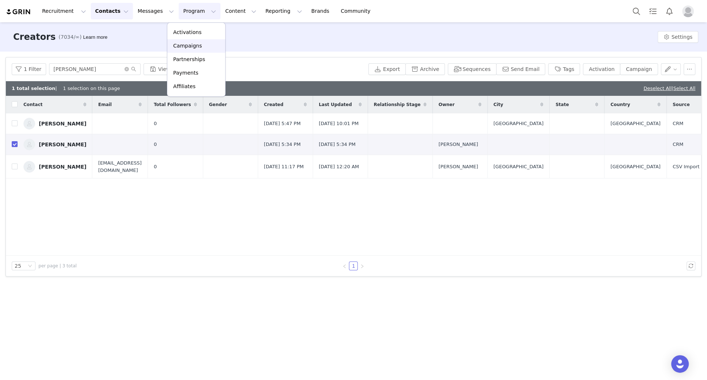
click at [208, 46] on div "Campaigns" at bounding box center [196, 46] width 49 height 8
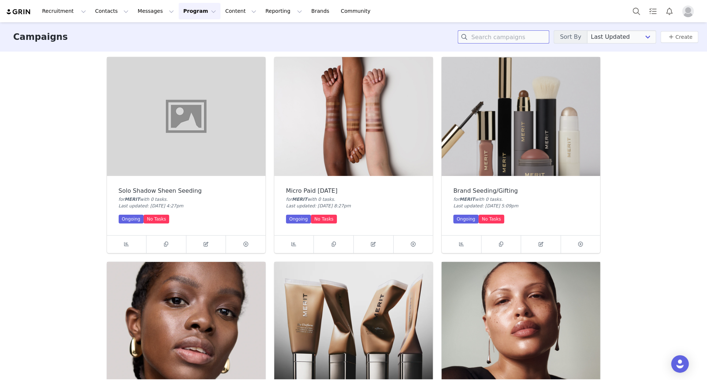
click at [517, 38] on input at bounding box center [504, 36] width 92 height 13
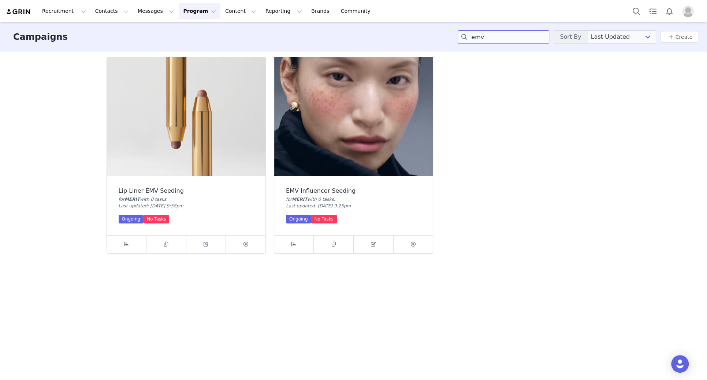
type input "emv"
click at [360, 144] on img at bounding box center [353, 116] width 159 height 119
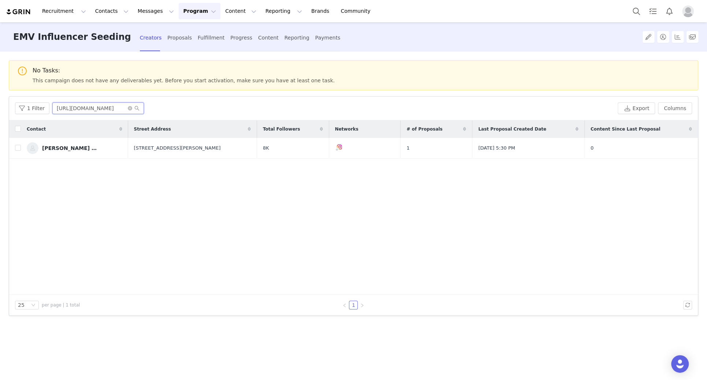
click at [124, 108] on input "https://www.instagram.com/delphinedelval" at bounding box center [98, 109] width 92 height 12
click at [128, 108] on icon "icon: close-circle" at bounding box center [130, 108] width 4 height 4
click at [126, 108] on input "text" at bounding box center [98, 109] width 92 height 12
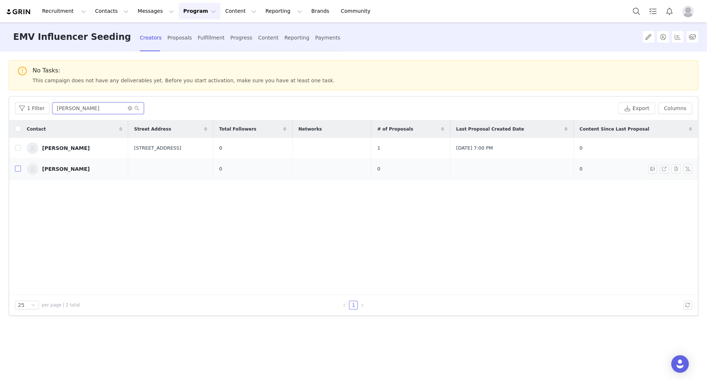
type input "janice"
click at [18, 168] on input "checkbox" at bounding box center [18, 169] width 6 height 6
checkbox input "true"
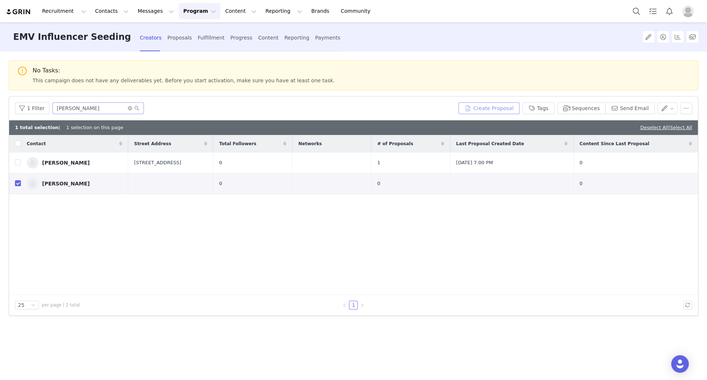
click at [479, 109] on button "Create Proposal" at bounding box center [488, 109] width 61 height 12
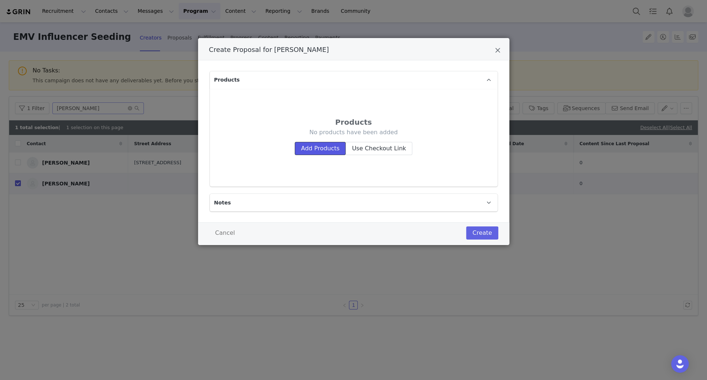
click at [330, 151] on button "Add Products" at bounding box center [320, 148] width 51 height 13
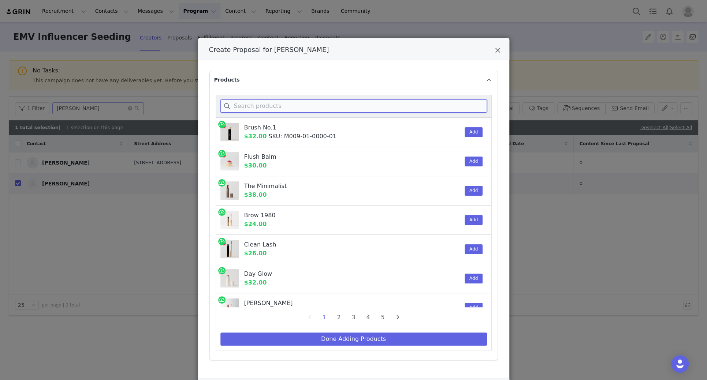
click at [298, 107] on input "Create Proposal for Janice Tran" at bounding box center [353, 106] width 267 height 13
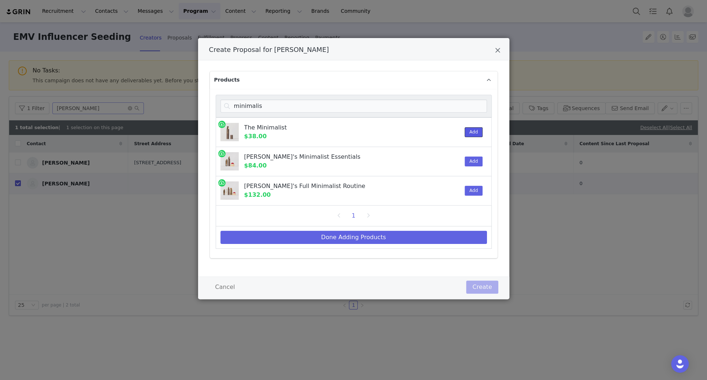
click at [469, 129] on button "Add" at bounding box center [474, 132] width 18 height 10
click at [267, 105] on input "minimalis" at bounding box center [353, 106] width 267 height 13
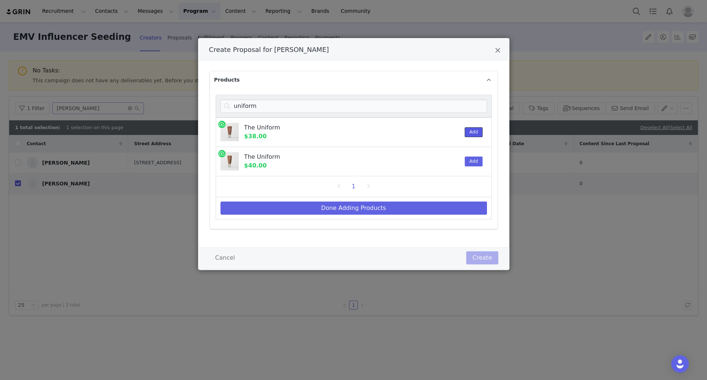
click at [474, 131] on button "Add" at bounding box center [474, 132] width 18 height 10
click at [282, 101] on input "uniform" at bounding box center [353, 106] width 267 height 13
click at [470, 132] on button "Add" at bounding box center [474, 132] width 18 height 10
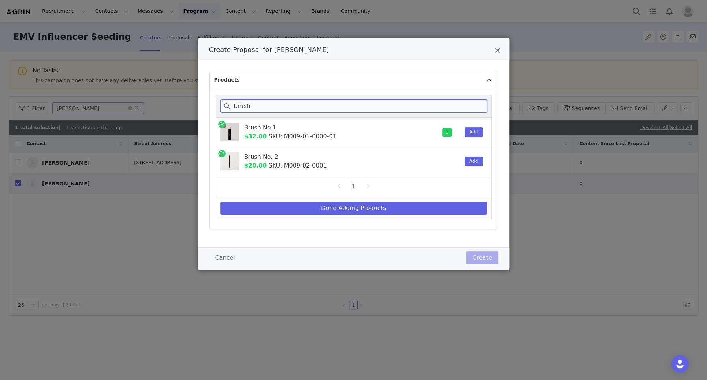
click at [295, 107] on input "brush" at bounding box center [353, 106] width 267 height 13
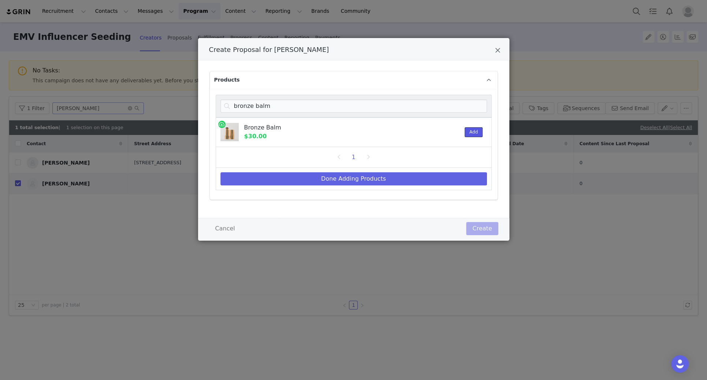
click at [480, 129] on button "Add" at bounding box center [474, 132] width 18 height 10
click at [477, 129] on button "Add" at bounding box center [474, 132] width 18 height 10
click at [276, 105] on input "bronze balm" at bounding box center [353, 106] width 267 height 13
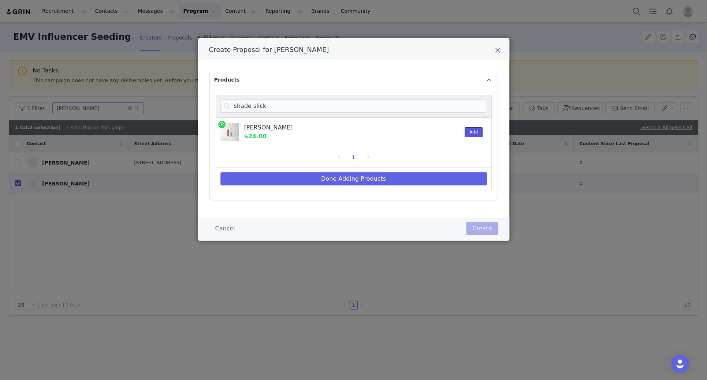
click at [471, 129] on button "Add" at bounding box center [474, 132] width 18 height 10
click at [299, 107] on input "shade slick" at bounding box center [353, 106] width 267 height 13
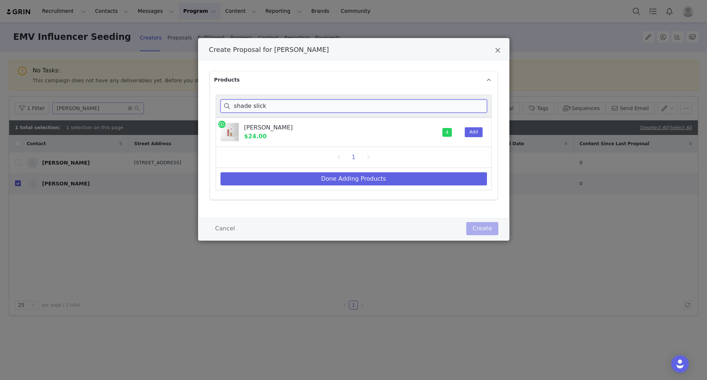
click at [299, 107] on input "shade slick" at bounding box center [353, 106] width 267 height 13
click at [478, 130] on button "Add" at bounding box center [474, 132] width 18 height 10
click at [287, 104] on input "day glow" at bounding box center [353, 106] width 267 height 13
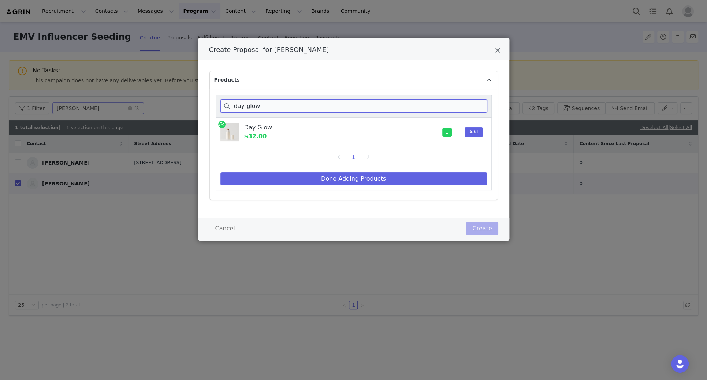
click at [287, 104] on input "day glow" at bounding box center [353, 106] width 267 height 13
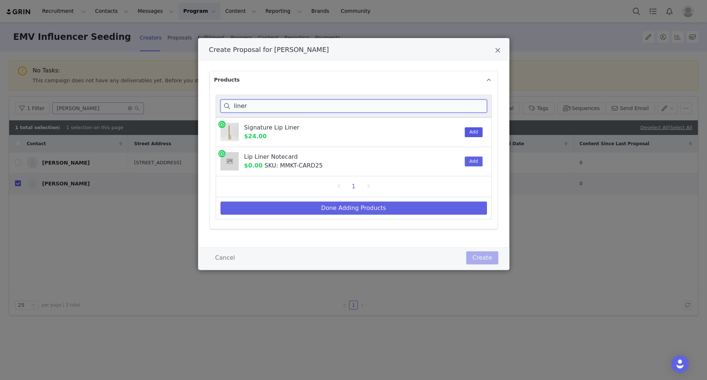
type input "liner"
click at [476, 135] on button "Add" at bounding box center [474, 132] width 18 height 10
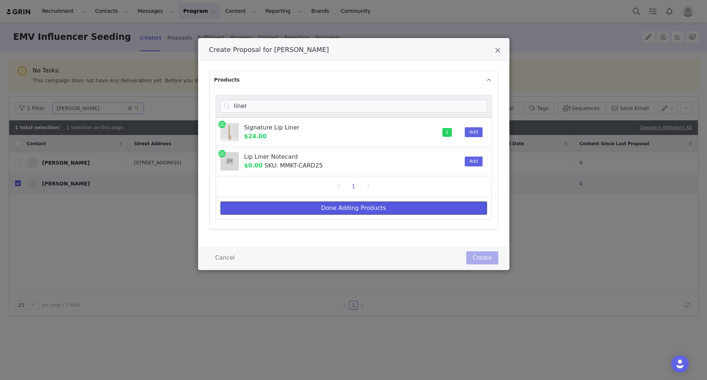
click at [416, 202] on button "Done Adding Products" at bounding box center [353, 208] width 267 height 13
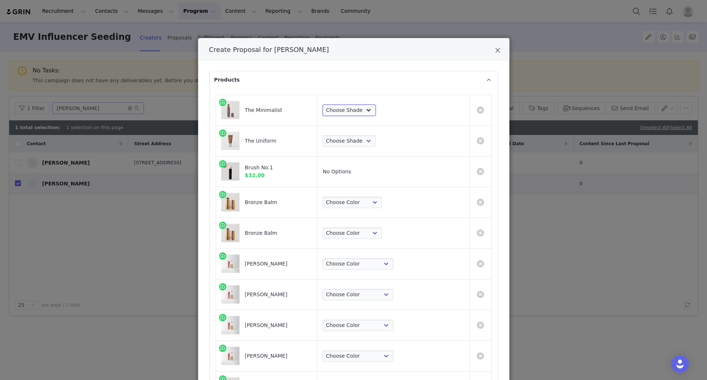
click at [376, 109] on select "Choose Shade Umber Sepia Tiger Eye Cacao Sienna Chestnut Amber Buff Khaki Camel…" at bounding box center [349, 111] width 53 height 12
select select "5273097"
click at [364, 105] on select "Choose Shade Umber Sepia Tiger Eye Cacao Sienna Chestnut Amber Buff Khaki Camel…" at bounding box center [349, 111] width 53 height 12
click at [376, 142] on select "Choose Shade 02 04 06 08 10 12 14 16 18 20 22 24 26 28 30" at bounding box center [349, 141] width 53 height 12
select select "27701673"
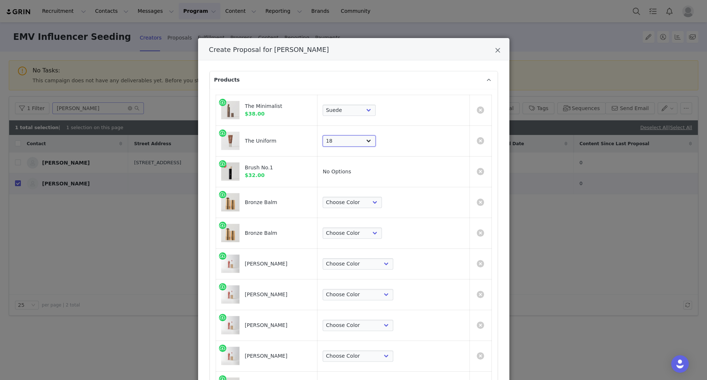
click at [364, 135] on select "Choose Shade 02 04 06 08 10 12 14 16 18 20 22 24 26 28 30" at bounding box center [349, 141] width 53 height 12
click at [380, 204] on select "Choose Color Quince Clay Seine Leo Monarch" at bounding box center [352, 203] width 59 height 12
click at [385, 209] on td "Choose Color Quince Clay Seine Leo Monarch" at bounding box center [393, 202] width 152 height 31
click at [387, 194] on td "Choose Color Quince Clay Seine Leo Monarch" at bounding box center [393, 202] width 152 height 31
click at [382, 200] on select "Choose Color Quince Clay Seine Leo Monarch" at bounding box center [352, 203] width 59 height 12
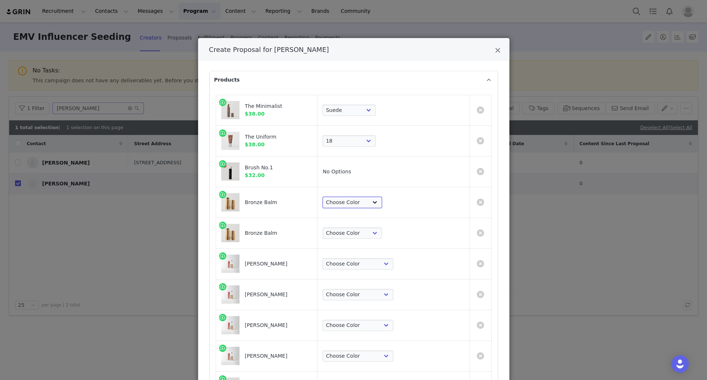
select select "13069982"
click at [364, 197] on select "Choose Color Quince Clay Seine Leo Monarch" at bounding box center [352, 203] width 59 height 12
click at [382, 237] on select "Choose Color Quince Clay Seine Leo Monarch" at bounding box center [352, 234] width 59 height 12
select select "13069983"
click at [364, 228] on select "Choose Color Quince Clay Seine Leo Monarch" at bounding box center [352, 234] width 59 height 12
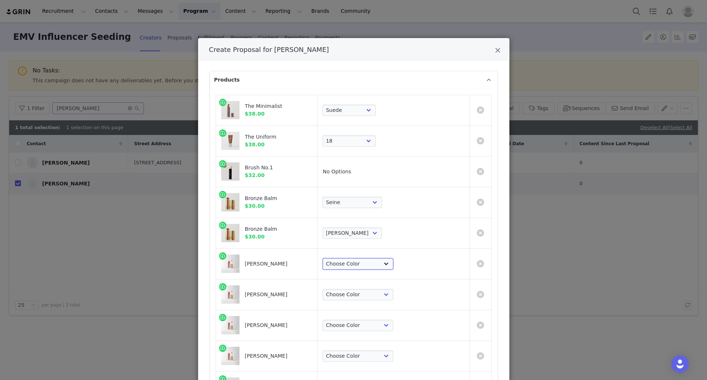
click at [382, 262] on select "Choose Color Pink Beet Jeté Sangria Les Deux Maraschino Taupe Mapleton Marrakec…" at bounding box center [358, 264] width 71 height 12
select select "2817276"
click at [364, 258] on select "Choose Color Pink Beet Jeté Sangria Les Deux Maraschino Taupe Mapleton Marrakec…" at bounding box center [358, 264] width 71 height 12
click at [385, 295] on select "Choose Color Pink Beet Jeté Sangria Les Deux Maraschino Taupe Mapleton Marrakec…" at bounding box center [358, 295] width 71 height 12
select select "2817275"
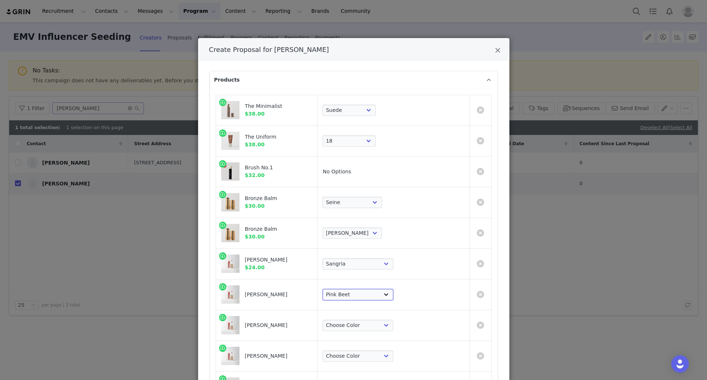
click at [364, 289] on select "Choose Color Pink Beet Jeté Sangria Les Deux Maraschino Taupe Mapleton Marrakec…" at bounding box center [358, 295] width 71 height 12
click at [387, 327] on select "Choose Color Pink Beet Jeté Sangria Les Deux Maraschino Taupe Mapleton Marrakec…" at bounding box center [358, 326] width 71 height 12
select select "17369269"
click at [364, 320] on select "Choose Color Pink Beet Jeté Sangria Les Deux Maraschino Taupe Mapleton Marrakec…" at bounding box center [358, 326] width 71 height 12
click at [393, 361] on select "Choose Color Pink Beet Jeté Sangria Les Deux Maraschino Taupe Mapleton Marrakec…" at bounding box center [358, 357] width 71 height 12
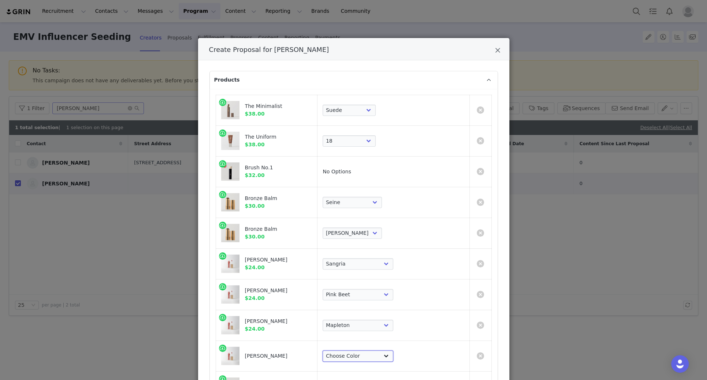
select select "27158280"
click at [364, 351] on select "Choose Color Pink Beet Jeté Sangria Les Deux Maraschino Taupe Mapleton Marrakec…" at bounding box center [358, 357] width 71 height 12
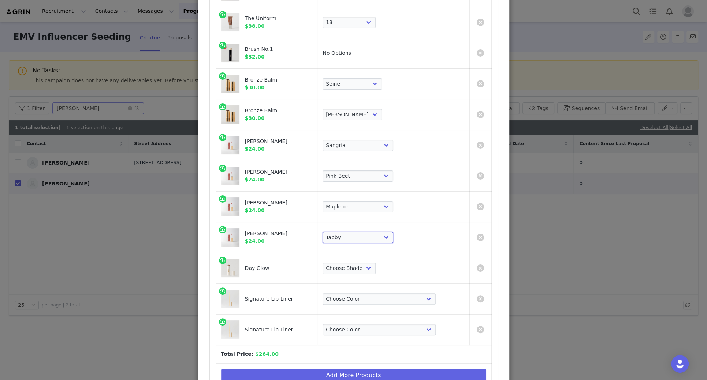
scroll to position [130, 0]
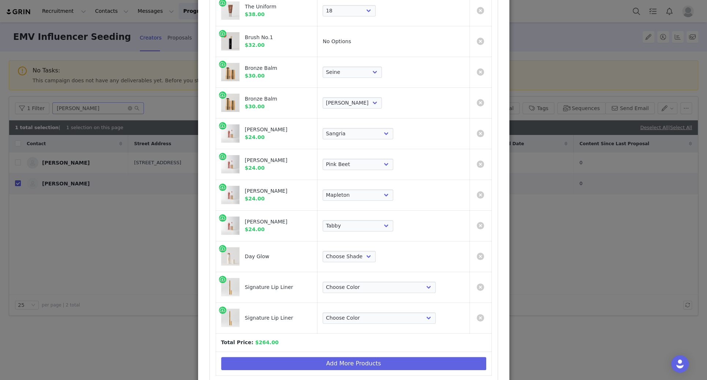
click at [404, 261] on td "Choose Shade Cava Bounce Citrine Solstice" at bounding box center [393, 256] width 152 height 31
click at [376, 257] on select "Choose Shade Cava Bounce Citrine Solstice" at bounding box center [349, 257] width 53 height 12
select select "23444285"
click at [364, 251] on select "Choose Shade Cava Bounce Citrine Solstice" at bounding box center [349, 257] width 53 height 12
click at [381, 290] on select "Choose Color Beverly Hills Bespoke Coupé Sportif Mayfair Tabac Brownstone Capri…" at bounding box center [379, 288] width 113 height 12
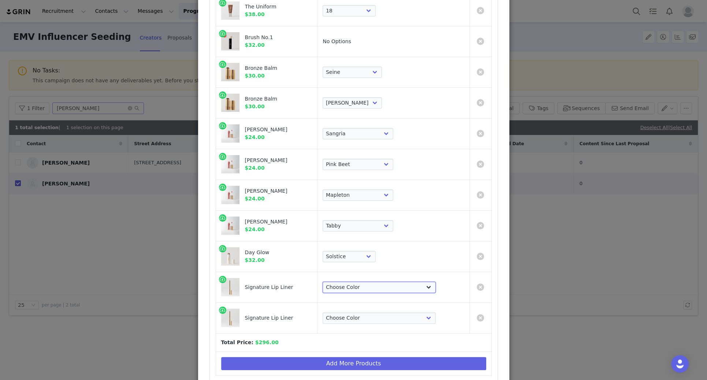
select select "26311676"
click at [364, 282] on select "Choose Color Beverly Hills Bespoke Coupé Sportif Mayfair Tabac Brownstone Capri…" at bounding box center [379, 288] width 113 height 12
click at [395, 321] on select "Choose Color Beverly Hills Bespoke Coupé Sportif Mayfair Tabac Brownstone Capri…" at bounding box center [379, 319] width 113 height 12
select select "26311677"
click at [364, 313] on select "Choose Color Beverly Hills Bespoke Coupé Sportif Mayfair Tabac Brownstone Capri…" at bounding box center [379, 319] width 113 height 12
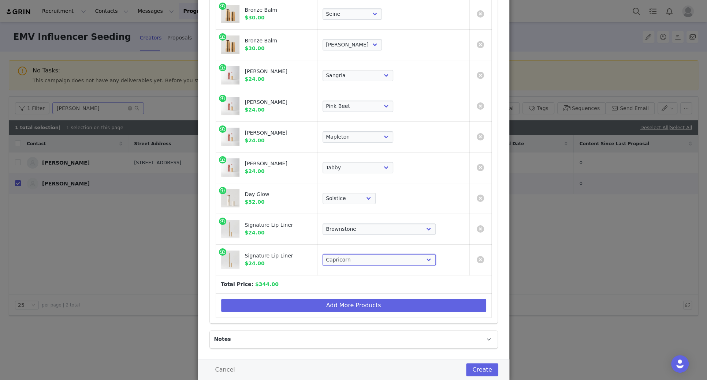
scroll to position [206, 0]
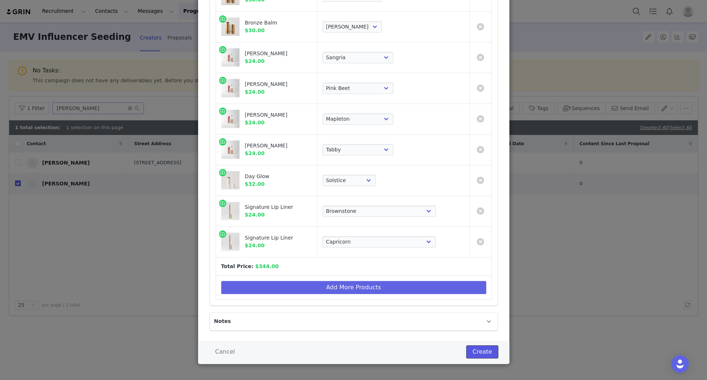
click at [487, 349] on button "Create" at bounding box center [482, 352] width 32 height 13
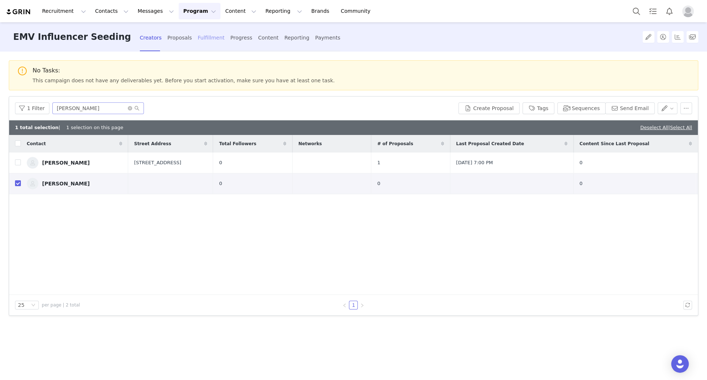
click at [198, 37] on div "Fulfillment" at bounding box center [211, 37] width 27 height 19
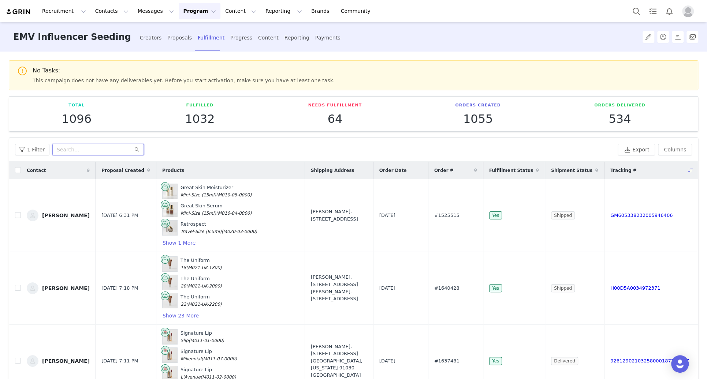
click at [72, 152] on input "text" at bounding box center [98, 150] width 92 height 12
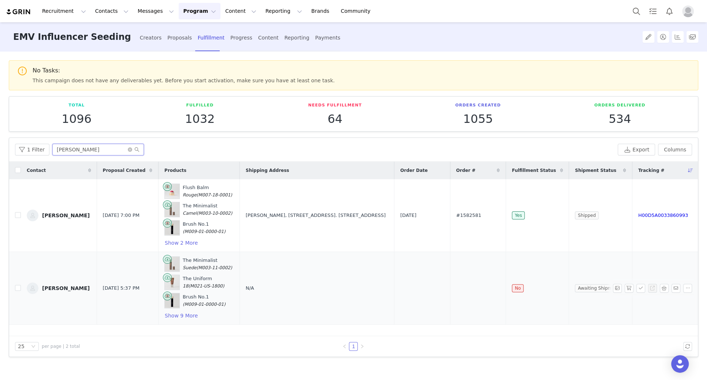
type input "janice"
click at [246, 286] on span "N/A" at bounding box center [250, 288] width 8 height 5
select select
click at [335, 293] on button "Add Address" at bounding box center [341, 293] width 49 height 13
select select
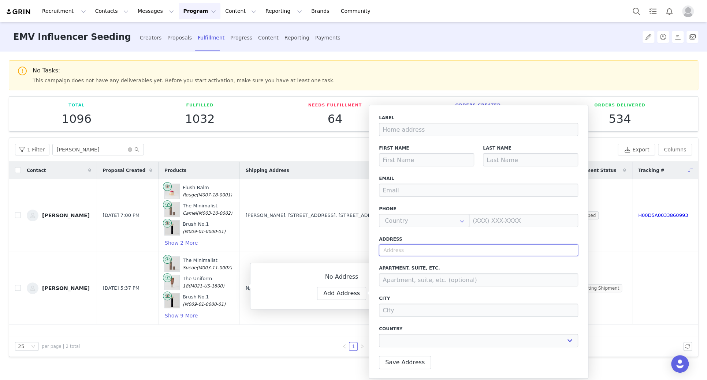
click at [413, 250] on input "text" at bounding box center [478, 251] width 199 height 12
paste input ""655 Union St 6D Brooklyn, NY 11215""
type input ""655 Union St 6D Brooklyn, NY 11215""
select select
type input "655 Union St"
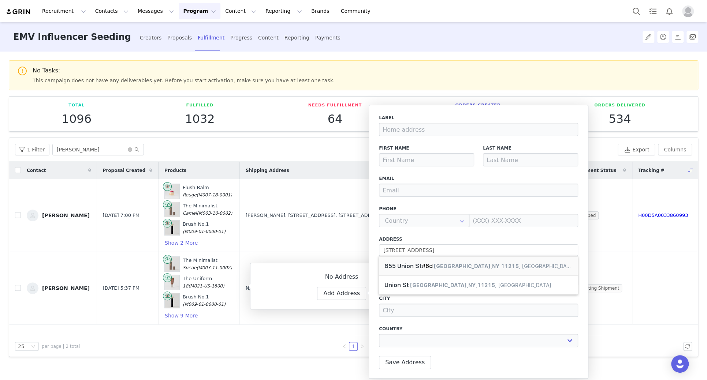
select select "[object Object]"
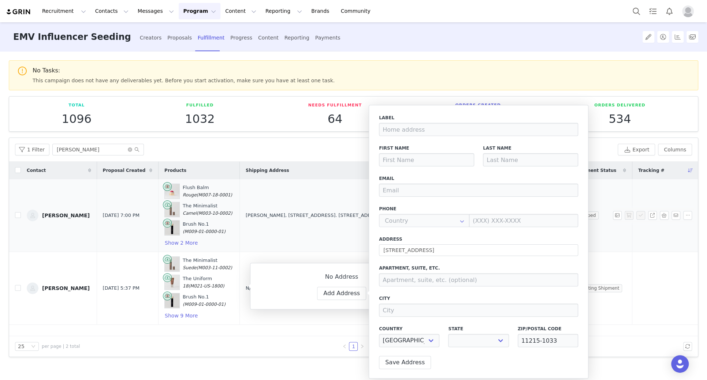
select select "[object Object]"
click at [409, 278] on input at bounding box center [478, 279] width 199 height 13
paste input "6D"
type input "6D"
click at [414, 190] on input "email" at bounding box center [478, 190] width 199 height 13
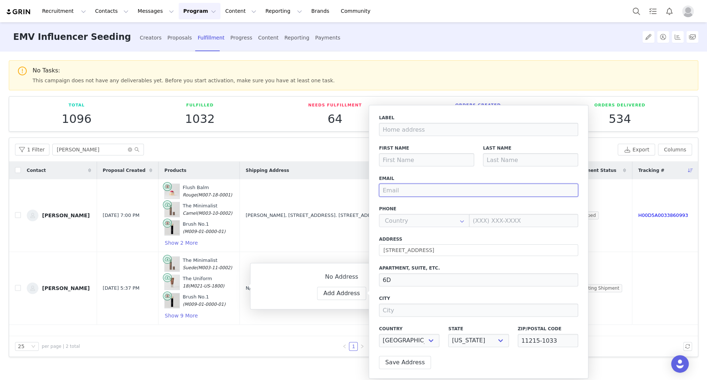
paste input "janicethitran@gmail.com"
type input "janicethitran@gmail.com"
click at [397, 160] on input at bounding box center [426, 159] width 95 height 13
type input "Janice"
click at [522, 168] on div "Last Name" at bounding box center [531, 156] width 104 height 30
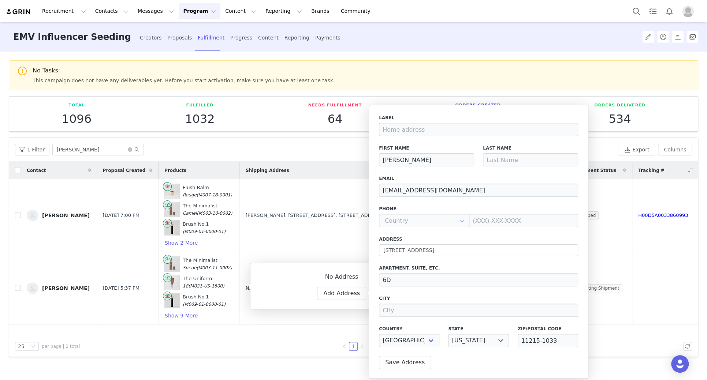
click at [519, 166] on div "Last Name" at bounding box center [531, 156] width 104 height 30
click at [512, 159] on input at bounding box center [530, 159] width 95 height 13
type input "Tran"
click at [473, 181] on label "Email" at bounding box center [478, 178] width 199 height 7
click at [404, 367] on button "Save Address" at bounding box center [405, 362] width 52 height 13
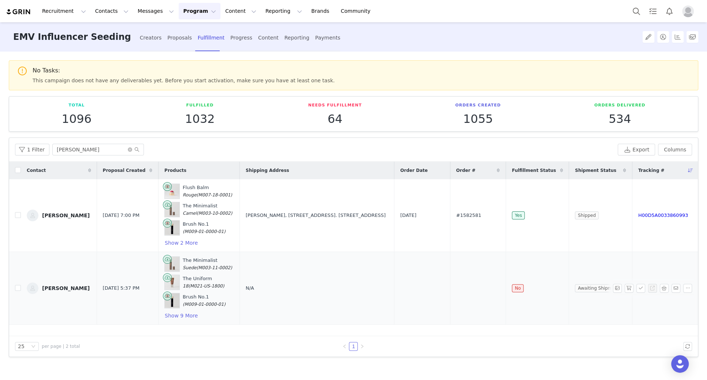
click at [246, 287] on span "N/A" at bounding box center [250, 288] width 8 height 5
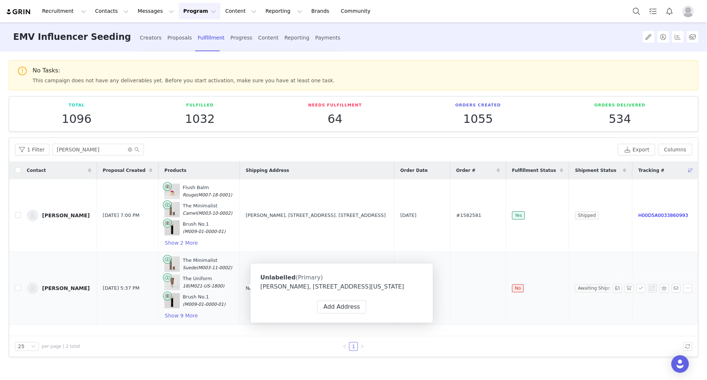
click at [280, 253] on td "N/A" at bounding box center [316, 288] width 155 height 73
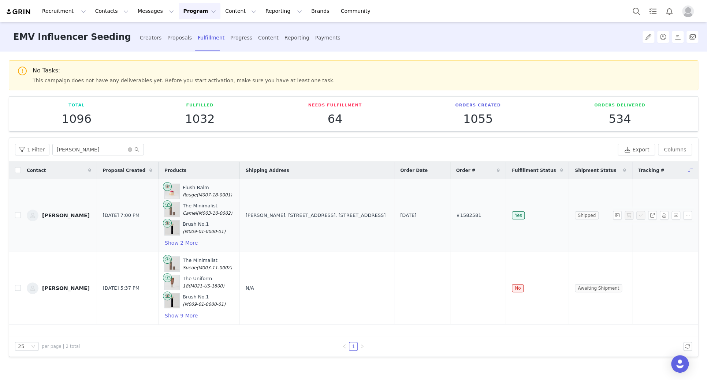
click at [284, 222] on td "Janice Joostema, 88 Redcliffe Gardens. London, SW10 9HH United Kingdom" at bounding box center [316, 215] width 155 height 73
click at [283, 206] on td "Janice Joostema, 88 Redcliffe Gardens. London, SW10 9HH United Kingdom" at bounding box center [316, 215] width 155 height 73
click at [283, 212] on div "Janice Joostema, 88 Redcliffe Gardens. London, SW10 9HH United Kingdom" at bounding box center [317, 215] width 142 height 7
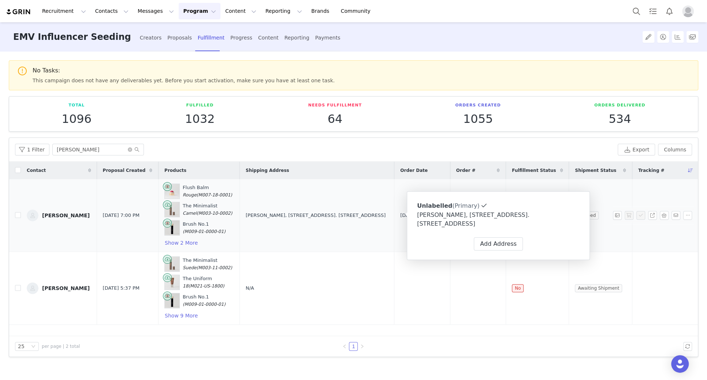
click at [285, 226] on td "Janice Joostema, 88 Redcliffe Gardens. London, SW10 9HH United Kingdom" at bounding box center [316, 215] width 155 height 73
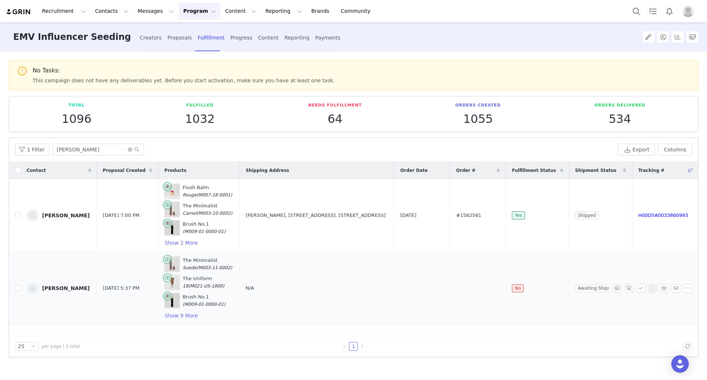
click at [246, 287] on span "N/A" at bounding box center [250, 288] width 8 height 5
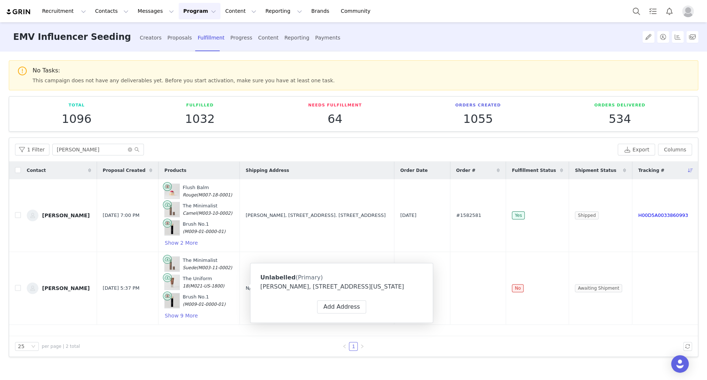
click at [332, 289] on div "Janice Tran, 655 Union St. 6D null, New York 11215 United States" at bounding box center [341, 287] width 163 height 9
click at [322, 287] on div "Janice Tran, 655 Union St. 6D null, New York 11215 United States" at bounding box center [317, 288] width 142 height 7
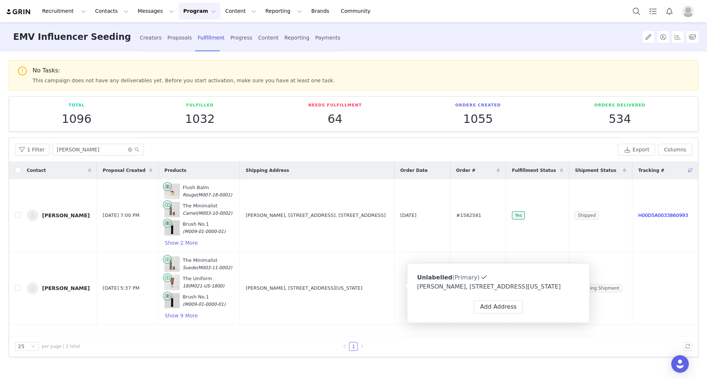
click at [485, 286] on div "Janice Tran, 655 Union St. 6D null, New York 11215 United States" at bounding box center [498, 287] width 163 height 9
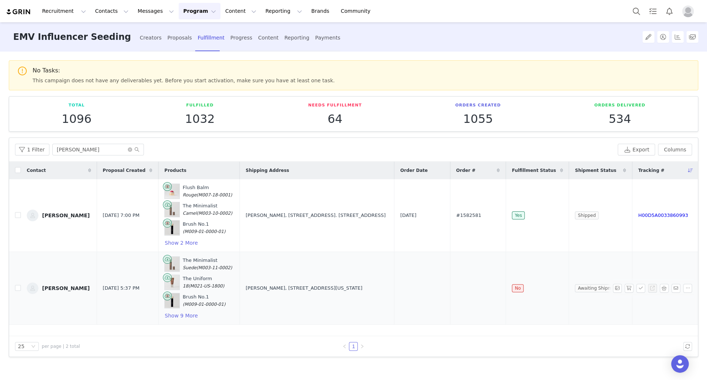
click at [260, 286] on div "Janice Tran, 655 Union St. 6D null, New York 11215 United States" at bounding box center [317, 288] width 142 height 7
select select "[object Object]"
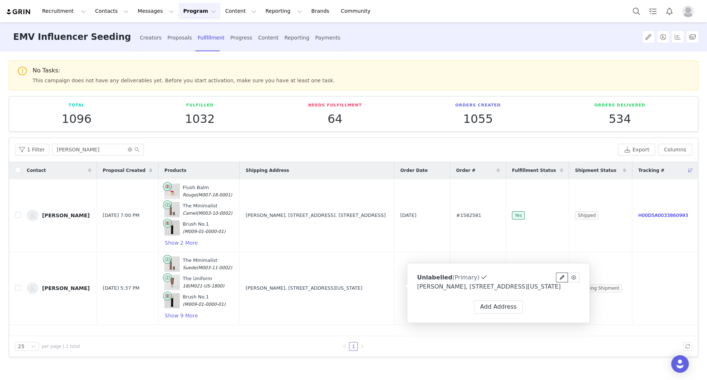
click at [559, 275] on button at bounding box center [562, 278] width 12 height 10
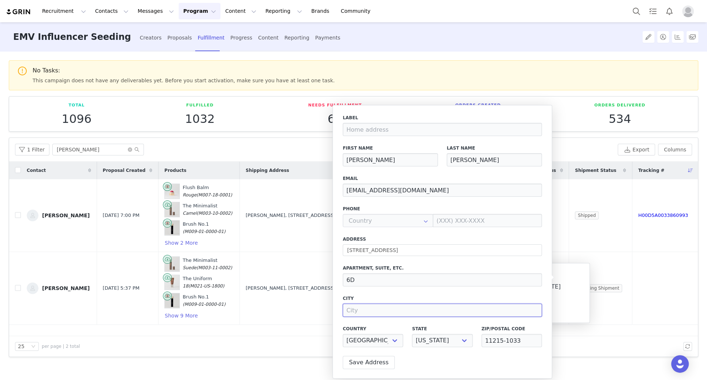
click at [395, 307] on input at bounding box center [442, 310] width 199 height 13
type input "Brooklyn"
click at [369, 359] on button "Save Address" at bounding box center [369, 362] width 52 height 13
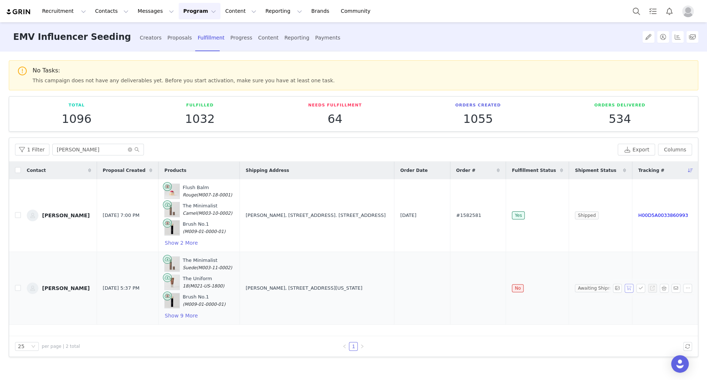
click at [627, 287] on button "button" at bounding box center [629, 288] width 9 height 9
drag, startPoint x: 496, startPoint y: 286, endPoint x: 451, endPoint y: 286, distance: 44.7
click at [451, 286] on tr "Janice Tran Sep 30, 2025 5:37 PM The Minimalist Suede (M003-11-0002) The Unifor…" at bounding box center [353, 288] width 689 height 73
copy tr "#1733169"
click at [128, 149] on icon "icon: close-circle" at bounding box center [130, 150] width 4 height 4
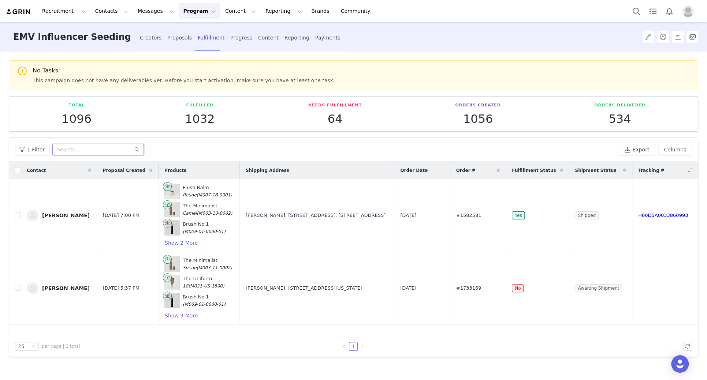
click at [113, 149] on input "text" at bounding box center [98, 150] width 92 height 12
paste input "#1733159"
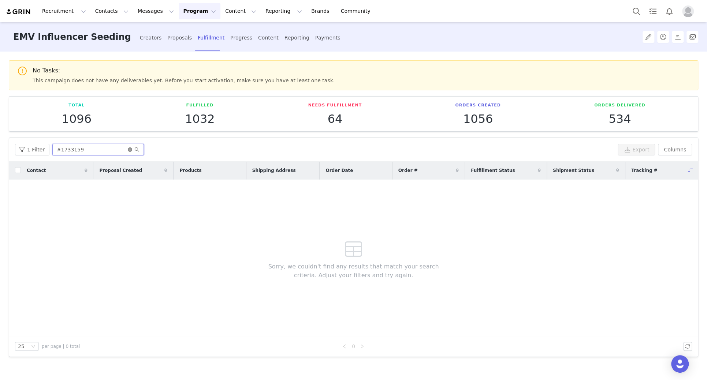
type input "#1733159"
click at [128, 148] on icon "icon: close-circle" at bounding box center [130, 150] width 4 height 4
click at [118, 149] on input "text" at bounding box center [98, 150] width 92 height 12
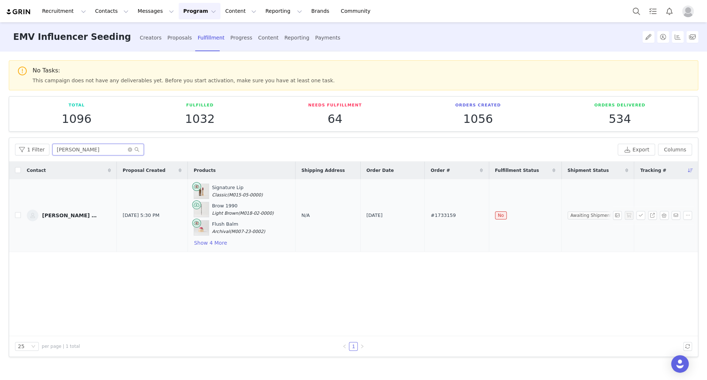
type input "delph"
click at [301, 213] on span "N/A" at bounding box center [305, 215] width 8 height 5
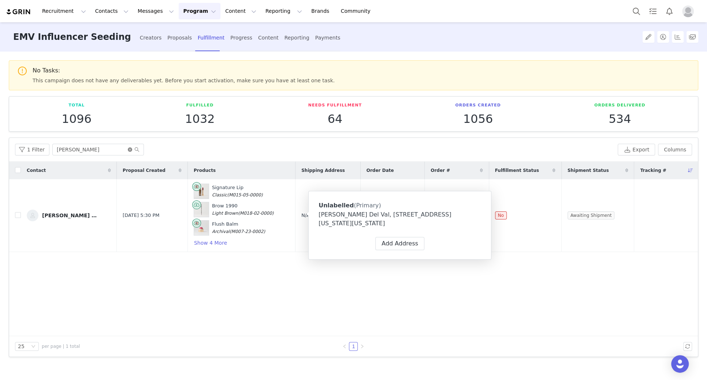
click at [130, 148] on icon "icon: close-circle" at bounding box center [130, 150] width 4 height 4
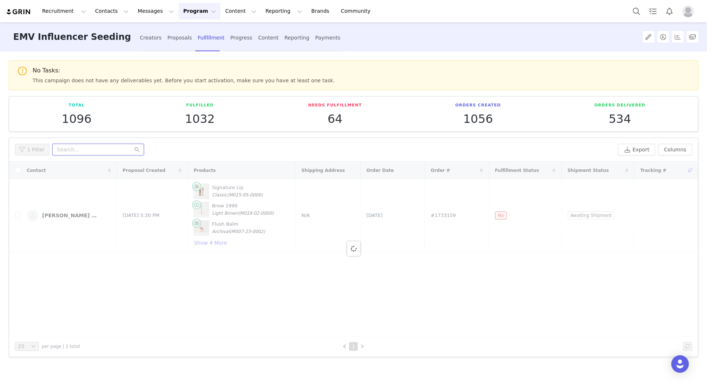
click at [130, 148] on input "text" at bounding box center [98, 150] width 92 height 12
paste input "Gita Bass"
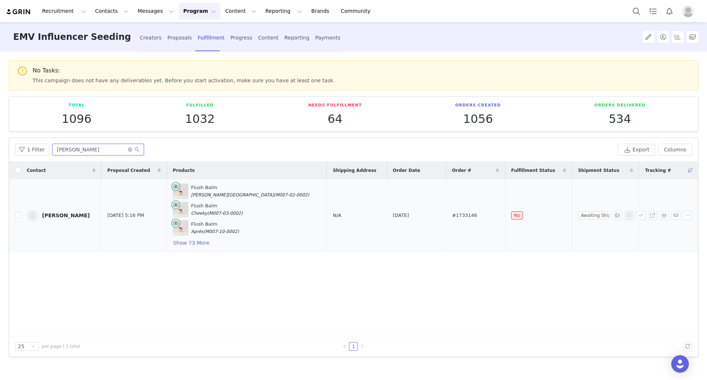
type input "Gita Bass"
click at [333, 214] on span "N/A" at bounding box center [337, 215] width 8 height 5
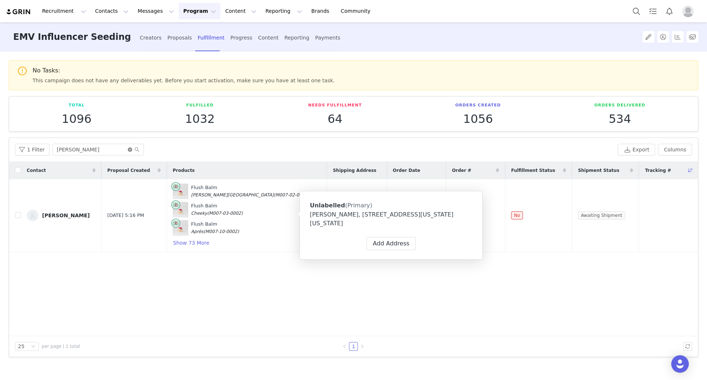
click at [128, 149] on icon "icon: close-circle" at bounding box center [130, 150] width 4 height 4
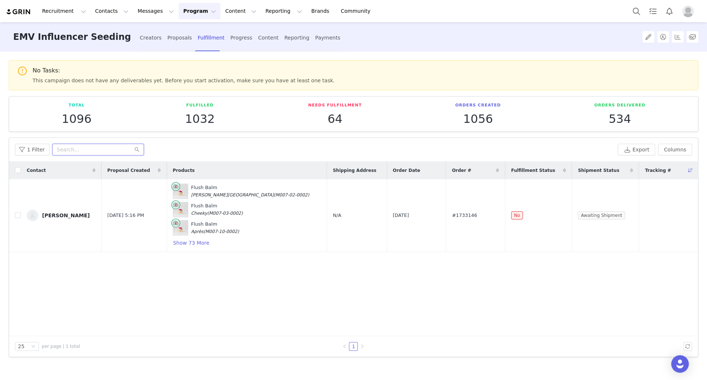
click at [127, 149] on input "text" at bounding box center [98, 150] width 92 height 12
paste input ""950 N Lafayette St Apt 203 Denver CO 80218""
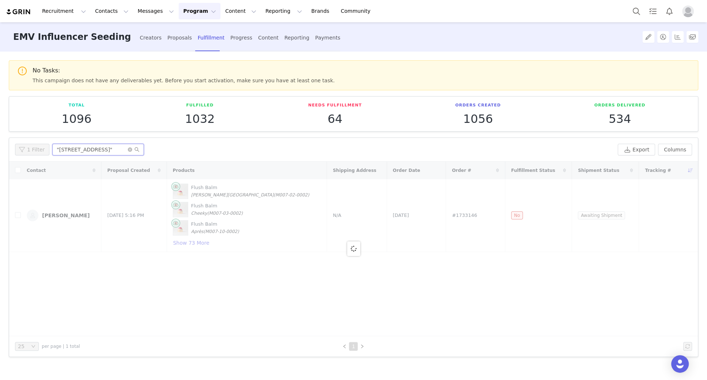
type input ""950 N Lafayette St Apt 203 Denver CO 80218""
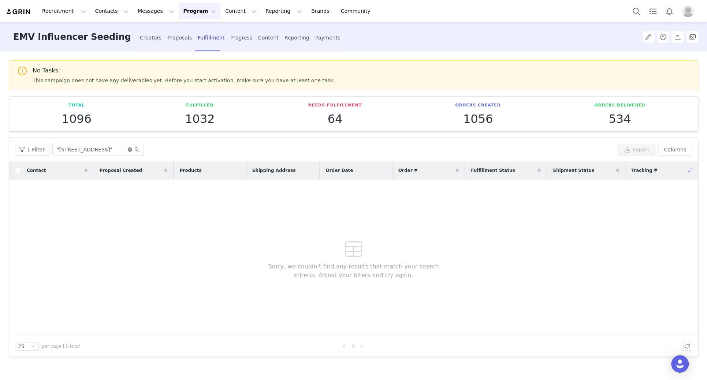
scroll to position [0, 0]
click at [128, 149] on icon "icon: close-circle" at bounding box center [130, 150] width 4 height 4
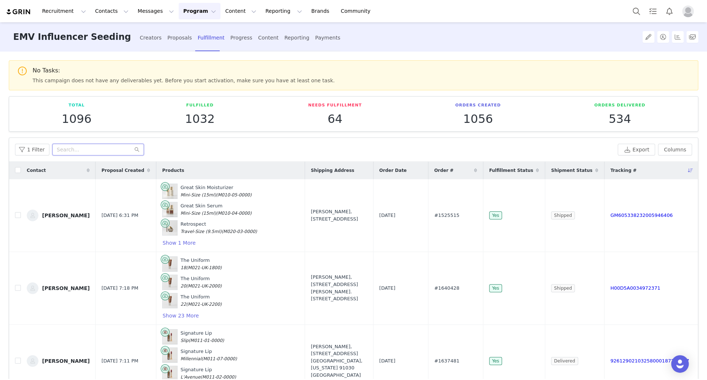
click at [120, 149] on input "text" at bounding box center [98, 150] width 92 height 12
paste input "Kylie Yang"
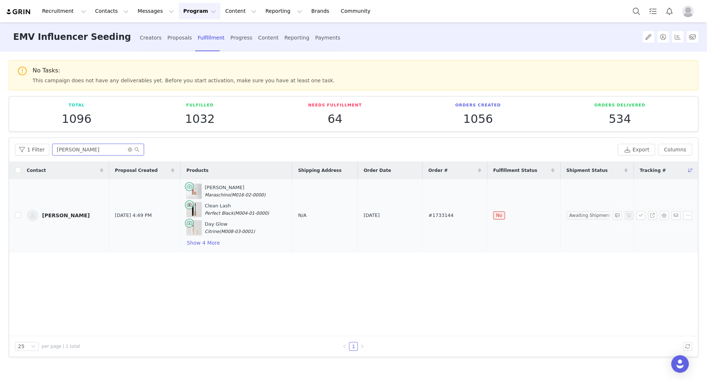
type input "Kylie Yang"
click at [298, 213] on span "N/A" at bounding box center [302, 215] width 8 height 5
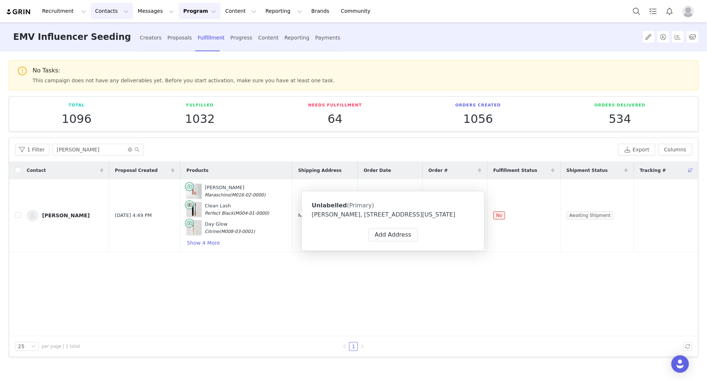
click at [102, 7] on button "Contacts Contacts" at bounding box center [112, 11] width 42 height 16
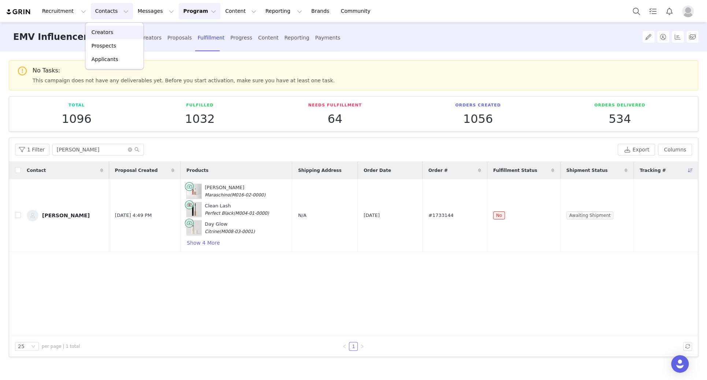
click at [107, 33] on p "Creators" at bounding box center [103, 33] width 22 height 8
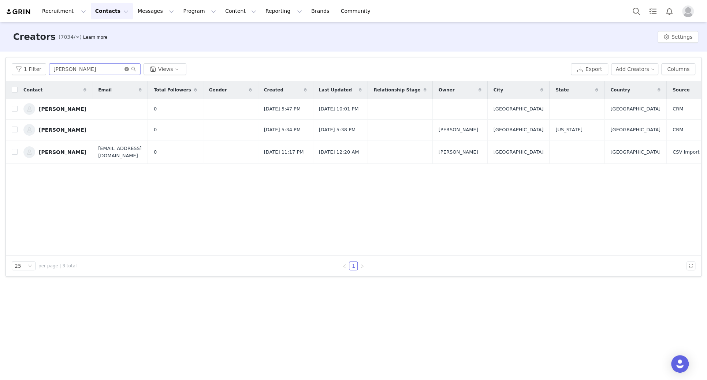
click at [125, 68] on icon "icon: close-circle" at bounding box center [126, 69] width 4 height 4
click at [103, 69] on input "text" at bounding box center [95, 69] width 92 height 12
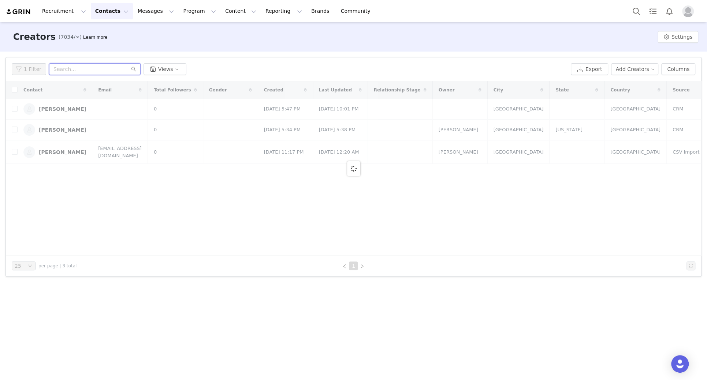
paste input "Chris Wichert"
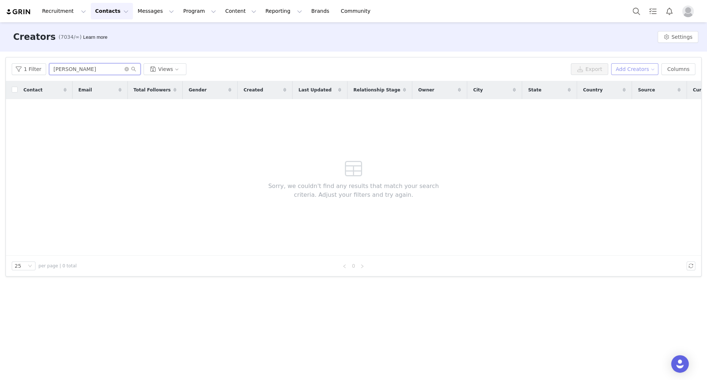
type input "Chris Wichert"
click at [624, 73] on button "Add Creators" at bounding box center [635, 69] width 48 height 12
click at [621, 86] on span "Add a Creator" at bounding box center [636, 84] width 36 height 8
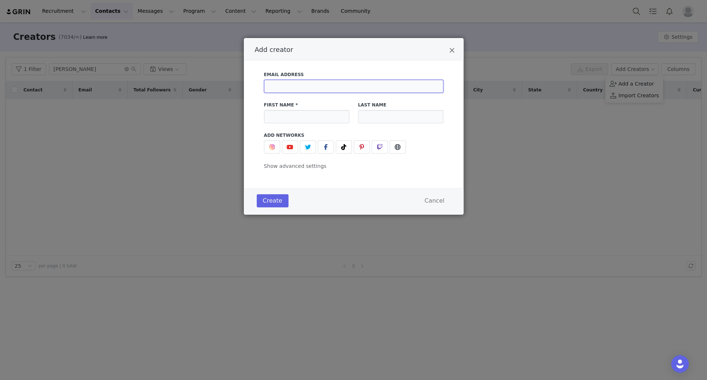
click at [312, 84] on input "Add creator" at bounding box center [353, 86] width 179 height 13
click at [306, 114] on input "Add creator" at bounding box center [306, 116] width 85 height 13
paste input "Chris Wichert"
drag, startPoint x: 332, startPoint y: 121, endPoint x: 283, endPoint y: 118, distance: 49.1
click at [283, 118] on input "Chris Wichert" at bounding box center [306, 116] width 85 height 13
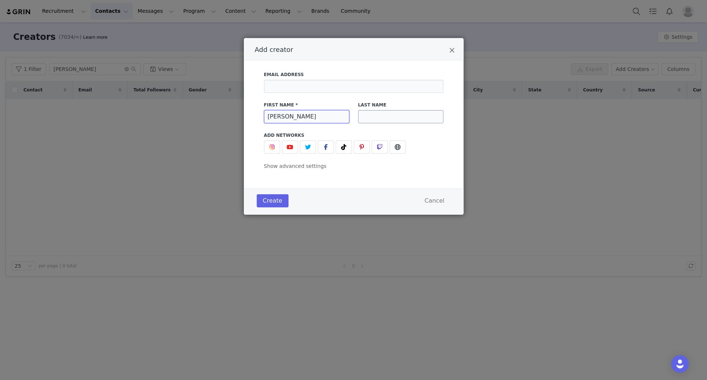
type input "Chris"
click at [374, 112] on input "Add creator" at bounding box center [400, 116] width 85 height 13
paste input "Wichert"
type input "Wichert"
click at [321, 88] on input "Add creator" at bounding box center [353, 86] width 179 height 13
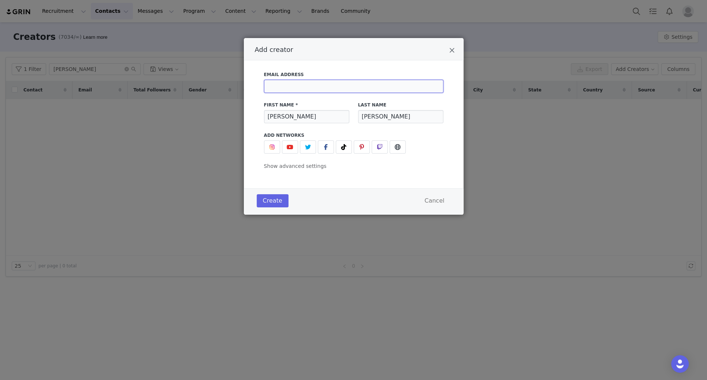
paste input "hschydlowsky@meritbeauty.com"
type input "hschydlowsky@meritbeauty.com"
click at [274, 202] on button "Create" at bounding box center [273, 200] width 32 height 13
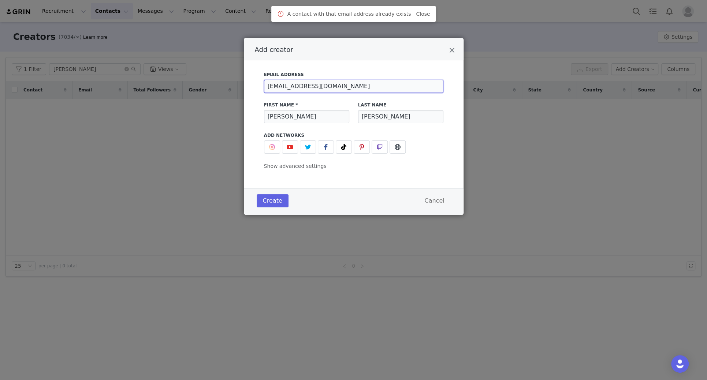
drag, startPoint x: 389, startPoint y: 89, endPoint x: 255, endPoint y: 83, distance: 134.1
click at [255, 83] on div "Email Address hschydlowsky@meritbeauty.com First Name * Chris Last Name Wichert…" at bounding box center [354, 118] width 198 height 103
click at [271, 203] on button "Create" at bounding box center [273, 200] width 32 height 13
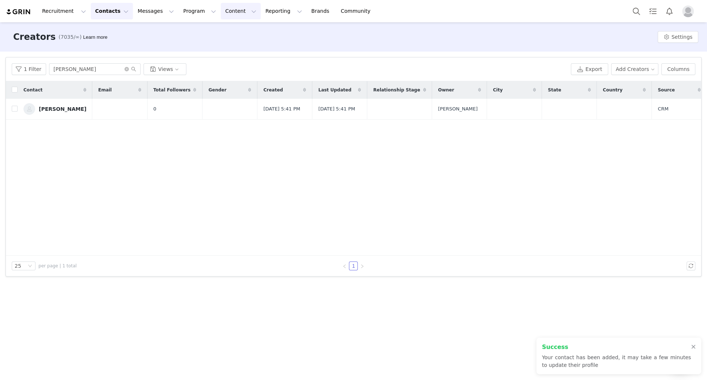
click at [224, 11] on button "Content Content" at bounding box center [241, 11] width 40 height 16
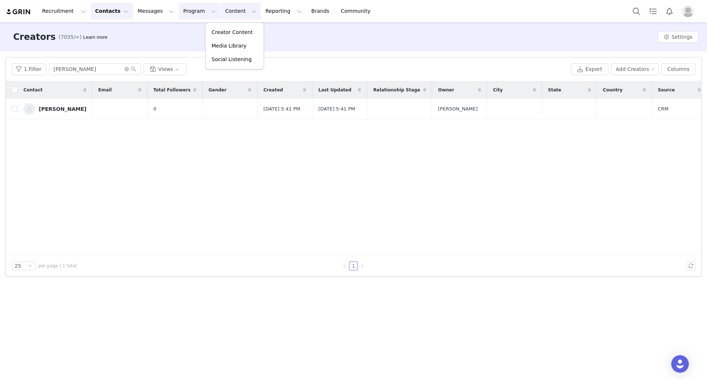
click at [179, 12] on button "Program Program" at bounding box center [200, 11] width 42 height 16
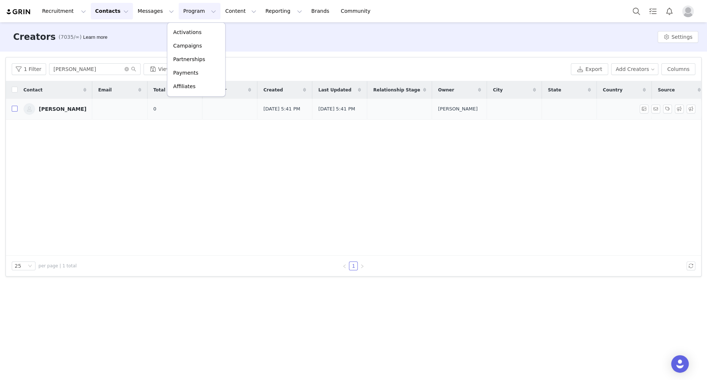
click at [14, 109] on input "checkbox" at bounding box center [15, 109] width 6 height 6
checkbox input "true"
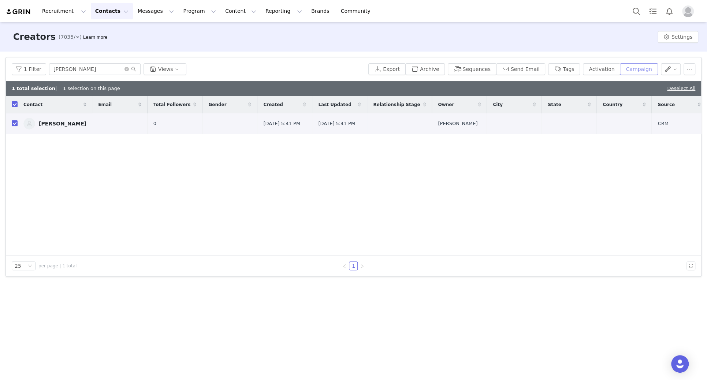
click at [641, 68] on button "Campaign" at bounding box center [639, 69] width 38 height 12
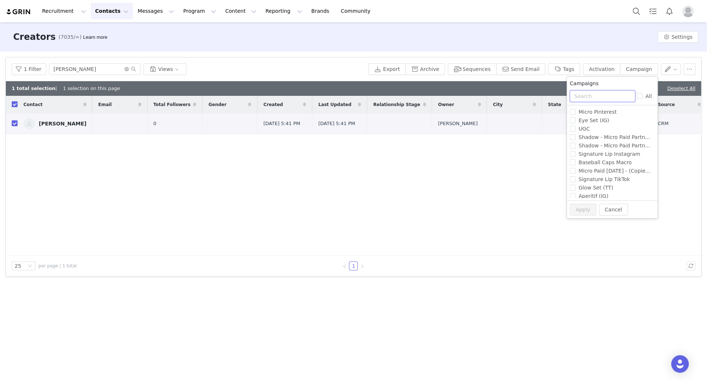
click at [604, 98] on input "text" at bounding box center [603, 96] width 66 height 12
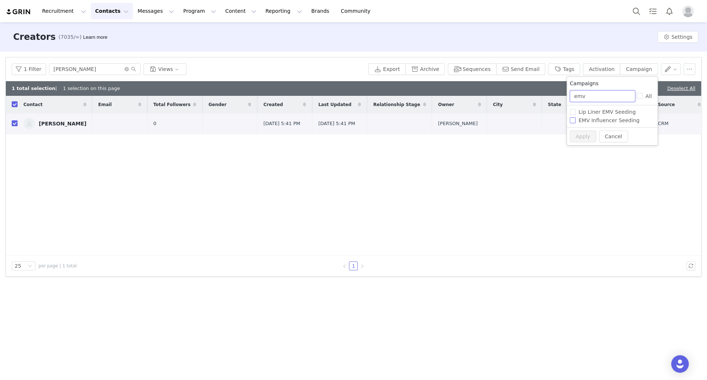
type input "emv"
click at [602, 122] on span "EMV Influencer Seeding" at bounding box center [609, 121] width 67 height 6
click at [576, 122] on input "EMV Influencer Seeding" at bounding box center [573, 121] width 6 height 6
checkbox input "true"
click at [576, 134] on button "Apply" at bounding box center [583, 137] width 26 height 12
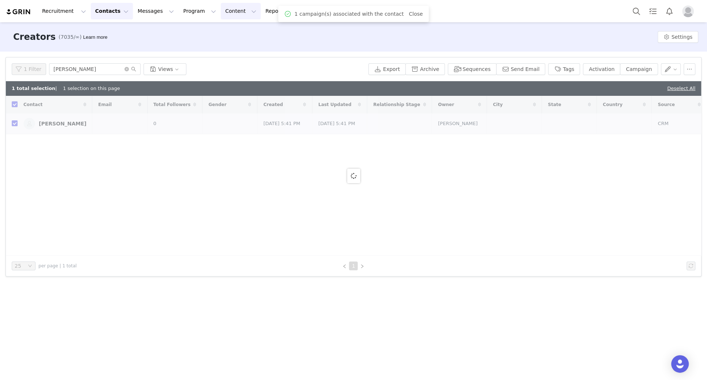
click at [221, 14] on button "Content Content" at bounding box center [241, 11] width 40 height 16
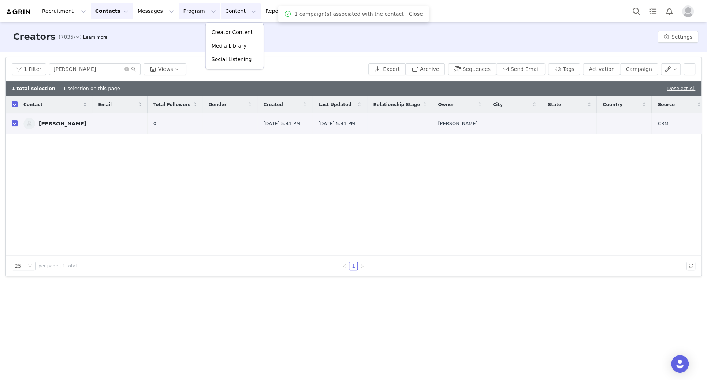
click at [180, 12] on button "Program Program" at bounding box center [200, 11] width 42 height 16
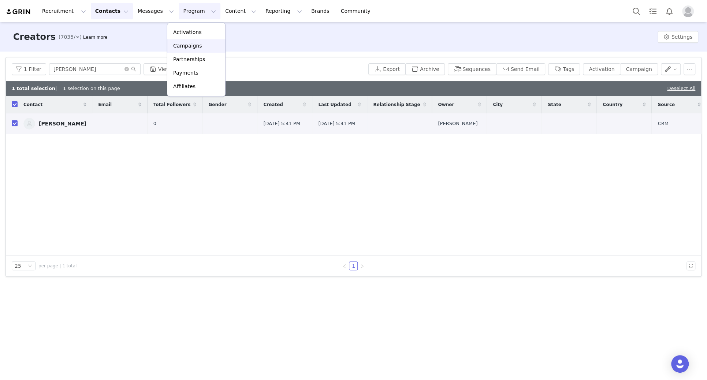
click at [183, 48] on p "Campaigns" at bounding box center [187, 46] width 29 height 8
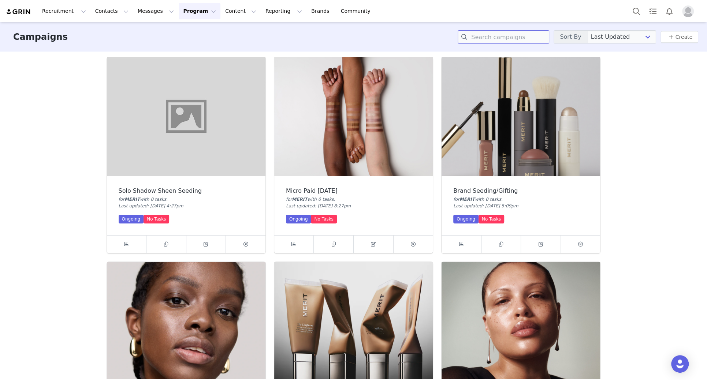
click at [499, 37] on input at bounding box center [504, 36] width 92 height 13
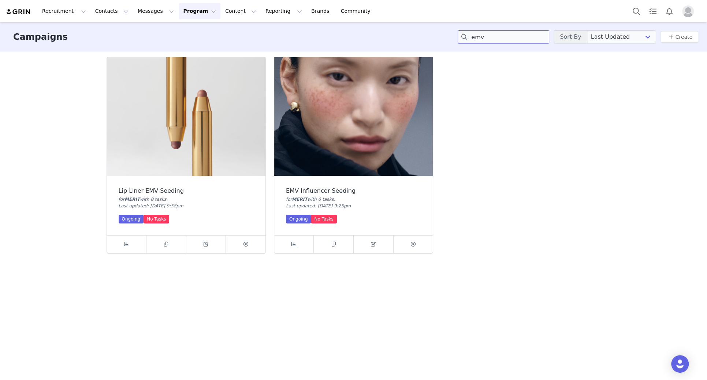
type input "emv"
click at [335, 150] on img at bounding box center [353, 116] width 159 height 119
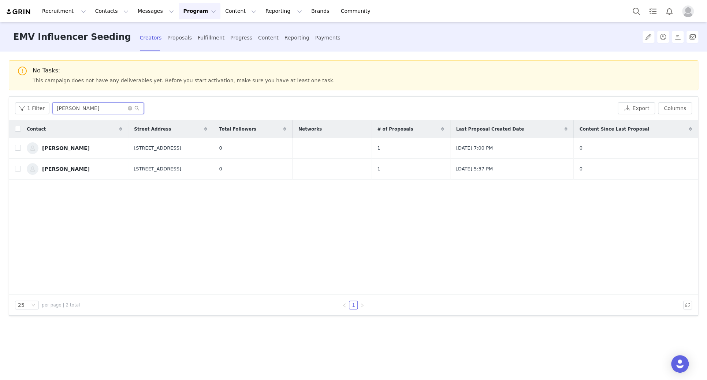
click at [127, 104] on input "janice" at bounding box center [98, 109] width 92 height 12
click at [128, 106] on icon "icon: close-circle" at bounding box center [130, 108] width 4 height 4
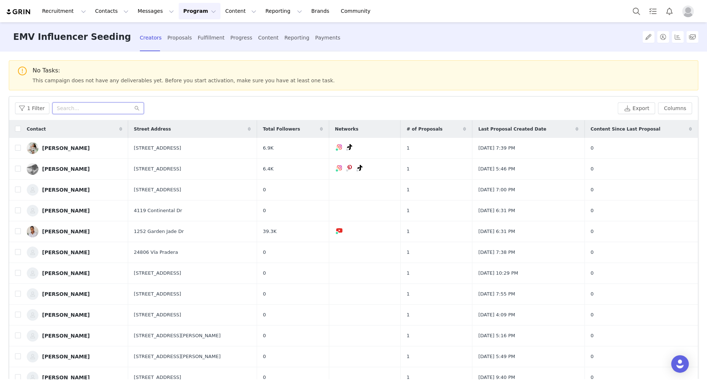
click at [99, 105] on input "text" at bounding box center [98, 109] width 92 height 12
paste input "Chris Wichert"
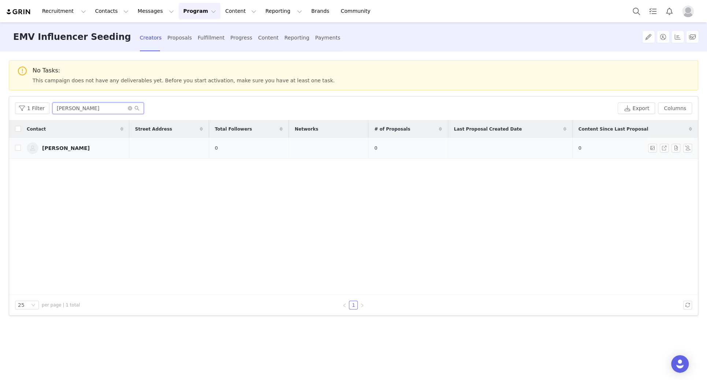
type input "Chris Wichert"
click at [59, 146] on div "Chris Wichert" at bounding box center [66, 148] width 48 height 6
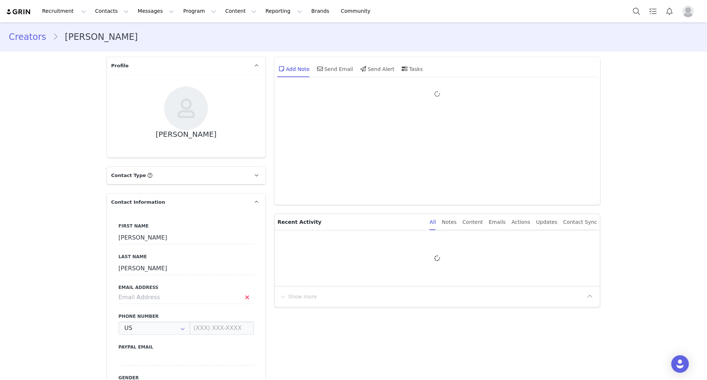
type input "+1 (United States)"
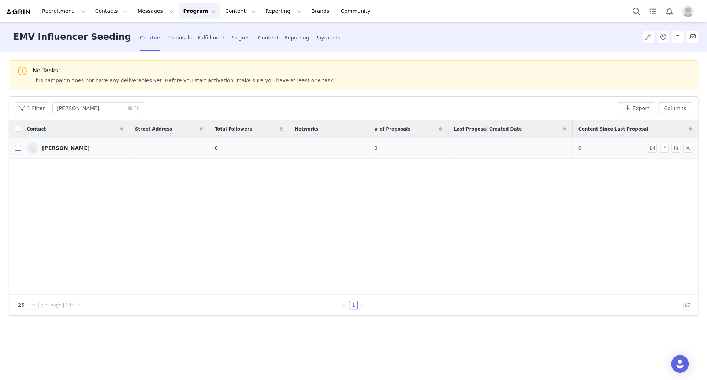
click at [15, 149] on input "checkbox" at bounding box center [18, 148] width 6 height 6
checkbox input "true"
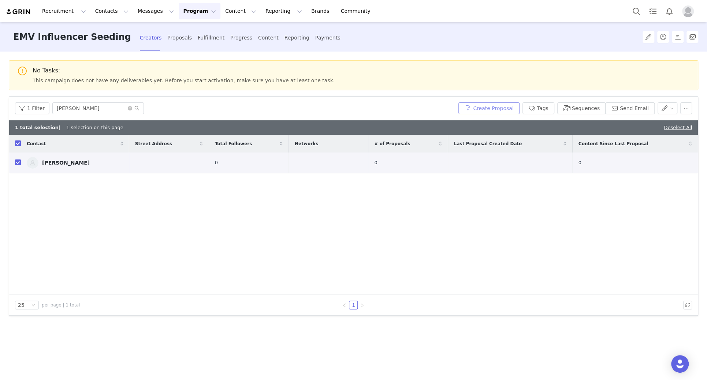
click at [497, 107] on button "Create Proposal" at bounding box center [488, 109] width 61 height 12
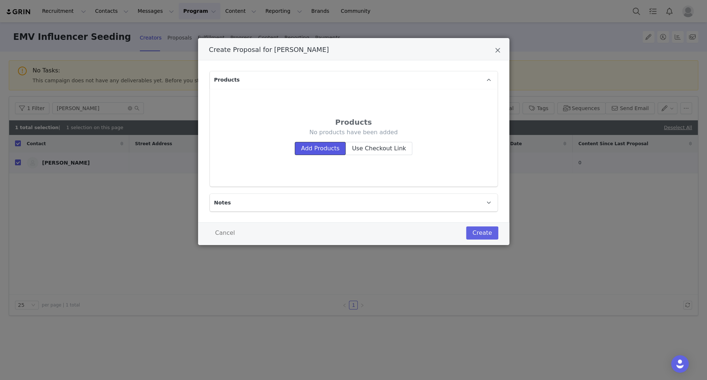
click at [315, 149] on button "Add Products" at bounding box center [320, 148] width 51 height 13
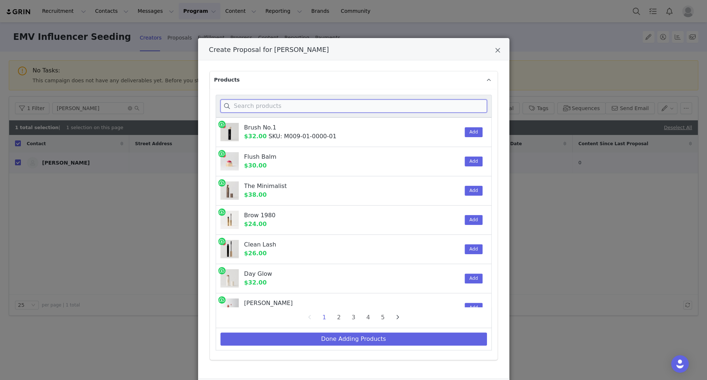
click at [263, 107] on input "Create Proposal for Chris Wichert" at bounding box center [353, 106] width 267 height 13
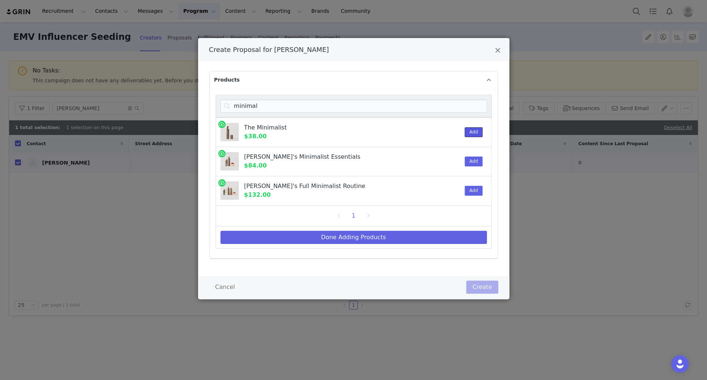
click at [471, 129] on button "Add" at bounding box center [474, 132] width 18 height 10
click at [275, 106] on input "minimal" at bounding box center [353, 106] width 267 height 13
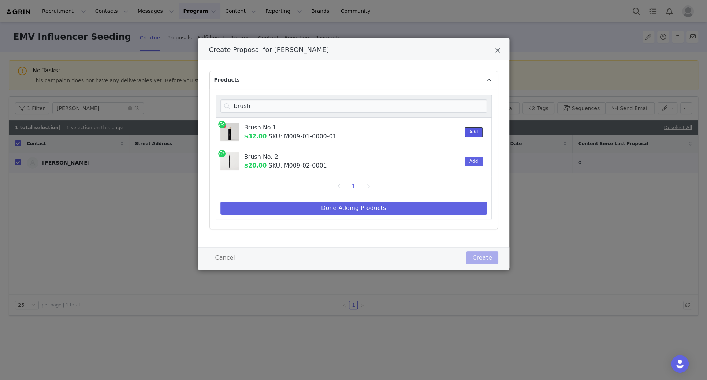
click at [470, 132] on button "Add" at bounding box center [474, 132] width 18 height 10
click at [271, 105] on input "brush" at bounding box center [353, 106] width 267 height 13
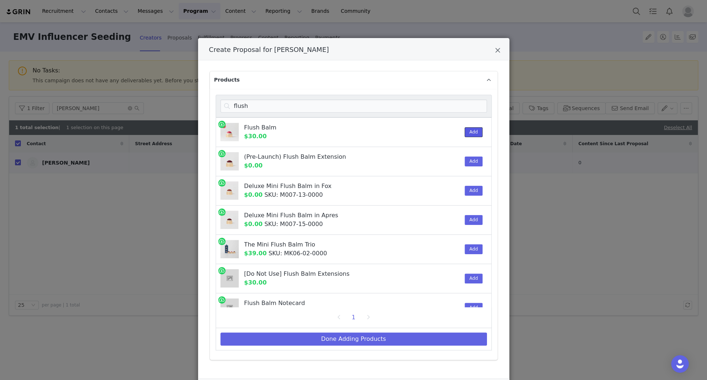
click at [475, 133] on button "Add" at bounding box center [474, 132] width 18 height 10
click at [267, 110] on input "flush" at bounding box center [353, 106] width 267 height 13
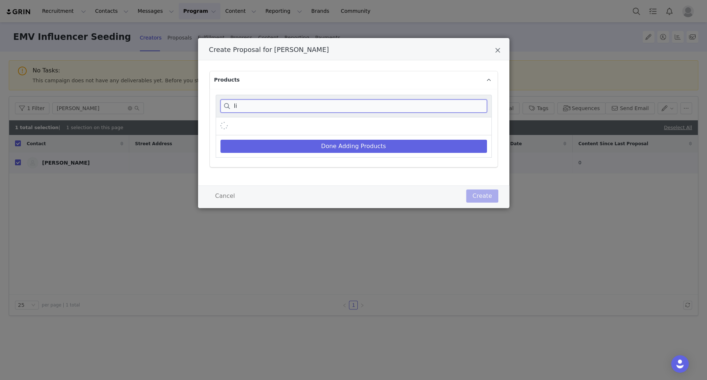
type input "l"
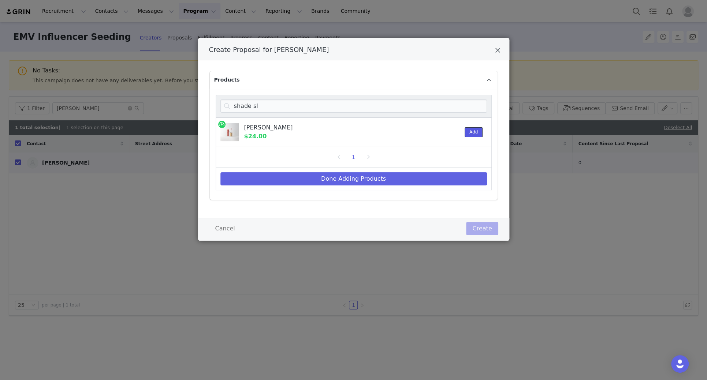
click at [469, 133] on button "Add" at bounding box center [474, 132] width 18 height 10
click at [264, 105] on input "shade sl" at bounding box center [353, 106] width 267 height 13
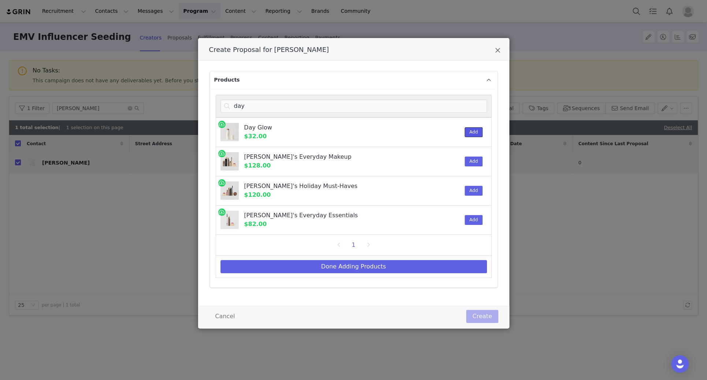
click at [472, 135] on button "Add" at bounding box center [474, 132] width 18 height 10
click at [267, 104] on input "day" at bounding box center [353, 106] width 267 height 13
click at [469, 132] on button "Add" at bounding box center [474, 132] width 18 height 10
click at [471, 162] on button "Add" at bounding box center [474, 162] width 18 height 10
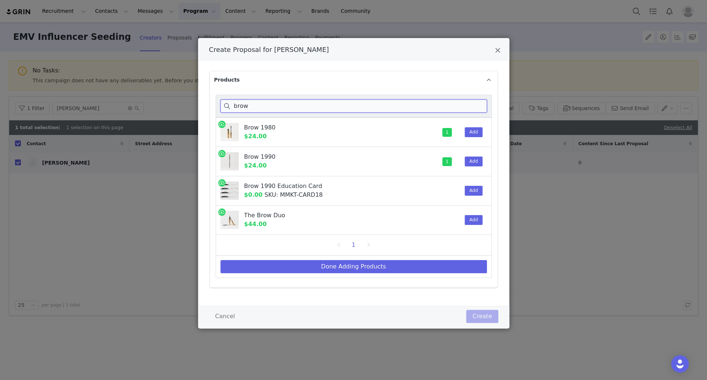
click at [258, 107] on input "brow" at bounding box center [353, 106] width 267 height 13
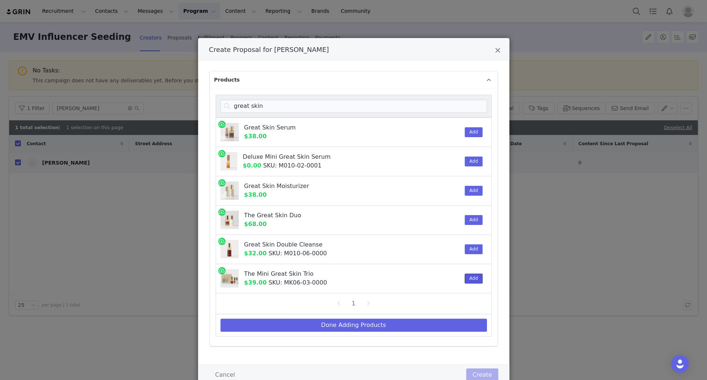
click at [473, 280] on button "Add" at bounding box center [474, 279] width 18 height 10
click at [474, 278] on button "Add" at bounding box center [474, 279] width 18 height 10
click at [271, 105] on input "great skin" at bounding box center [353, 106] width 267 height 13
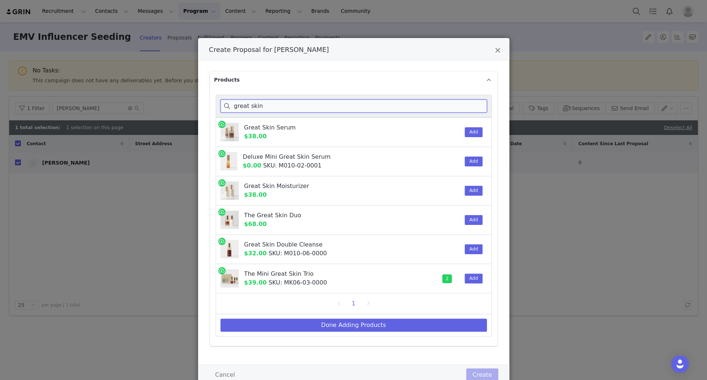
click at [271, 105] on input "great skin" at bounding box center [353, 106] width 267 height 13
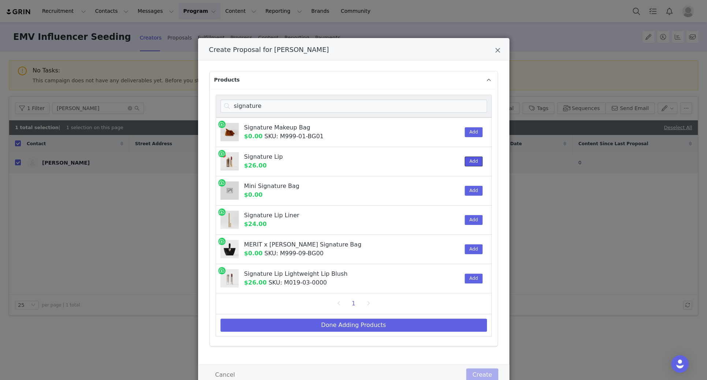
click at [466, 163] on button "Add" at bounding box center [474, 162] width 18 height 10
click at [311, 107] on input "signature" at bounding box center [353, 106] width 267 height 13
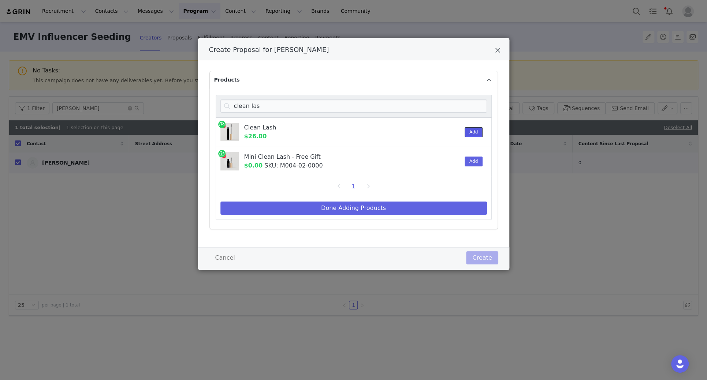
click at [471, 127] on button "Add" at bounding box center [474, 132] width 18 height 10
click at [272, 106] on input "clean las" at bounding box center [353, 106] width 267 height 13
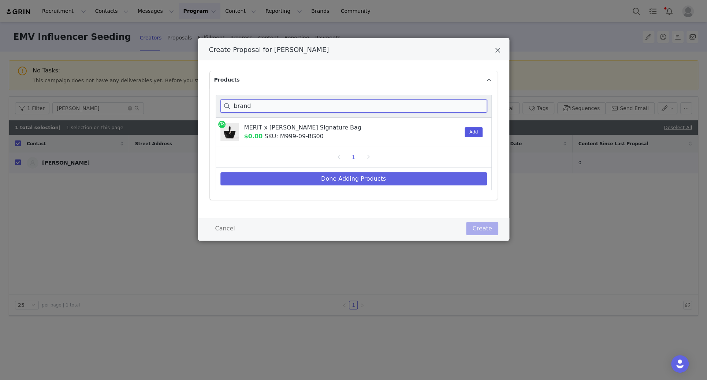
type input "brand"
click at [468, 128] on button "Add" at bounding box center [474, 132] width 18 height 10
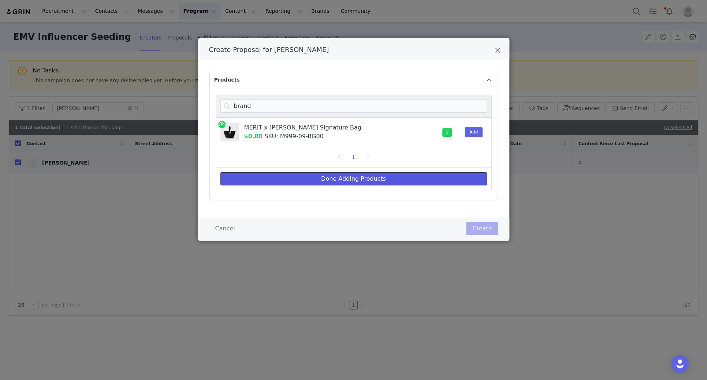
click at [376, 179] on button "Done Adding Products" at bounding box center [353, 178] width 267 height 13
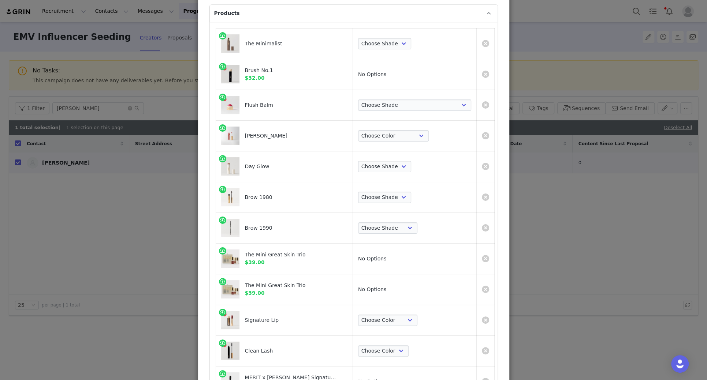
scroll to position [63, 0]
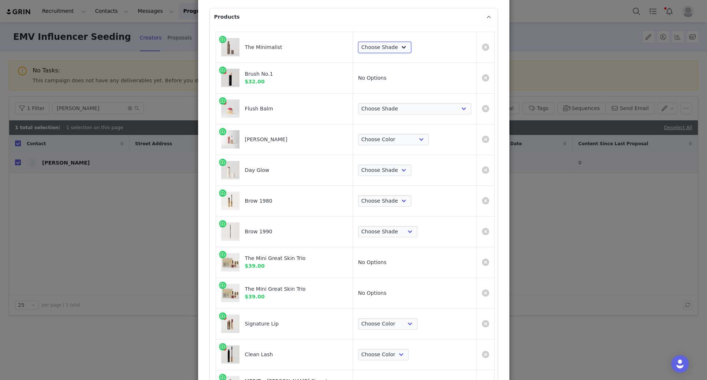
click at [411, 49] on select "Choose Shade Umber Sepia Tiger Eye Cacao Sienna Chestnut Amber Buff Khaki Camel…" at bounding box center [384, 48] width 53 height 12
select select "2817296"
click at [393, 42] on select "Choose Shade Umber Sepia Tiger Eye Cacao Sienna Chestnut Amber Buff Khaki Camel…" at bounding box center [384, 48] width 53 height 12
click at [410, 111] on select "Choose Shade Beverly Hills Cheeky Après Fox Terracotta Stockholm Le Bonbon Roug…" at bounding box center [414, 109] width 113 height 12
select select "16098257"
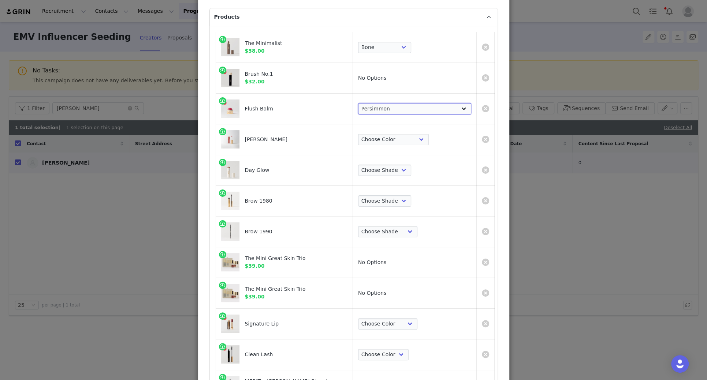
click at [393, 103] on select "Choose Shade Beverly Hills Cheeky Après Fox Terracotta Stockholm Le Bonbon Roug…" at bounding box center [414, 109] width 113 height 12
click at [418, 135] on select "Choose Color Pink Beet Jeté Sangria Les Deux Maraschino Taupe Mapleton Marrakec…" at bounding box center [393, 140] width 71 height 12
select select "17369269"
click at [393, 134] on select "Choose Color Pink Beet Jeté Sangria Les Deux Maraschino Taupe Mapleton Marrakec…" at bounding box center [393, 140] width 71 height 12
click at [411, 165] on select "Choose Shade Cava Bounce Citrine Solstice" at bounding box center [384, 171] width 53 height 12
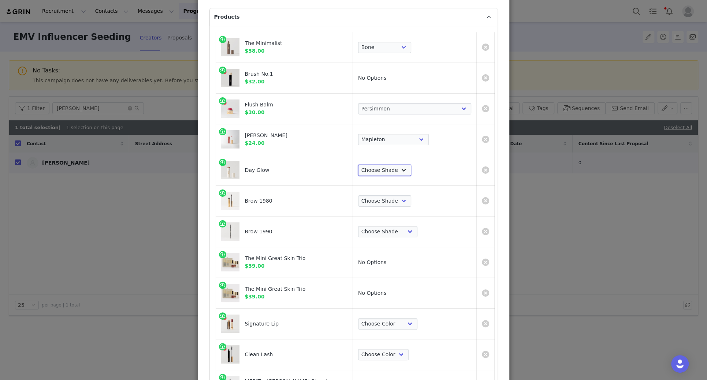
select select "10920240"
click at [393, 165] on select "Choose Shade Cava Bounce Citrine Solstice" at bounding box center [384, 171] width 53 height 12
click at [411, 205] on select "Choose Shade Taupe Light Brown Dark Brown Brown Black" at bounding box center [384, 202] width 53 height 12
select select "24680039"
click at [393, 196] on select "Choose Shade Taupe Light Brown Dark Brown Brown Black" at bounding box center [384, 202] width 53 height 12
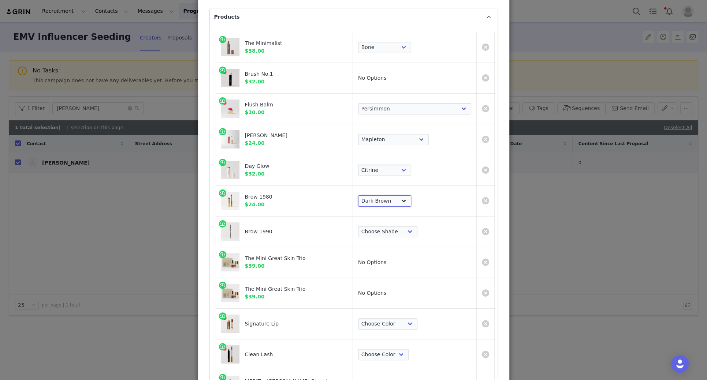
click at [411, 203] on select "Choose Shade Taupe Light Brown Dark Brown Brown Black" at bounding box center [384, 202] width 53 height 12
click at [393, 196] on select "Choose Shade Taupe Light Brown Dark Brown Brown Black" at bounding box center [384, 202] width 53 height 12
click at [418, 224] on td "Choose Shade Taupe Light Brown Dark Brown Brown-Black" at bounding box center [415, 231] width 124 height 31
click at [417, 228] on select "Choose Shade Taupe Light Brown Dark Brown Brown-Black" at bounding box center [387, 232] width 59 height 12
select select "24455152"
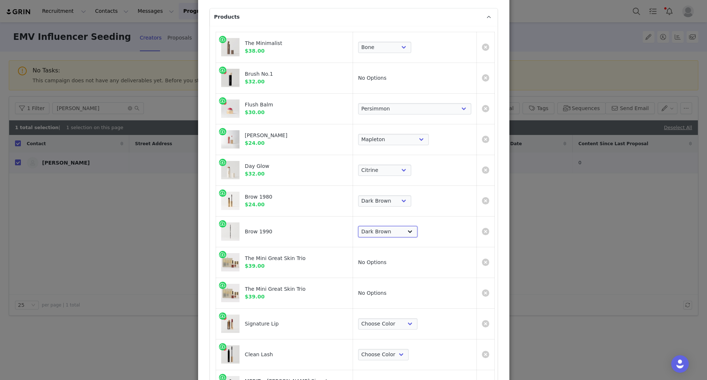
click at [393, 226] on select "Choose Shade Taupe Light Brown Dark Brown Brown-Black" at bounding box center [387, 232] width 59 height 12
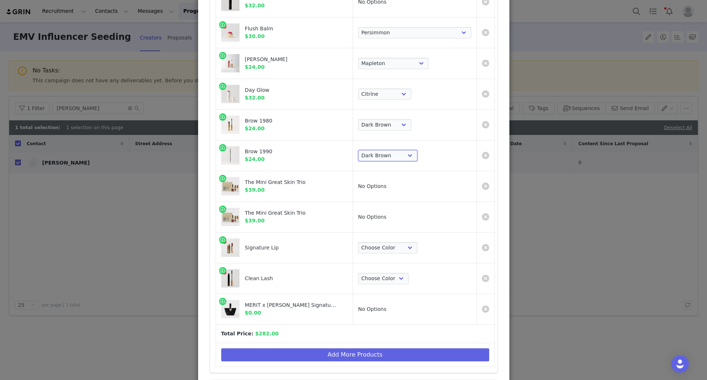
scroll to position [171, 0]
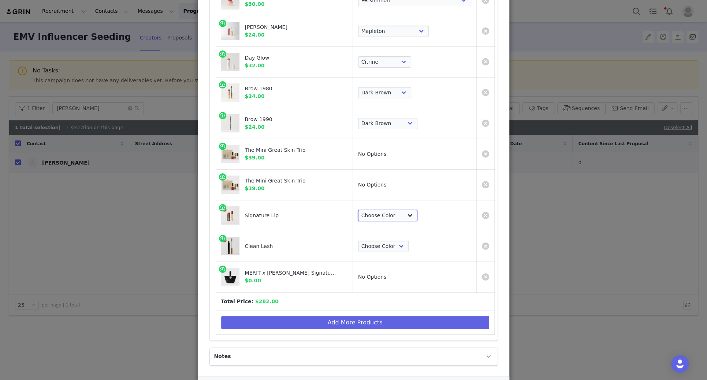
click at [417, 218] on select "Choose Color Slip Millennial L'Avenue Baby Tiger 1990 Ginger Equestrian Maison …" at bounding box center [387, 216] width 59 height 12
select select "8314060"
click at [393, 210] on select "Choose Color Slip Millennial L'Avenue Baby Tiger 1990 Ginger Equestrian Maison …" at bounding box center [387, 216] width 59 height 12
click at [407, 242] on select "Choose Color Perfect Black" at bounding box center [383, 247] width 51 height 12
select select "1822039"
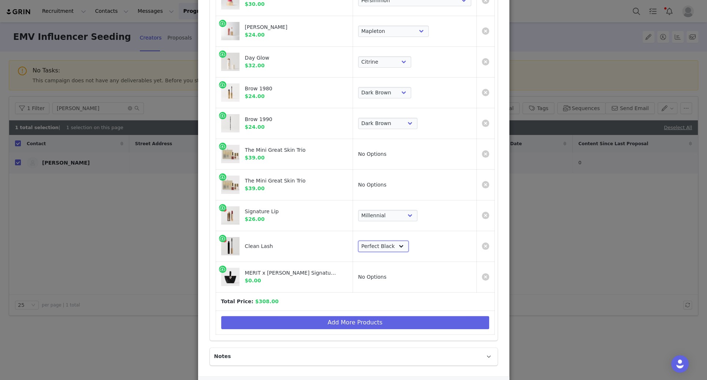
click at [393, 241] on select "Choose Color Perfect Black" at bounding box center [383, 247] width 51 height 12
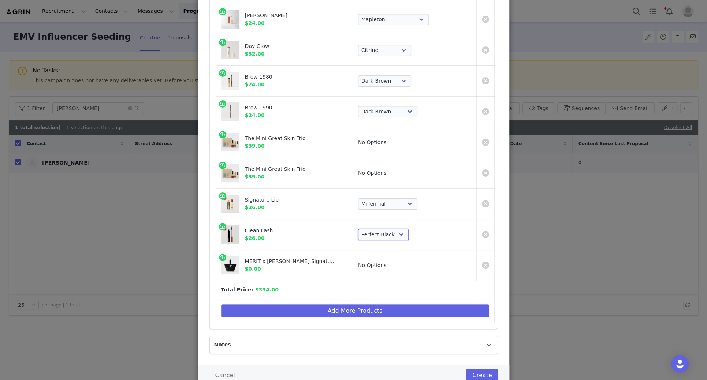
scroll to position [185, 0]
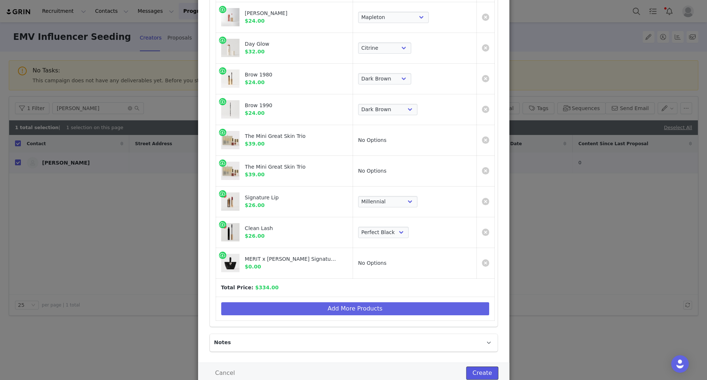
click at [475, 367] on button "Create" at bounding box center [482, 373] width 32 height 13
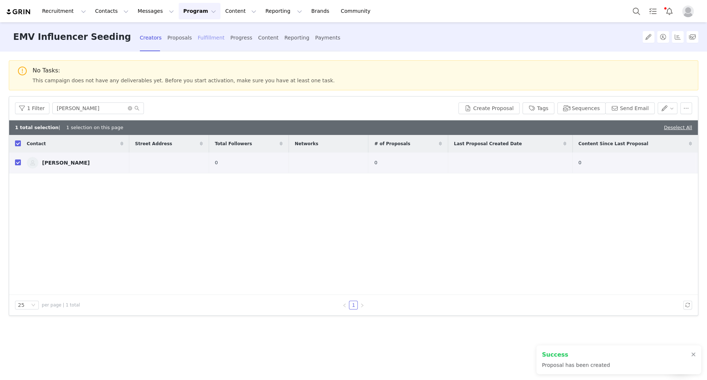
click at [198, 43] on div "Fulfillment" at bounding box center [211, 37] width 27 height 19
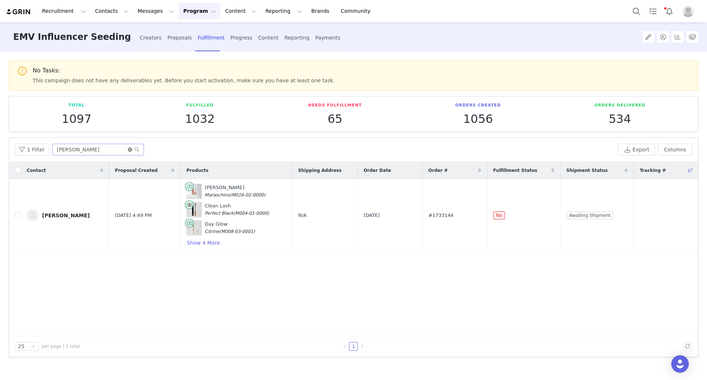
click at [129, 149] on icon "icon: close-circle" at bounding box center [130, 150] width 4 height 4
click at [117, 149] on input "text" at bounding box center [98, 150] width 92 height 12
type input "chris wi"
click at [295, 214] on span "N/A" at bounding box center [299, 215] width 8 height 5
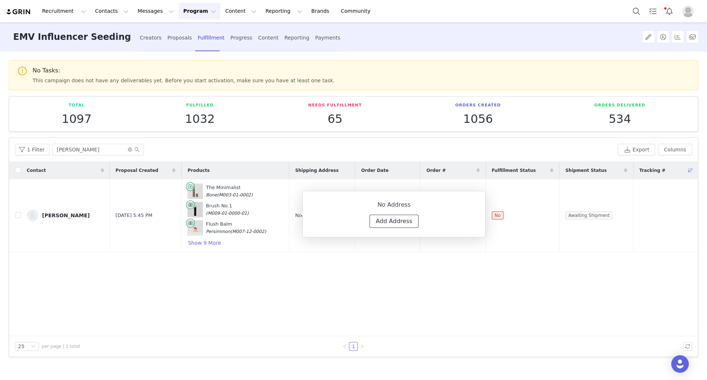
click at [383, 225] on button "Add Address" at bounding box center [393, 221] width 49 height 13
select select
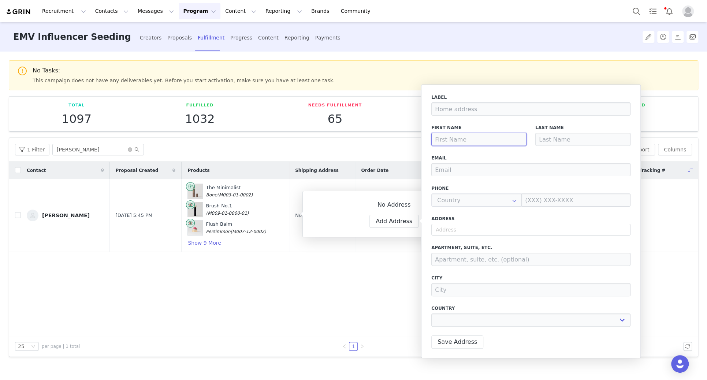
click at [483, 143] on input at bounding box center [478, 139] width 95 height 13
type input "C"
select select
type input "Ch"
select select
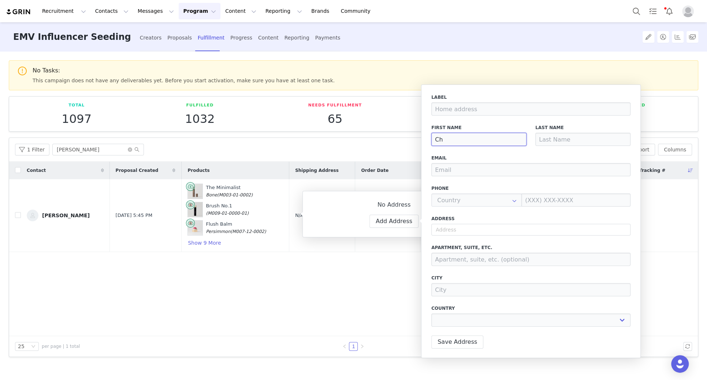
type input "Chr"
select select
type input "Chri"
select select
type input "Chris"
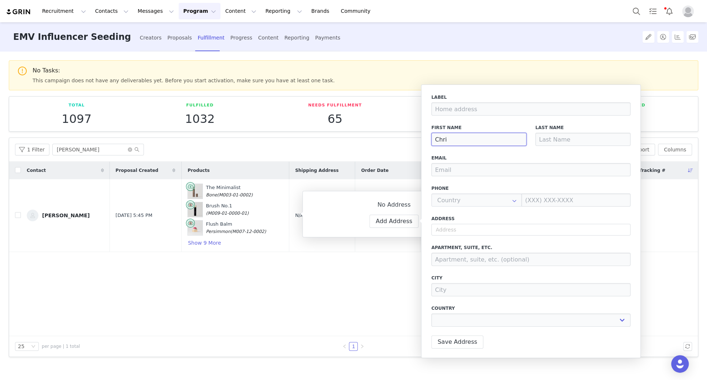
select select
type input "Chris"
click at [551, 141] on input at bounding box center [582, 139] width 95 height 13
paste input "Wichert"
type input "Wichert"
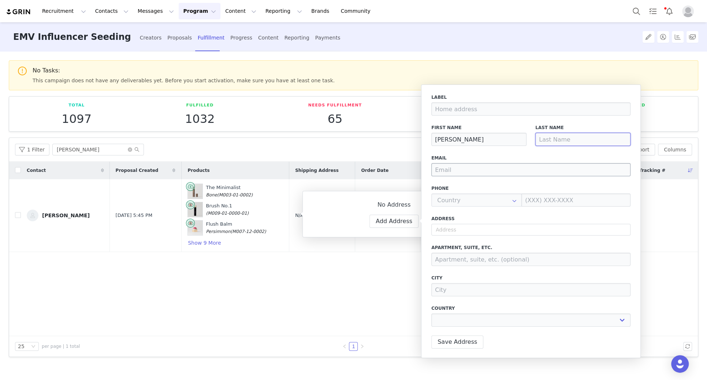
select select
type input "Wichert"
click at [481, 176] on div "Label First Name Chris Last Name Wichert Email Phone +93 (Afghanistan) +358 (Al…" at bounding box center [530, 212] width 199 height 237
click at [481, 171] on input "email" at bounding box center [530, 169] width 199 height 13
paste input "hschydlowsky@meritbeauty.com"
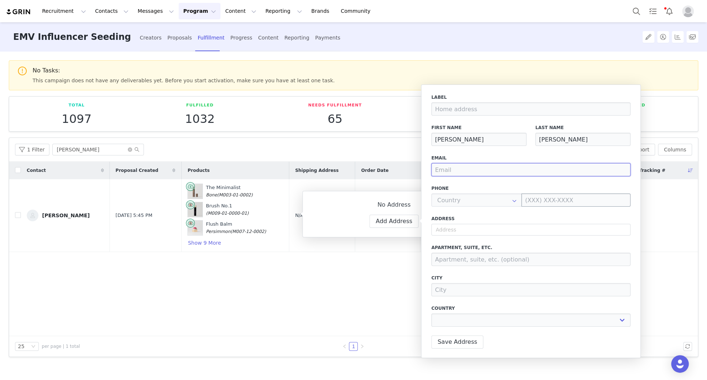
type input "hschydlowsky@meritbeauty.com"
select select
type input "hschydlowsky@meritbeauty.com"
click at [463, 229] on input "text" at bounding box center [530, 230] width 199 height 12
paste input "" Chris Wichert Koio 475 Clermont Ave, Apt 820 Brooklyn, NY 11238""
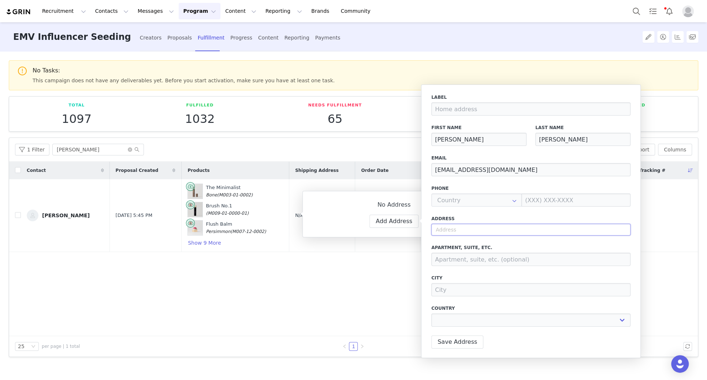
type input "" Chris Wichert Koio 475 Clermont Ave, Apt 820 Brooklyn, NY 11238""
select select
drag, startPoint x: 485, startPoint y: 230, endPoint x: 473, endPoint y: 230, distance: 11.3
click at [473, 230] on input "" Chris Wichert Koio 475 Clermont Ave, Apt 820 Brooklyn, NY 11238"" at bounding box center [530, 230] width 199 height 12
type input "" Chris Wichert Koio 475 Clermont Ave, Apt 820 Brooklyn, NY 11238""
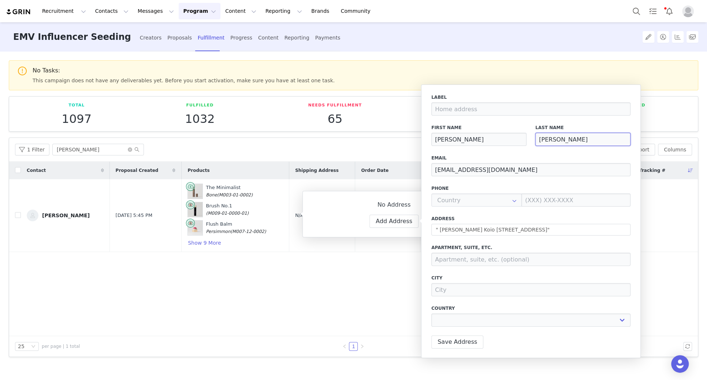
click at [581, 140] on input "Wichert" at bounding box center [582, 139] width 95 height 13
type input "Wichert"
select select
paste input "Koio"
type input "Wichert Koio"
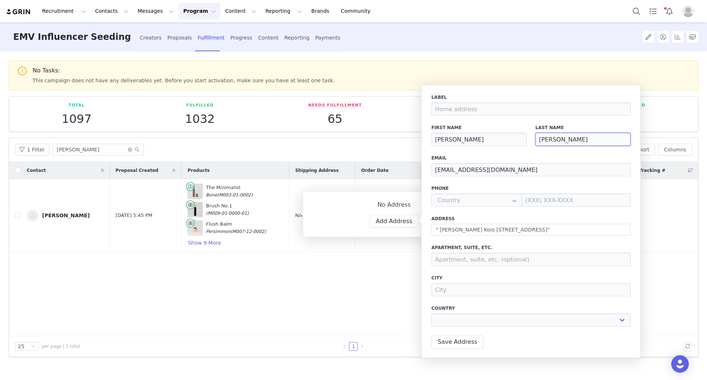
select select
type input "Wichert Koio"
drag, startPoint x: 485, startPoint y: 230, endPoint x: 405, endPoint y: 228, distance: 80.2
click at [405, 228] on body "Recruitment Recruitment Creator Search Curated Lists Landing Pages Web Extensio…" at bounding box center [353, 190] width 707 height 380
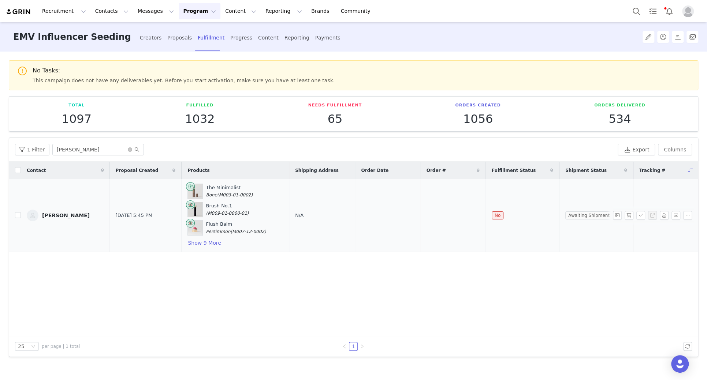
click at [296, 212] on div "N/A" at bounding box center [322, 215] width 54 height 7
click at [295, 215] on span "N/A" at bounding box center [299, 215] width 8 height 5
select select
click at [391, 220] on button "Add Address" at bounding box center [393, 221] width 49 height 13
select select
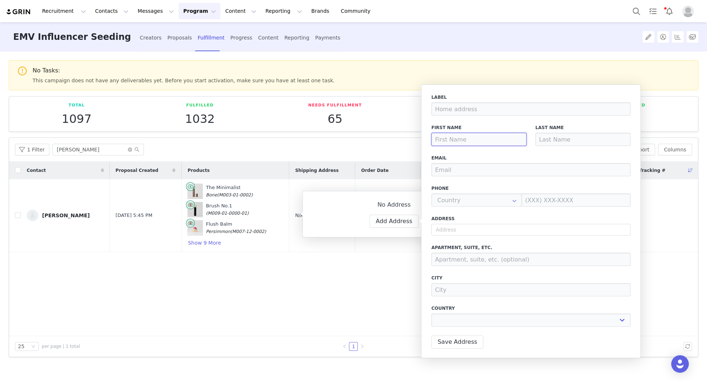
click at [458, 135] on input at bounding box center [478, 139] width 95 height 13
paste input "Chris Wichert"
type input "Chris Wichert"
select select
drag, startPoint x: 493, startPoint y: 141, endPoint x: 452, endPoint y: 139, distance: 40.7
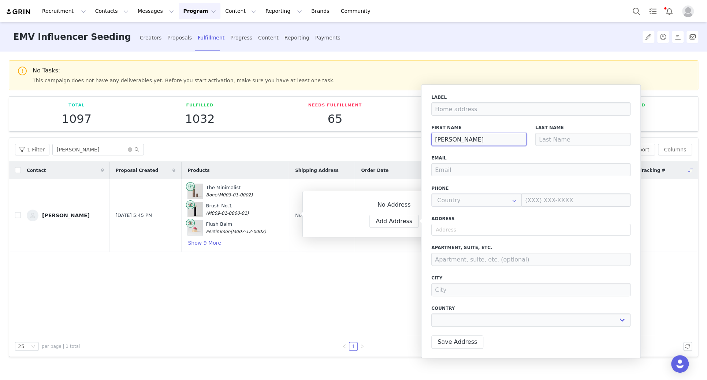
click at [452, 139] on input "Chris Wichert" at bounding box center [478, 139] width 95 height 13
type input "Chris"
select select
type input "Chris"
click at [562, 145] on input at bounding box center [582, 139] width 95 height 13
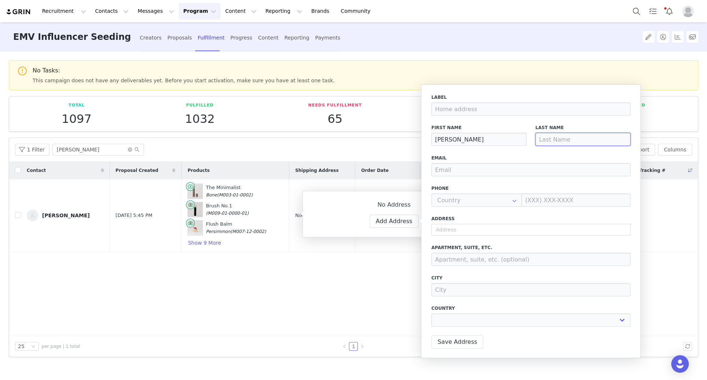
paste input "Wichert"
type input "Wichert"
select select
type input "Wichert"
click at [476, 231] on input "text" at bounding box center [530, 230] width 199 height 12
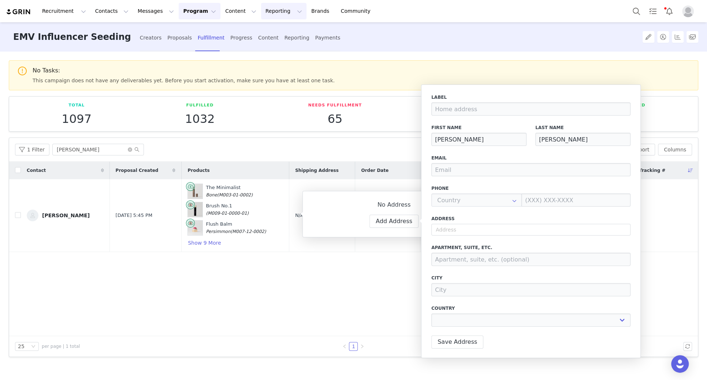
select select
paste input "475 Clermont Ave, Apt 820 Brooklyn, NY 11238"
type input "475 Clermont Ave, Apt 820 Brooklyn, NY 11238"
select select
type input "475 Clermont Ave"
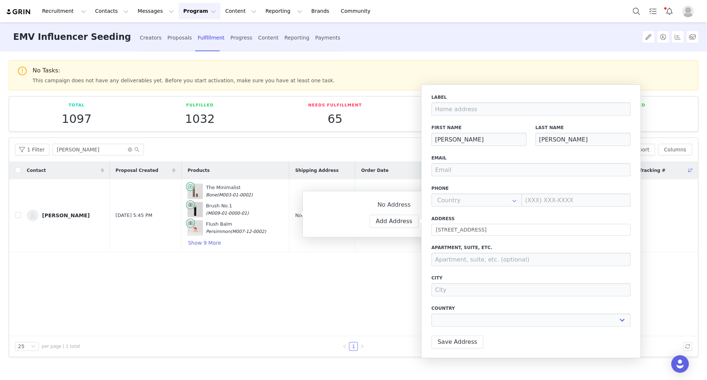
select select "[object Object]"
click at [453, 260] on input at bounding box center [530, 259] width 199 height 13
paste input "Apt 820"
type input "Apt 820"
click at [447, 294] on input at bounding box center [530, 289] width 199 height 13
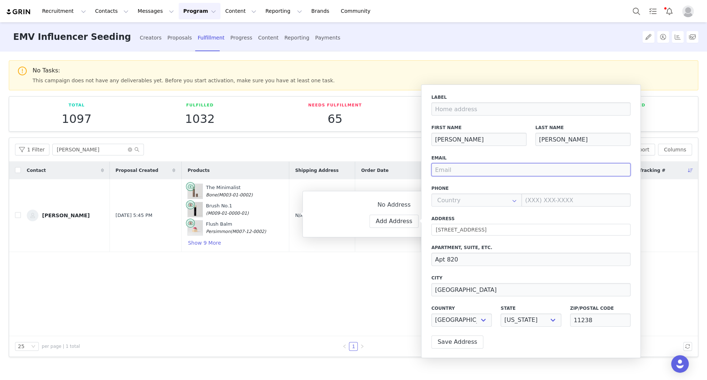
click at [462, 169] on input "email" at bounding box center [530, 169] width 199 height 13
paste input "hschydlowsky@meritbeauty.com"
click at [533, 152] on div "Label First Name Chris Last Name Wichert Email hschydlowsky@meritbeauty.com Pho…" at bounding box center [530, 212] width 199 height 237
click at [457, 339] on button "Save Address" at bounding box center [457, 342] width 52 height 13
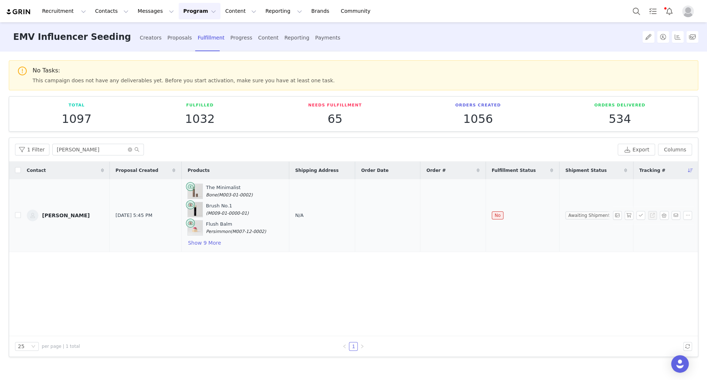
click at [294, 219] on td "N/A" at bounding box center [322, 215] width 66 height 73
click at [295, 216] on span "N/A" at bounding box center [299, 215] width 8 height 5
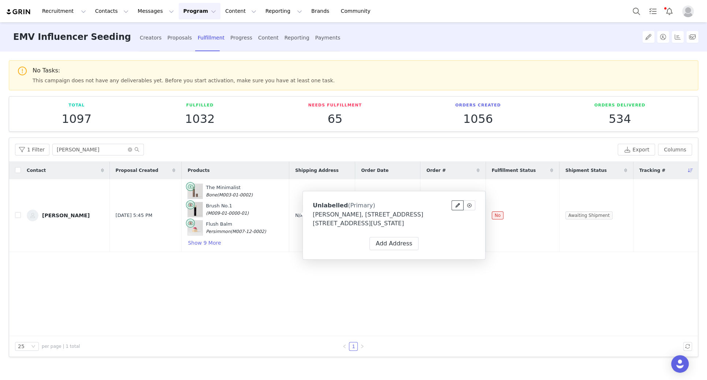
click at [454, 206] on button at bounding box center [457, 206] width 12 height 10
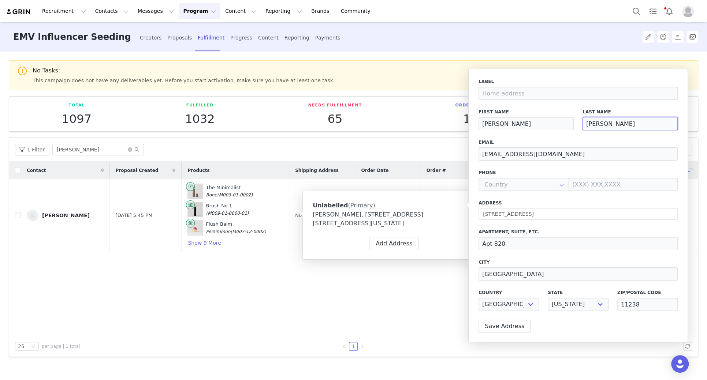
click at [624, 125] on input "Wichert" at bounding box center [629, 123] width 95 height 13
paste input "Koio"
click at [498, 325] on button "Save Address" at bounding box center [505, 326] width 52 height 13
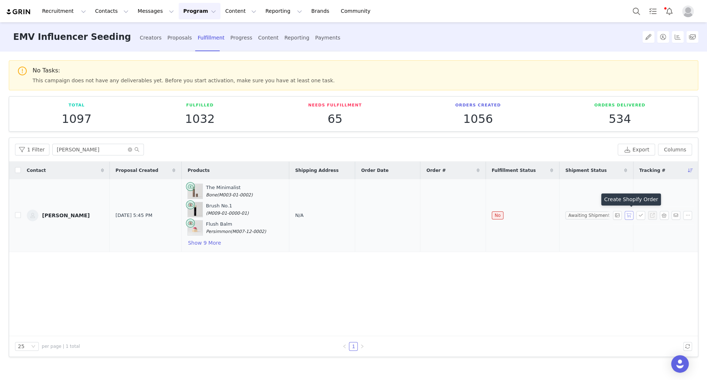
click at [628, 213] on button "button" at bounding box center [629, 215] width 9 height 9
drag, startPoint x: 460, startPoint y: 215, endPoint x: 422, endPoint y: 215, distance: 37.7
click at [422, 215] on td "#1733177" at bounding box center [452, 215] width 65 height 73
copy span "#1733177"
click at [183, 10] on button "Program Program" at bounding box center [200, 11] width 42 height 16
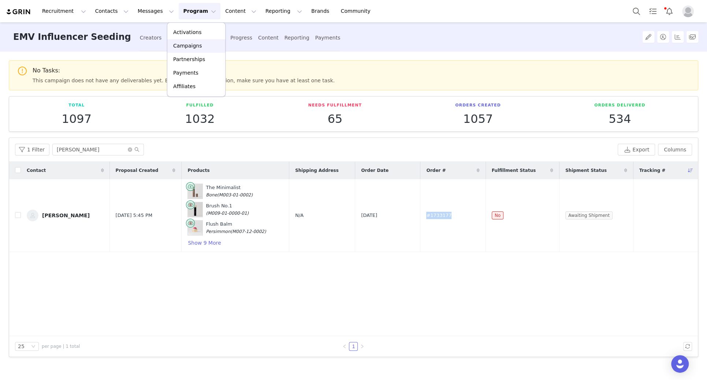
click at [185, 44] on p "Campaigns" at bounding box center [187, 46] width 29 height 8
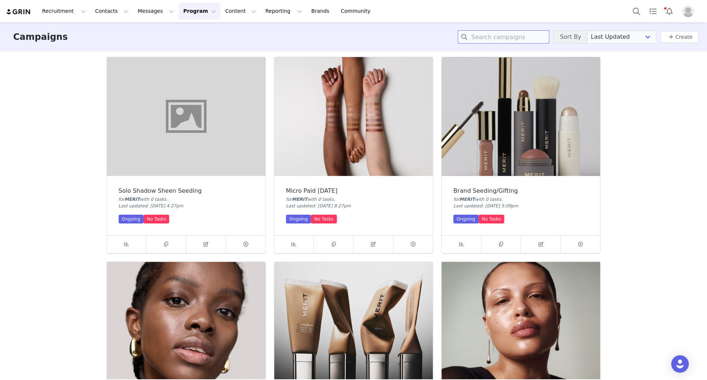
click at [513, 38] on input at bounding box center [504, 36] width 92 height 13
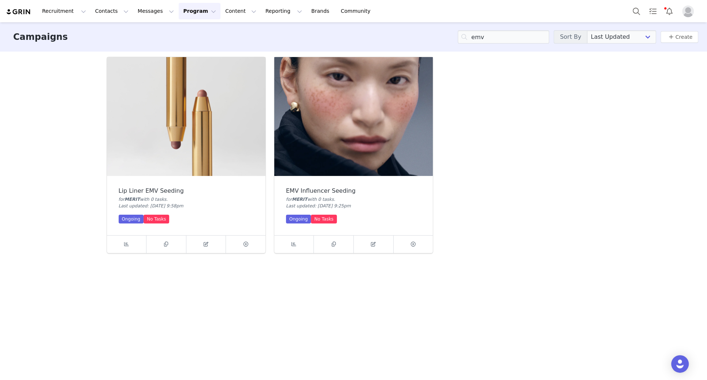
click at [322, 137] on img at bounding box center [353, 116] width 159 height 119
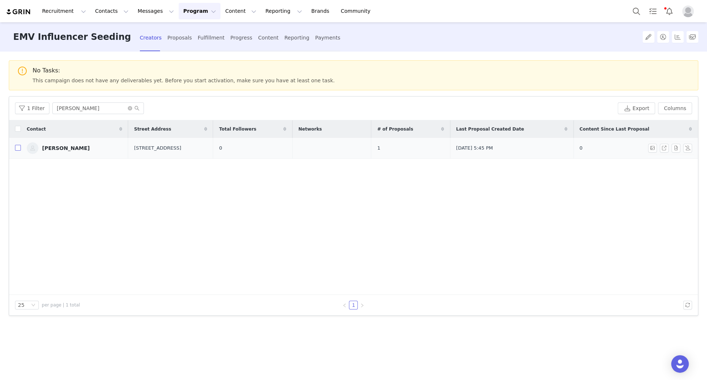
click at [19, 147] on input "checkbox" at bounding box center [18, 148] width 6 height 6
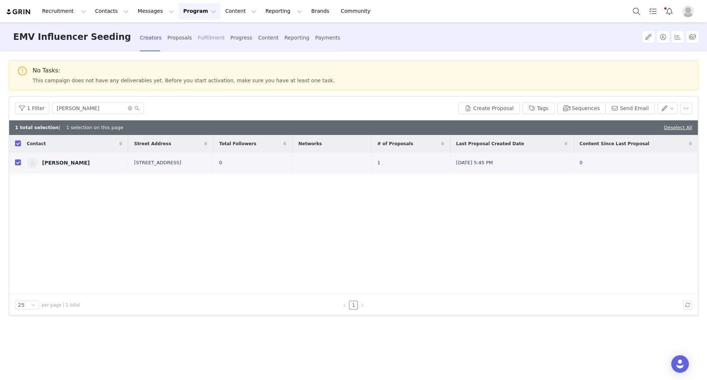
click at [198, 39] on div "Fulfillment" at bounding box center [211, 37] width 27 height 19
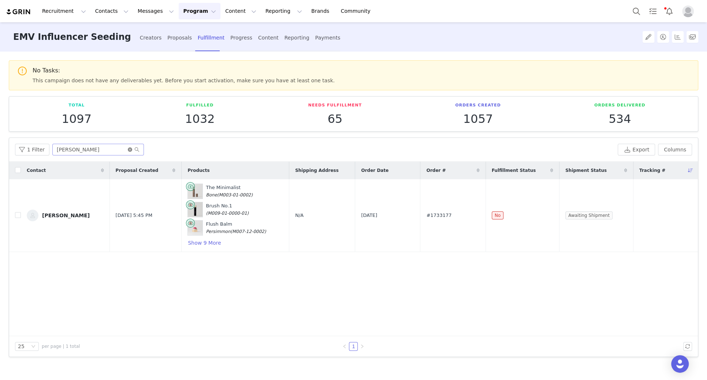
click at [128, 149] on icon "icon: close-circle" at bounding box center [130, 150] width 4 height 4
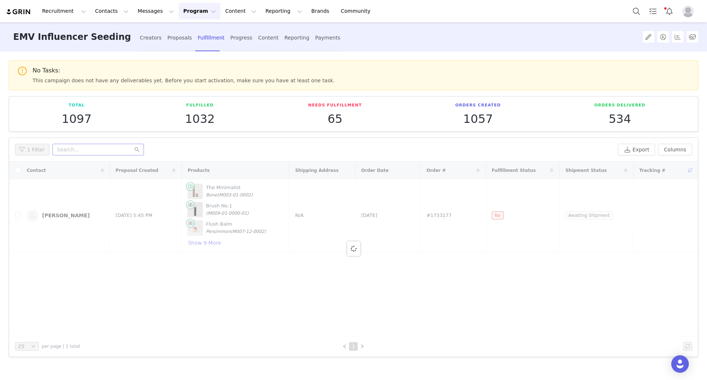
click at [179, 3] on button "Program Program" at bounding box center [200, 11] width 42 height 16
click at [181, 42] on p "Campaigns" at bounding box center [187, 46] width 29 height 8
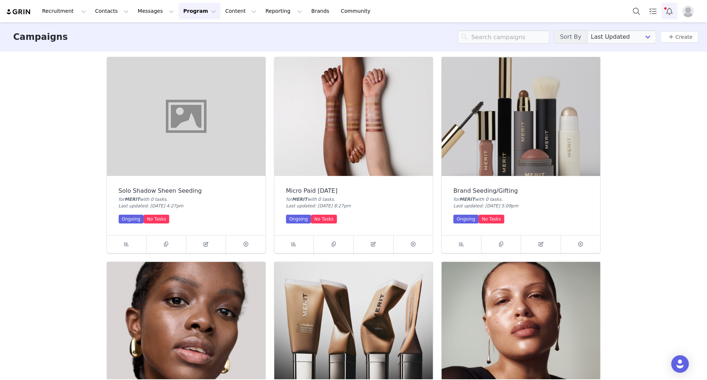
click at [667, 12] on button "Notifications" at bounding box center [669, 11] width 16 height 16
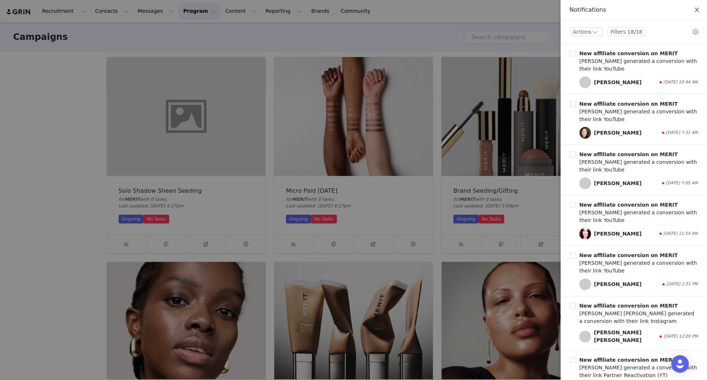
click at [694, 7] on button "Close" at bounding box center [696, 10] width 21 height 21
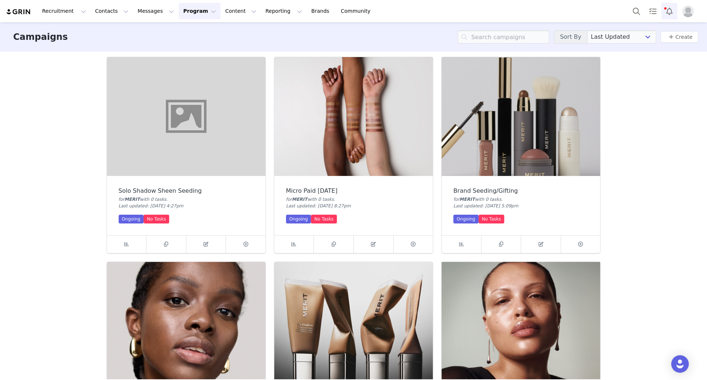
click at [666, 13] on button "Notifications" at bounding box center [669, 11] width 16 height 16
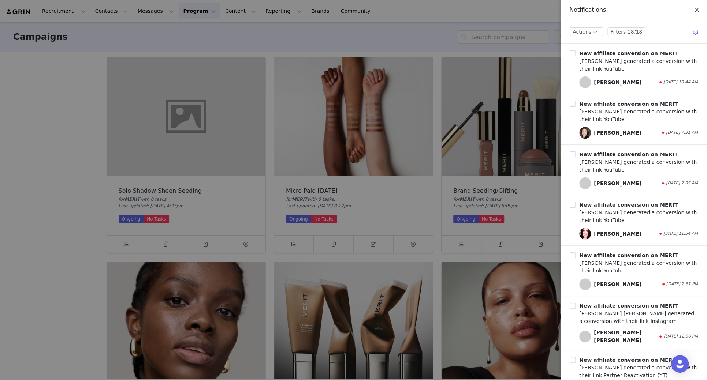
click at [695, 10] on icon "icon: close" at bounding box center [697, 10] width 6 height 6
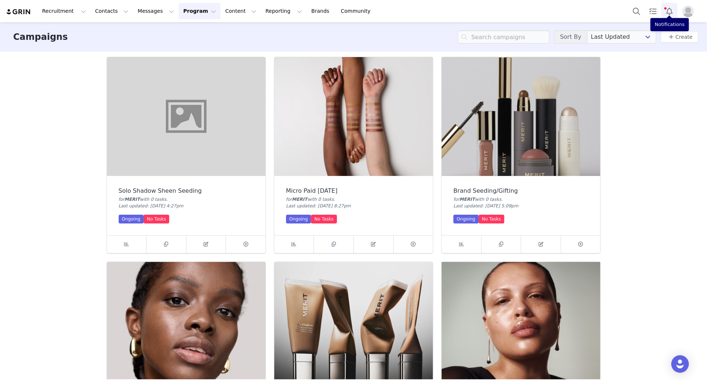
click at [669, 10] on button "Notifications" at bounding box center [669, 11] width 16 height 16
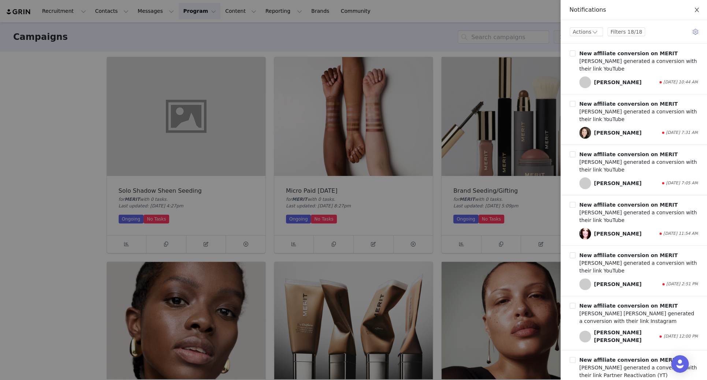
click at [701, 7] on button "Close" at bounding box center [696, 10] width 21 height 21
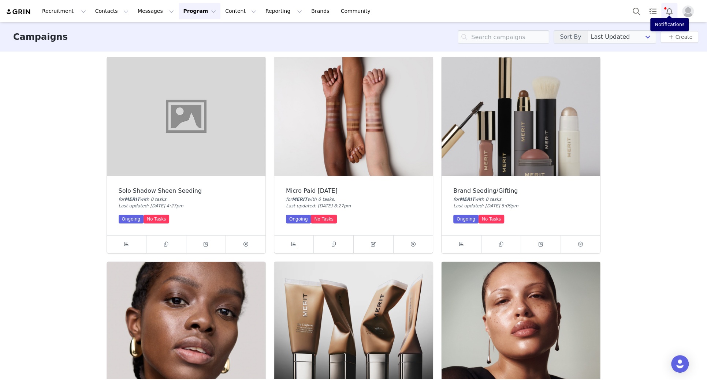
click at [670, 11] on button "Notifications" at bounding box center [669, 11] width 16 height 16
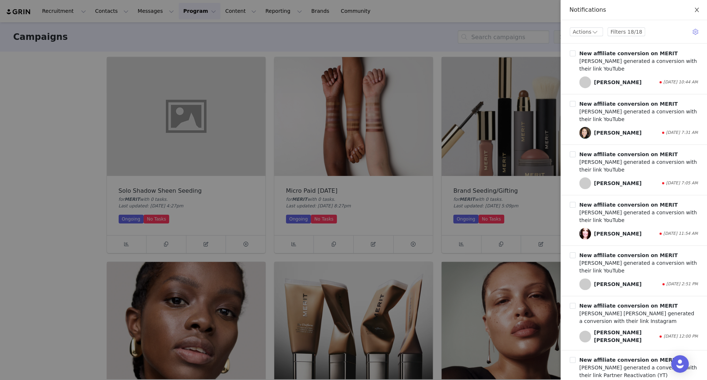
click at [696, 11] on icon "icon: close" at bounding box center [697, 10] width 6 height 6
